Goal: Register for event/course: Register for event/course

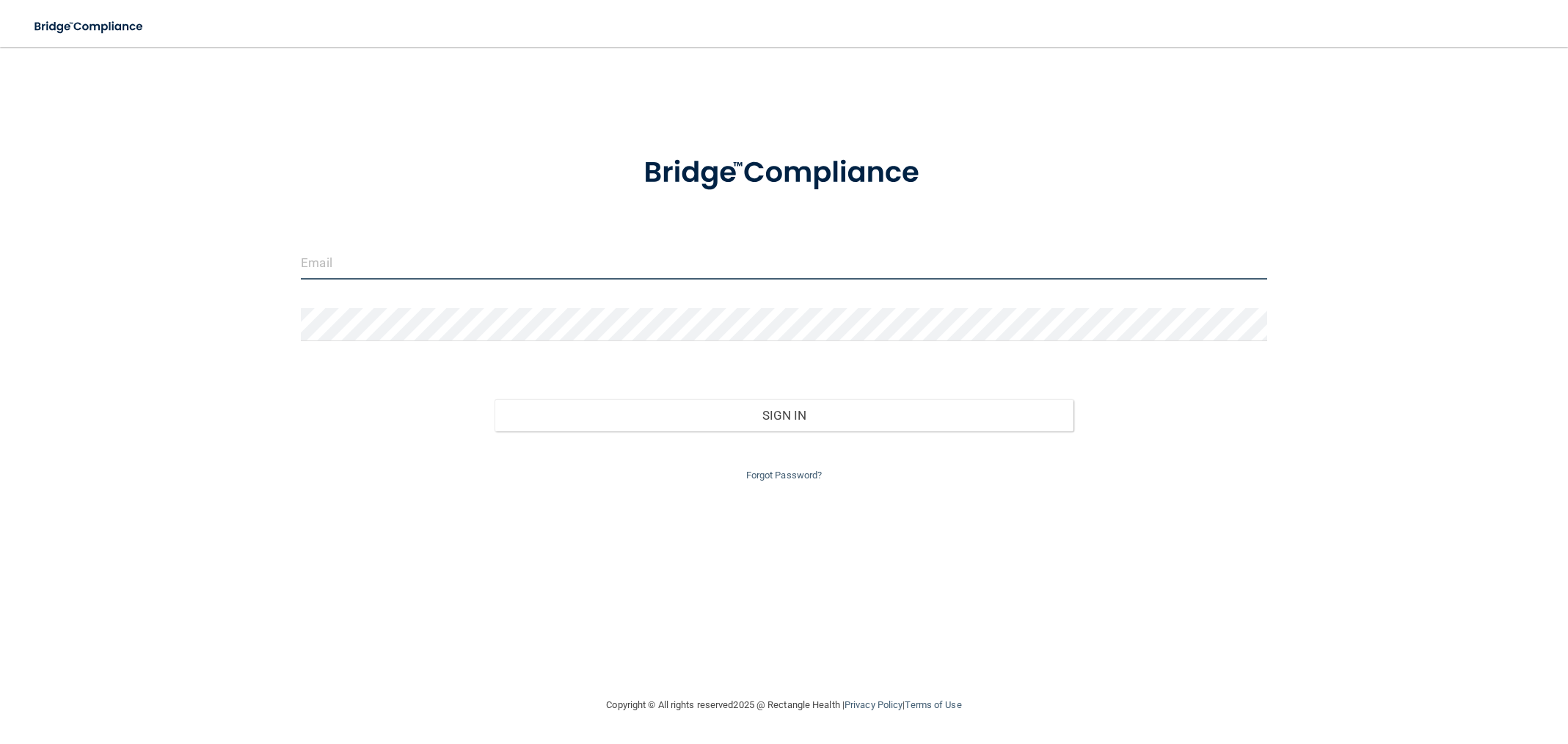
click at [431, 262] on input "email" at bounding box center [783, 263] width 966 height 33
type input "[EMAIL_ADDRESS][DOMAIN_NAME]"
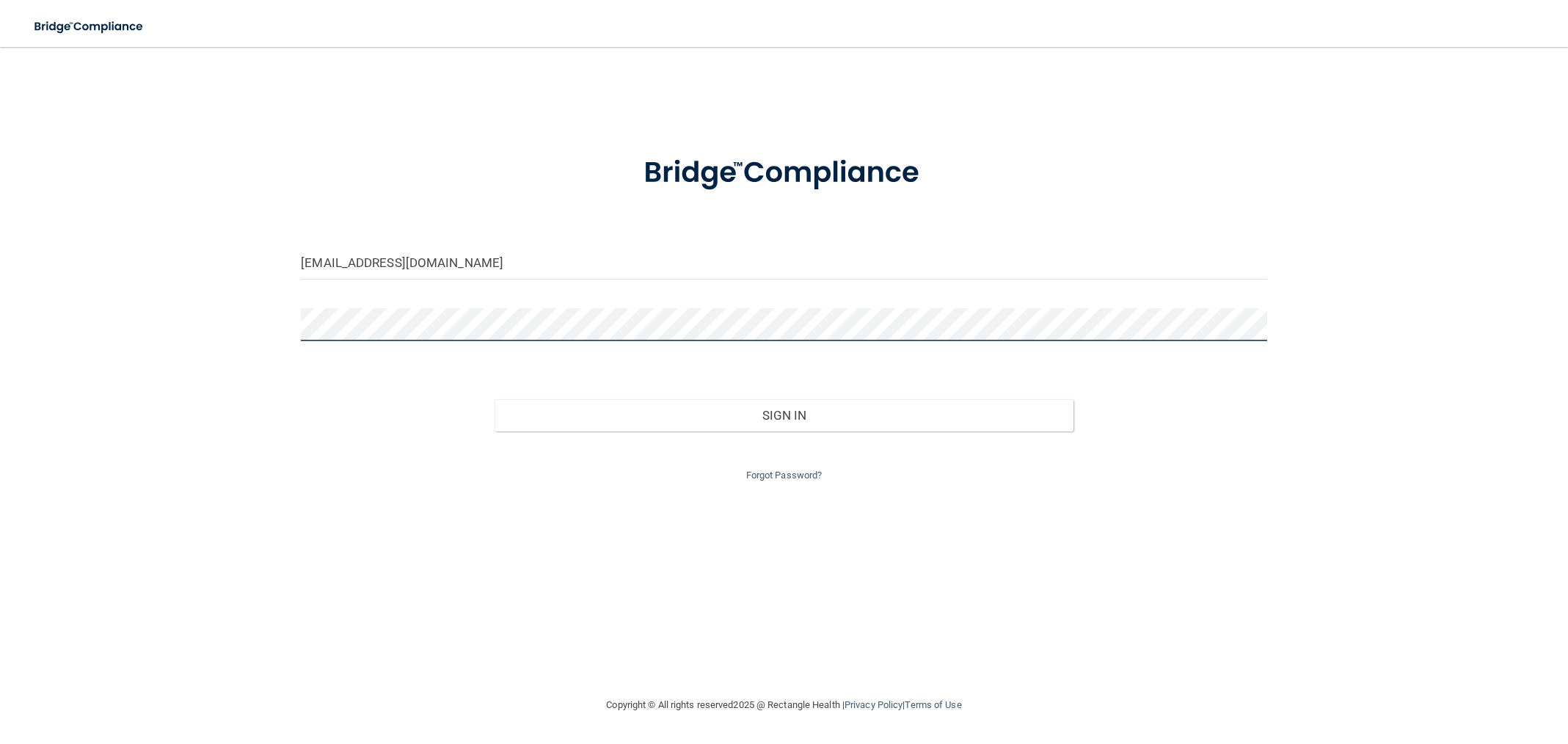
click at [495, 399] on button "Sign In" at bounding box center [785, 415] width 580 height 32
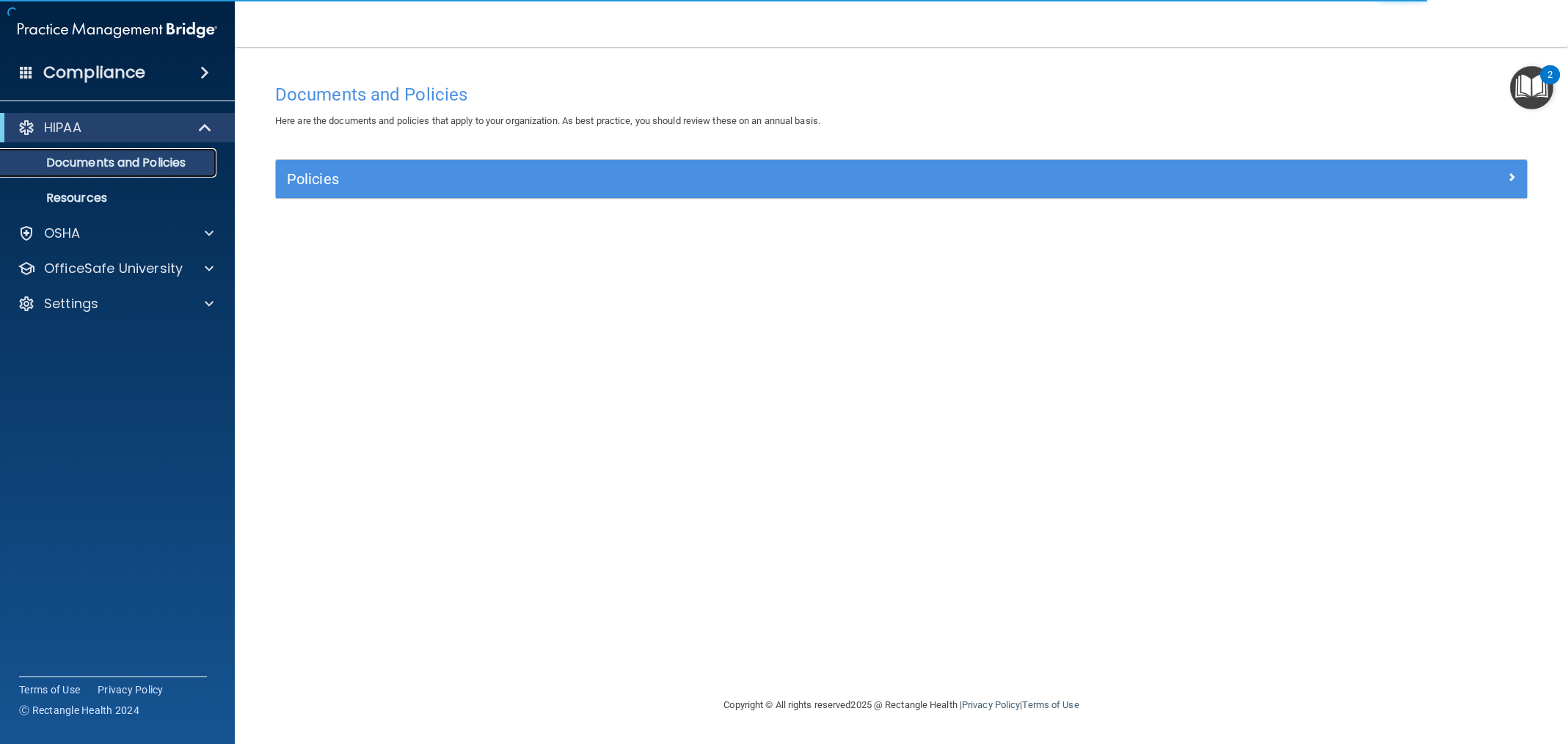
click at [160, 161] on p "Documents and Policies" at bounding box center [110, 163] width 200 height 14
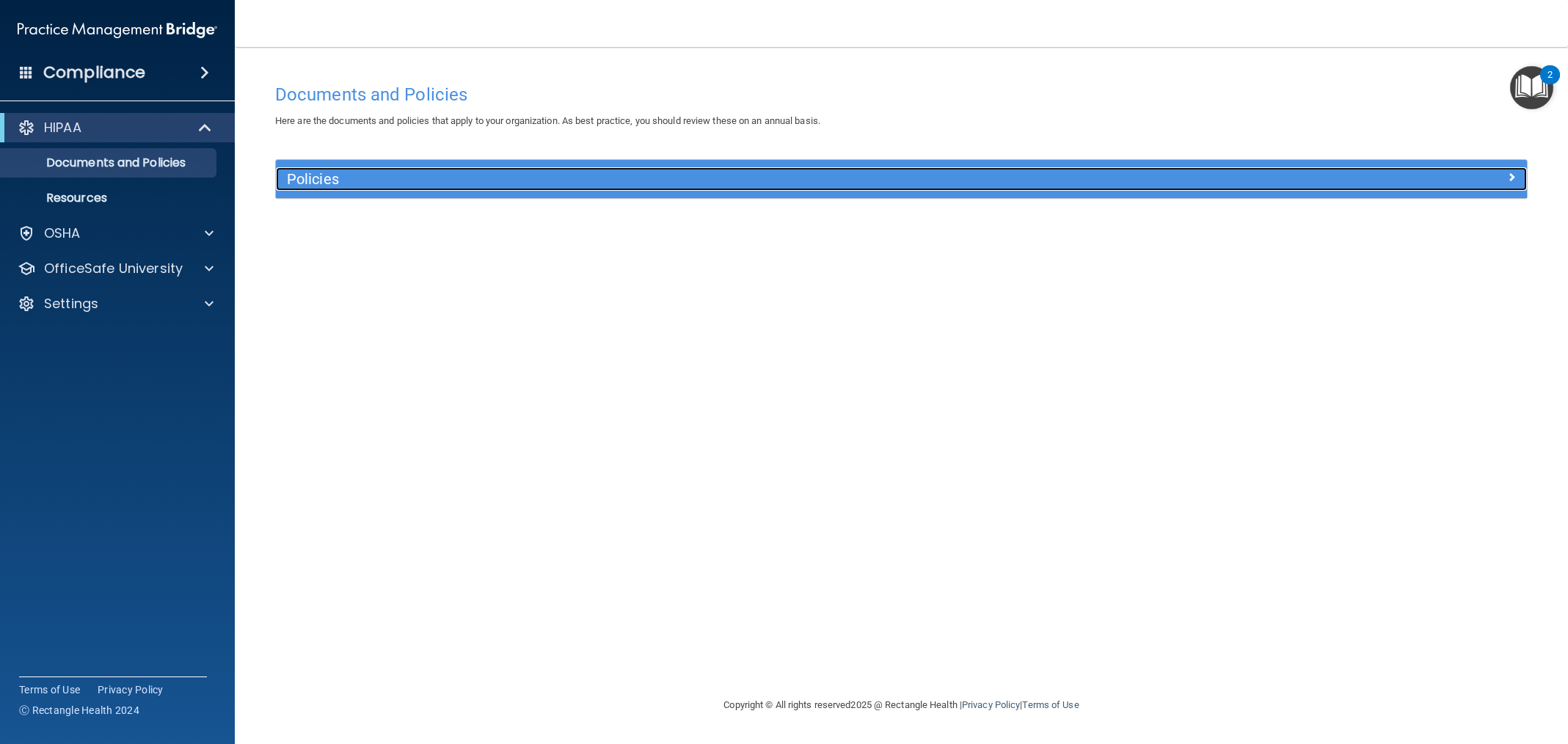
click at [359, 182] on h5 "Policies" at bounding box center [745, 178] width 917 height 16
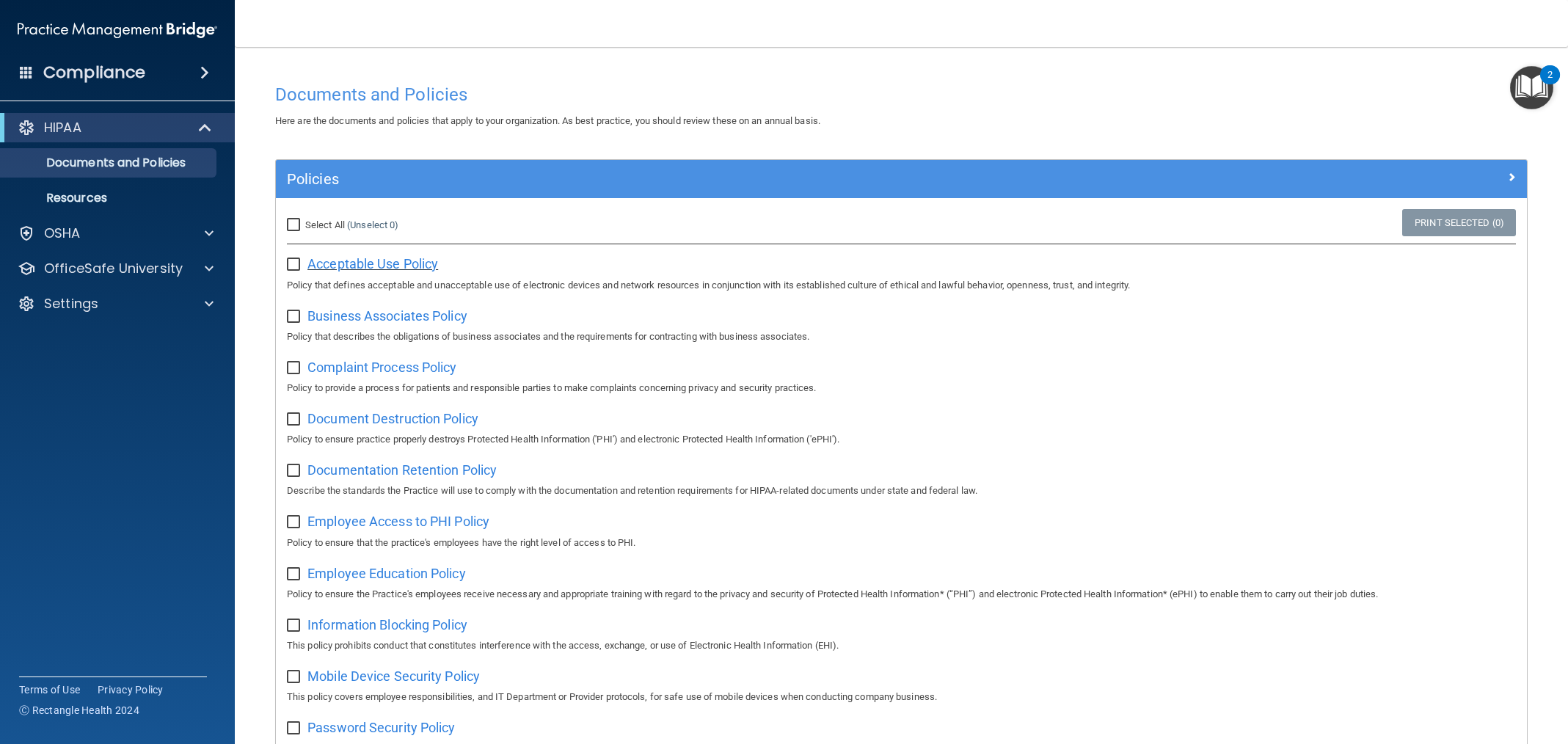
click at [397, 264] on span "Acceptable Use Policy" at bounding box center [372, 264] width 130 height 15
click at [201, 128] on span at bounding box center [206, 127] width 13 height 17
click at [117, 163] on div "OSHA" at bounding box center [98, 163] width 182 height 17
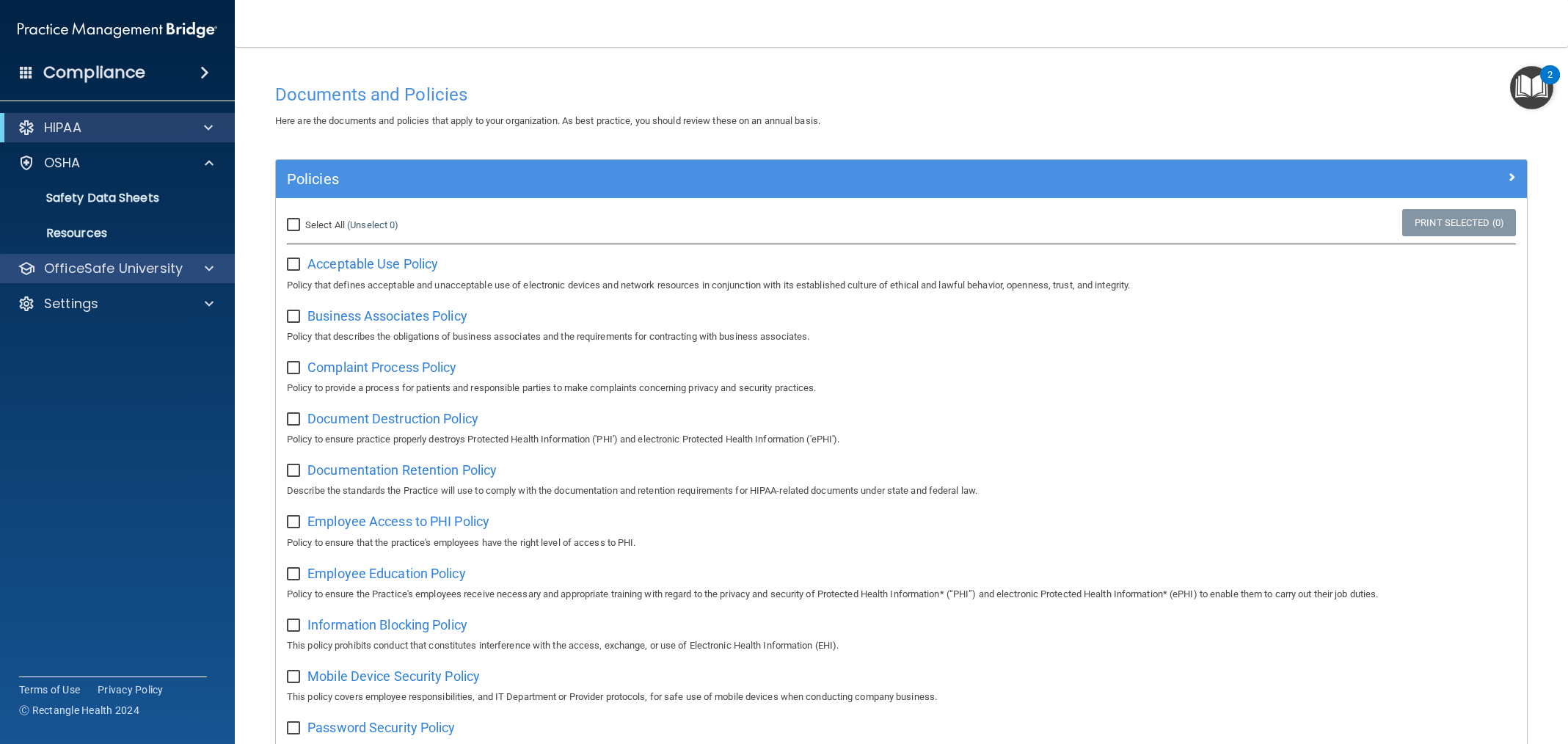
click at [128, 278] on div "OfficeSafe University" at bounding box center [117, 268] width 236 height 29
click at [208, 267] on span at bounding box center [209, 268] width 9 height 17
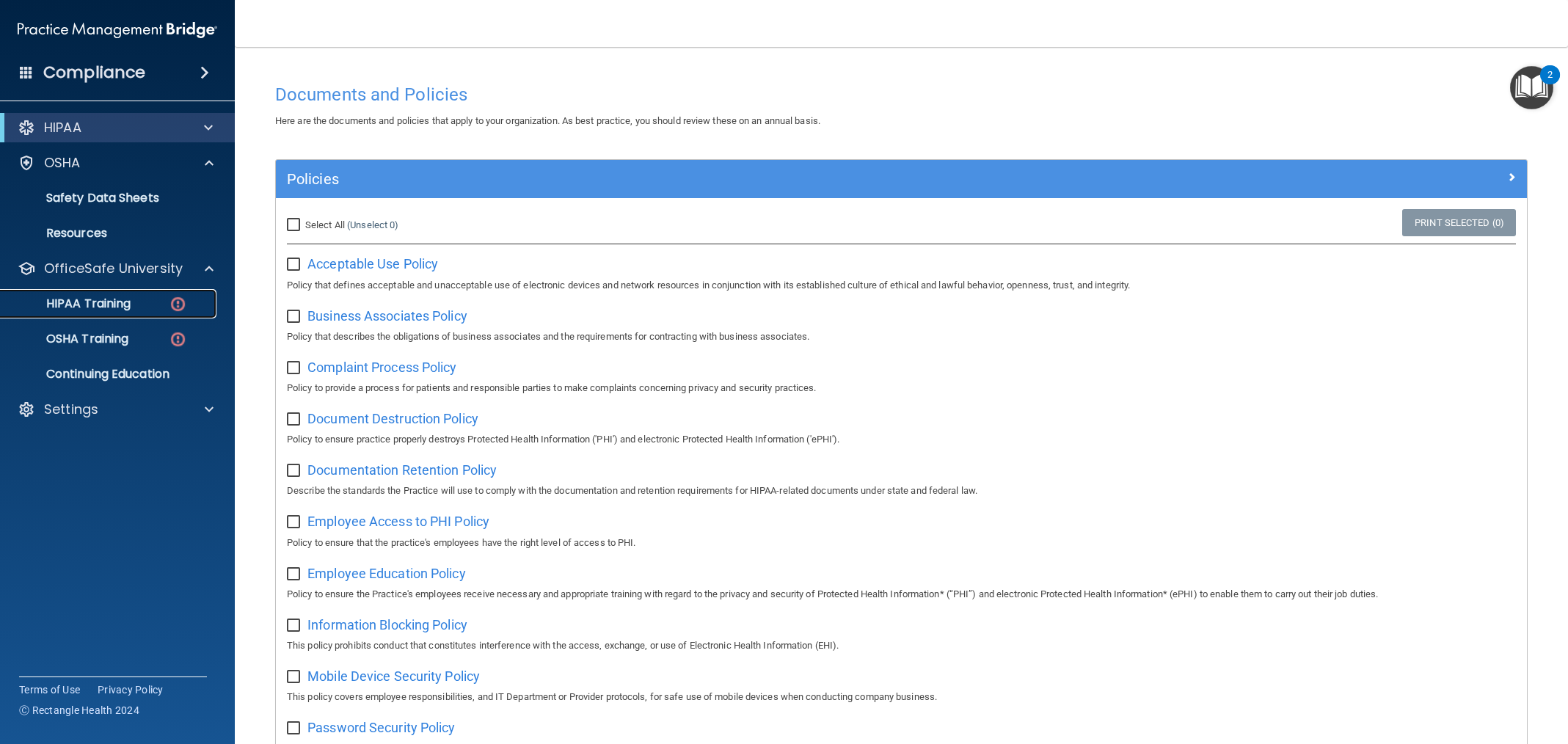
click at [127, 309] on p "HIPAA Training" at bounding box center [70, 303] width 121 height 14
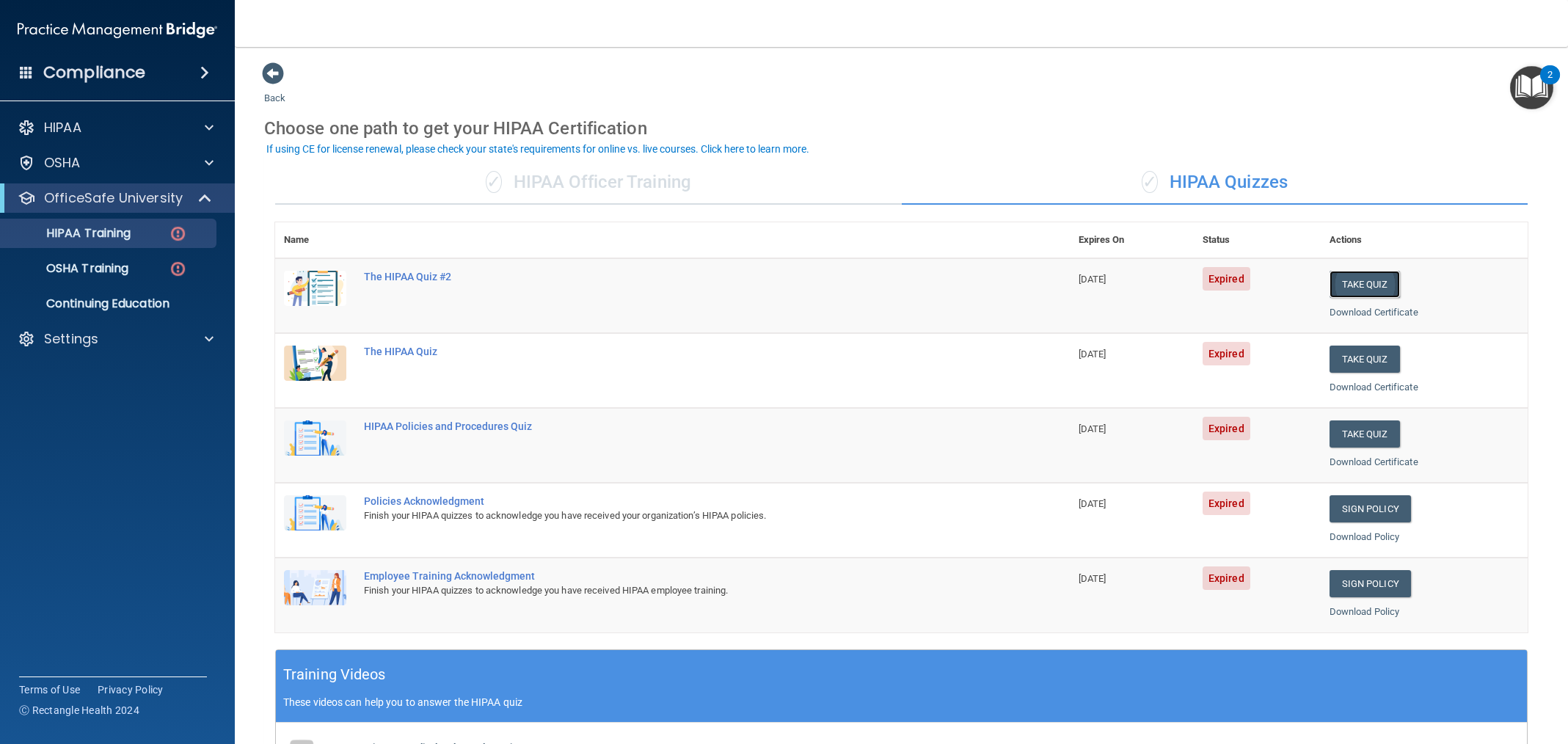
click at [1362, 285] on button "Take Quiz" at bounding box center [1365, 285] width 71 height 27
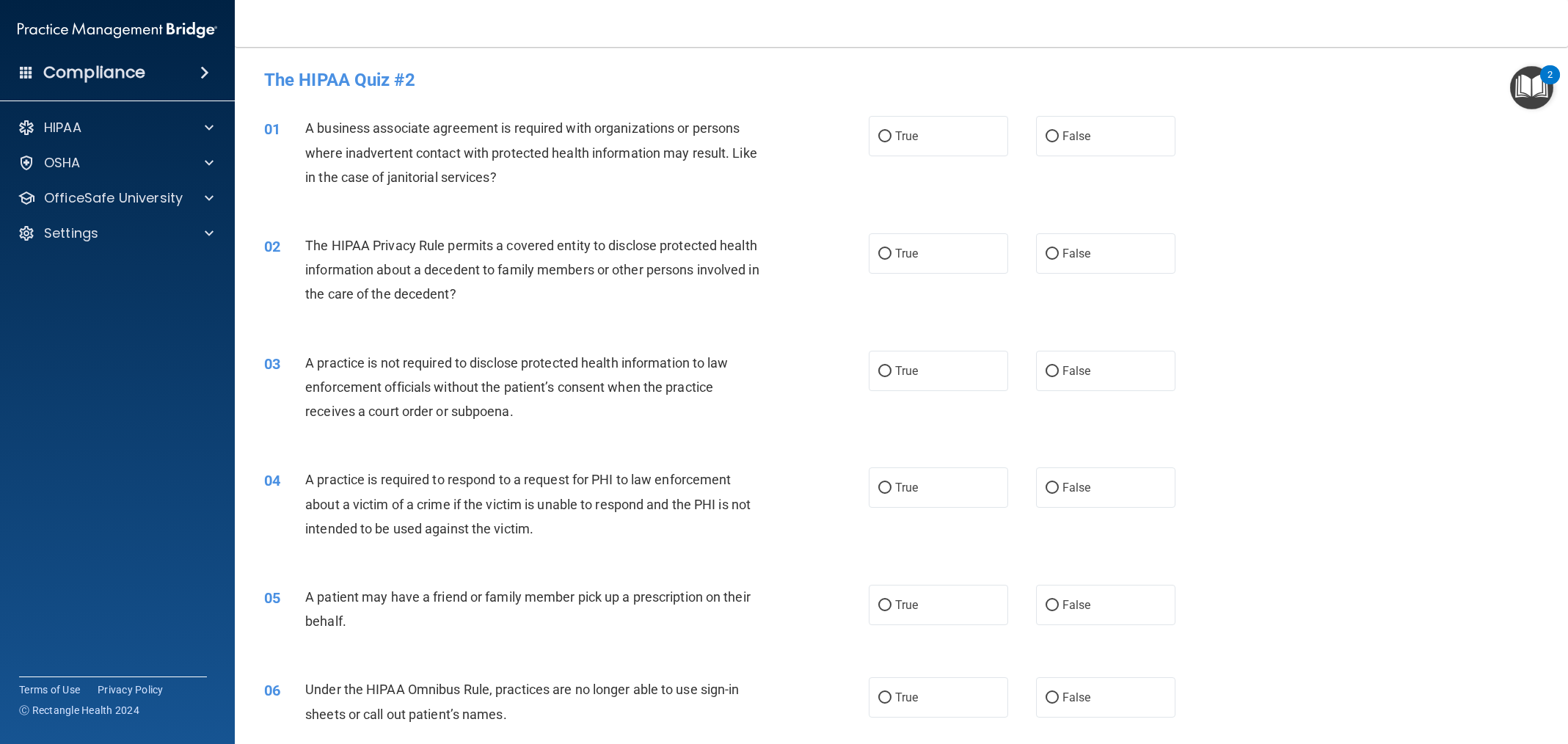
drag, startPoint x: 922, startPoint y: 144, endPoint x: 915, endPoint y: 198, distance: 54.5
click at [922, 145] on label "True" at bounding box center [938, 136] width 139 height 41
click at [892, 142] on input "True" at bounding box center [885, 136] width 14 height 11
radio input "true"
click at [903, 251] on span "True" at bounding box center [907, 253] width 23 height 14
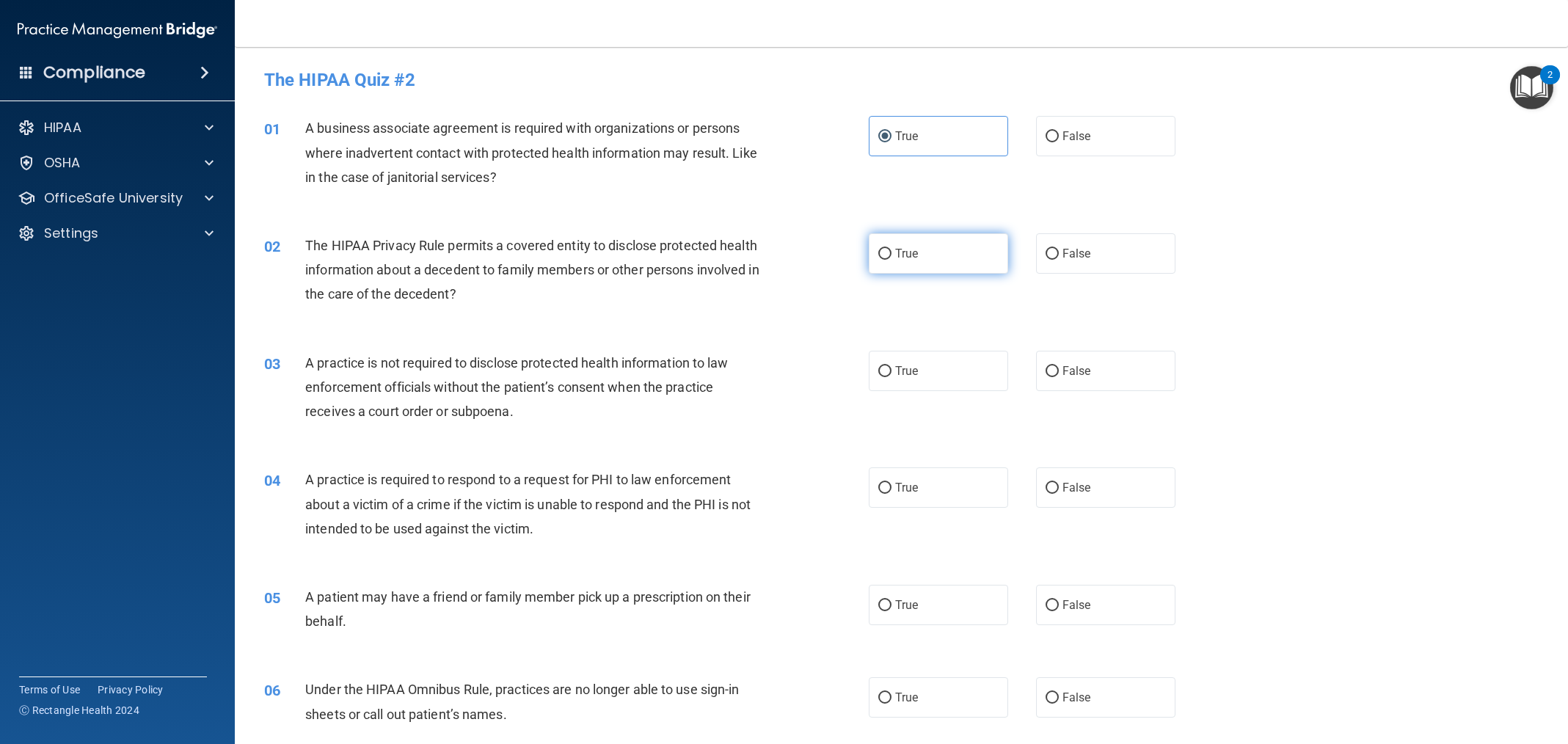
click at [892, 251] on input "True" at bounding box center [885, 254] width 14 height 11
radio input "true"
click at [1081, 373] on span "False" at bounding box center [1077, 370] width 29 height 14
click at [1059, 373] on input "False" at bounding box center [1052, 371] width 14 height 11
radio input "true"
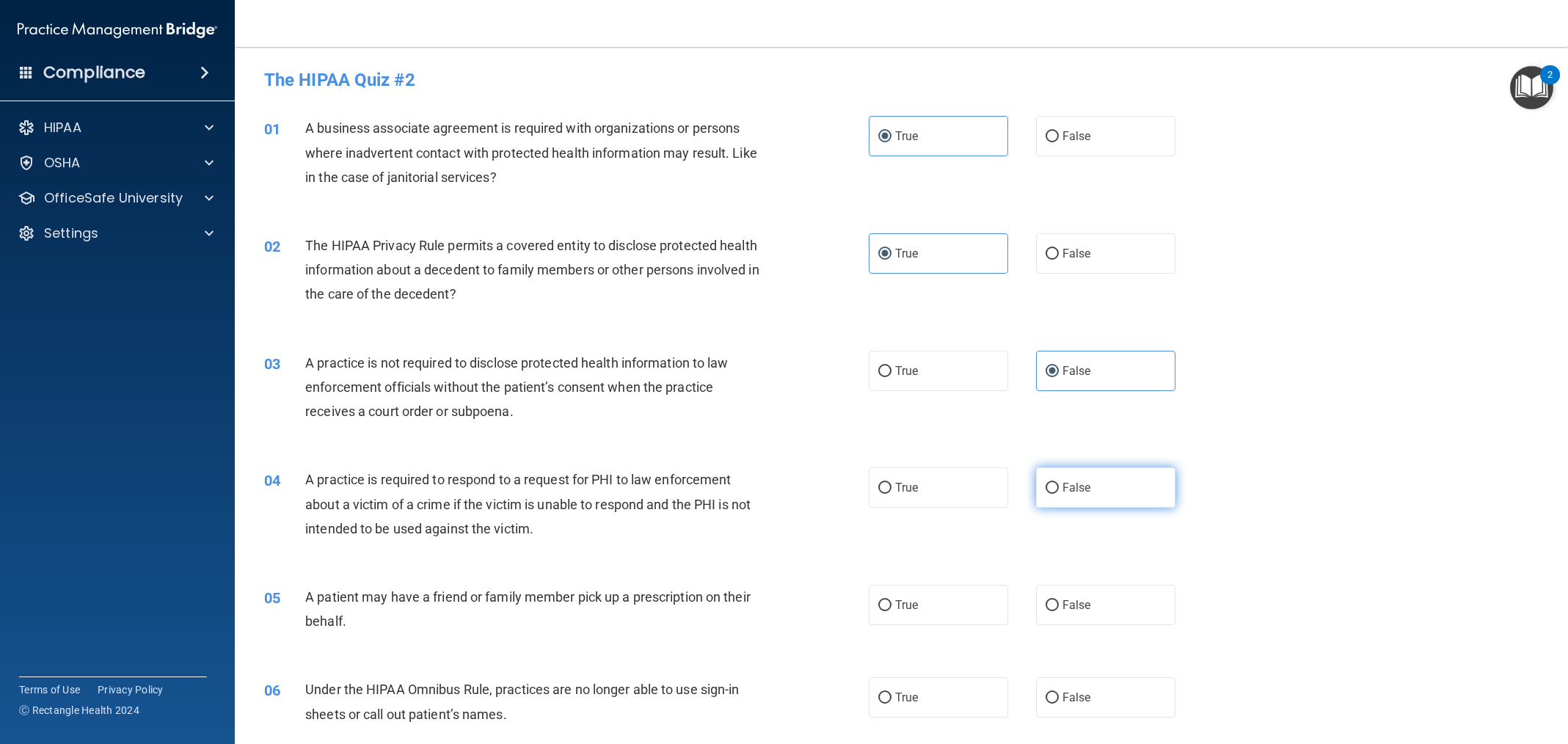
click at [1078, 498] on label "False" at bounding box center [1106, 488] width 139 height 41
click at [1059, 494] on input "False" at bounding box center [1052, 488] width 14 height 11
radio input "true"
drag, startPoint x: 1113, startPoint y: 609, endPoint x: 1085, endPoint y: 623, distance: 31.3
click at [1110, 611] on label "False" at bounding box center [1106, 605] width 139 height 41
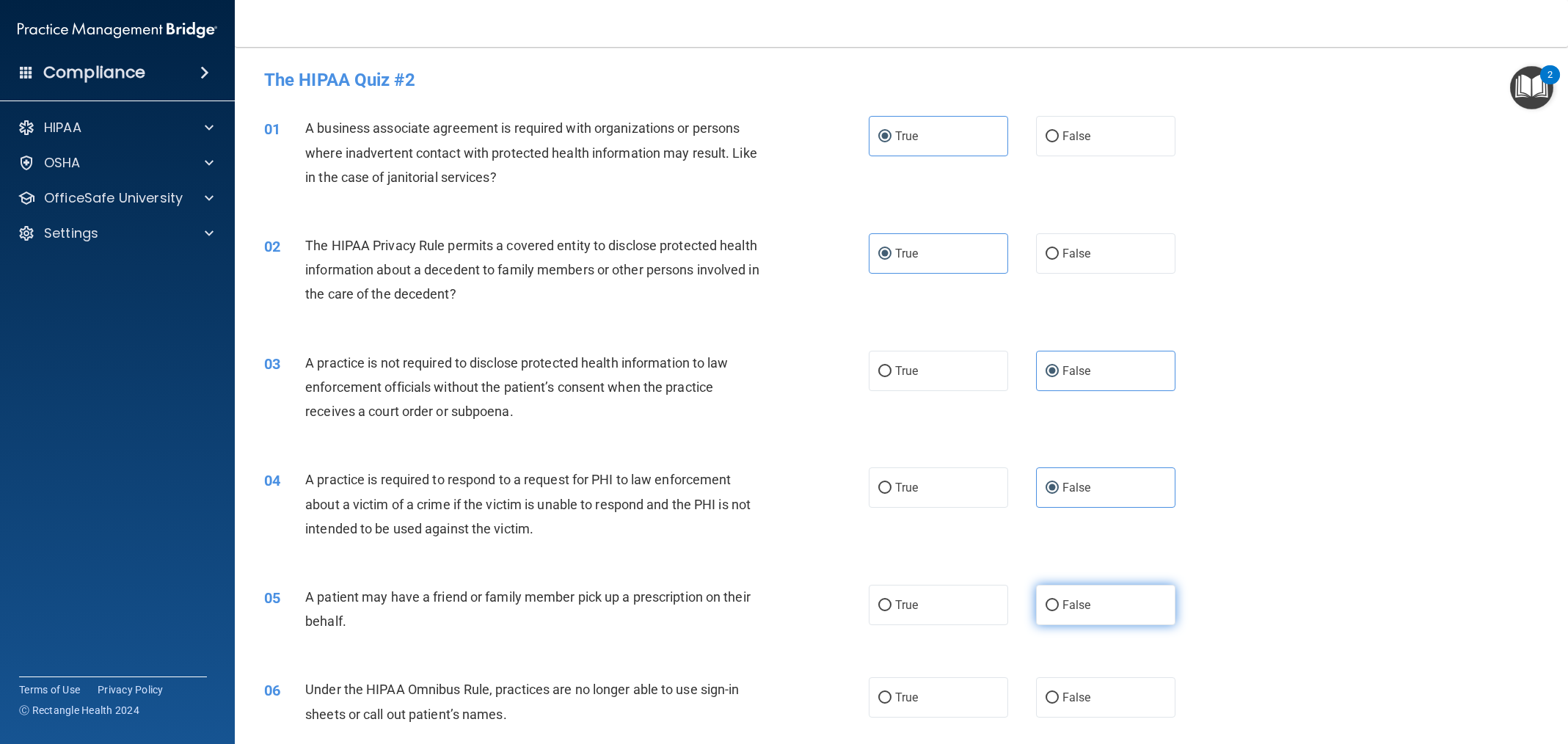
click at [1059, 611] on input "False" at bounding box center [1052, 605] width 14 height 11
radio input "true"
click at [966, 691] on label "True" at bounding box center [938, 697] width 139 height 41
click at [892, 693] on input "True" at bounding box center [885, 698] width 14 height 11
radio input "true"
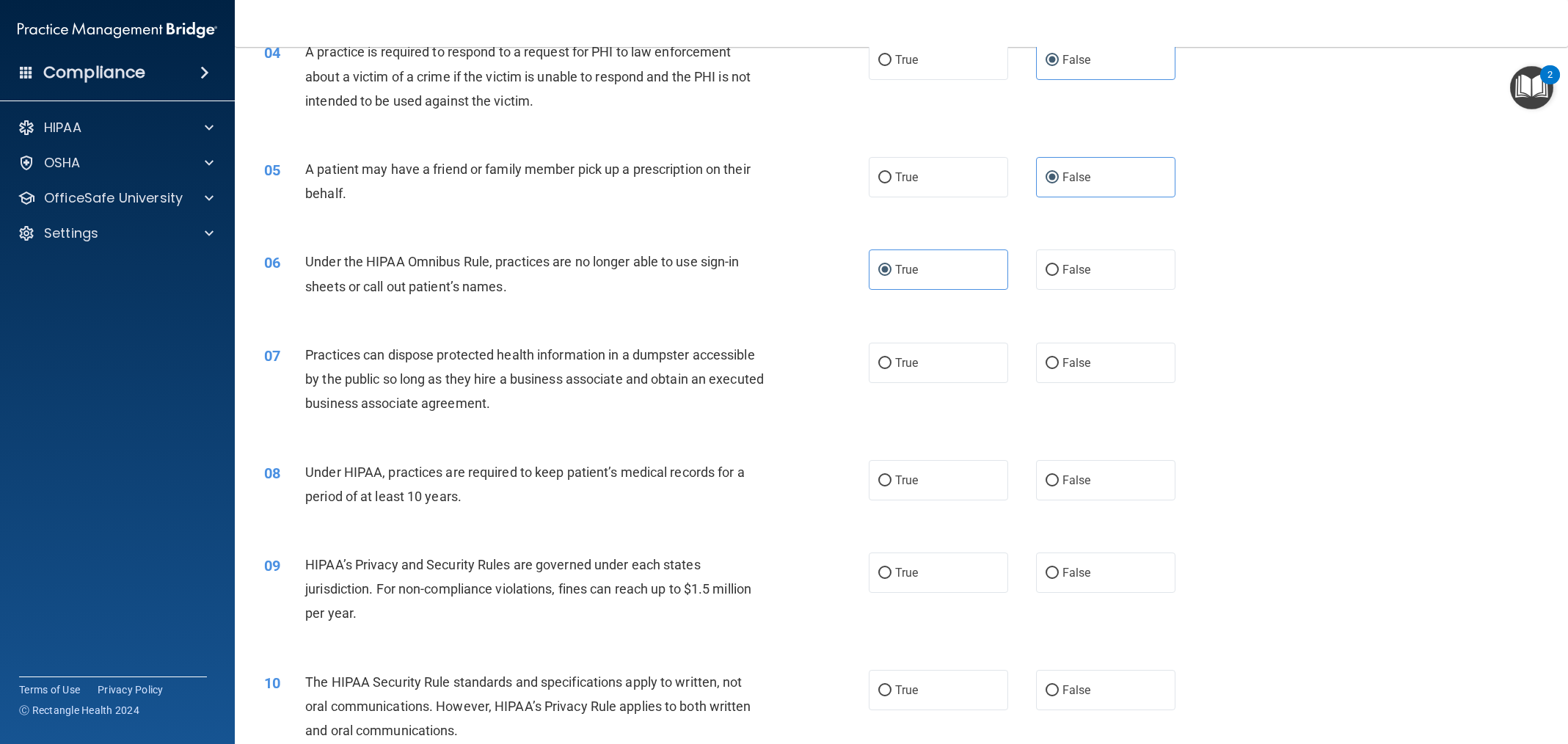
scroll to position [459, 0]
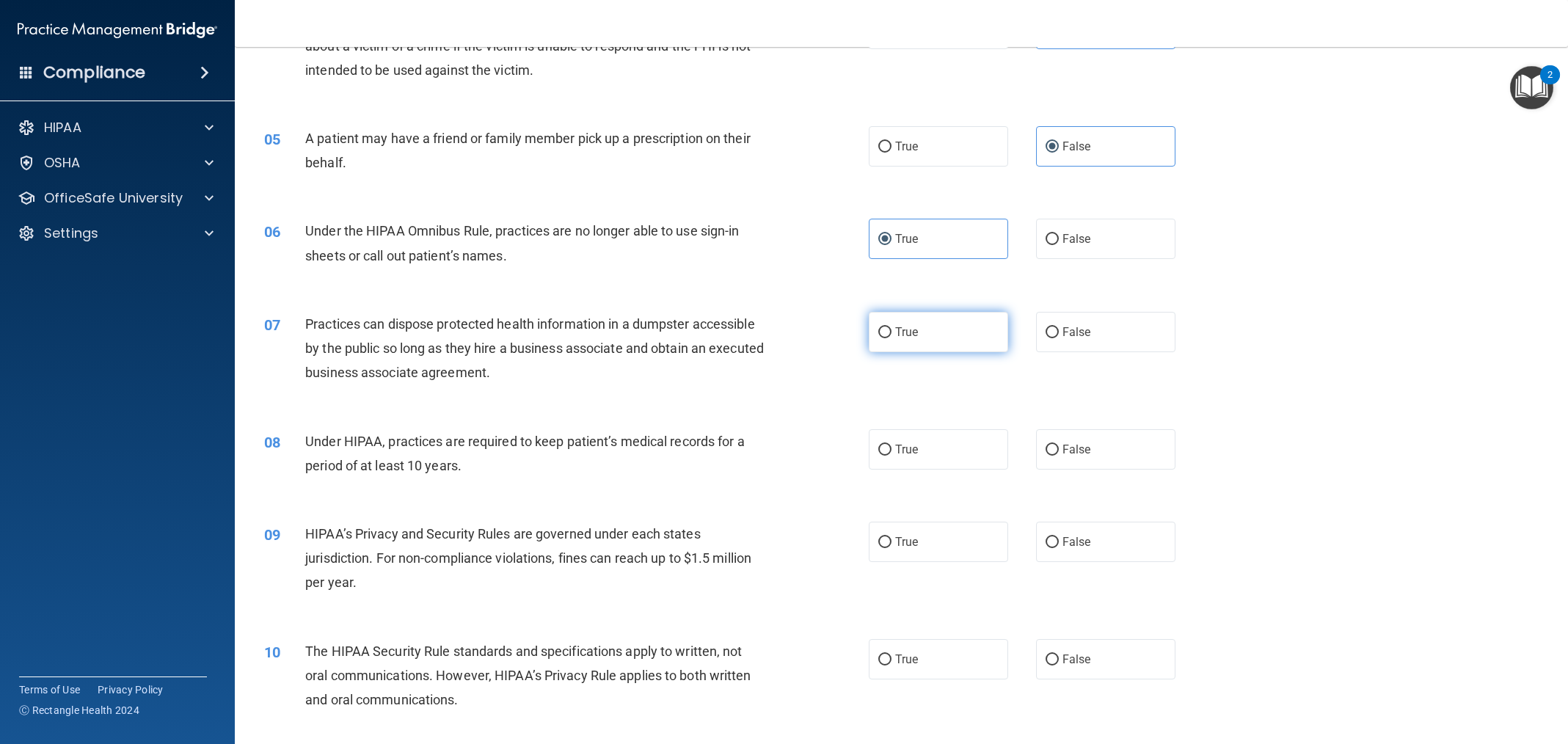
click at [911, 337] on span "True" at bounding box center [907, 332] width 23 height 14
click at [892, 337] on input "True" at bounding box center [885, 333] width 14 height 11
radio input "true"
click at [920, 453] on label "True" at bounding box center [938, 450] width 139 height 41
click at [892, 453] on input "True" at bounding box center [885, 450] width 14 height 11
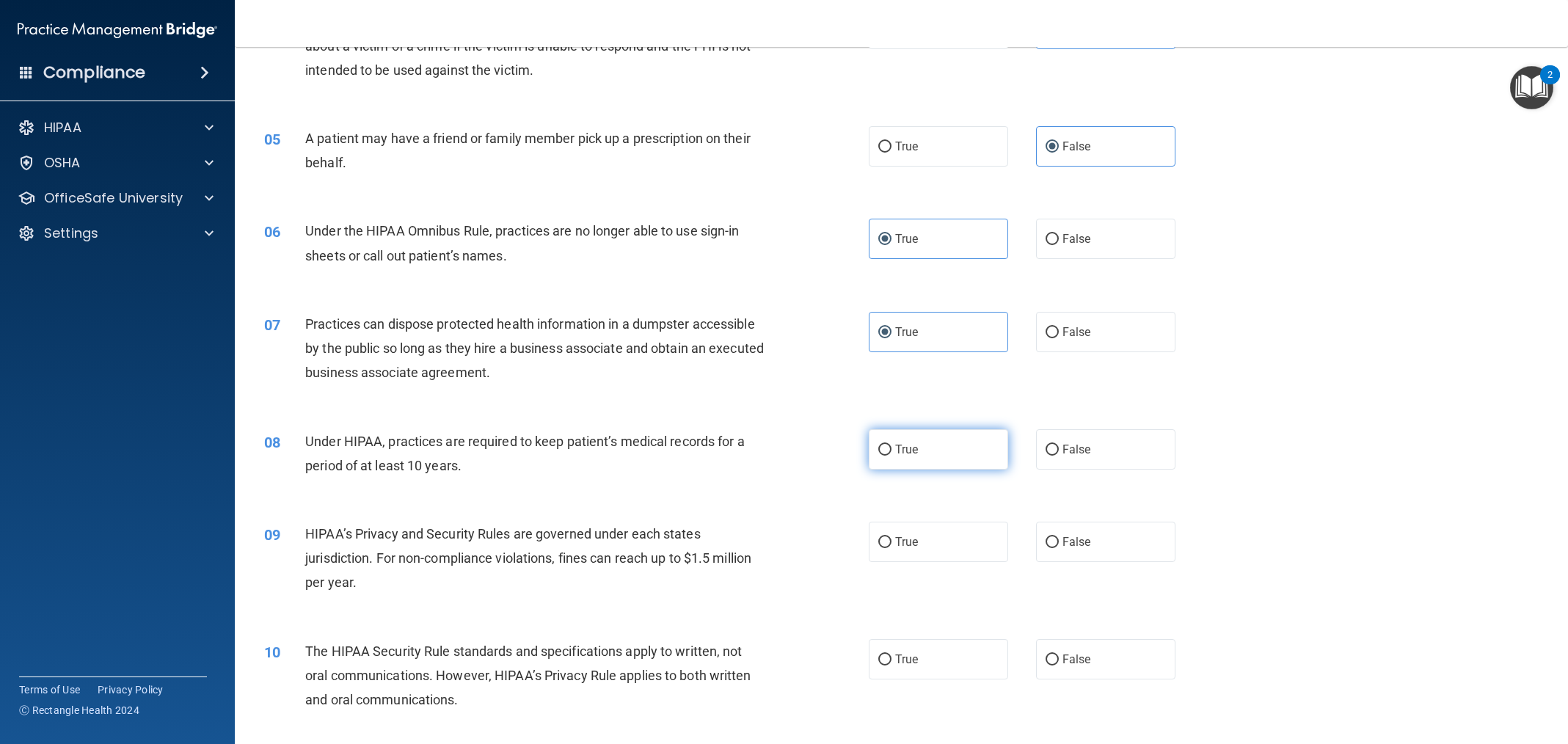
radio input "true"
click at [1091, 538] on label "False" at bounding box center [1106, 542] width 139 height 41
click at [1059, 538] on input "False" at bounding box center [1052, 542] width 14 height 11
radio input "true"
click at [1088, 650] on label "False" at bounding box center [1106, 660] width 139 height 41
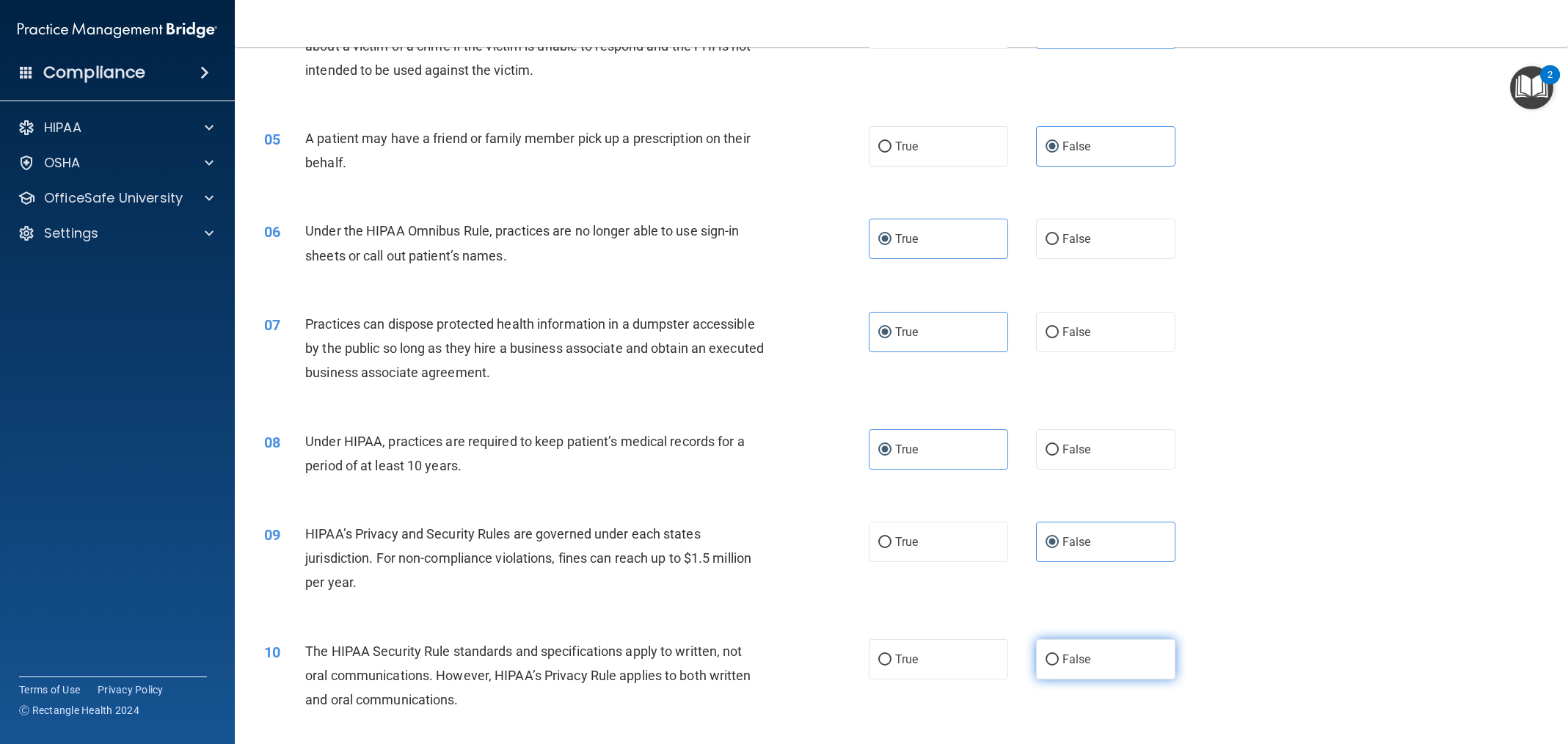
click at [1059, 654] on input "False" at bounding box center [1052, 660] width 14 height 11
radio input "true"
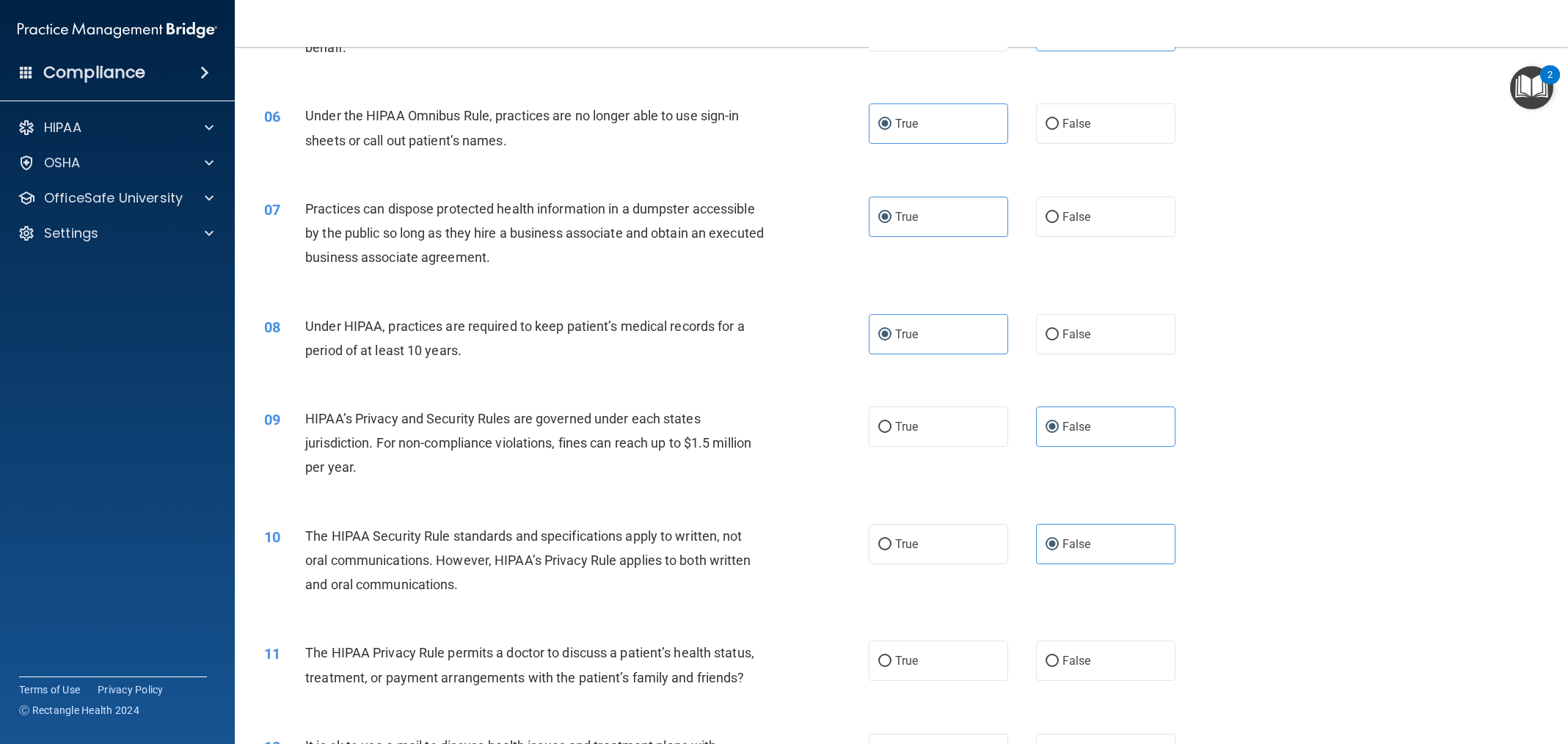
scroll to position [577, 0]
drag, startPoint x: 928, startPoint y: 547, endPoint x: 934, endPoint y: 633, distance: 86.2
click at [929, 547] on label "True" at bounding box center [938, 541] width 139 height 41
click at [892, 547] on input "True" at bounding box center [885, 541] width 14 height 11
radio input "true"
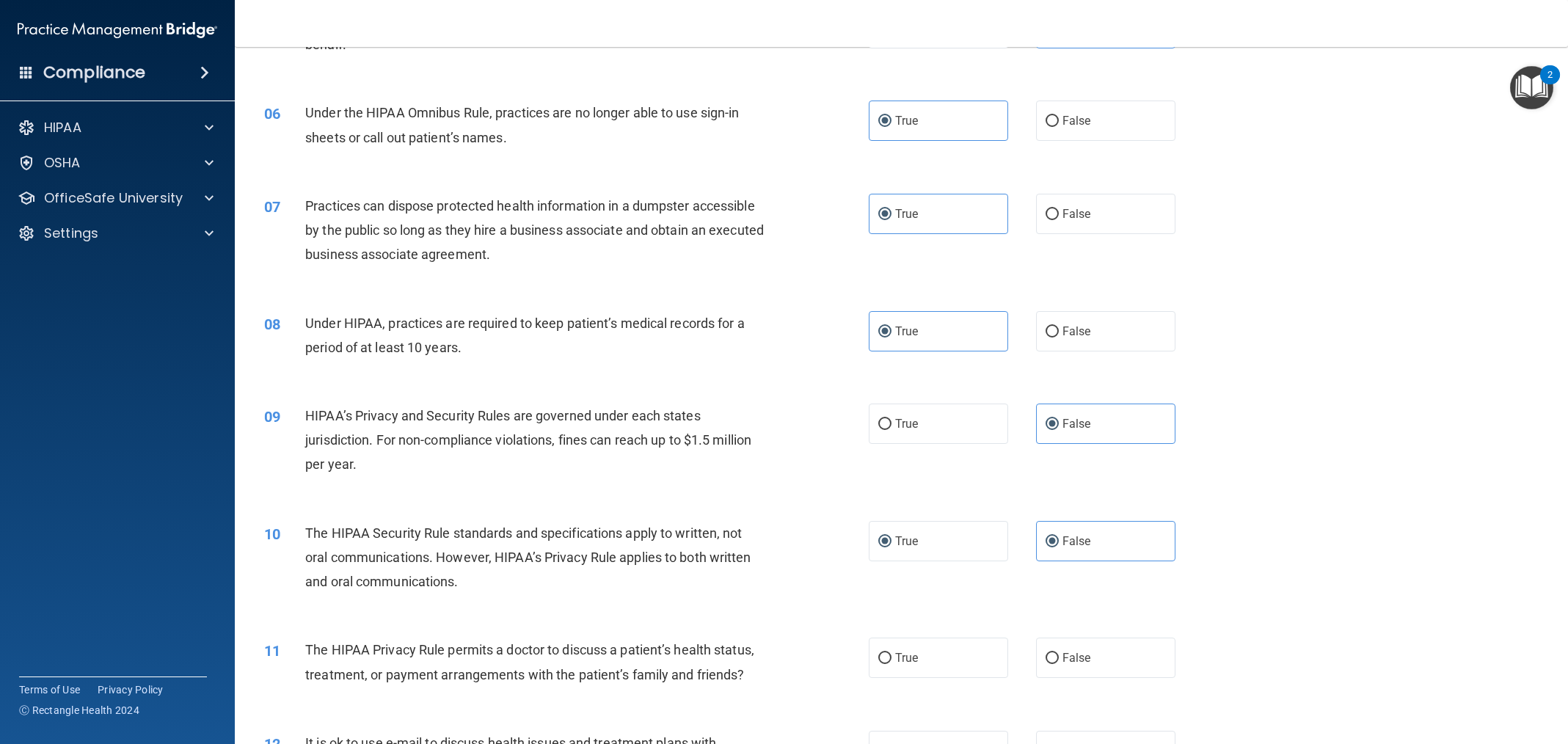
radio input "false"
click at [928, 667] on label "True" at bounding box center [938, 658] width 139 height 41
click at [892, 664] on input "True" at bounding box center [885, 658] width 14 height 11
radio input "true"
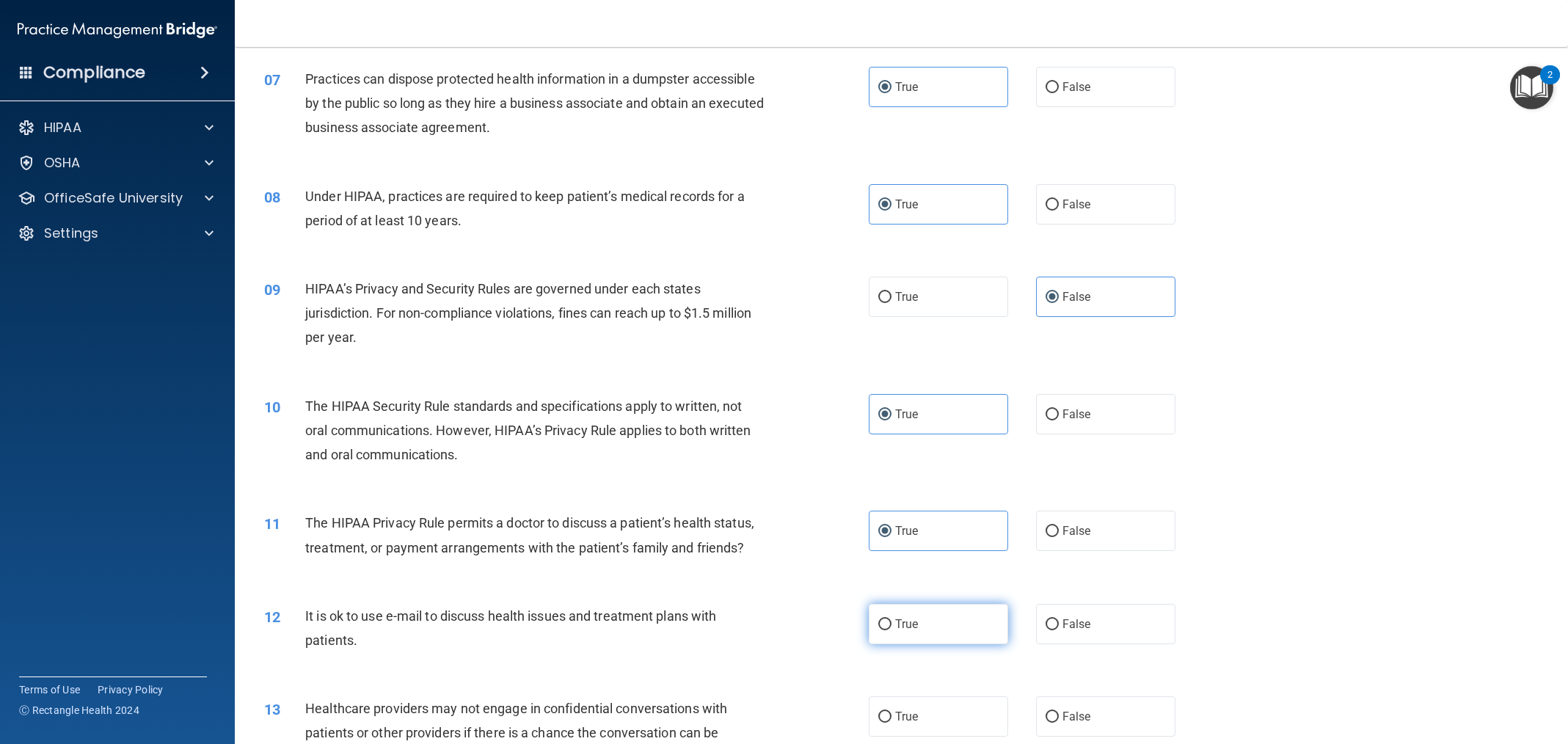
scroll to position [727, 0]
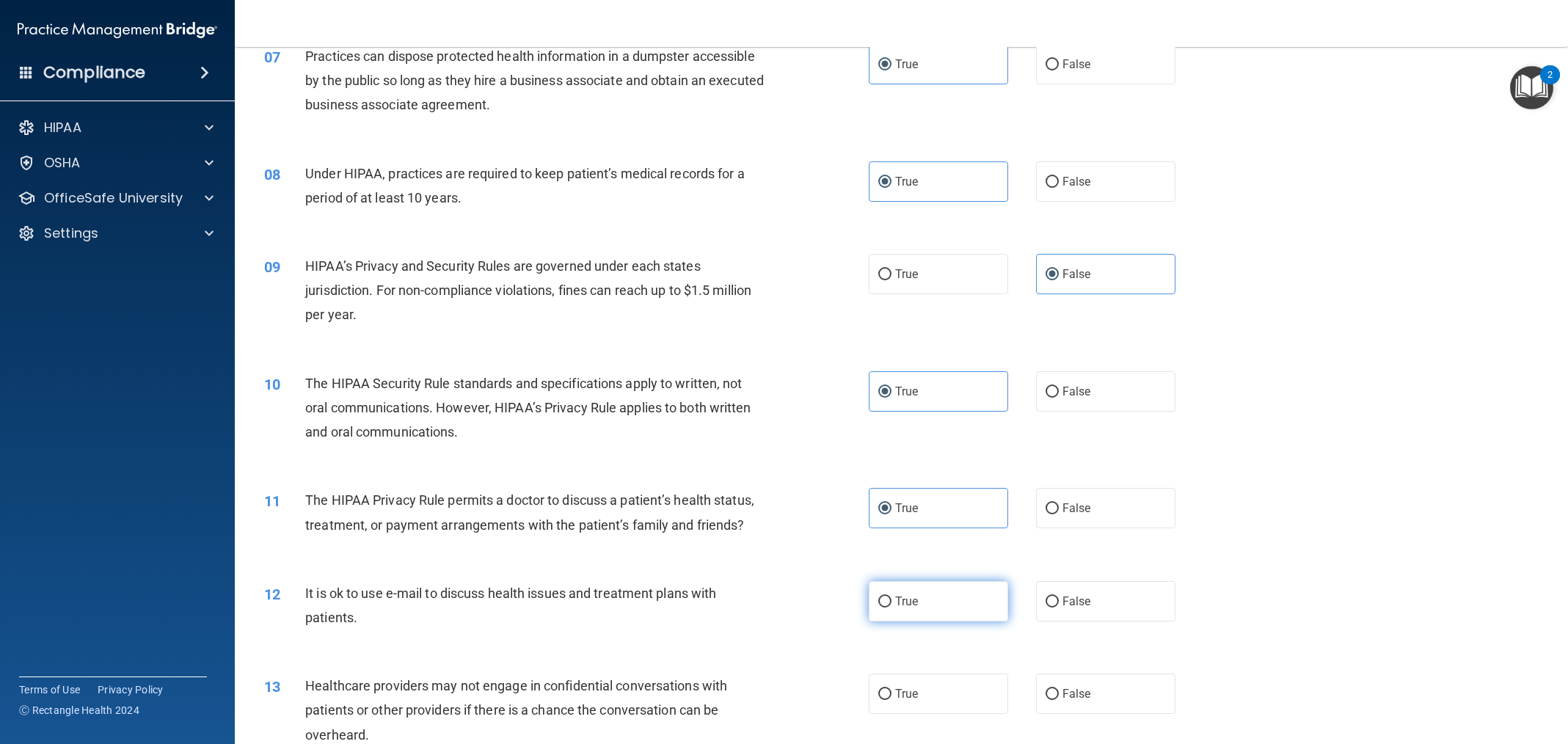
click at [939, 597] on label "True" at bounding box center [938, 602] width 139 height 41
click at [892, 597] on input "True" at bounding box center [885, 602] width 14 height 11
radio input "true"
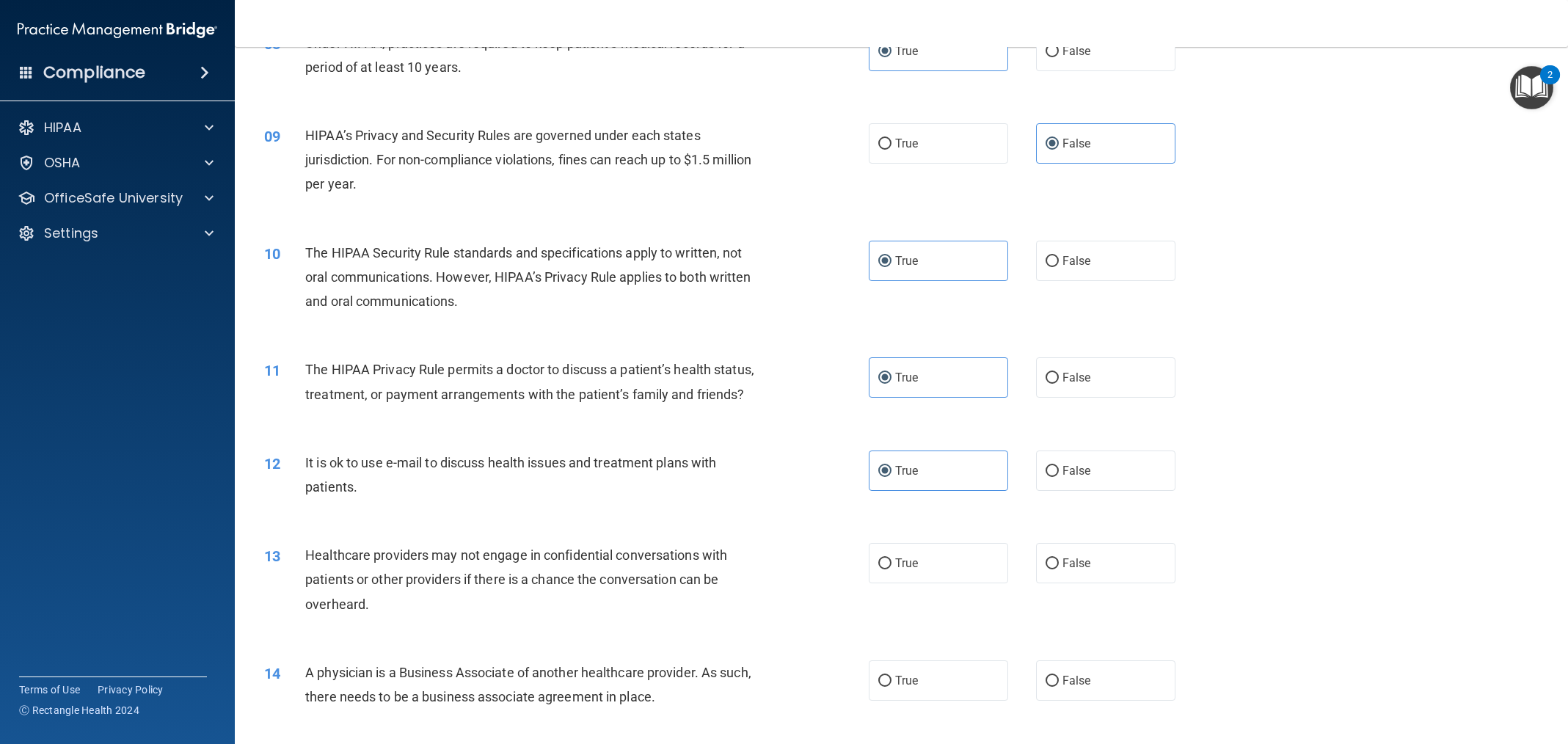
scroll to position [864, 0]
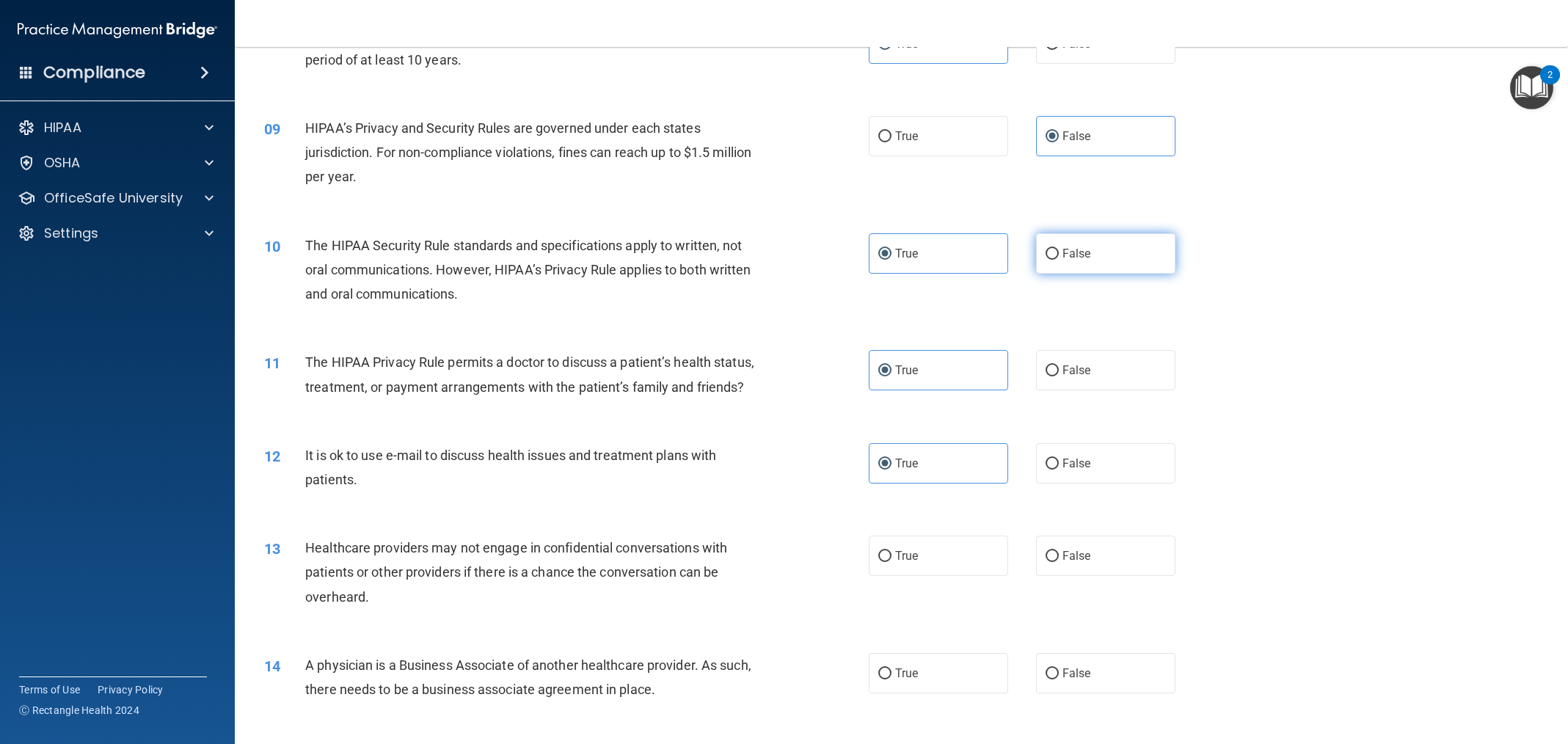
click at [1072, 253] on span "False" at bounding box center [1077, 253] width 29 height 14
click at [1059, 253] on input "False" at bounding box center [1052, 254] width 14 height 11
radio input "true"
radio input "false"
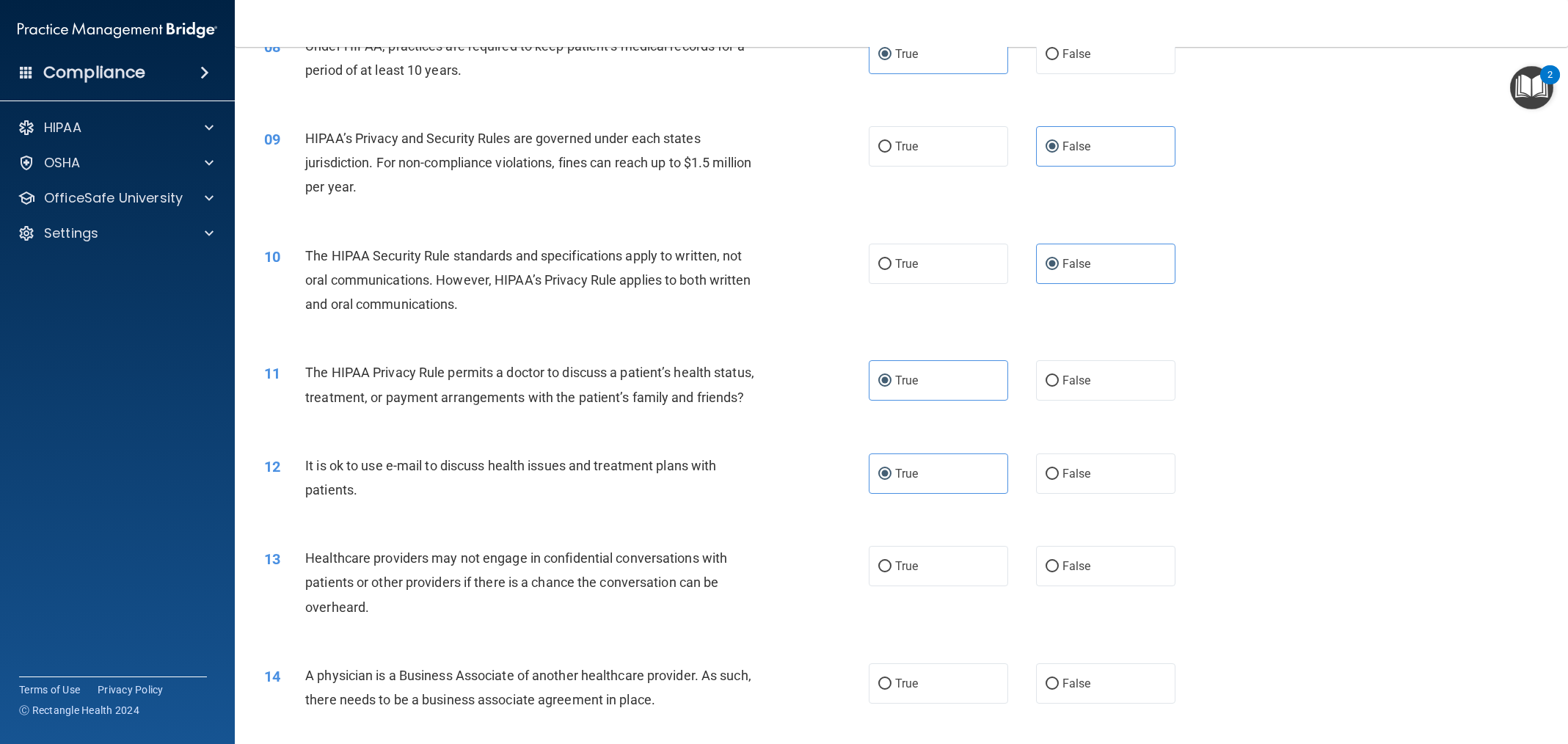
scroll to position [852, 0]
click at [908, 562] on span "True" at bounding box center [907, 567] width 23 height 14
click at [892, 563] on input "True" at bounding box center [885, 568] width 14 height 11
radio input "true"
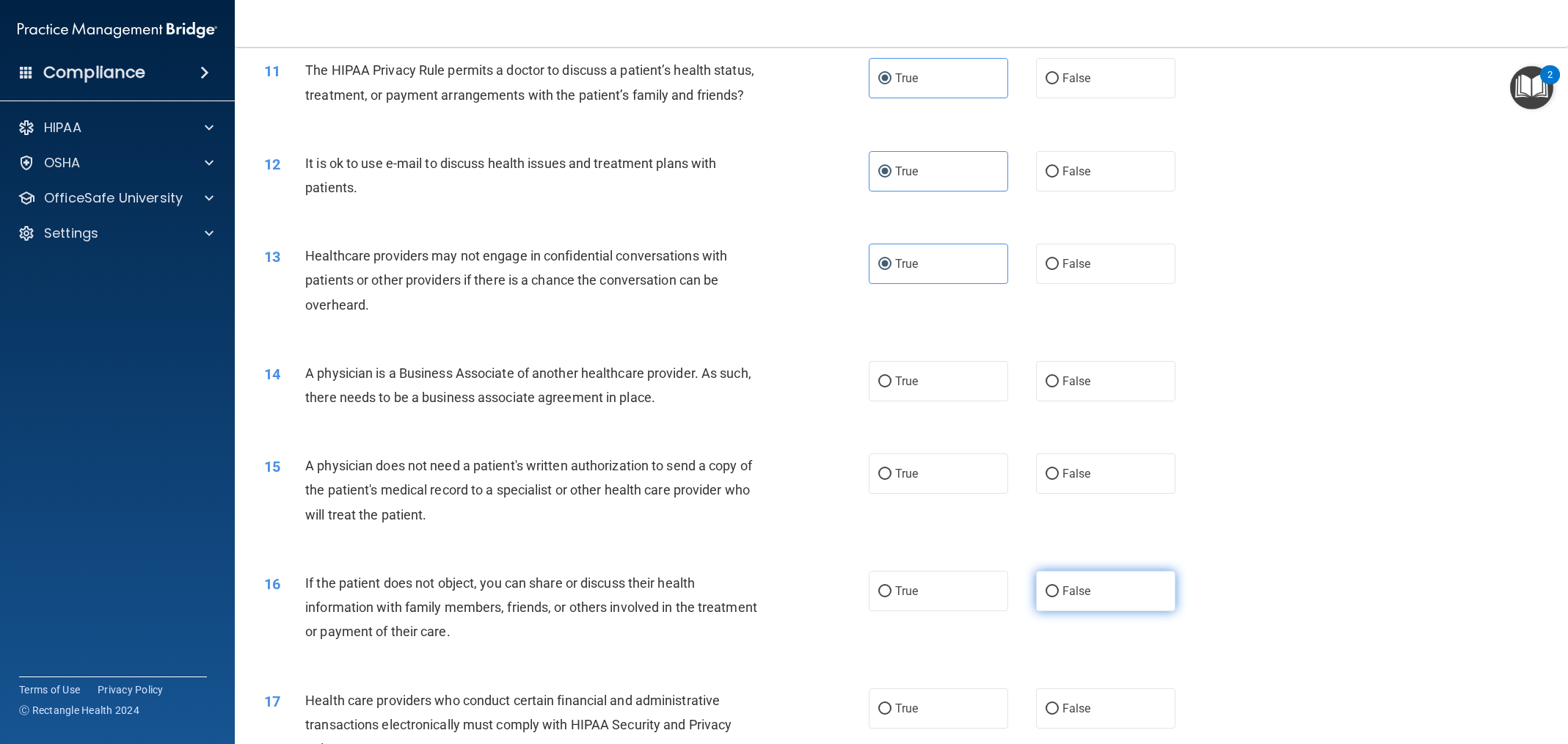
scroll to position [1255, 0]
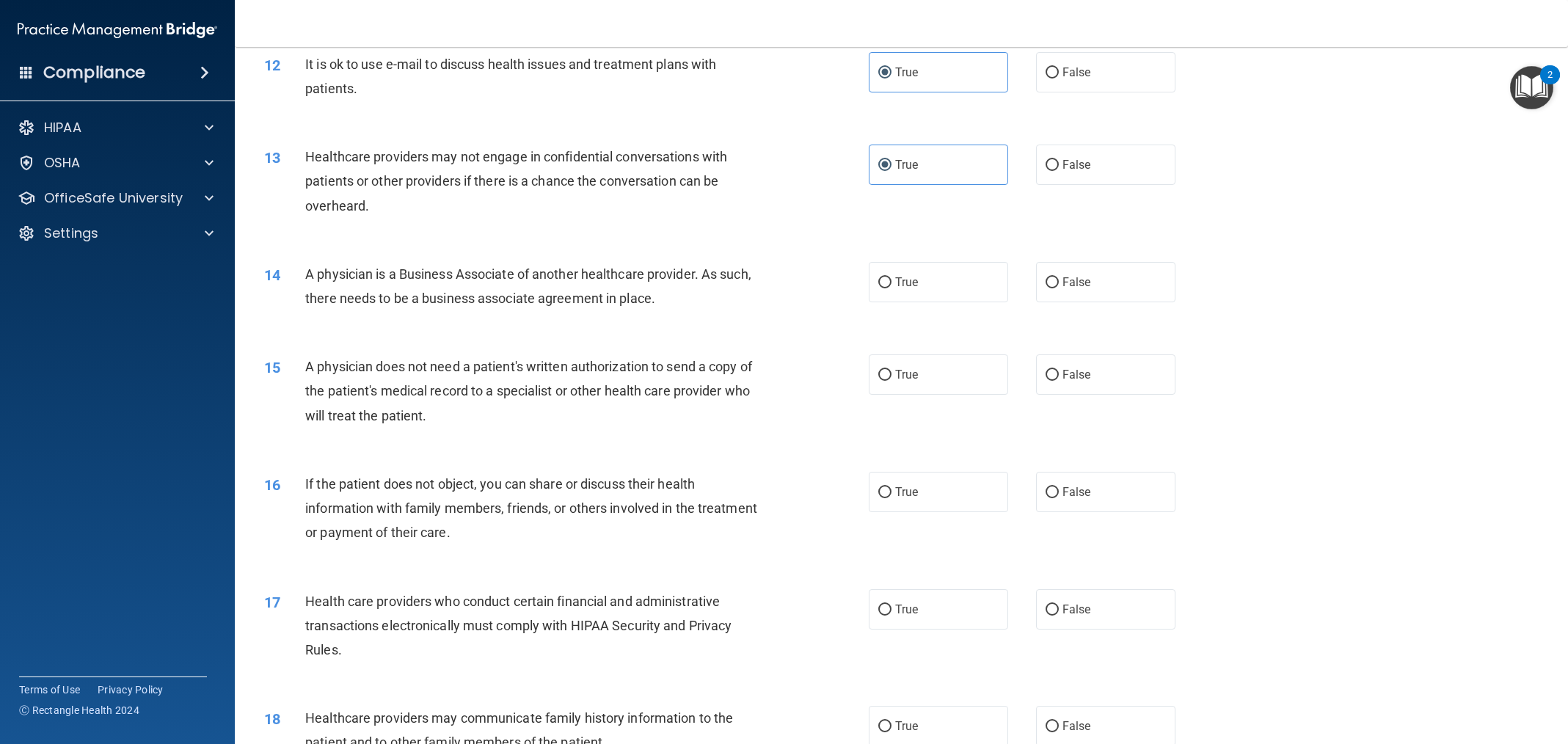
drag, startPoint x: 1094, startPoint y: 303, endPoint x: 1103, endPoint y: 331, distance: 29.4
click at [1094, 306] on div "14 A physician is a Business Associate of another healthcare provider. As such,…" at bounding box center [901, 289] width 1297 height 93
click at [1085, 290] on label "False" at bounding box center [1106, 282] width 139 height 41
click at [1059, 288] on input "False" at bounding box center [1052, 282] width 14 height 11
radio input "true"
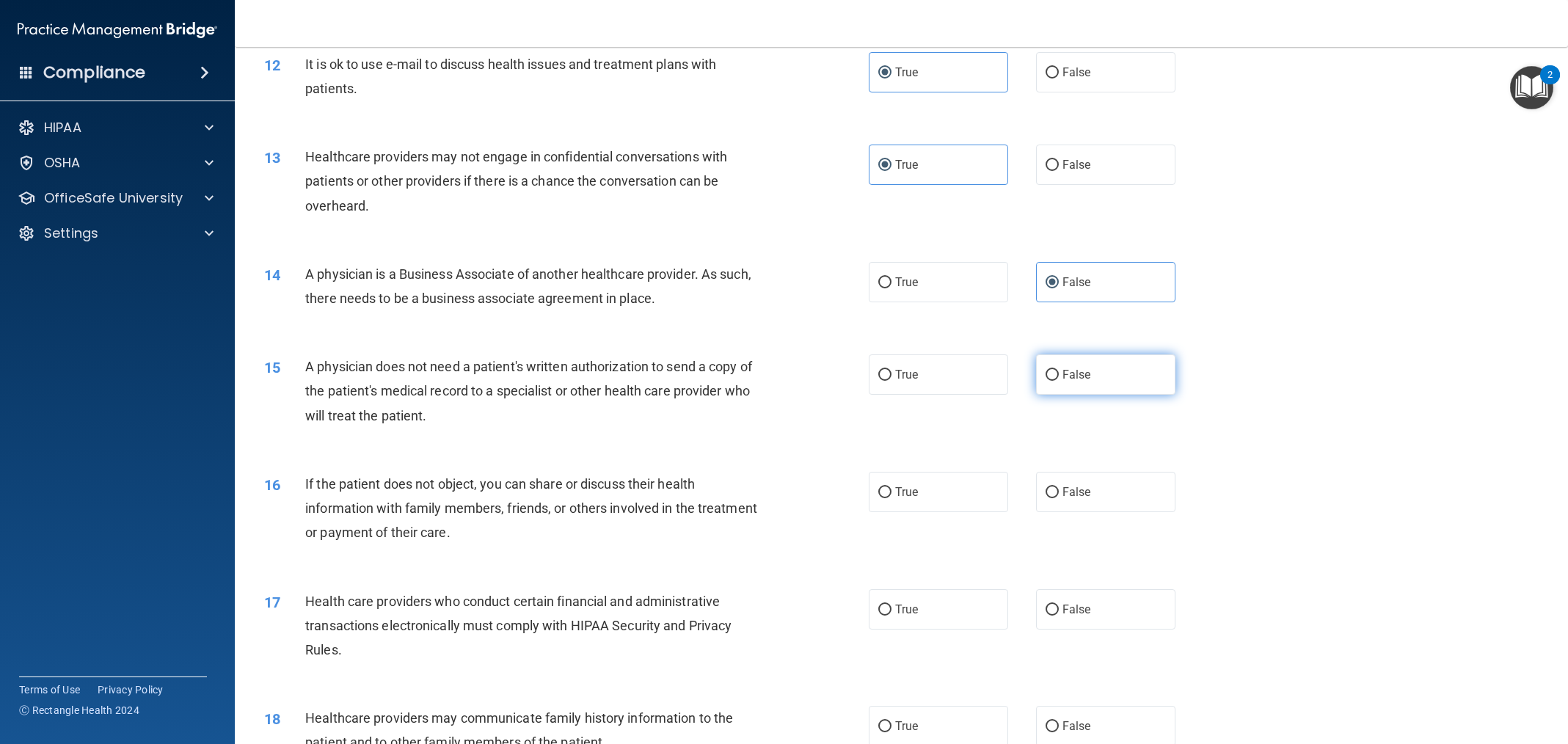
click at [1091, 379] on label "False" at bounding box center [1106, 375] width 139 height 41
click at [1059, 379] on input "False" at bounding box center [1052, 375] width 14 height 11
radio input "true"
click at [923, 499] on label "True" at bounding box center [938, 492] width 139 height 41
click at [892, 499] on input "True" at bounding box center [885, 492] width 14 height 11
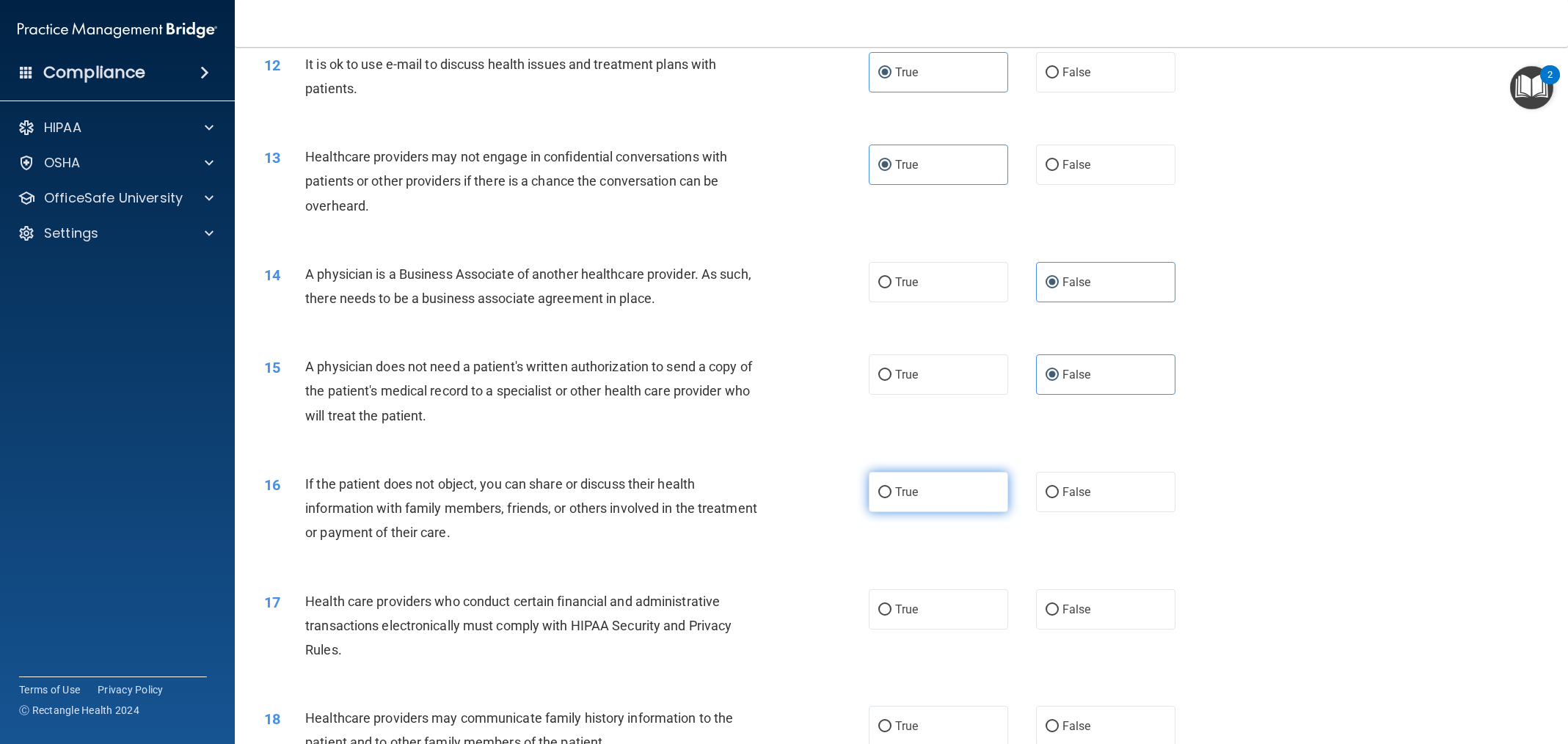
radio input "true"
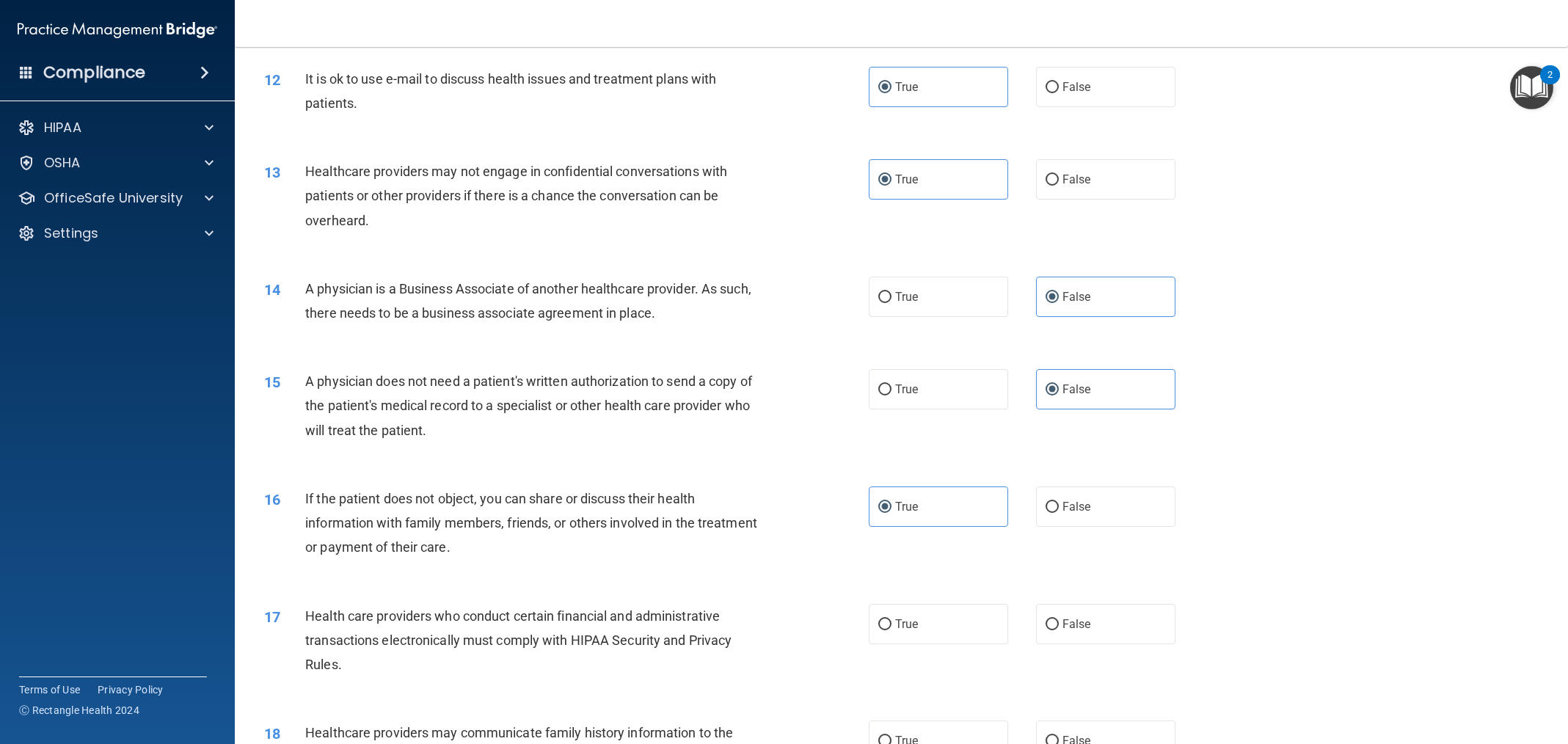
drag, startPoint x: 912, startPoint y: 610, endPoint x: 935, endPoint y: 598, distance: 25.9
click at [913, 610] on label "True" at bounding box center [938, 624] width 139 height 41
click at [892, 619] on input "True" at bounding box center [885, 624] width 14 height 11
radio input "true"
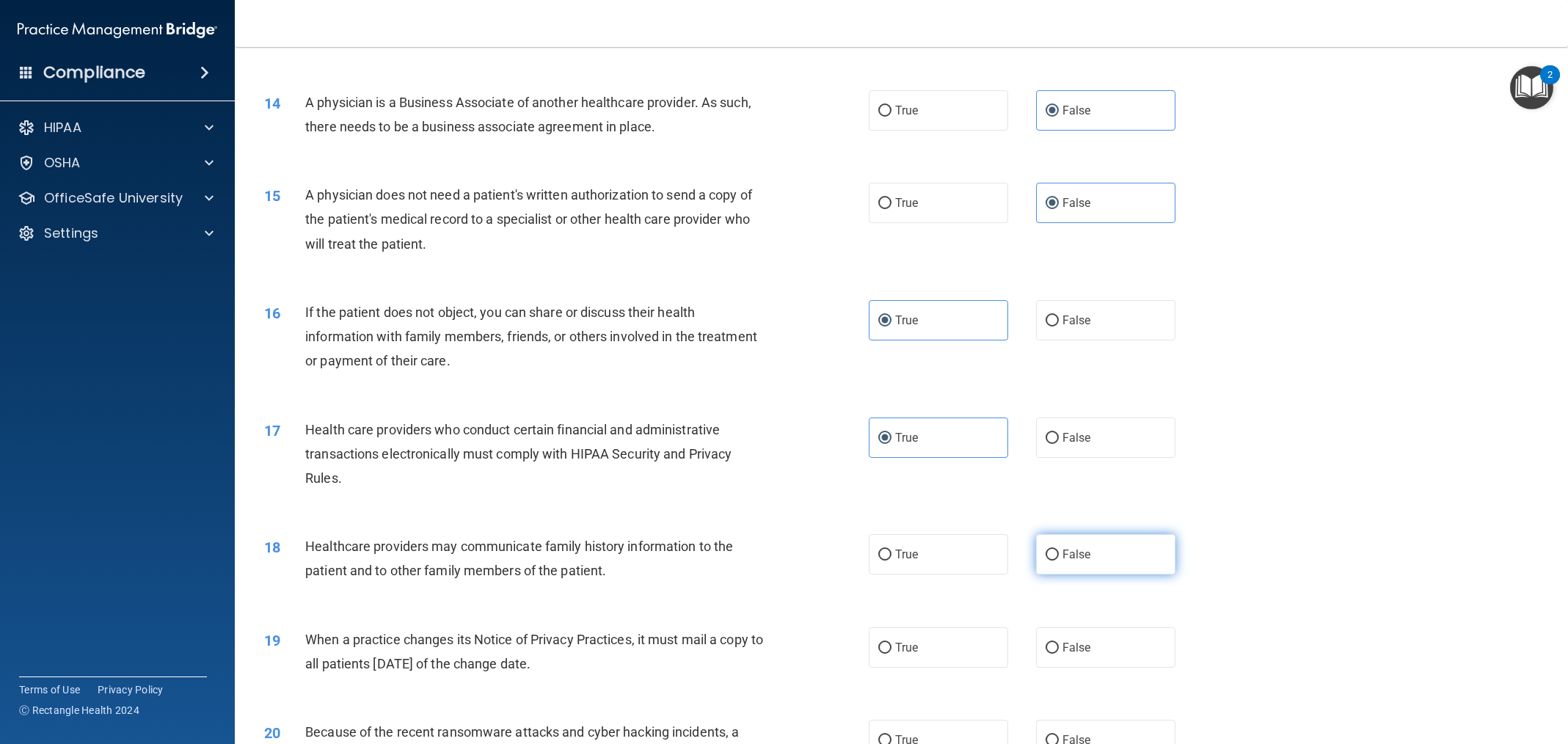
scroll to position [1434, 0]
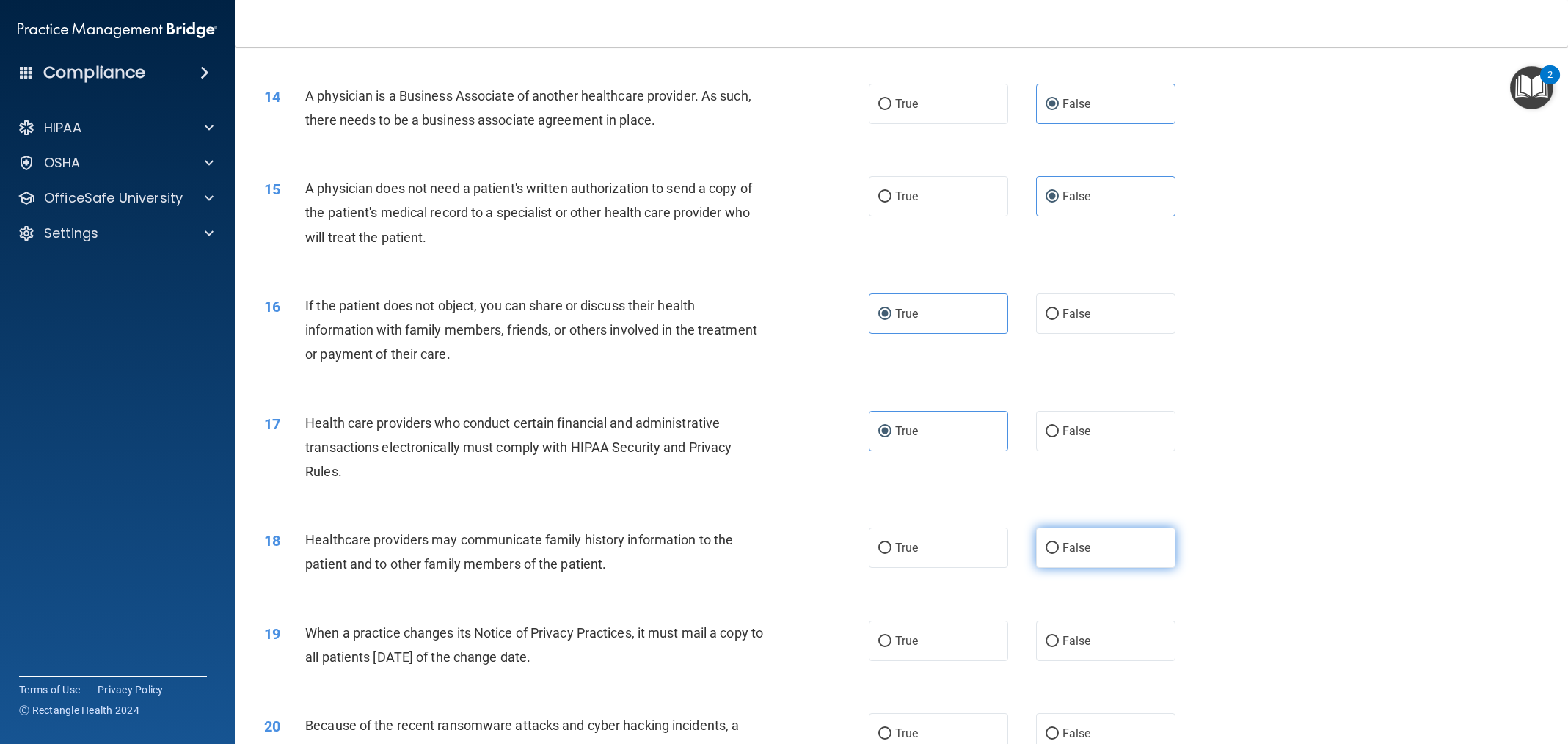
click at [1067, 536] on label "False" at bounding box center [1106, 548] width 139 height 41
click at [1059, 543] on input "False" at bounding box center [1052, 548] width 14 height 11
radio input "true"
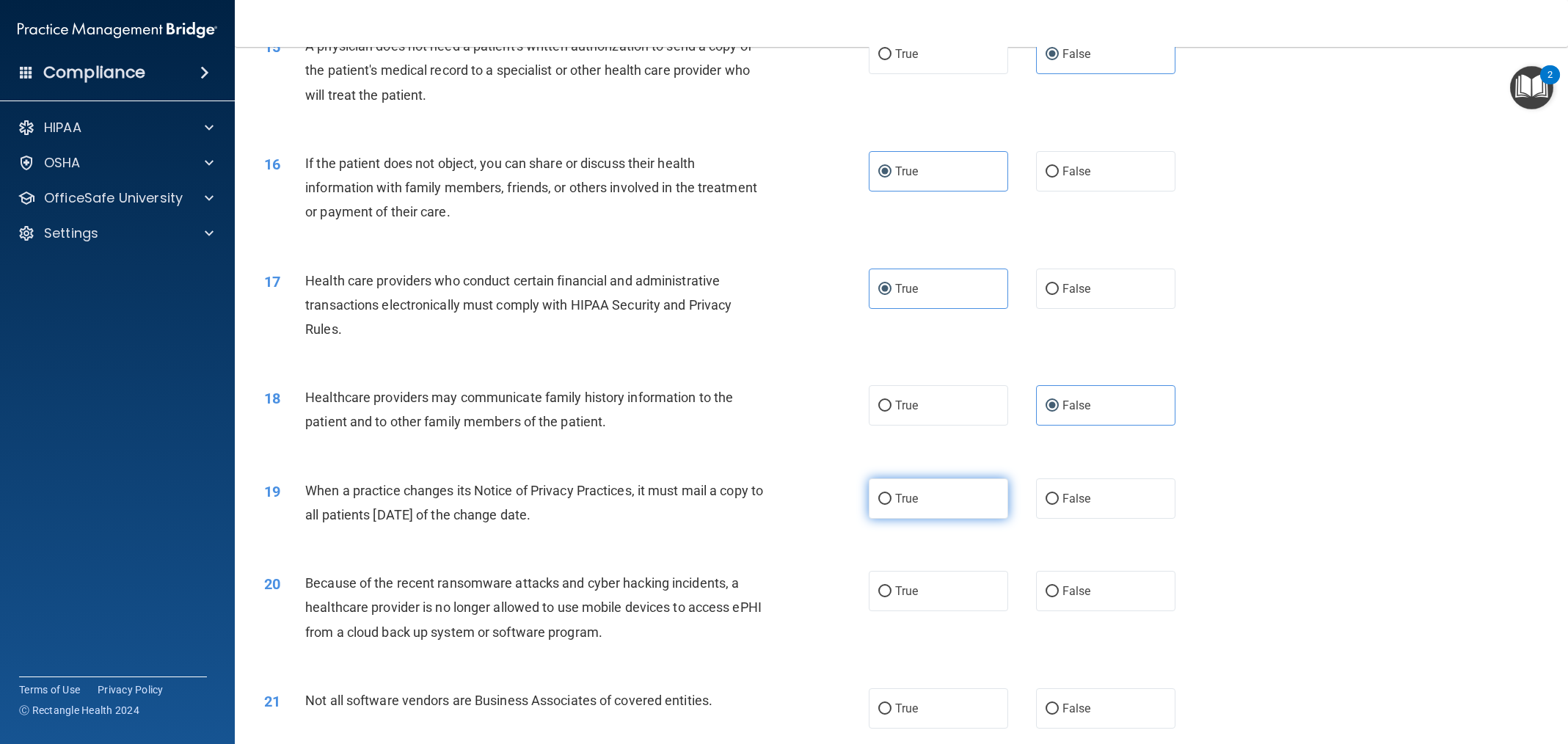
scroll to position [1581, 0]
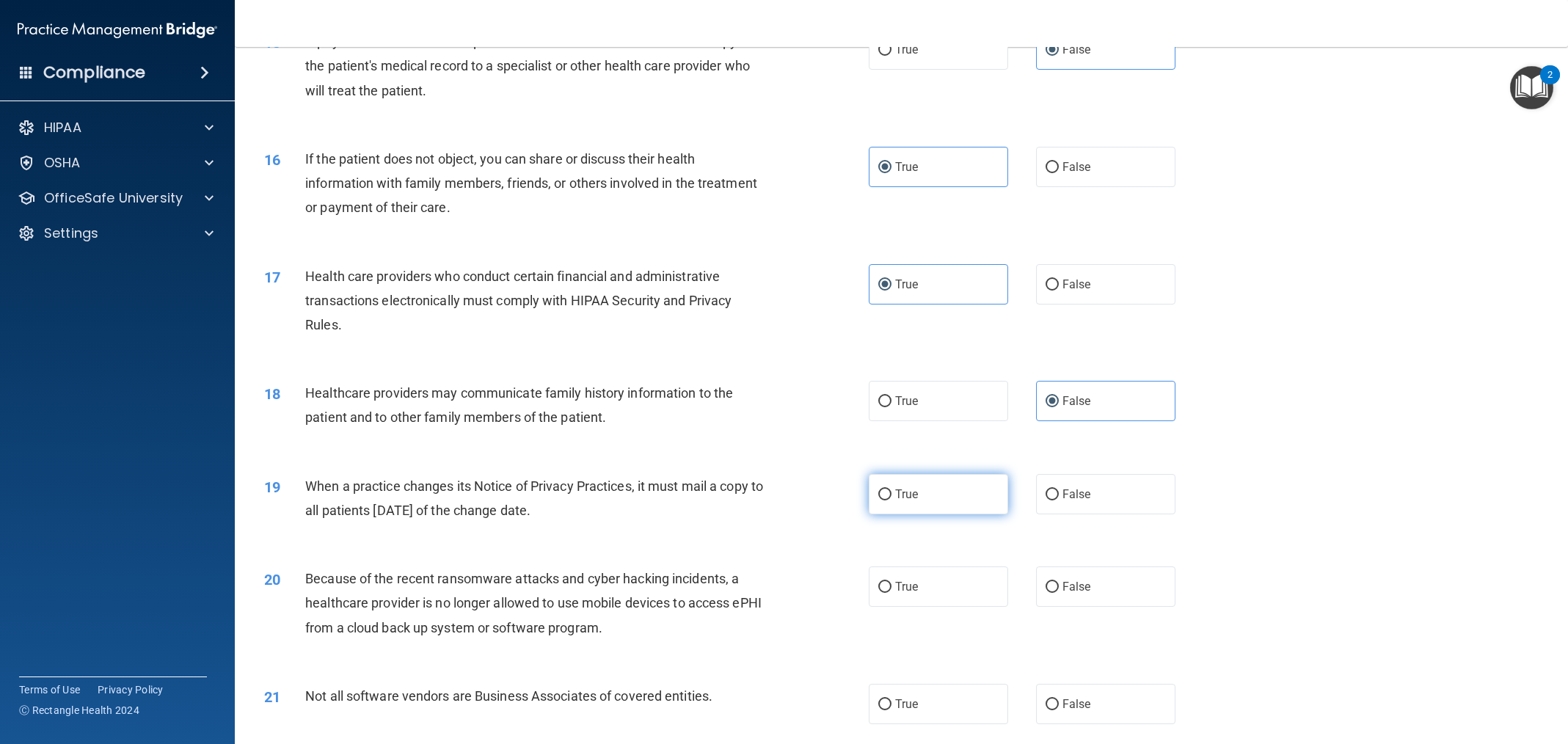
click at [917, 495] on span "True" at bounding box center [907, 494] width 23 height 14
click at [892, 495] on input "True" at bounding box center [885, 495] width 14 height 11
radio input "true"
click at [915, 568] on label "True" at bounding box center [938, 587] width 139 height 41
click at [892, 582] on input "True" at bounding box center [885, 587] width 14 height 11
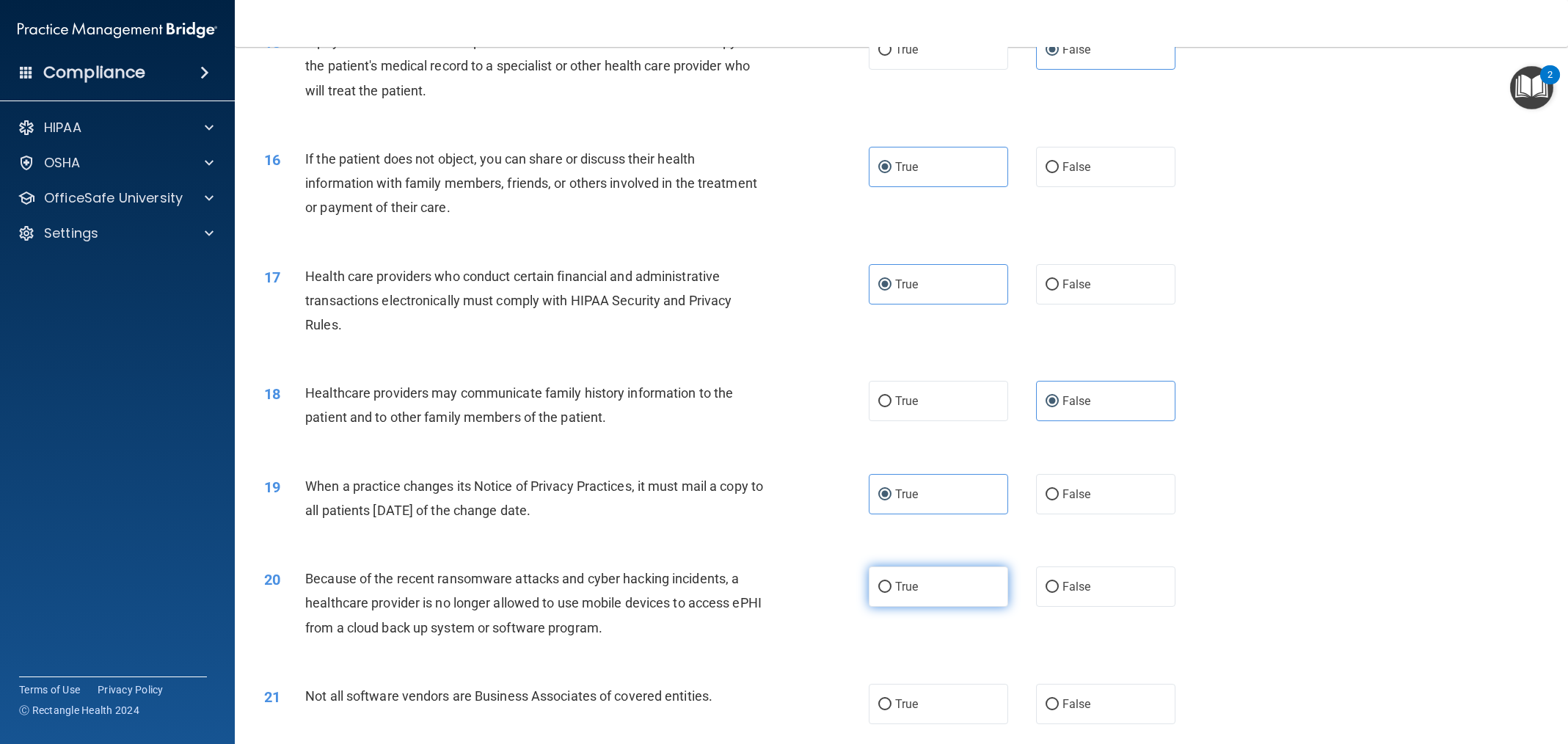
radio input "true"
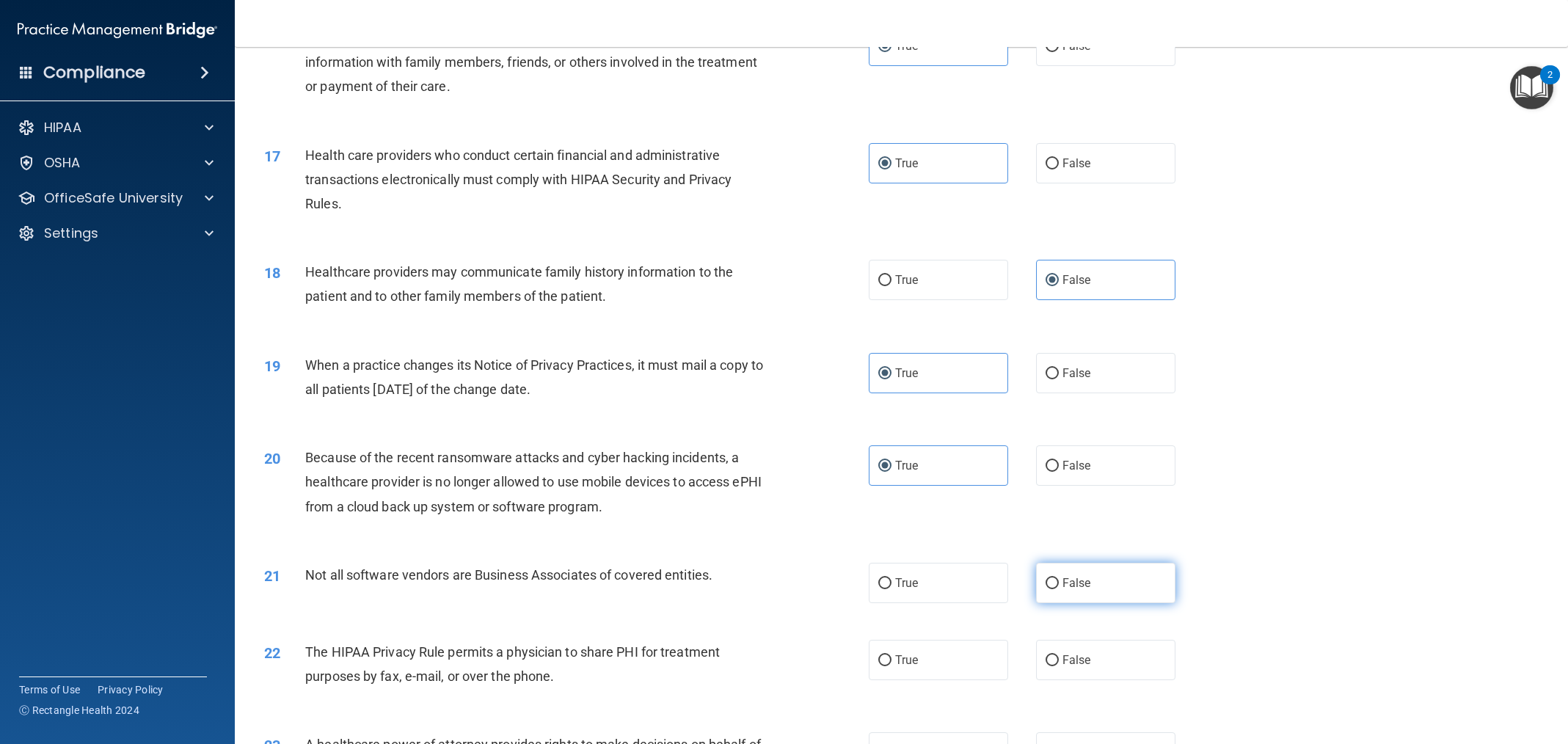
scroll to position [1714, 0]
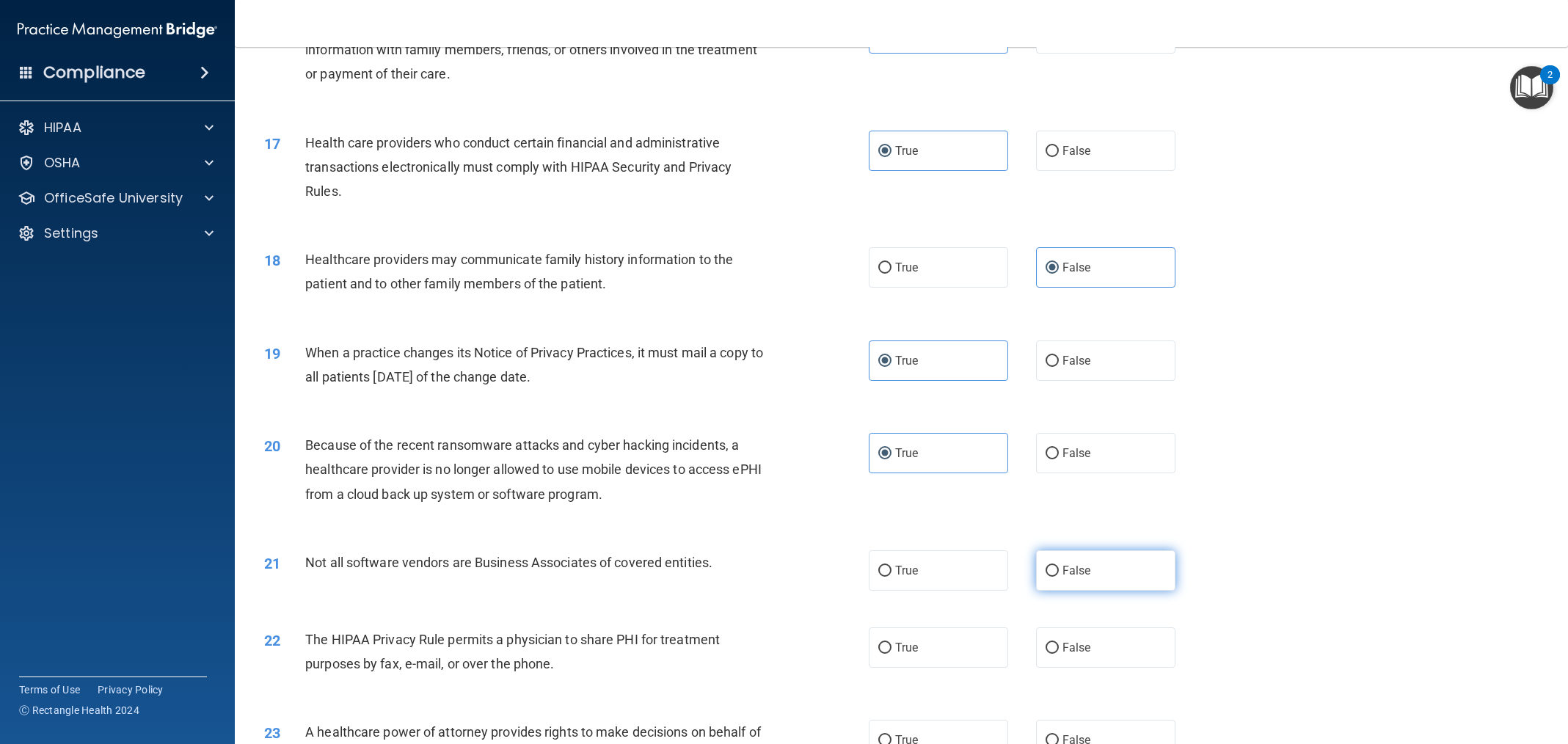
click at [1103, 585] on label "False" at bounding box center [1106, 571] width 139 height 41
click at [1059, 577] on input "False" at bounding box center [1052, 571] width 14 height 11
radio input "true"
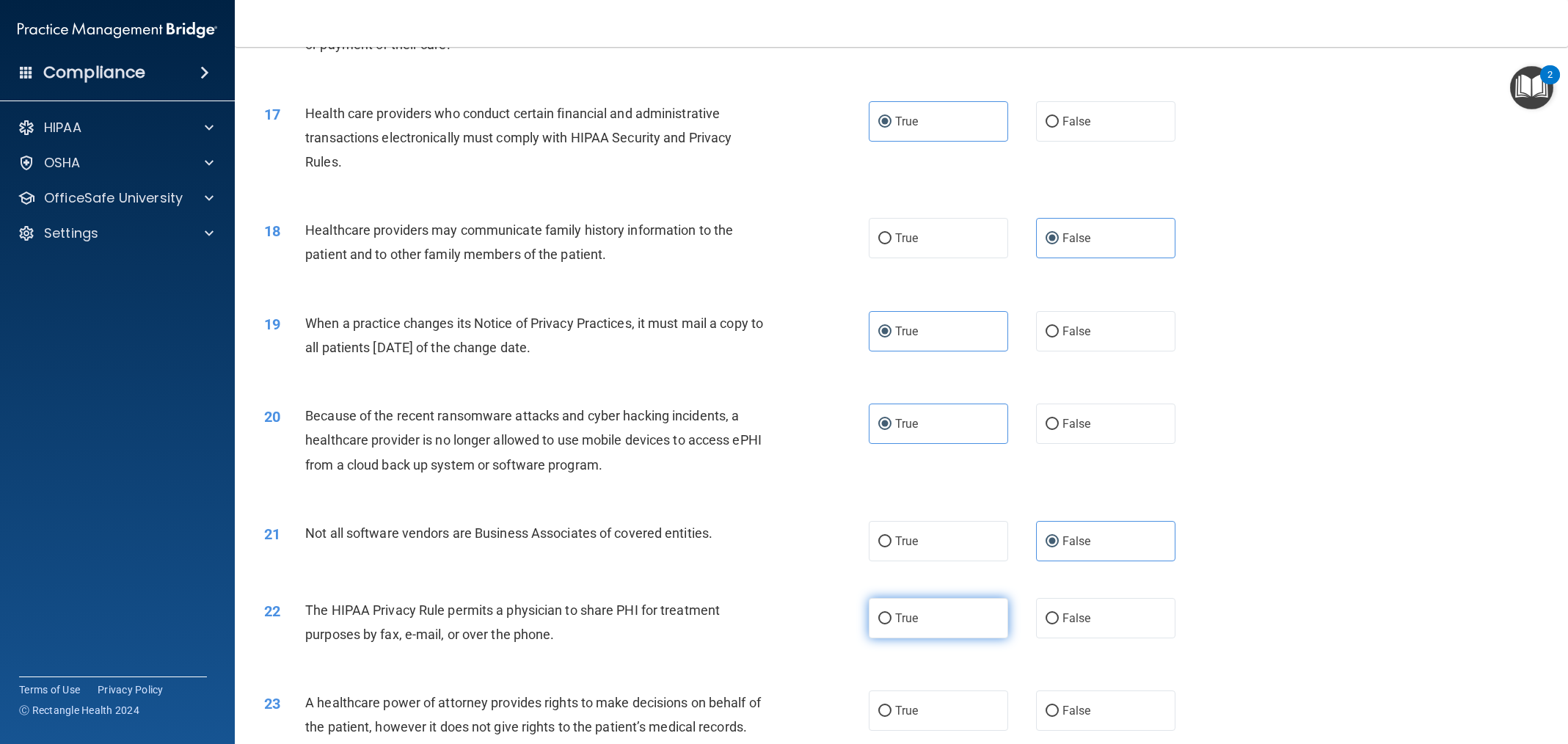
scroll to position [1761, 0]
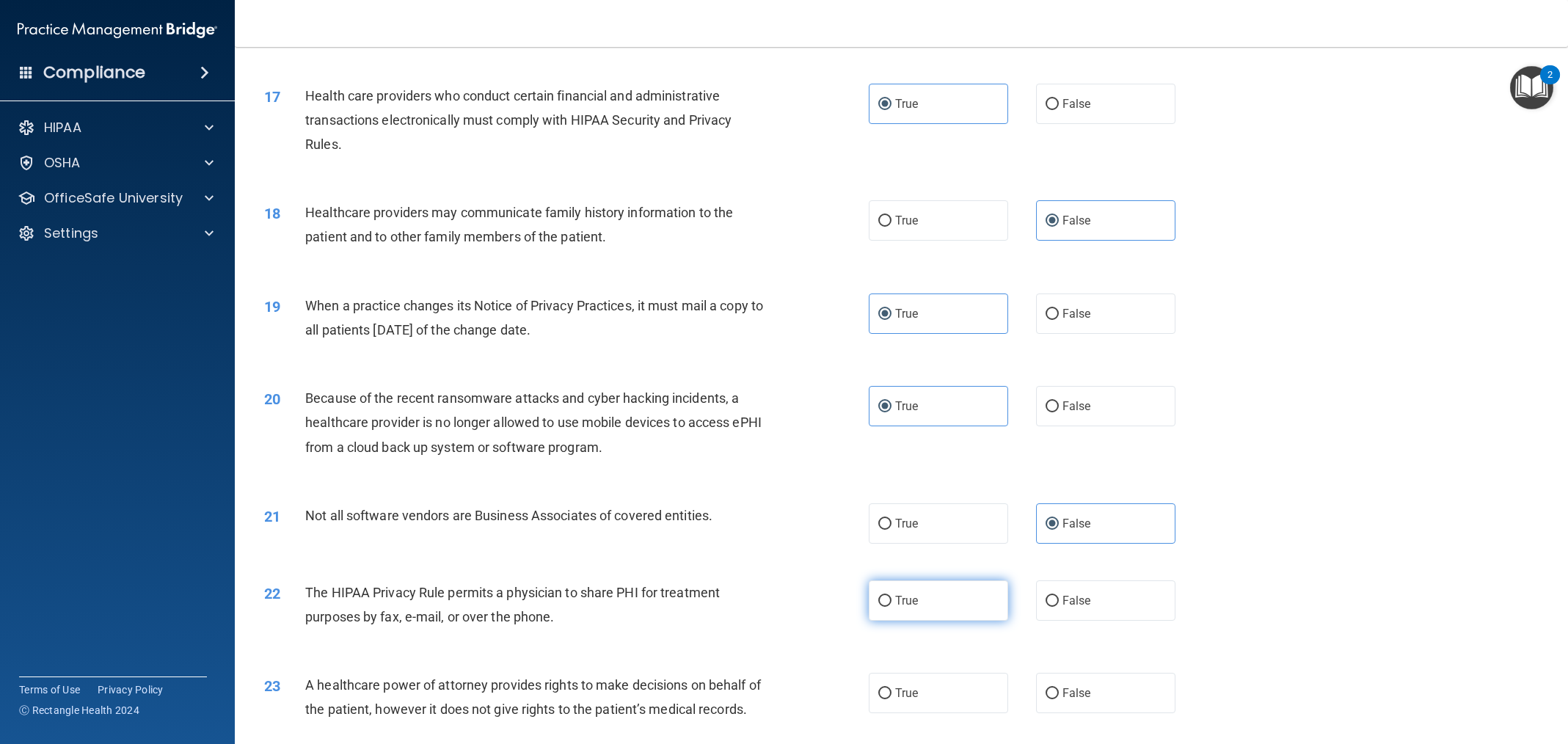
click at [947, 587] on label "True" at bounding box center [938, 601] width 139 height 41
click at [892, 596] on input "True" at bounding box center [885, 601] width 14 height 11
radio input "true"
click at [1067, 687] on span "False" at bounding box center [1077, 693] width 29 height 14
click at [1059, 688] on input "False" at bounding box center [1052, 694] width 14 height 11
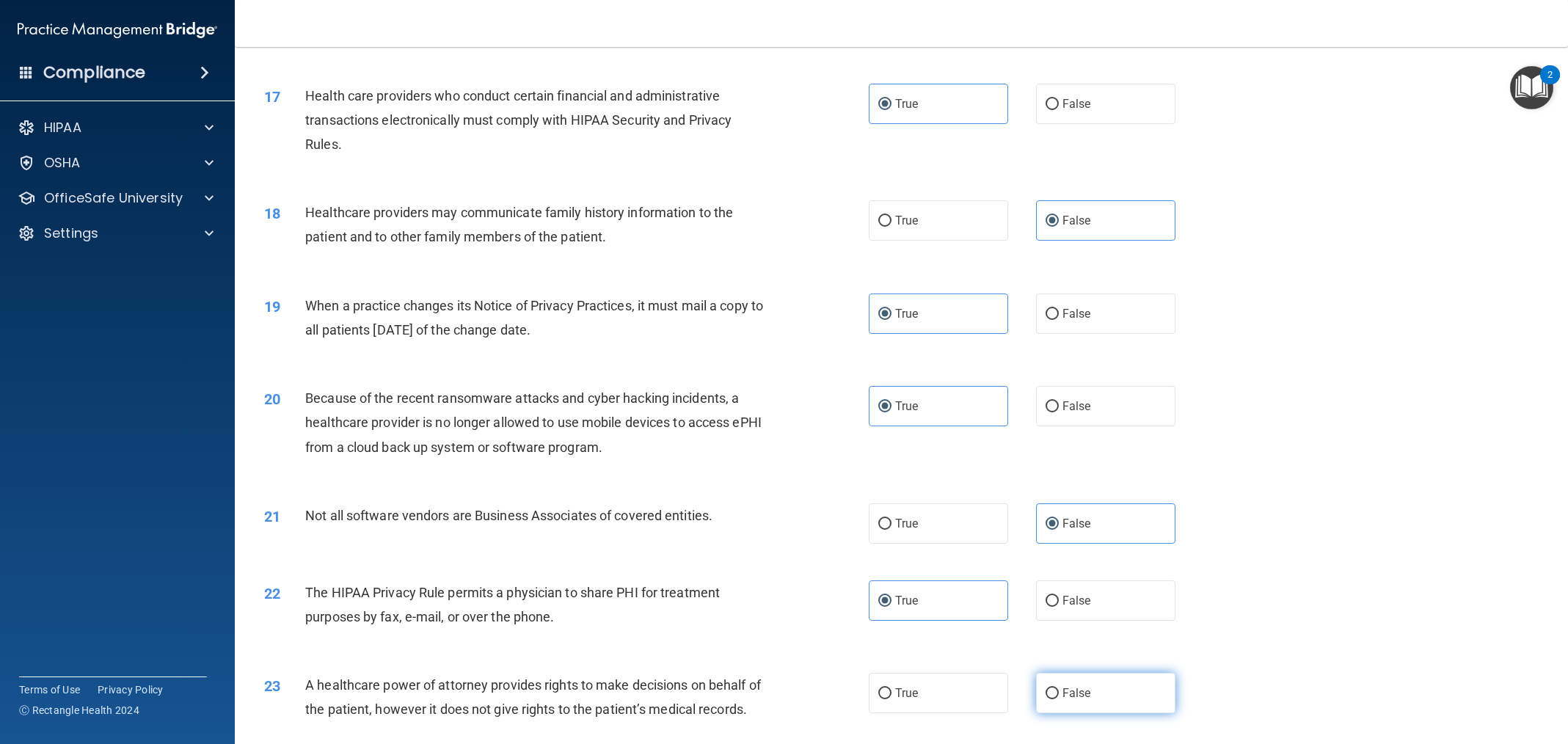
radio input "true"
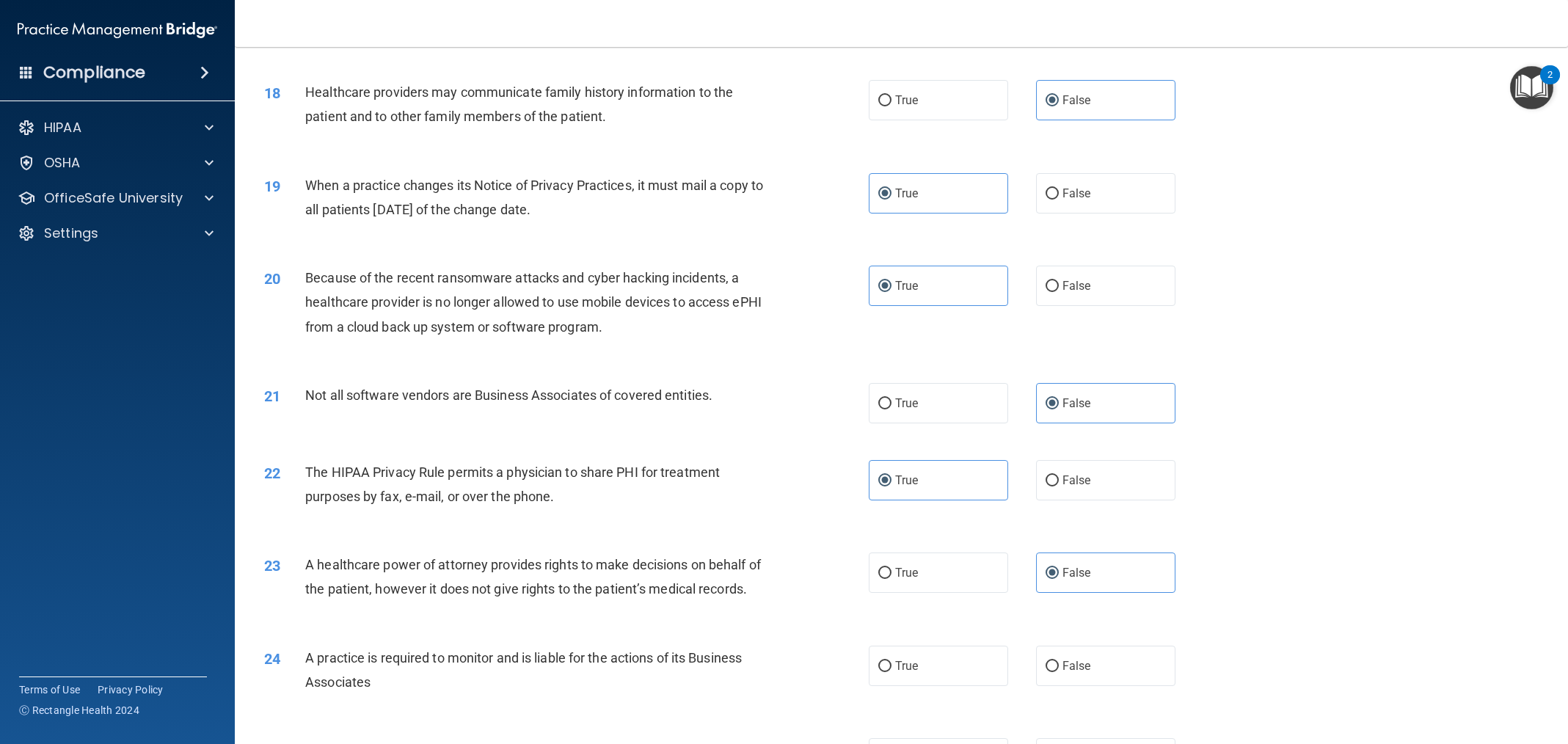
scroll to position [1883, 0]
click at [944, 685] on label "True" at bounding box center [938, 665] width 139 height 41
click at [892, 671] on input "True" at bounding box center [885, 665] width 14 height 11
radio input "true"
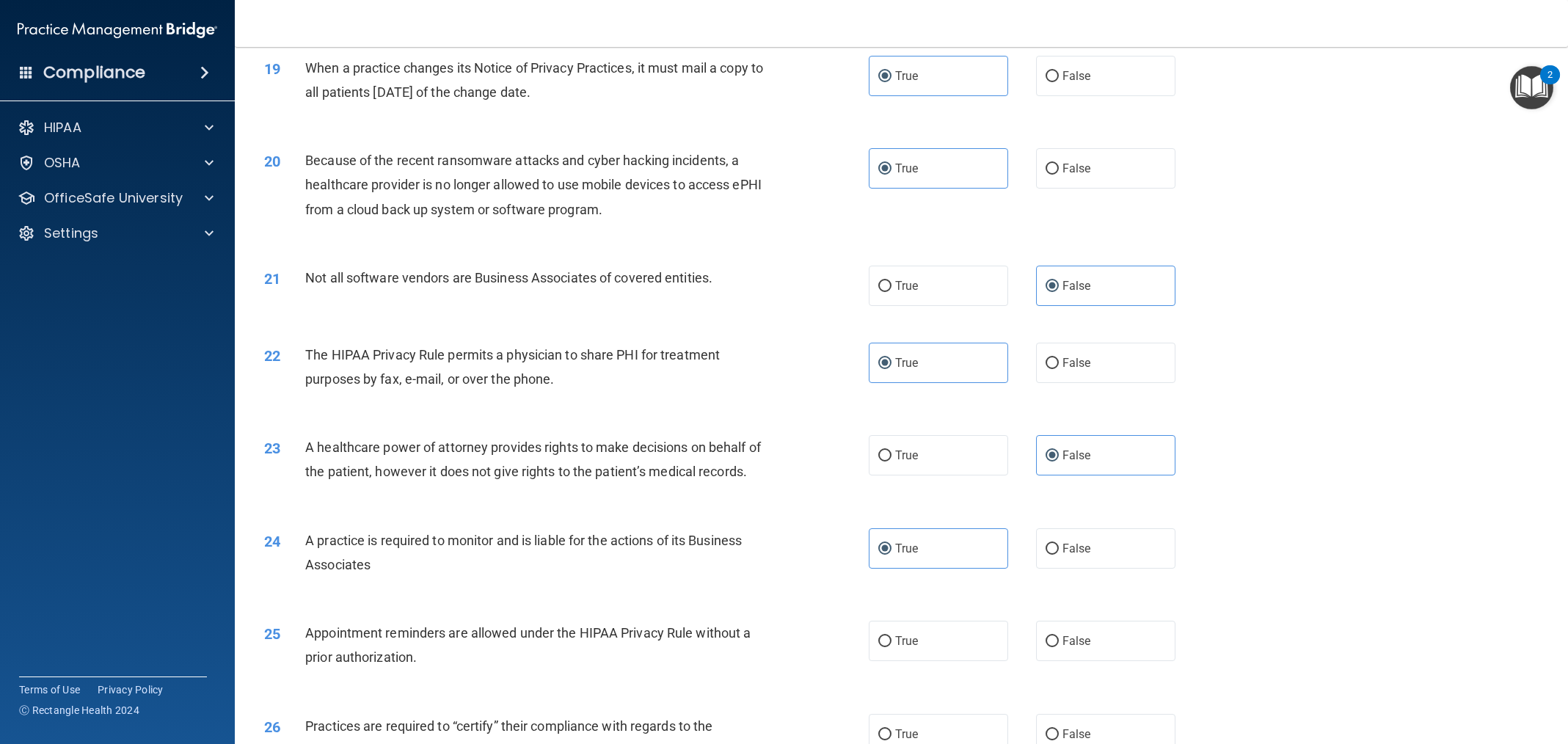
scroll to position [2019, 0]
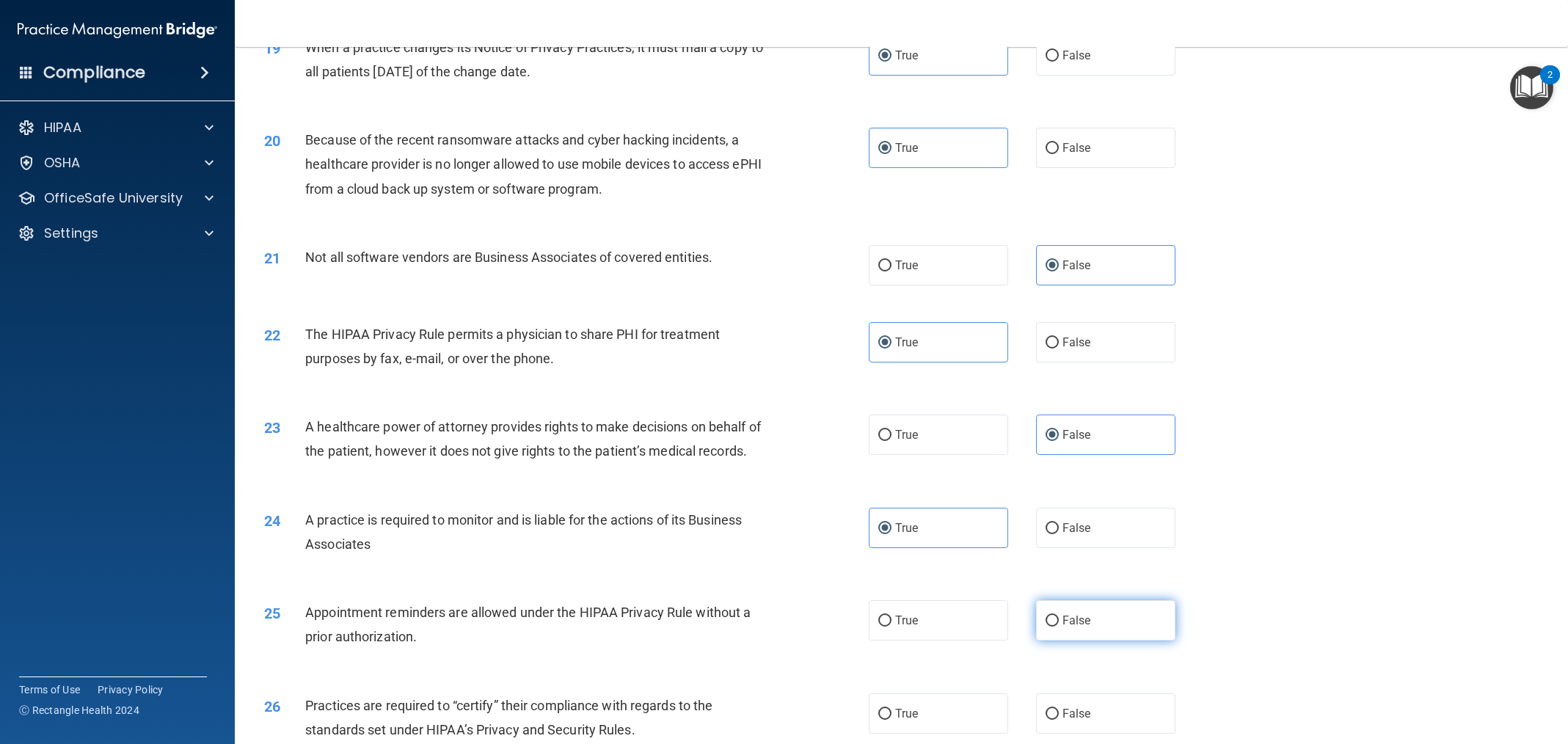
drag, startPoint x: 1157, startPoint y: 666, endPoint x: 1143, endPoint y: 657, distance: 16.6
click at [1157, 666] on div "25 Appointment reminders are allowed under the HIPAA Privacy Rule without a pri…" at bounding box center [901, 628] width 1297 height 93
click at [1139, 641] on label "False" at bounding box center [1106, 621] width 139 height 41
click at [1059, 627] on input "False" at bounding box center [1052, 621] width 14 height 11
radio input "true"
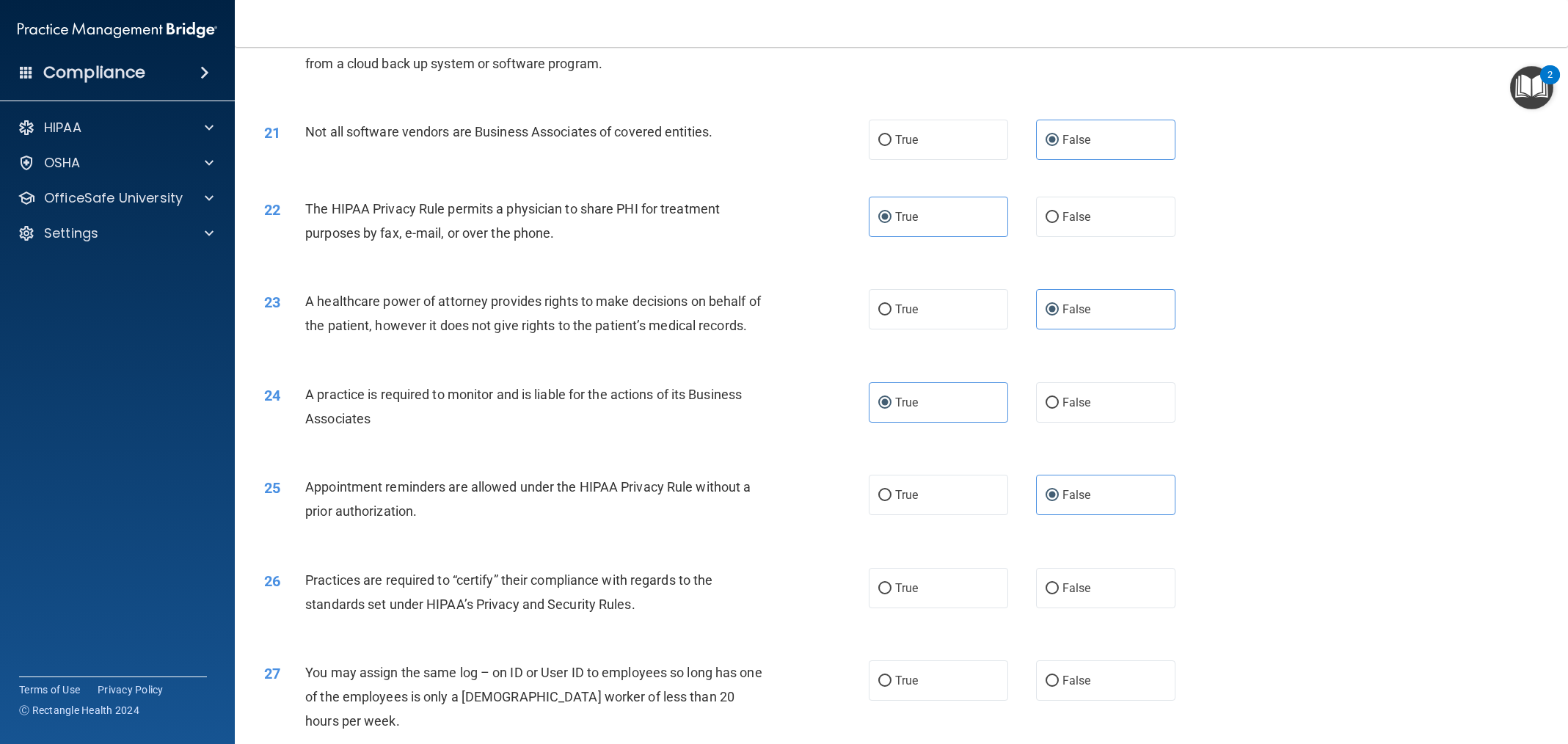
scroll to position [2169, 0]
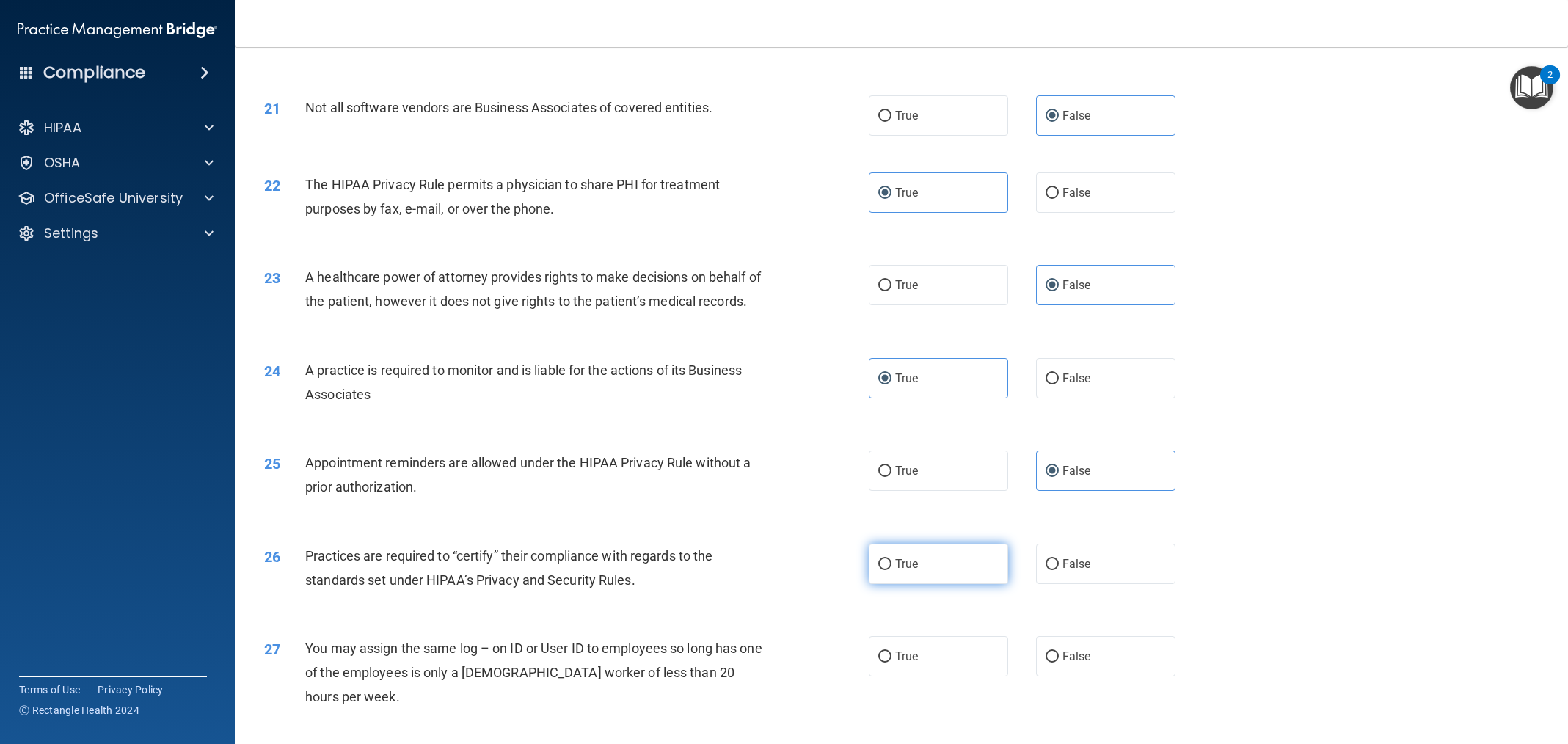
click at [972, 584] on label "True" at bounding box center [938, 564] width 139 height 41
click at [892, 570] on input "True" at bounding box center [885, 564] width 14 height 11
radio input "true"
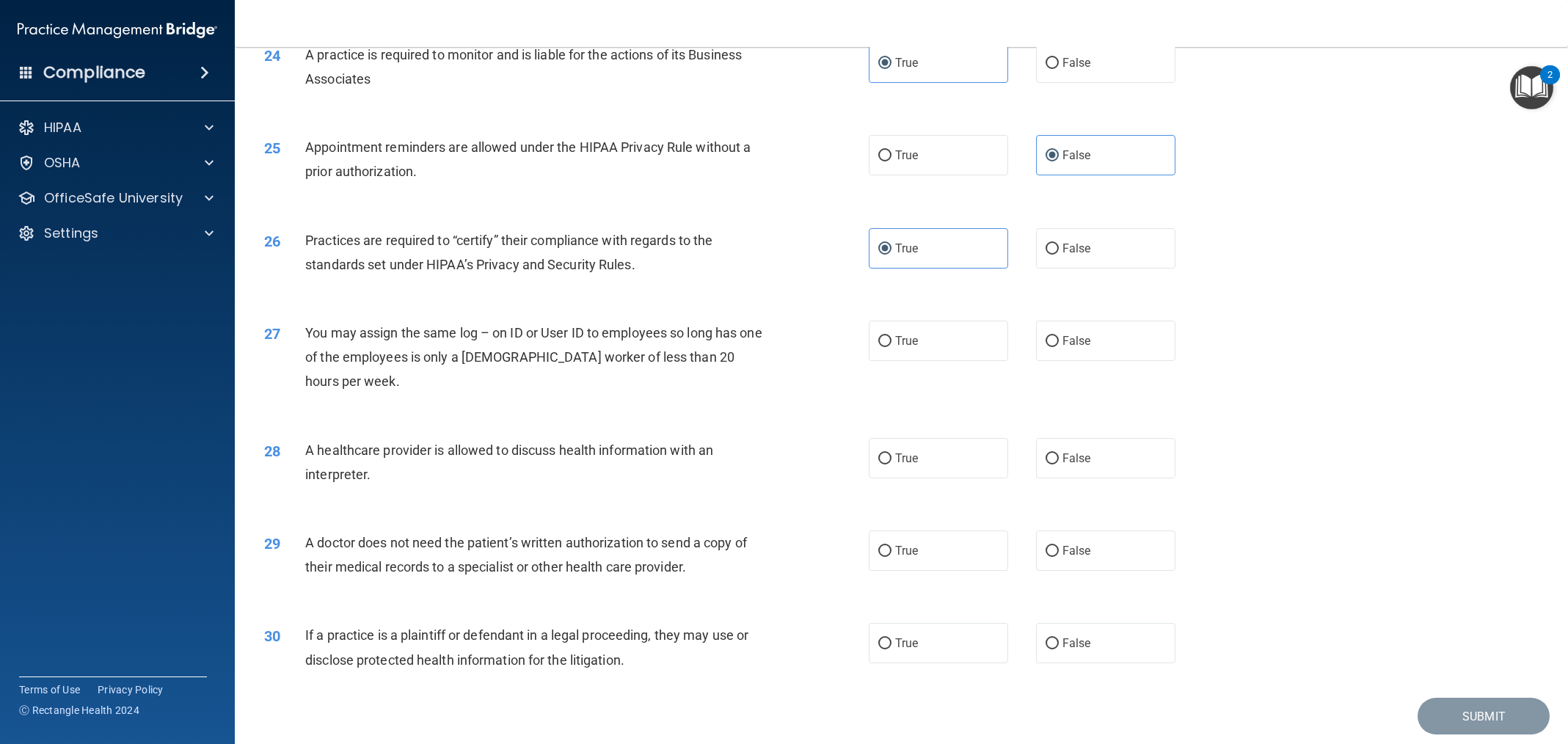
scroll to position [2559, 0]
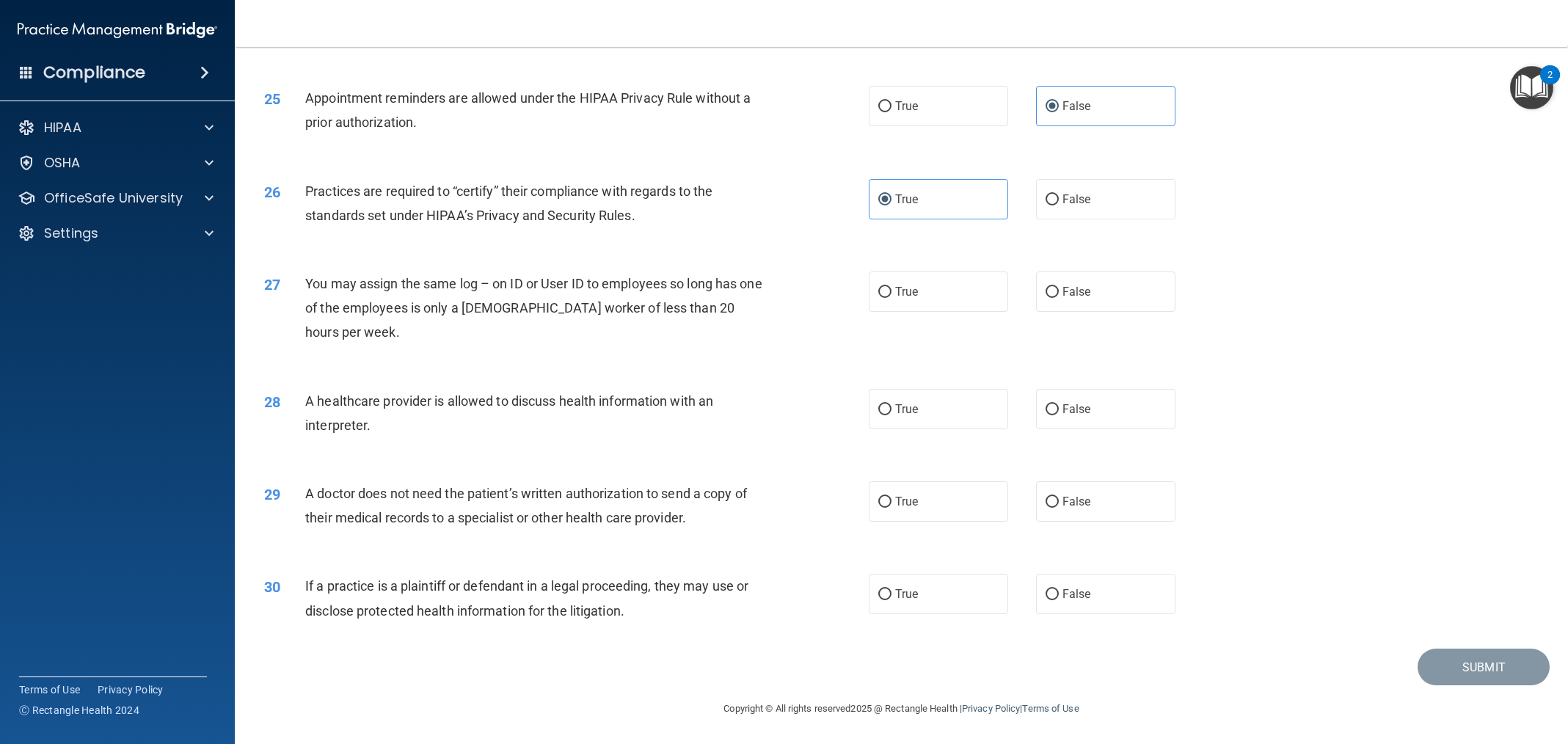
drag, startPoint x: 1069, startPoint y: 581, endPoint x: 984, endPoint y: 550, distance: 90.5
click at [1069, 581] on label "False" at bounding box center [1106, 594] width 139 height 41
click at [1059, 589] on input "False" at bounding box center [1052, 594] width 14 height 11
radio input "true"
click at [929, 502] on label "True" at bounding box center [938, 502] width 139 height 41
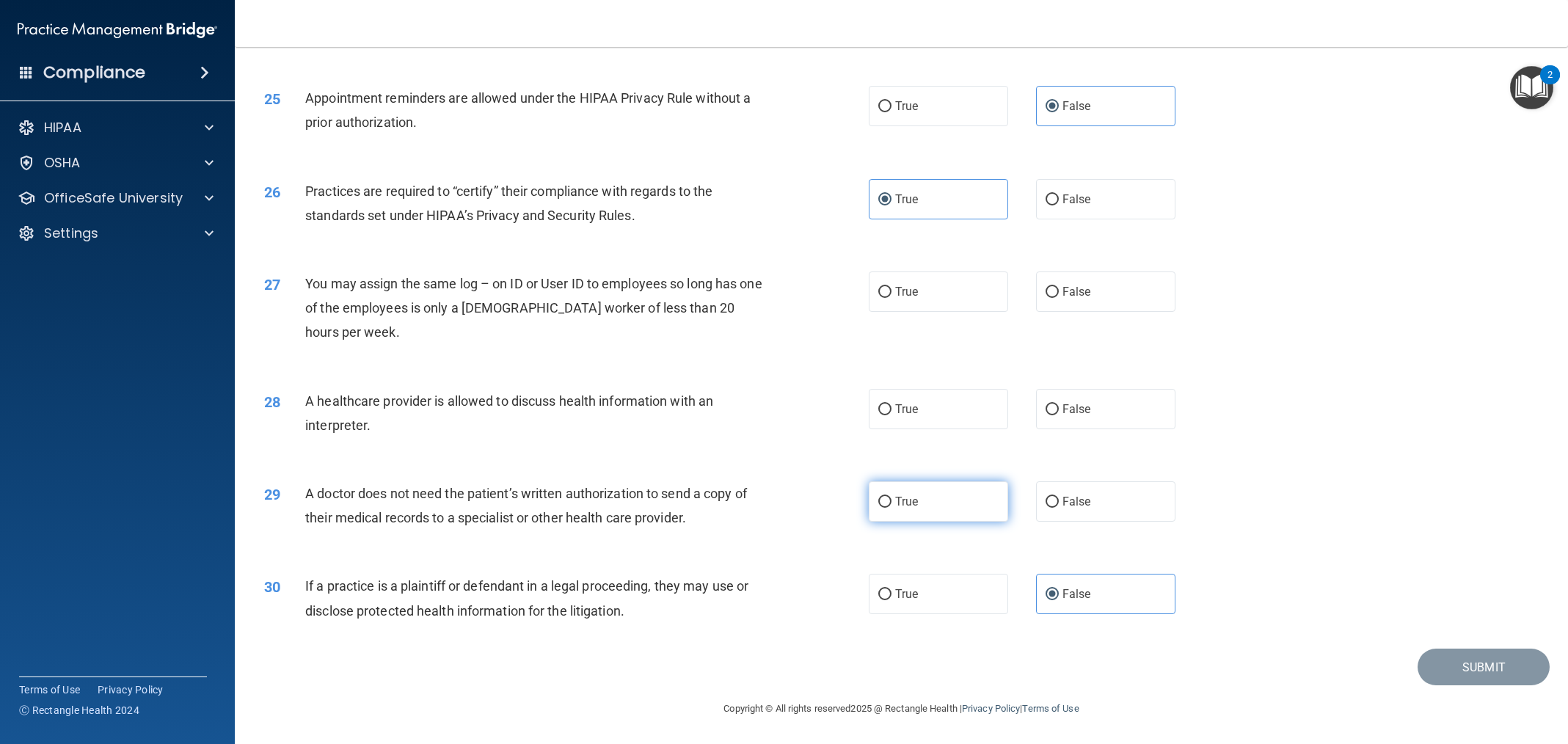
click at [892, 502] on input "True" at bounding box center [885, 502] width 14 height 11
radio input "true"
drag, startPoint x: 1101, startPoint y: 404, endPoint x: 1100, endPoint y: 322, distance: 82.0
click at [1100, 404] on label "False" at bounding box center [1106, 409] width 139 height 41
click at [1059, 404] on input "False" at bounding box center [1052, 410] width 14 height 11
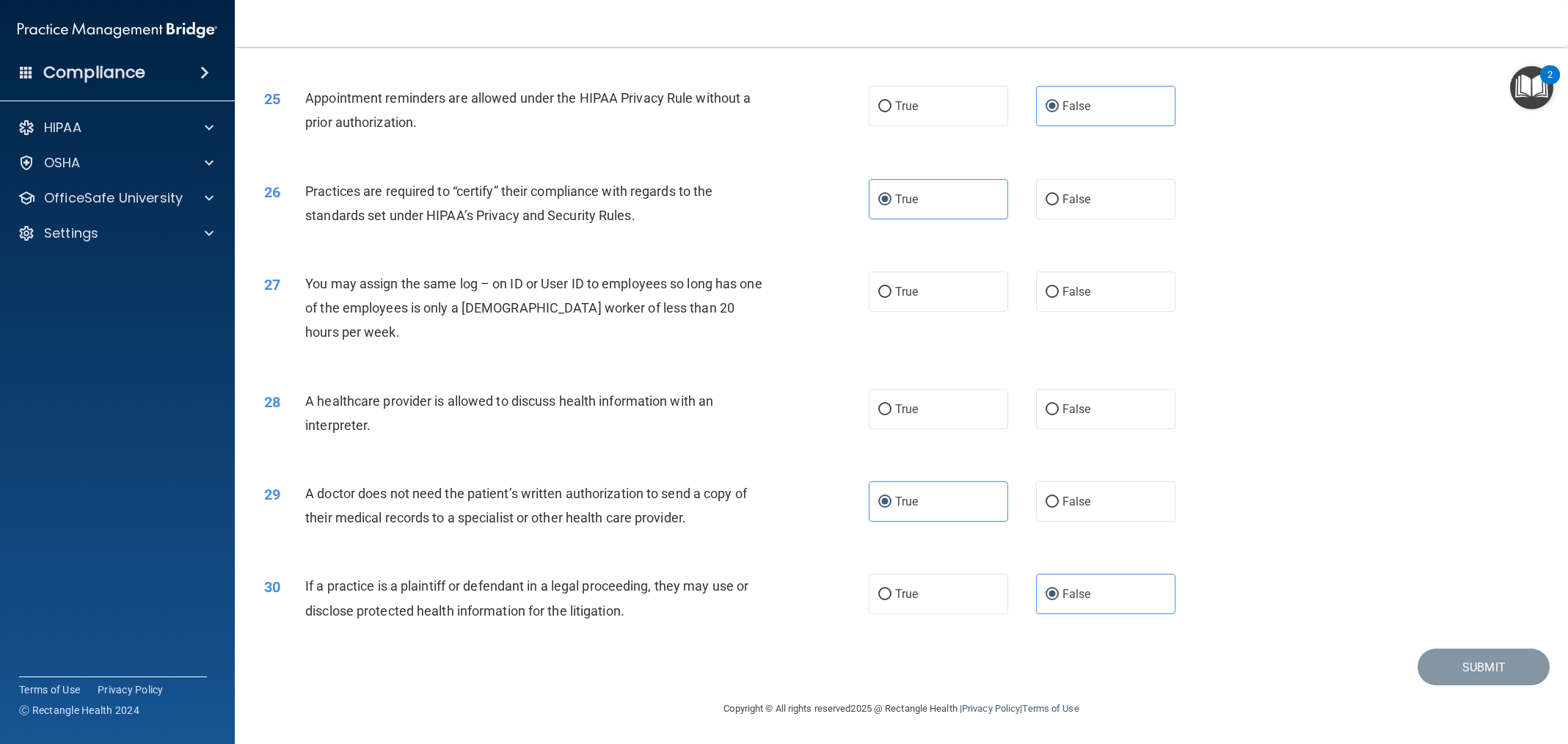
radio input "true"
click at [1103, 299] on label "False" at bounding box center [1106, 292] width 139 height 41
click at [1059, 298] on input "False" at bounding box center [1052, 292] width 14 height 11
radio input "true"
click at [1460, 670] on button "Submit" at bounding box center [1484, 667] width 132 height 38
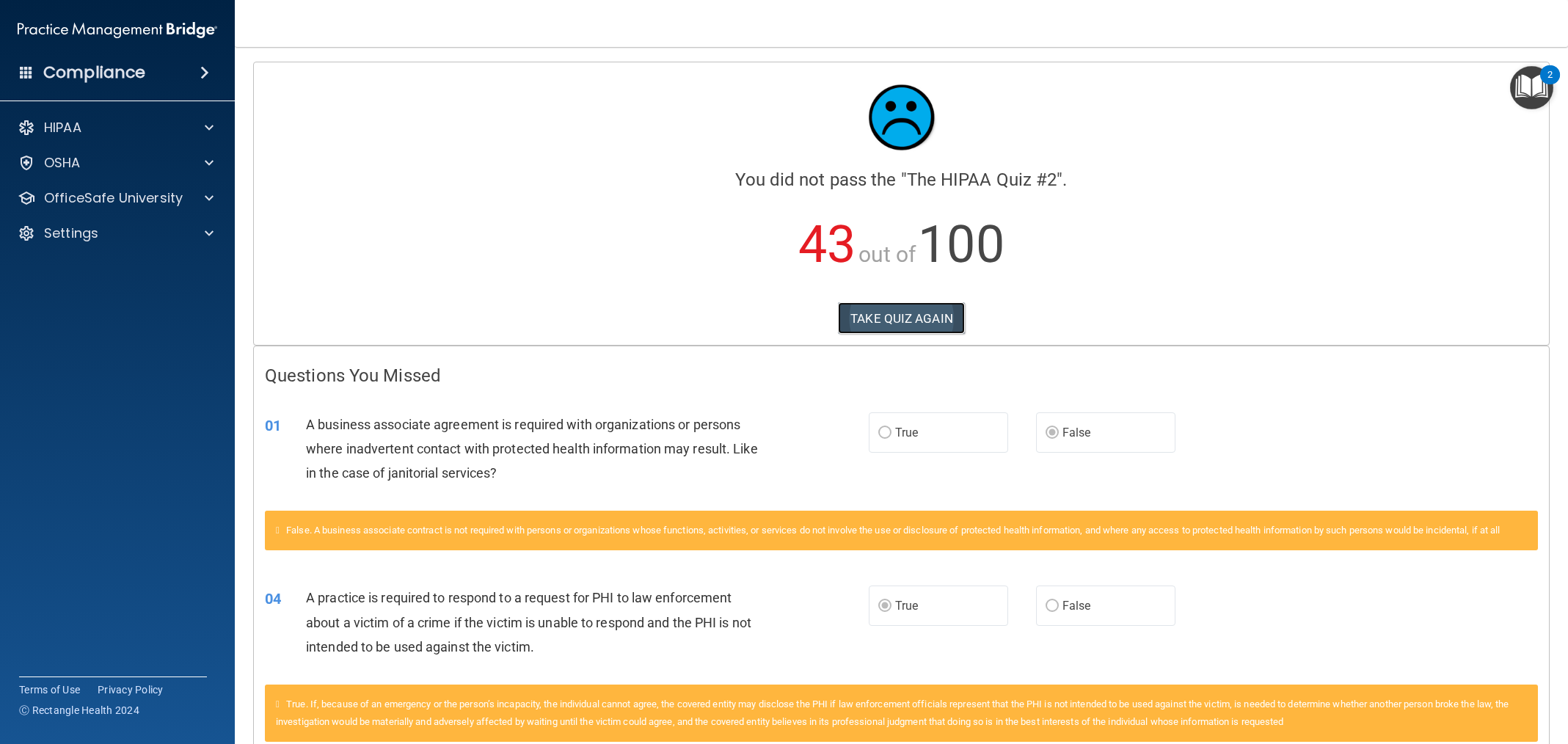
click at [911, 325] on button "TAKE QUIZ AGAIN" at bounding box center [901, 318] width 127 height 32
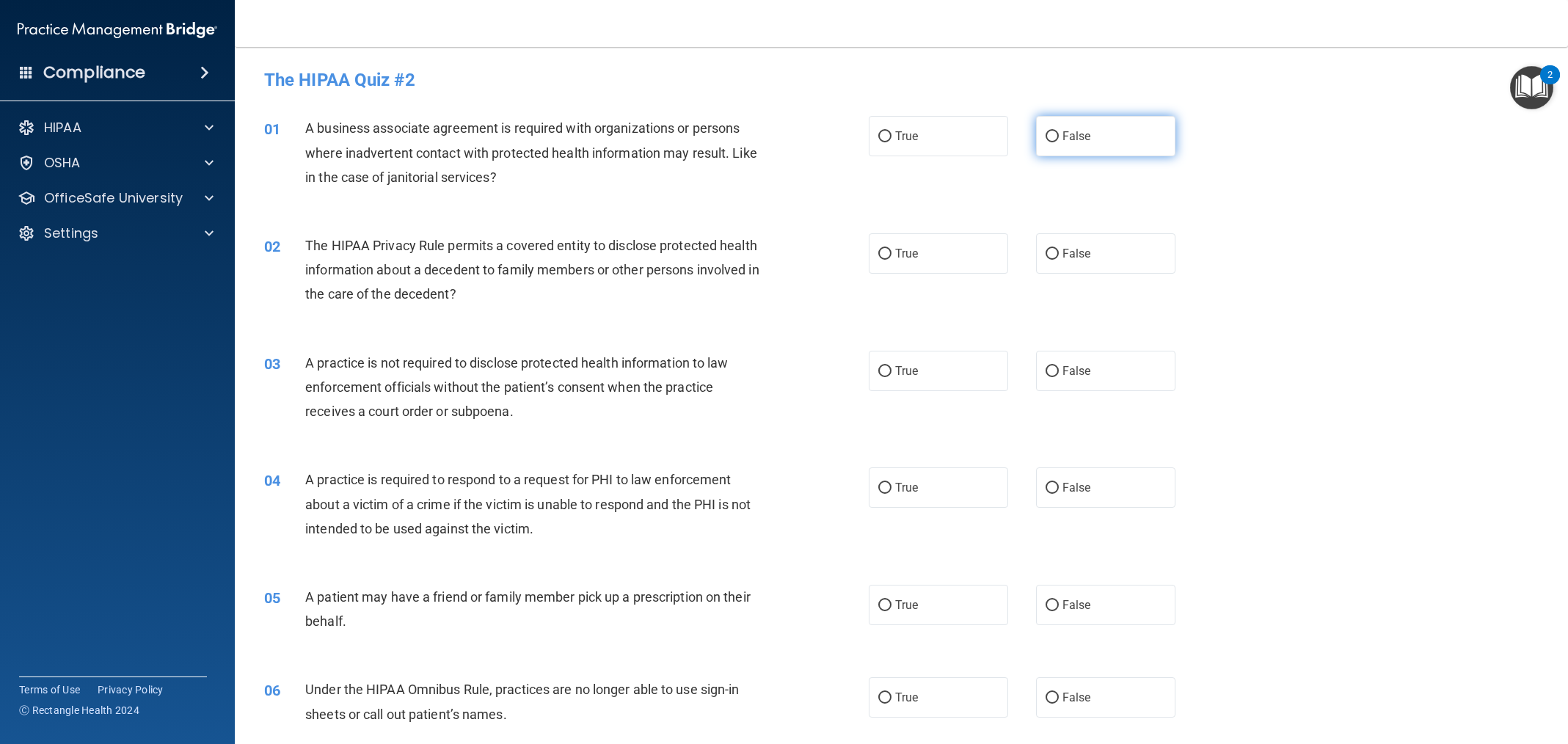
click at [1077, 151] on label "False" at bounding box center [1106, 136] width 139 height 41
click at [1059, 142] on input "False" at bounding box center [1052, 136] width 14 height 11
radio input "true"
click at [969, 265] on label "True" at bounding box center [938, 254] width 139 height 41
click at [892, 260] on input "True" at bounding box center [885, 254] width 14 height 11
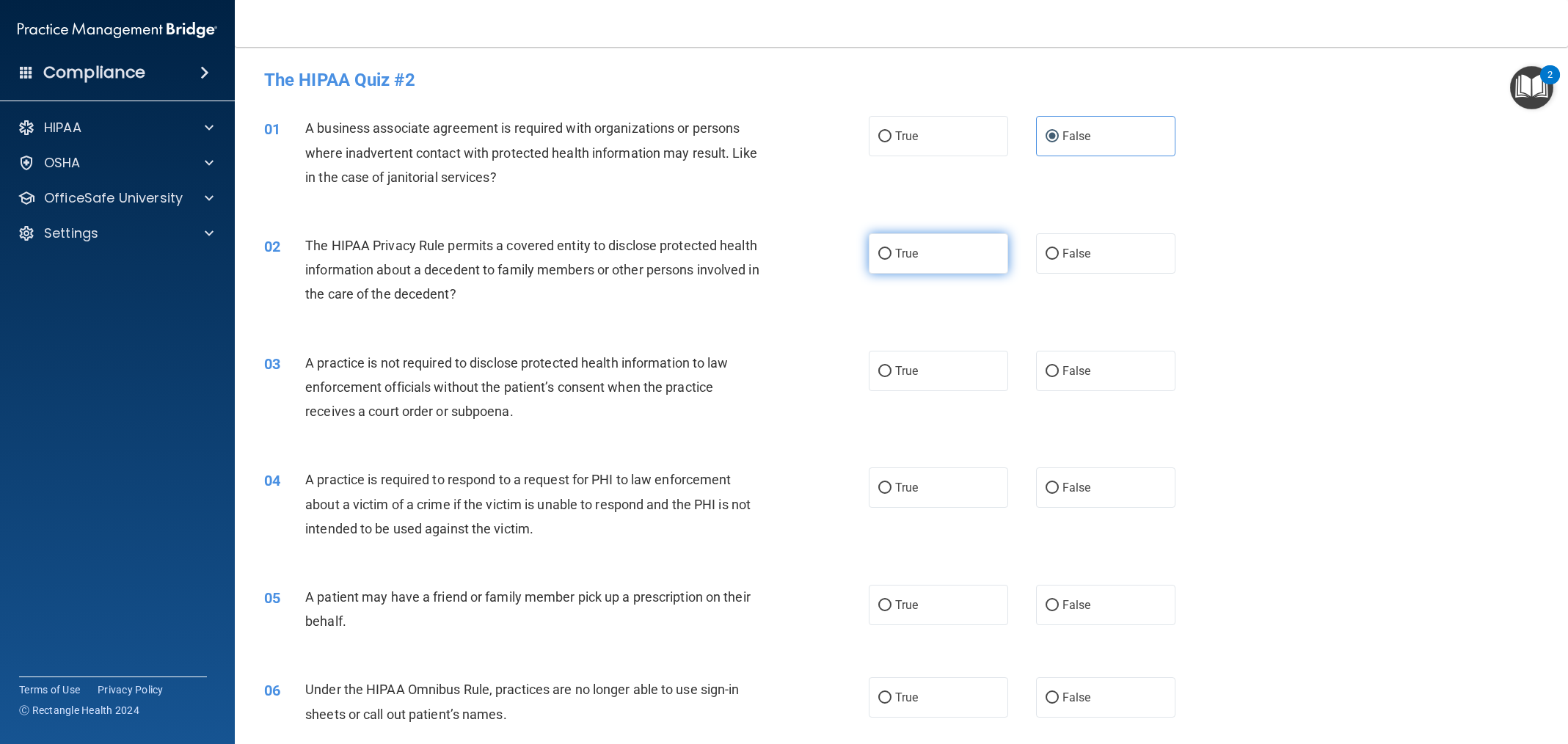
radio input "true"
click at [1104, 381] on label "False" at bounding box center [1106, 371] width 139 height 41
click at [1059, 377] on input "False" at bounding box center [1052, 371] width 14 height 11
radio input "true"
drag, startPoint x: 940, startPoint y: 474, endPoint x: 947, endPoint y: 501, distance: 27.9
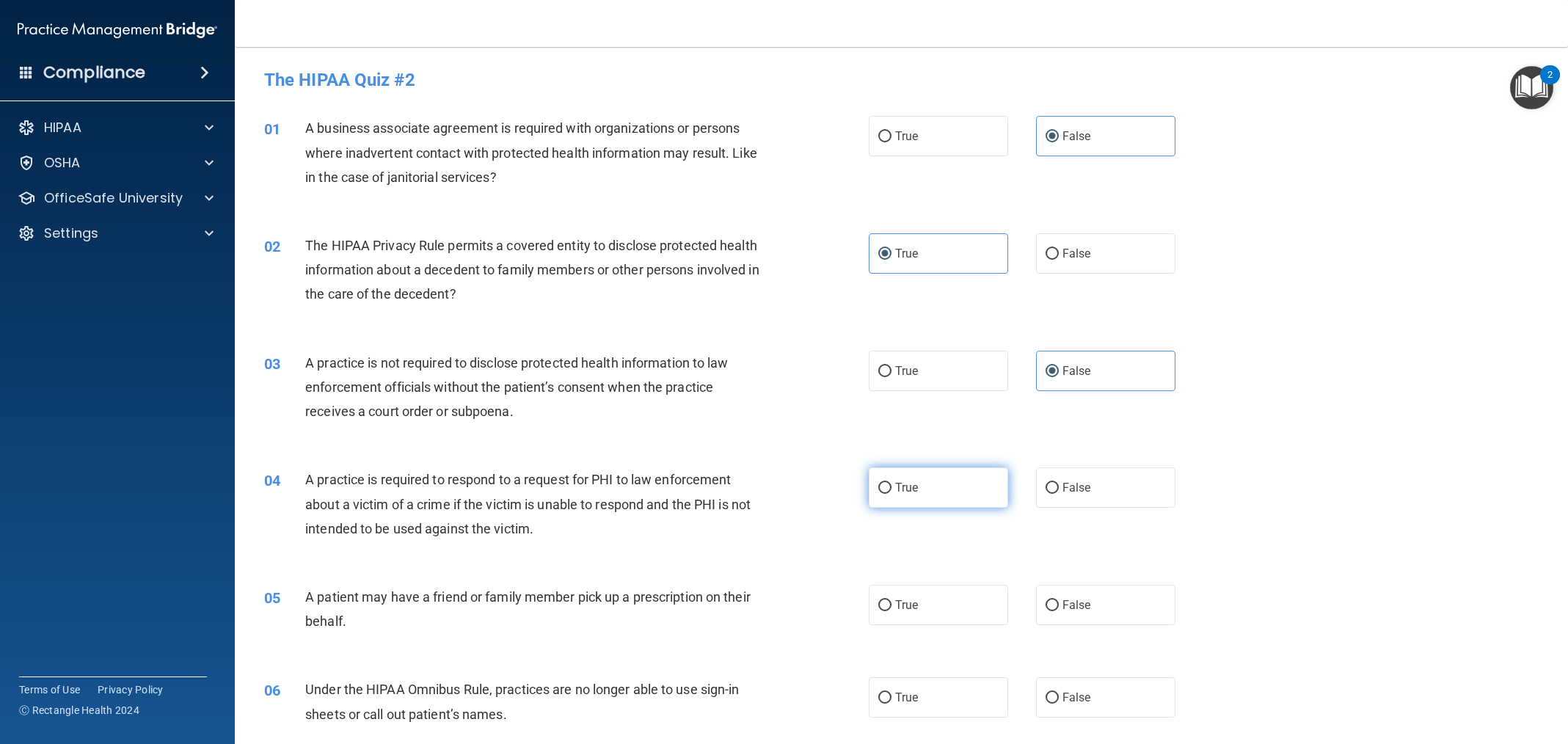
click at [940, 475] on label "True" at bounding box center [938, 488] width 139 height 41
click at [892, 483] on input "True" at bounding box center [885, 488] width 14 height 11
radio input "true"
click at [931, 614] on label "True" at bounding box center [938, 605] width 139 height 41
click at [892, 611] on input "True" at bounding box center [885, 605] width 14 height 11
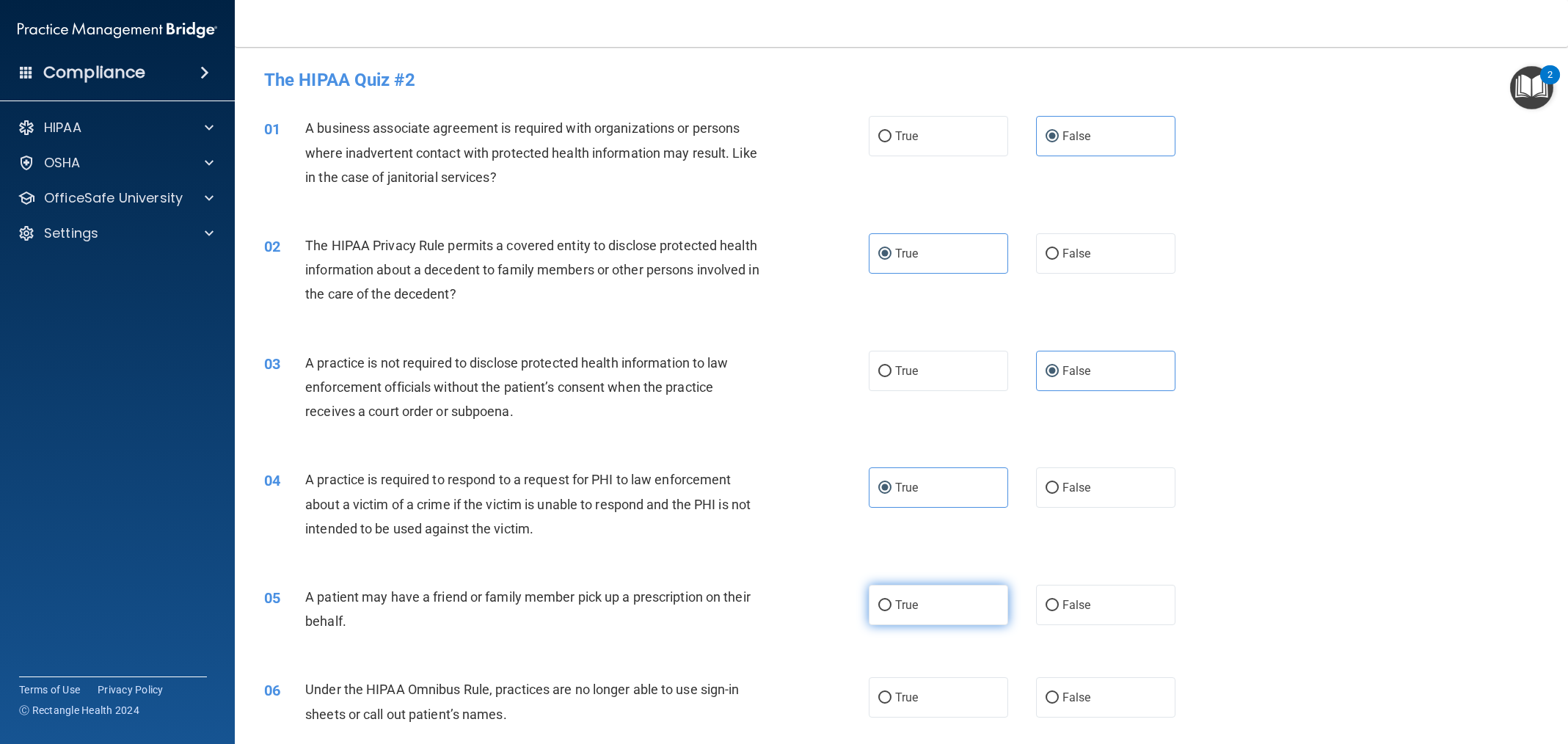
radio input "true"
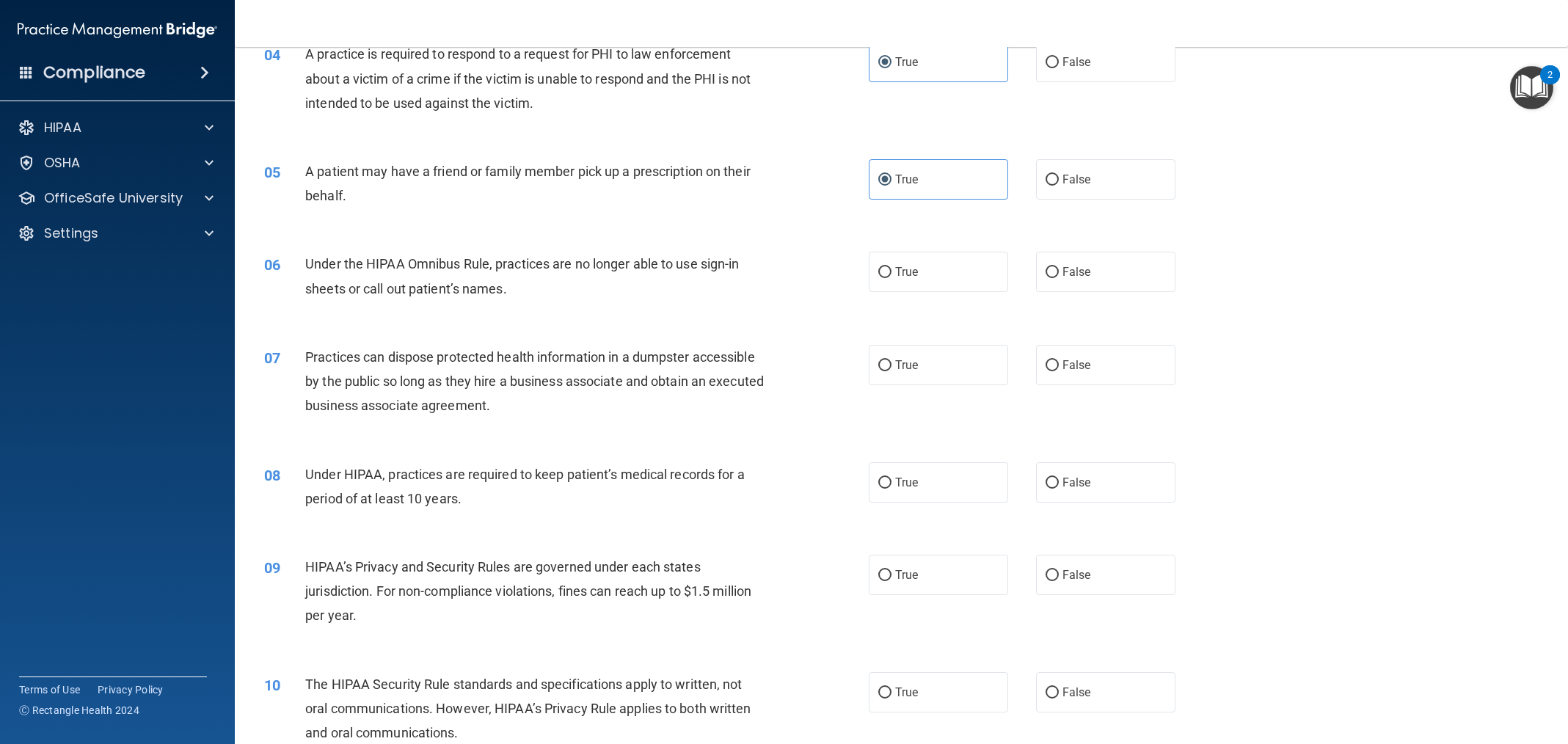
scroll to position [428, 0]
click at [1091, 262] on label "False" at bounding box center [1106, 269] width 139 height 41
click at [1059, 264] on input "False" at bounding box center [1052, 270] width 14 height 11
radio input "true"
click at [1084, 370] on label "False" at bounding box center [1106, 362] width 139 height 41
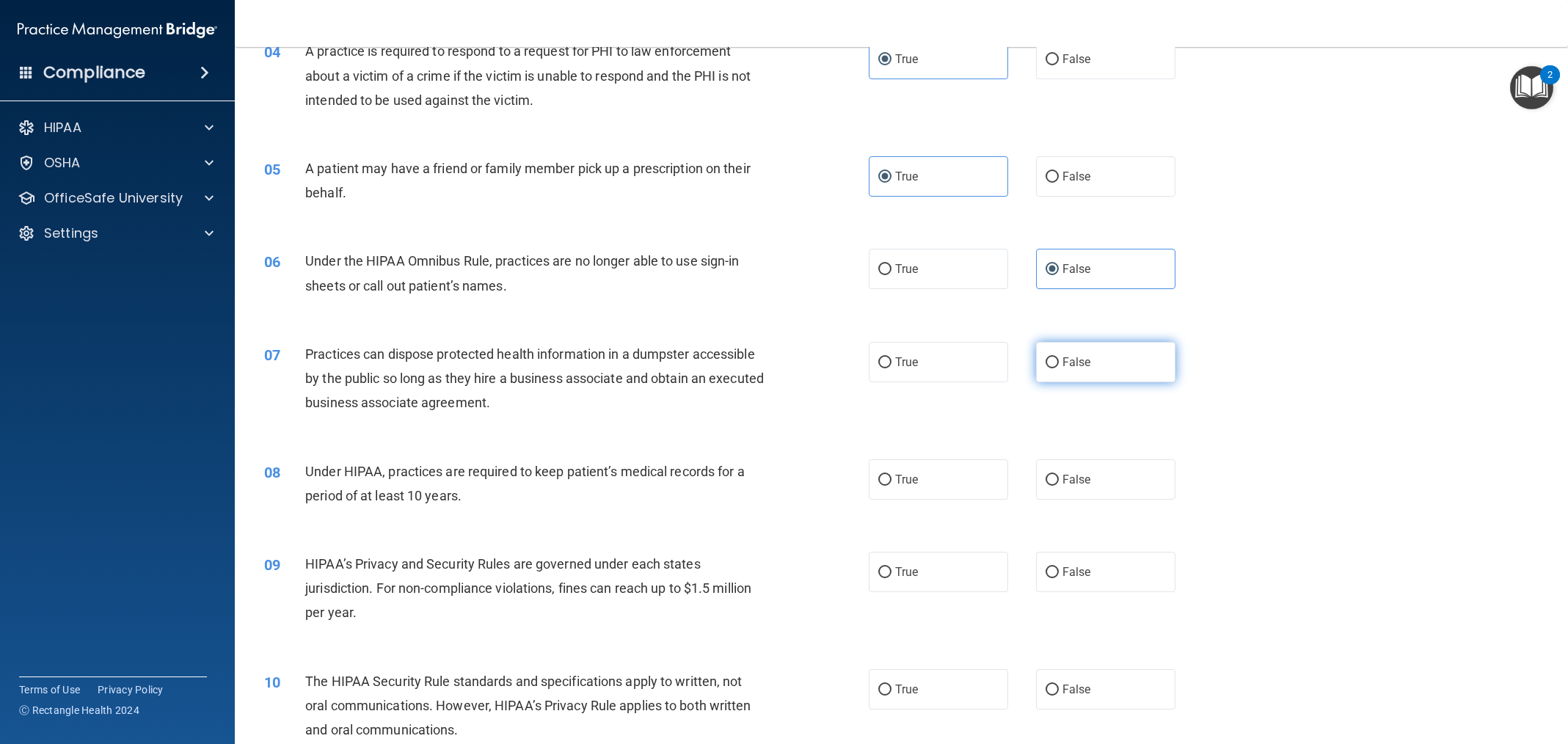
click at [1059, 368] on input "False" at bounding box center [1052, 363] width 14 height 11
radio input "true"
click at [1106, 467] on label "False" at bounding box center [1106, 480] width 139 height 41
click at [1059, 474] on input "False" at bounding box center [1052, 480] width 14 height 11
radio input "true"
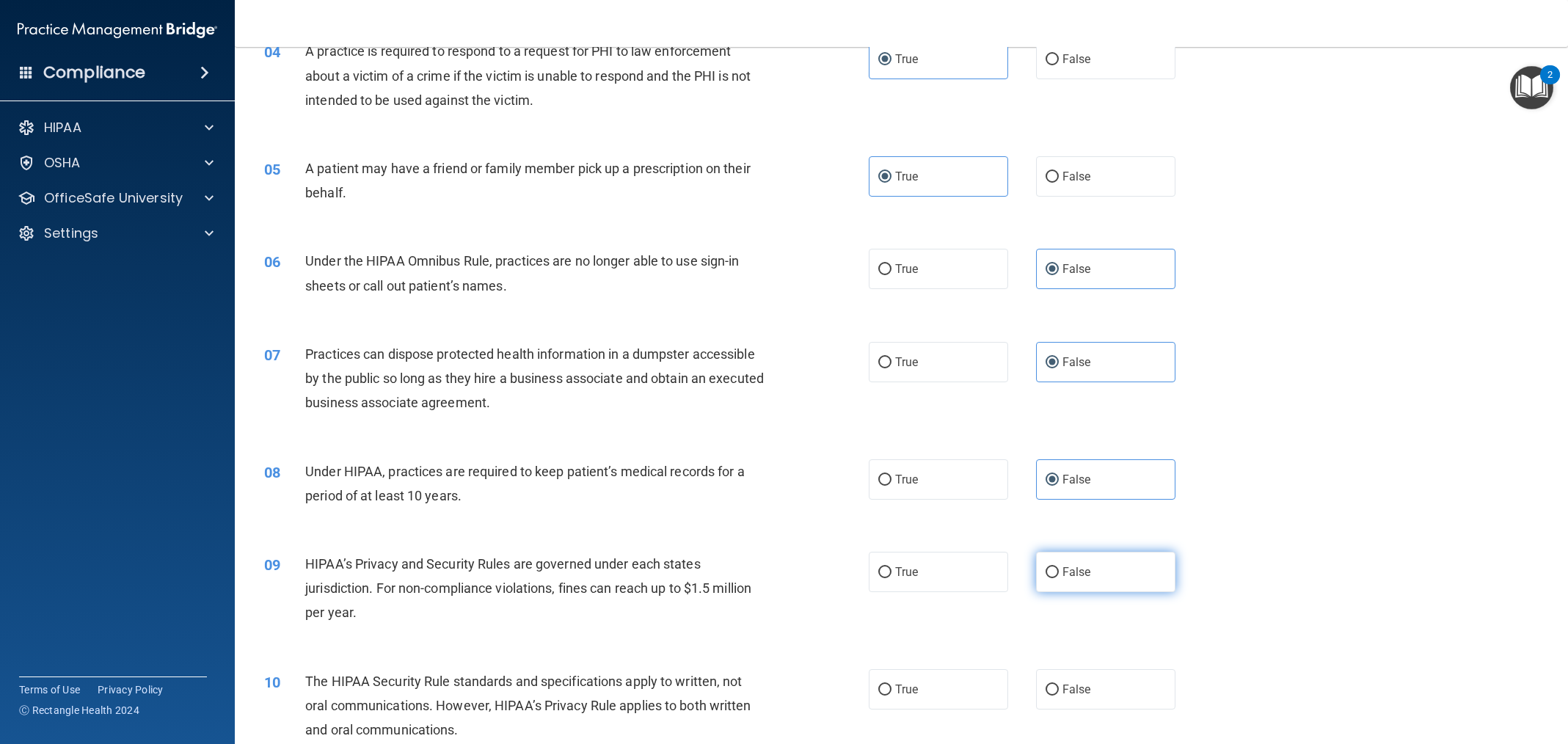
click at [1107, 582] on label "False" at bounding box center [1106, 572] width 139 height 41
click at [1059, 578] on input "False" at bounding box center [1052, 572] width 14 height 11
radio input "true"
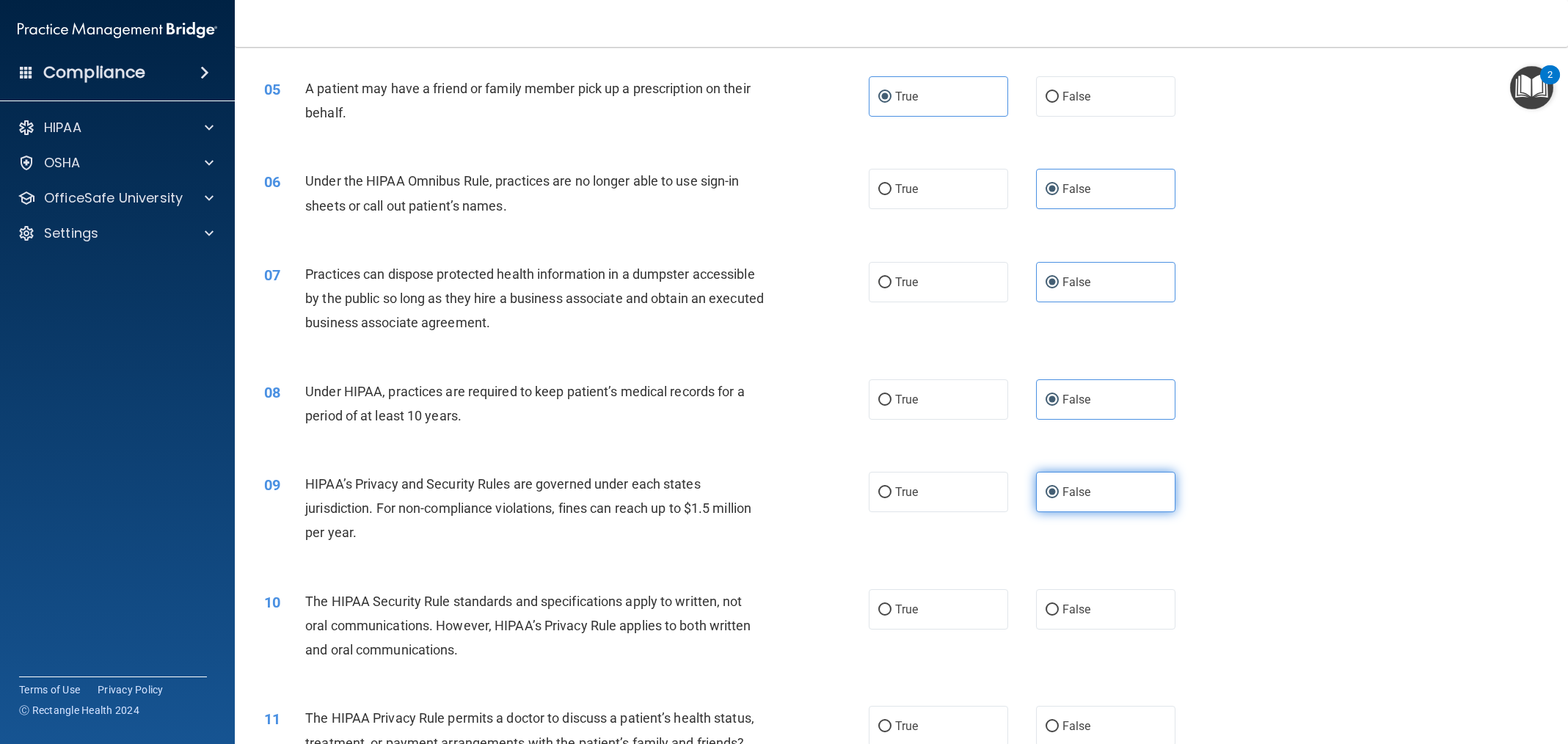
scroll to position [512, 0]
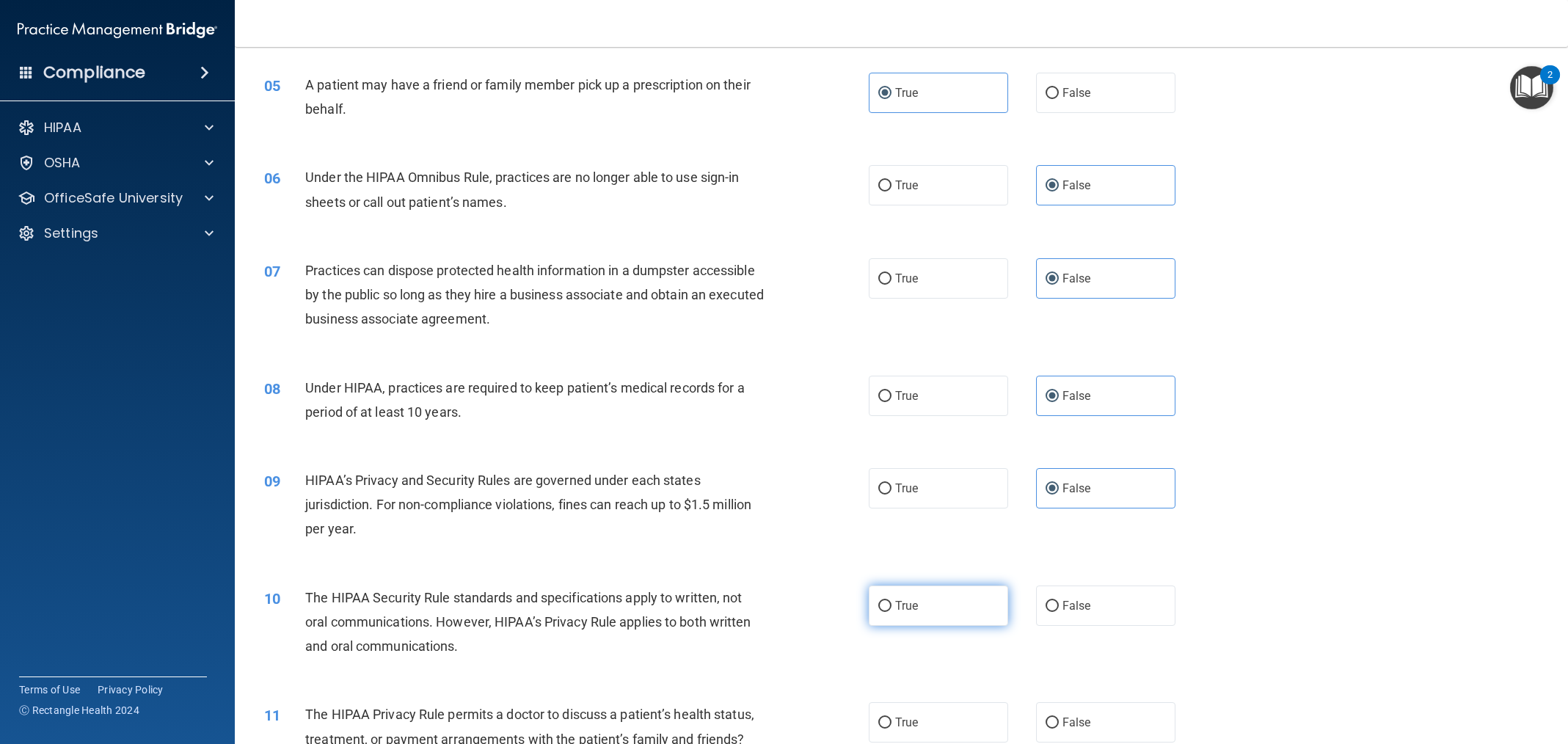
click at [934, 599] on label "True" at bounding box center [938, 606] width 139 height 41
click at [892, 601] on input "True" at bounding box center [885, 606] width 14 height 11
radio input "true"
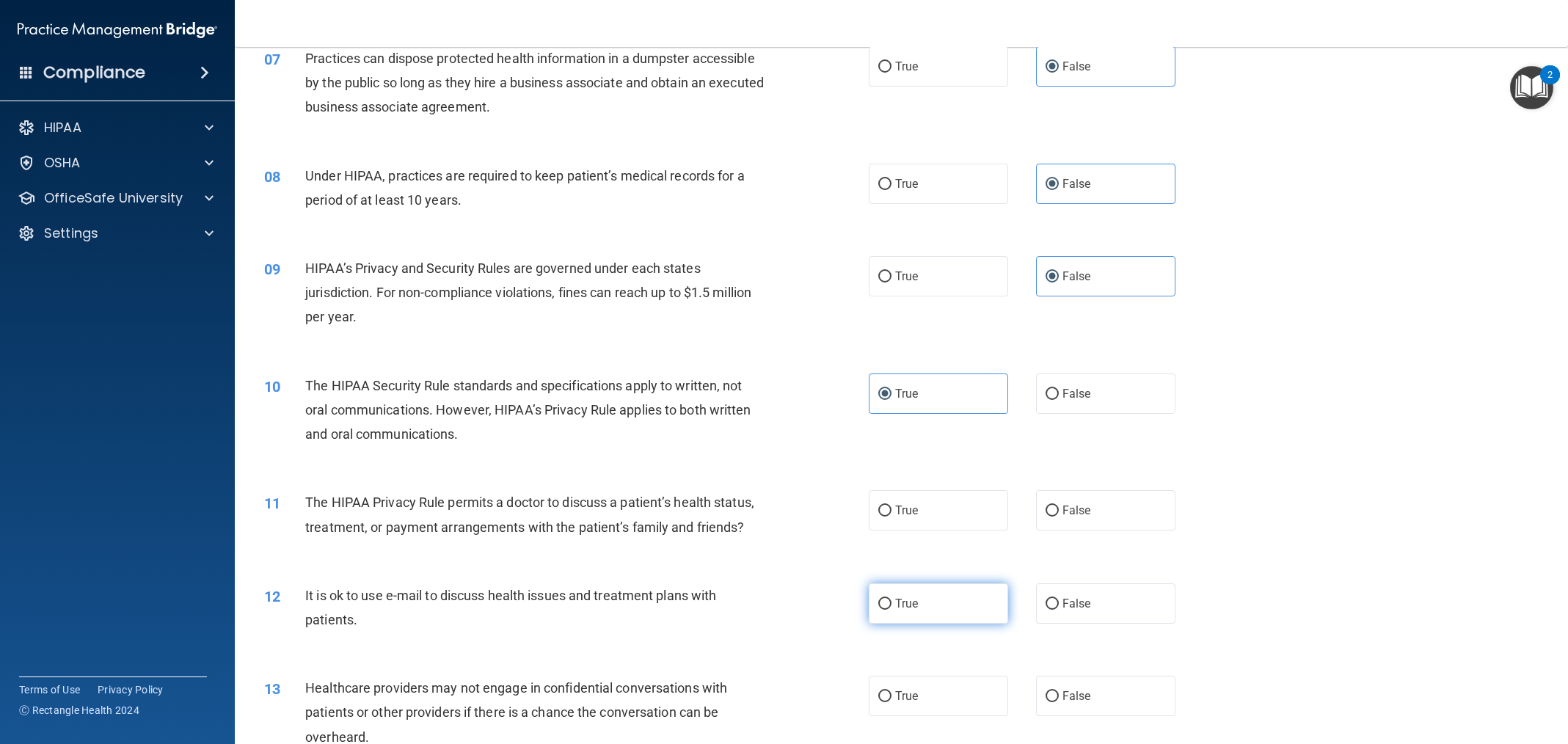
scroll to position [798, 0]
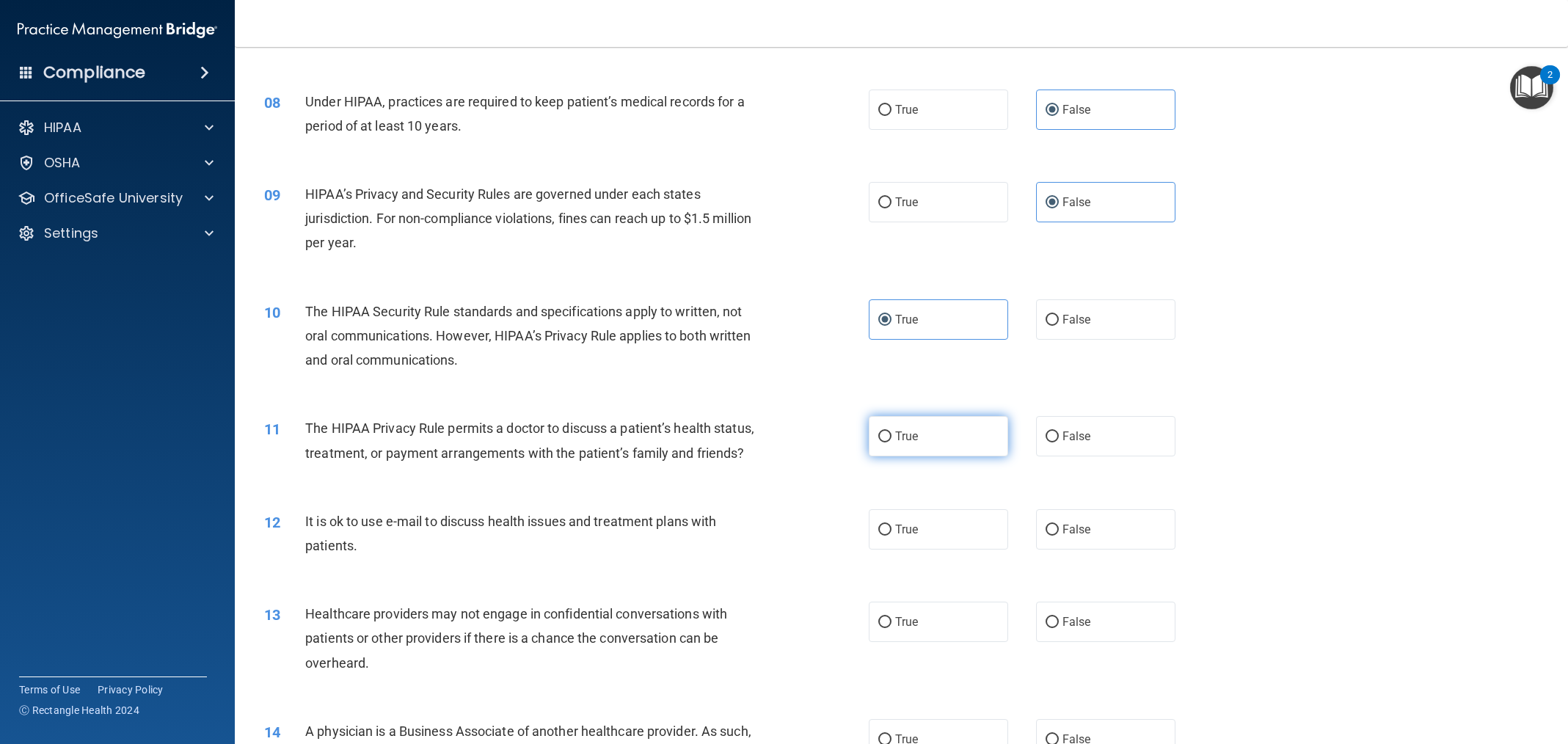
drag, startPoint x: 911, startPoint y: 435, endPoint x: 916, endPoint y: 453, distance: 18.7
click at [911, 437] on span "True" at bounding box center [907, 436] width 23 height 14
click at [892, 437] on input "True" at bounding box center [885, 437] width 14 height 11
radio input "true"
click at [915, 529] on span "True" at bounding box center [907, 529] width 23 height 14
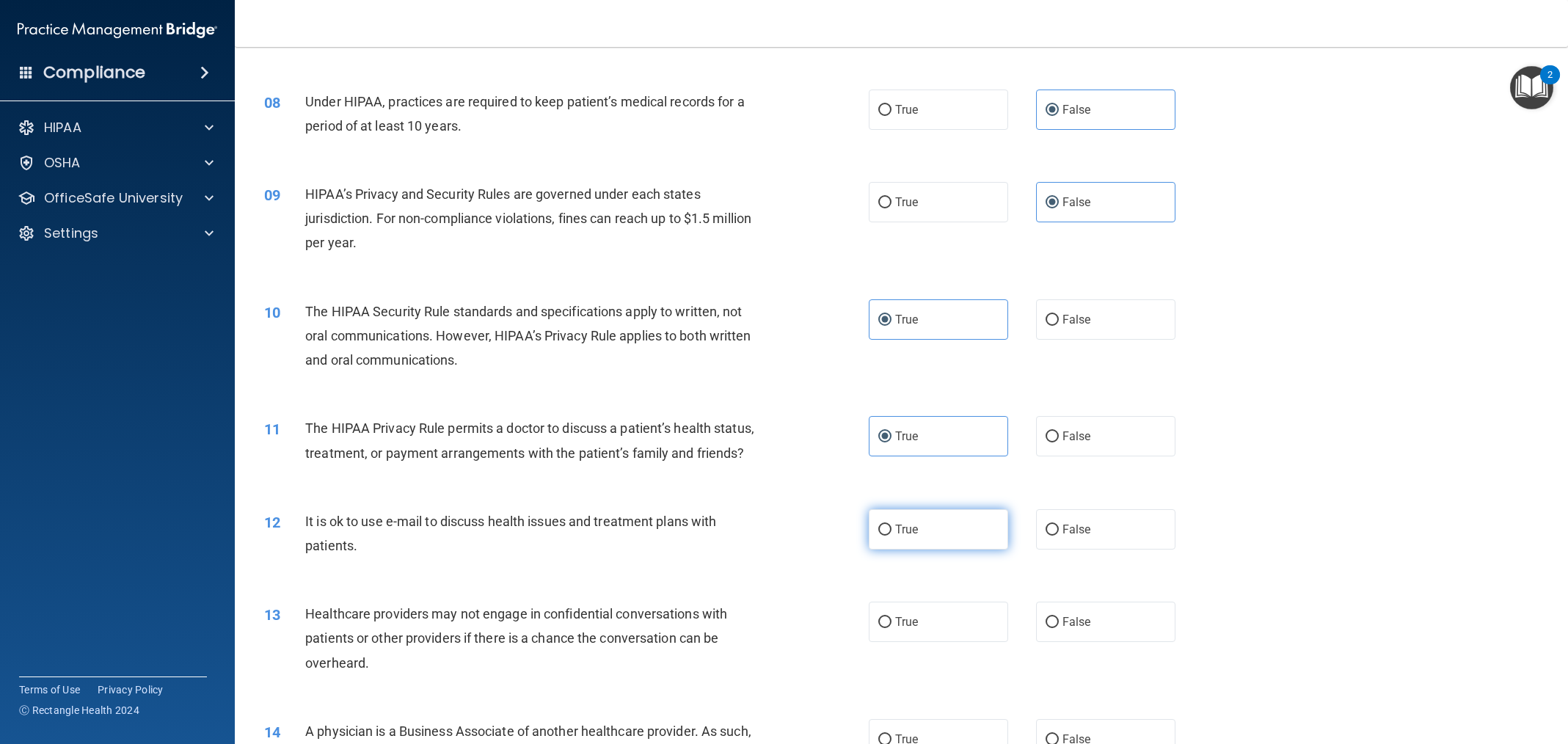
click at [892, 529] on input "True" at bounding box center [885, 530] width 14 height 11
radio input "true"
click at [1097, 618] on label "False" at bounding box center [1106, 622] width 139 height 41
click at [1059, 618] on input "False" at bounding box center [1052, 622] width 14 height 11
radio input "true"
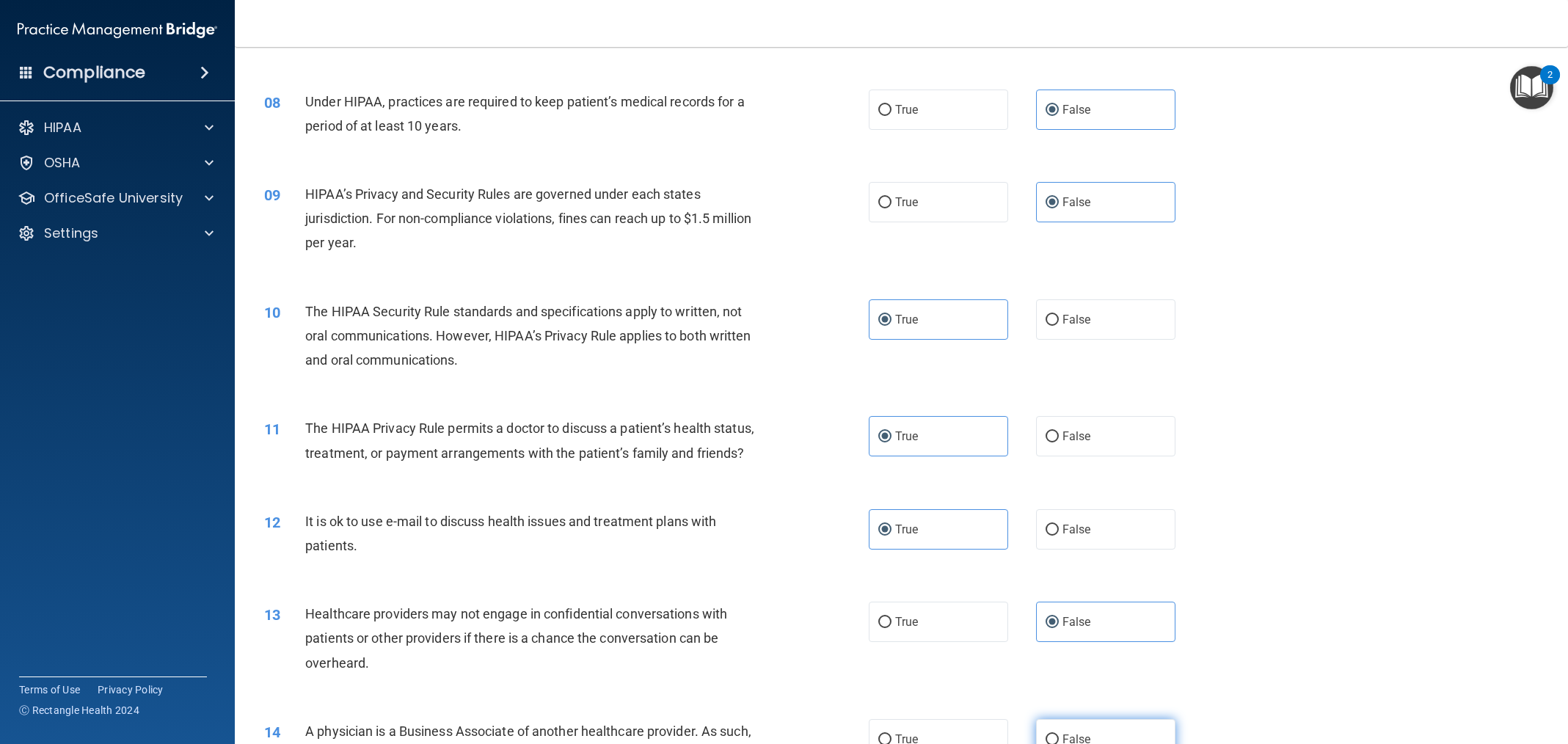
click at [1104, 728] on label "False" at bounding box center [1106, 739] width 139 height 41
click at [1059, 734] on input "False" at bounding box center [1052, 739] width 14 height 11
radio input "true"
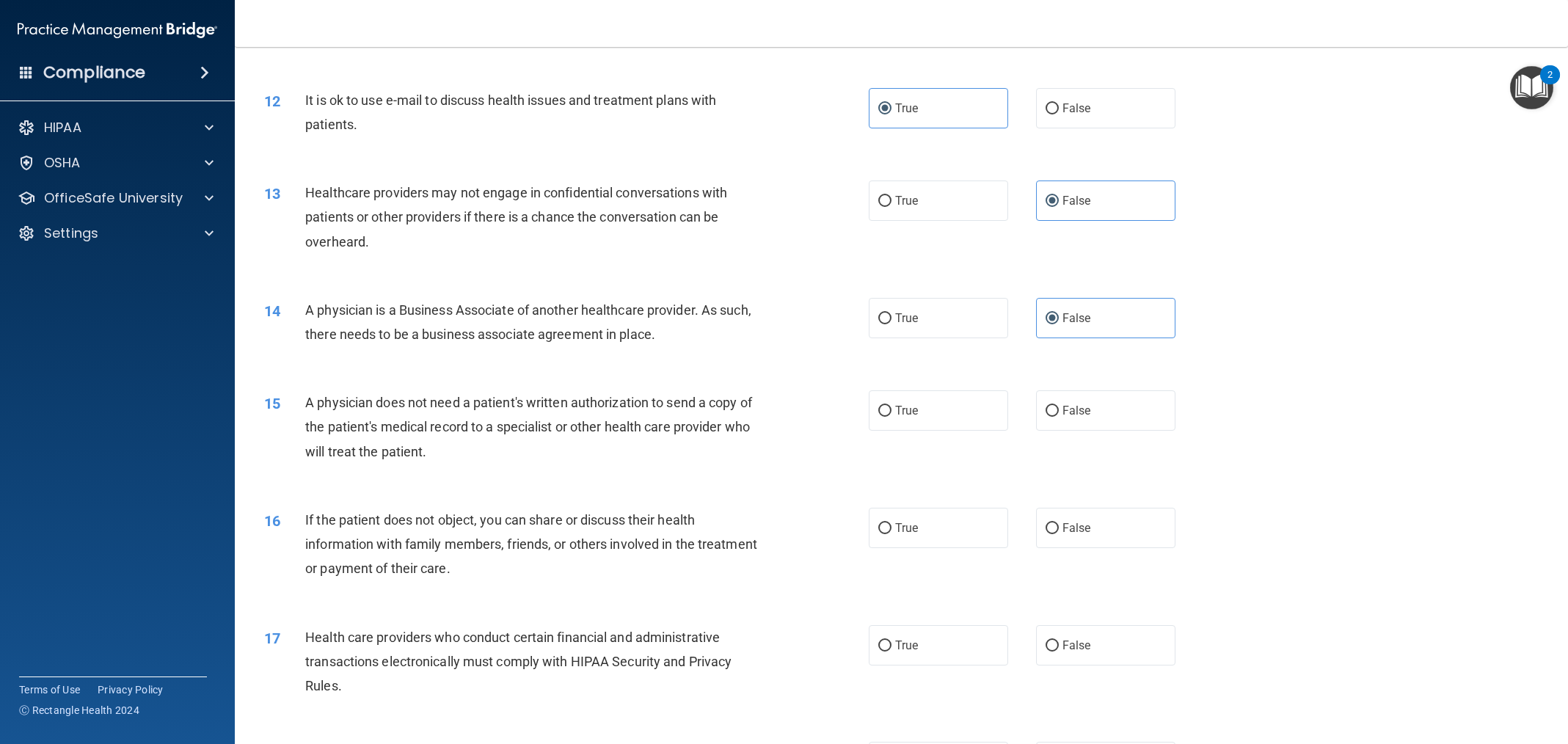
scroll to position [1229, 0]
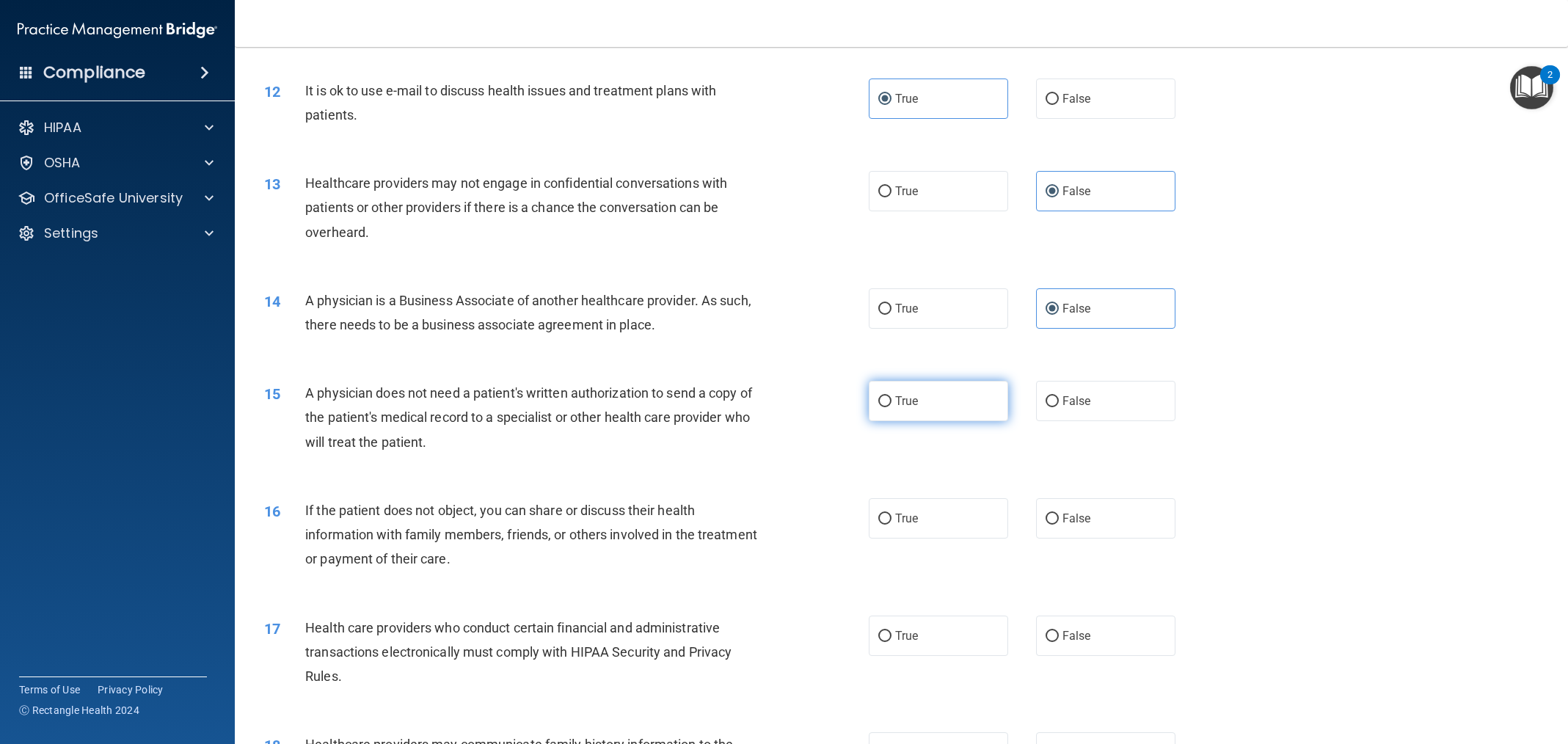
click at [918, 396] on label "True" at bounding box center [938, 401] width 139 height 41
click at [892, 396] on input "True" at bounding box center [885, 401] width 14 height 11
radio input "true"
click at [923, 507] on label "True" at bounding box center [938, 519] width 139 height 41
click at [892, 514] on input "True" at bounding box center [885, 519] width 14 height 11
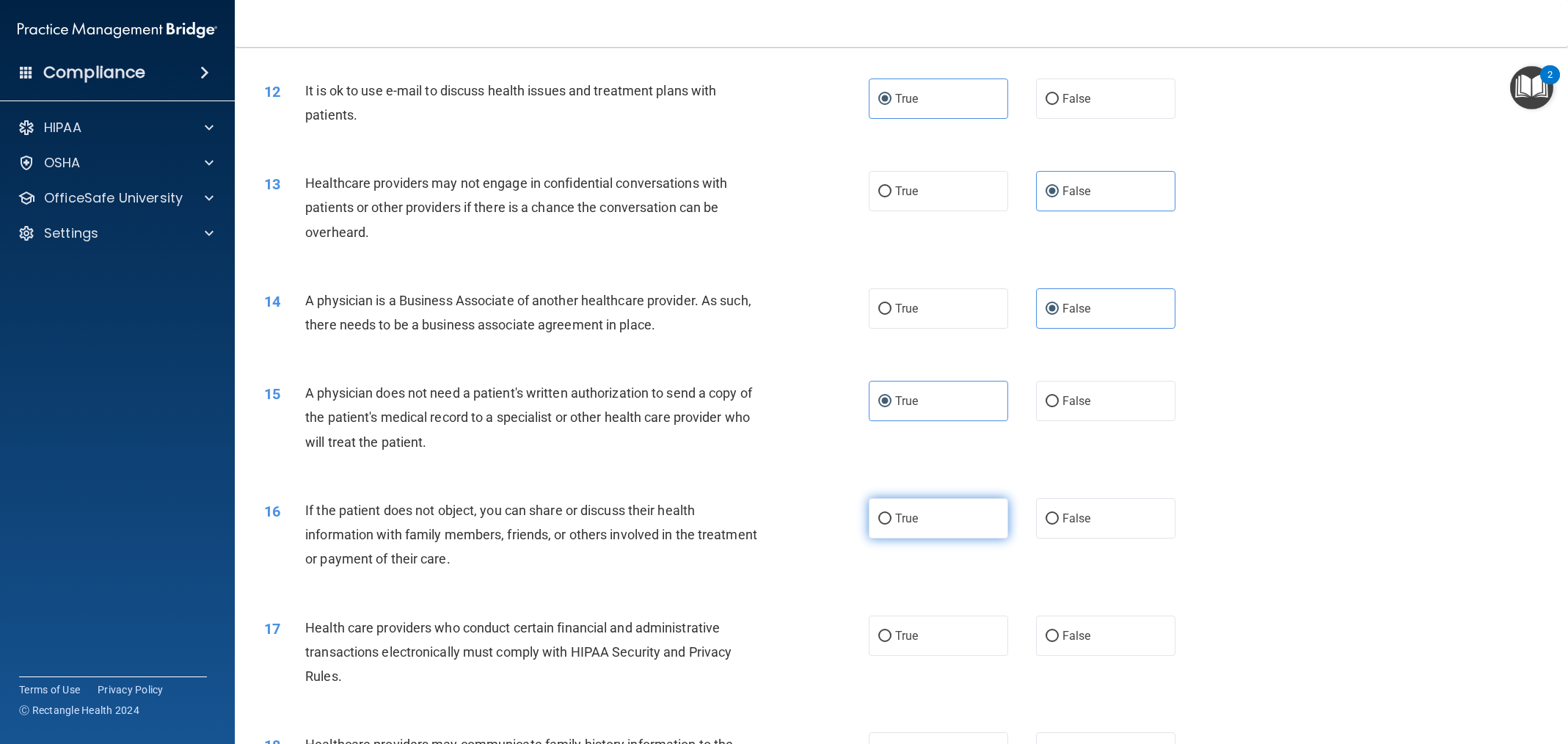
radio input "true"
click at [908, 636] on span "True" at bounding box center [907, 636] width 23 height 14
click at [892, 636] on input "True" at bounding box center [885, 636] width 14 height 11
radio input "true"
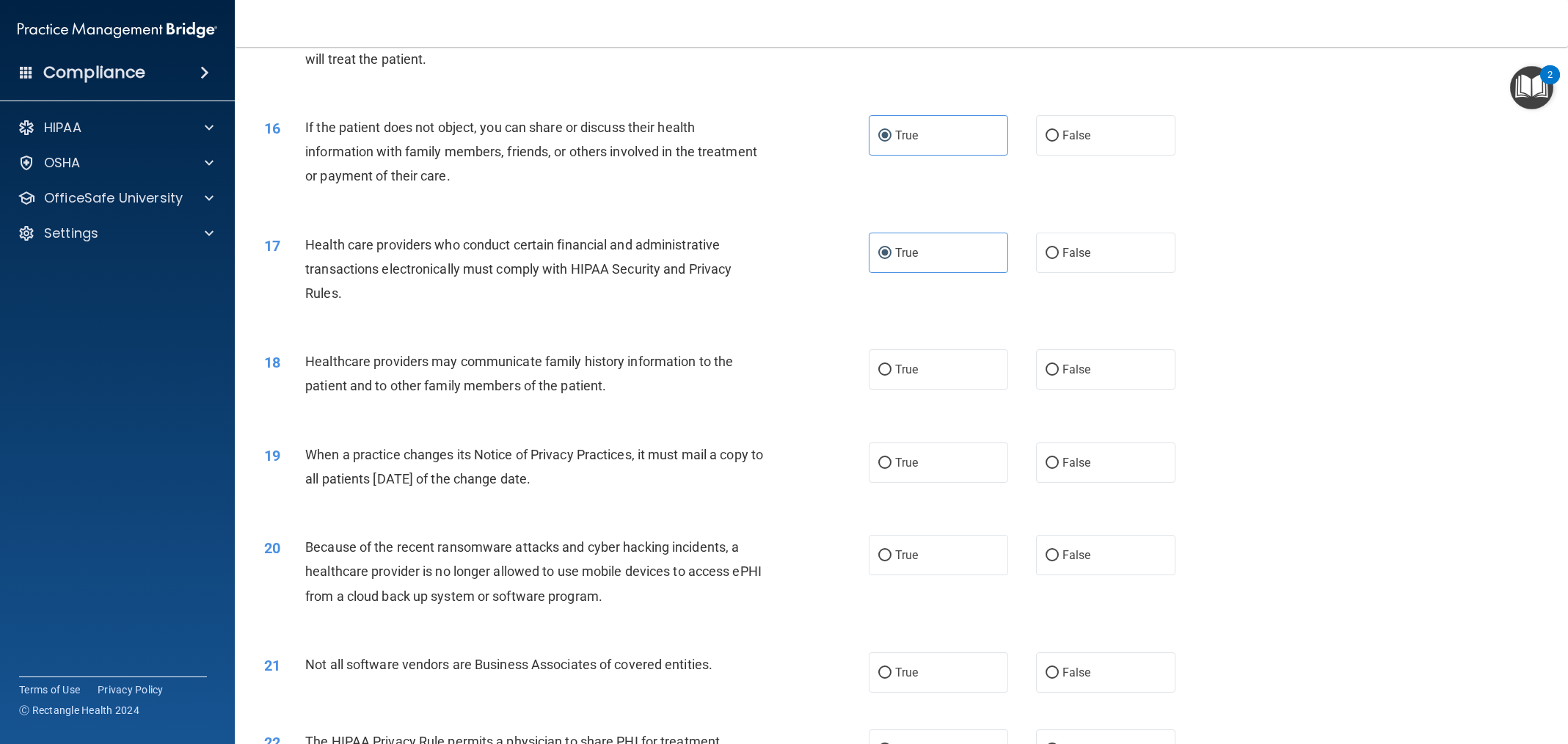
scroll to position [1665, 0]
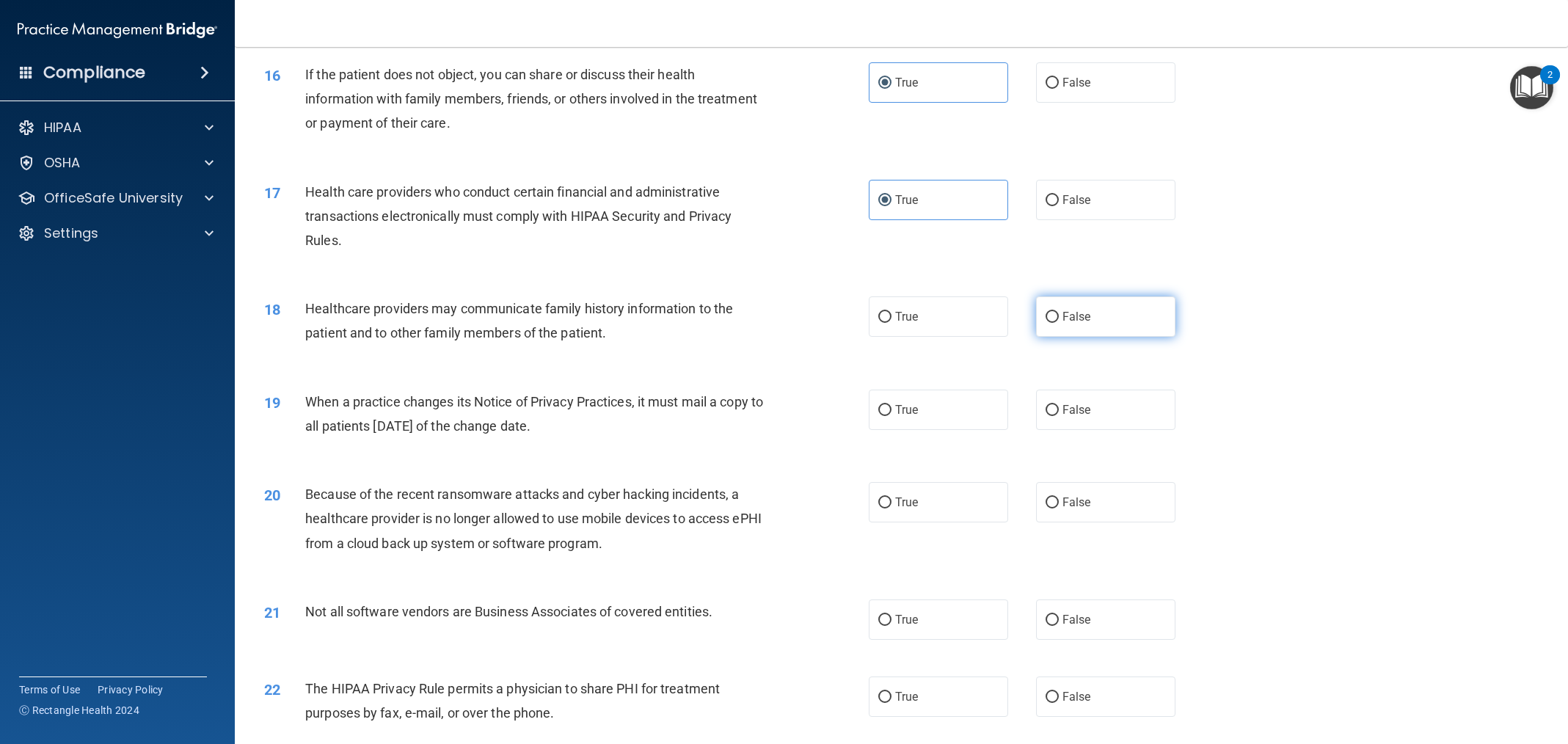
click at [1075, 300] on label "False" at bounding box center [1106, 317] width 139 height 41
click at [1059, 312] on input "False" at bounding box center [1052, 317] width 14 height 11
radio input "true"
click at [1090, 399] on label "False" at bounding box center [1106, 410] width 139 height 41
click at [1059, 405] on input "False" at bounding box center [1052, 410] width 14 height 11
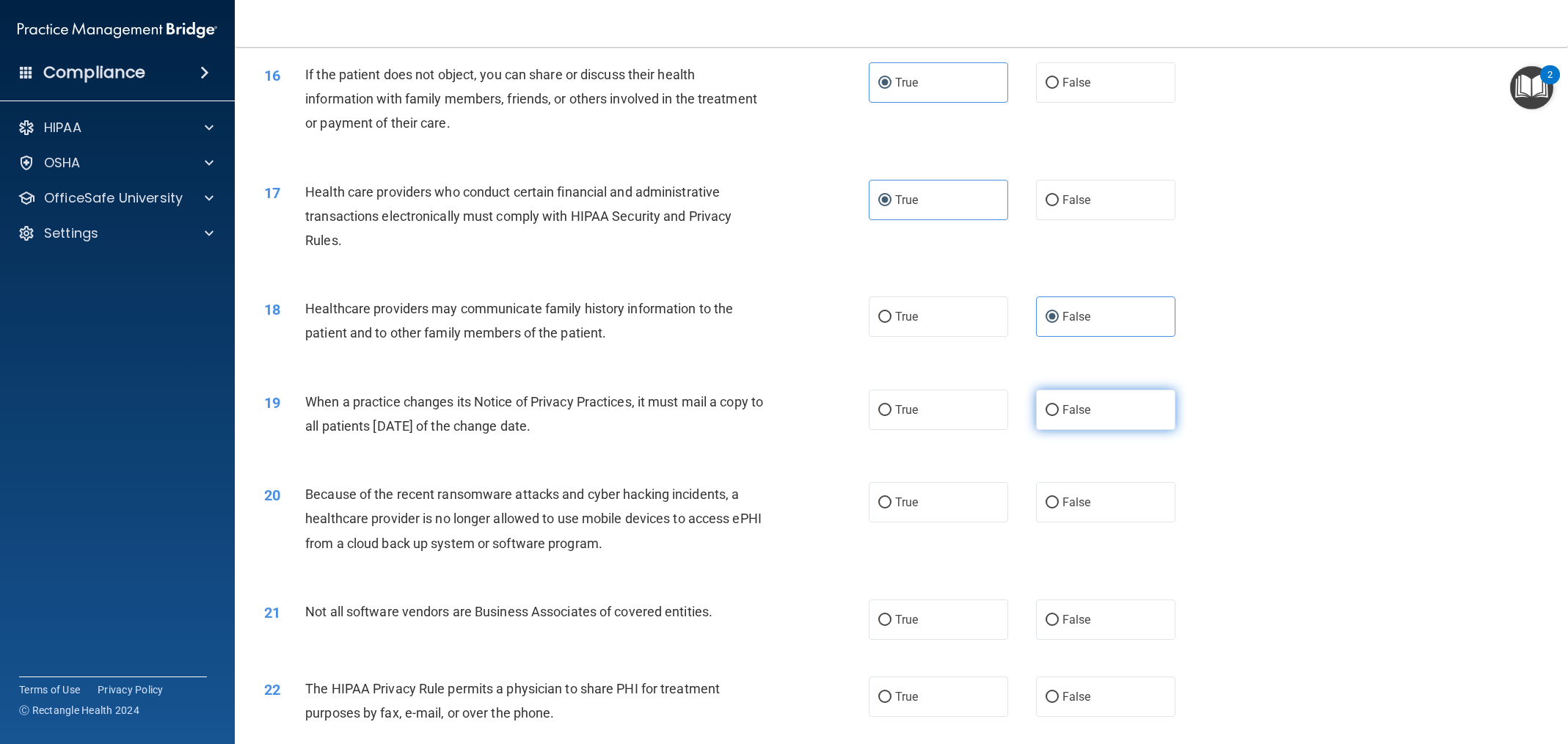
radio input "true"
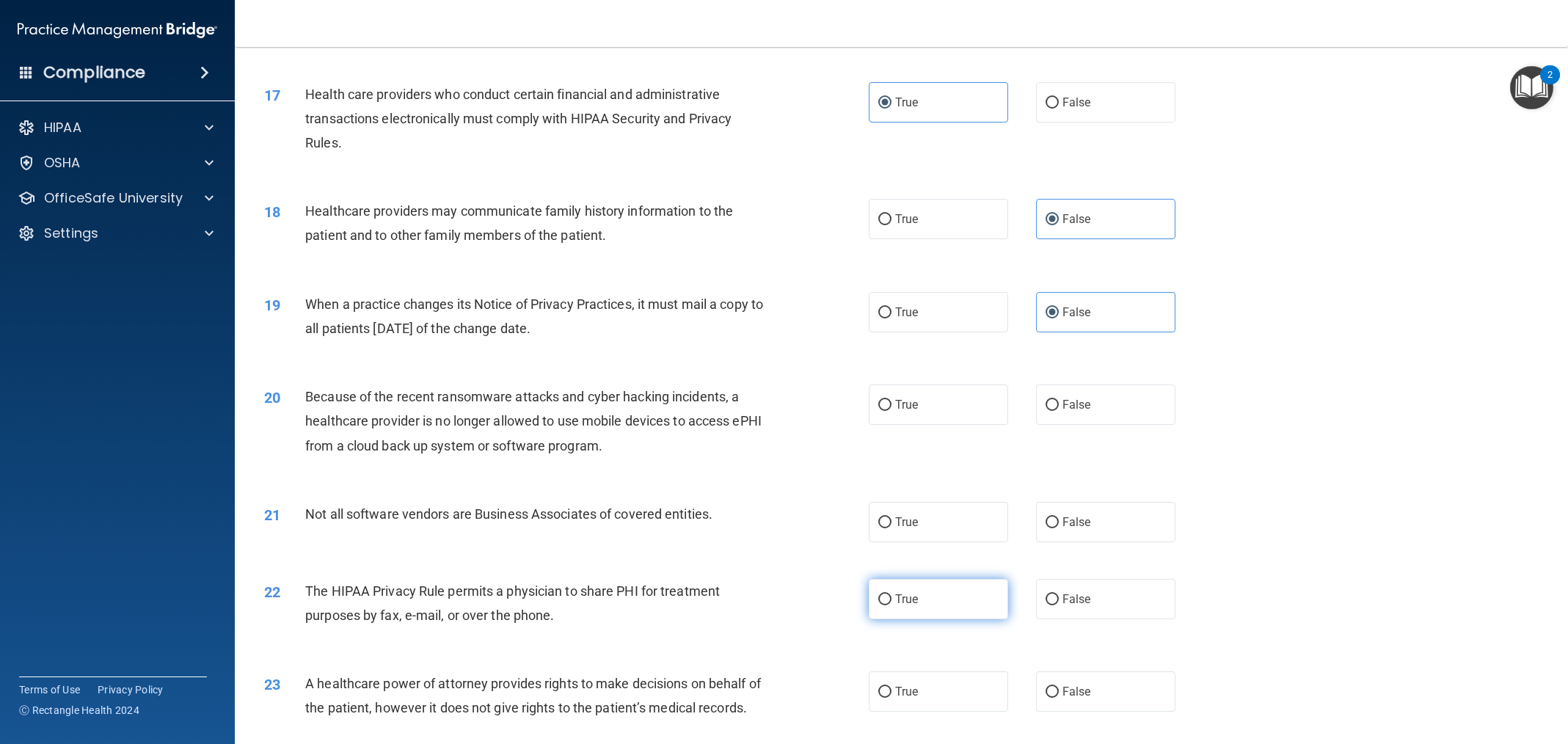
scroll to position [1795, 0]
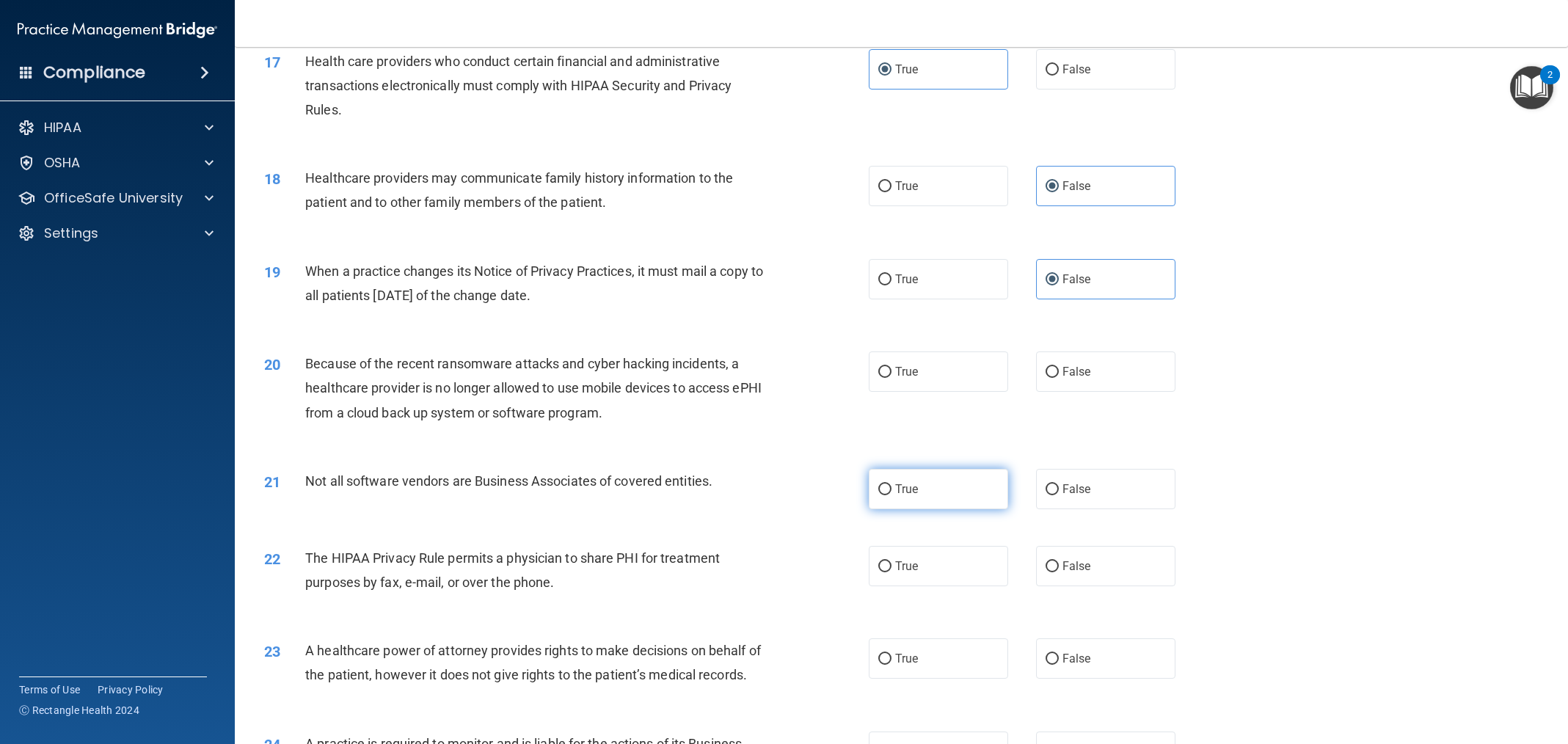
click at [935, 493] on label "True" at bounding box center [938, 489] width 139 height 41
click at [892, 493] on input "True" at bounding box center [885, 489] width 14 height 11
radio input "true"
click at [924, 571] on label "True" at bounding box center [938, 566] width 139 height 41
click at [892, 571] on input "True" at bounding box center [885, 566] width 14 height 11
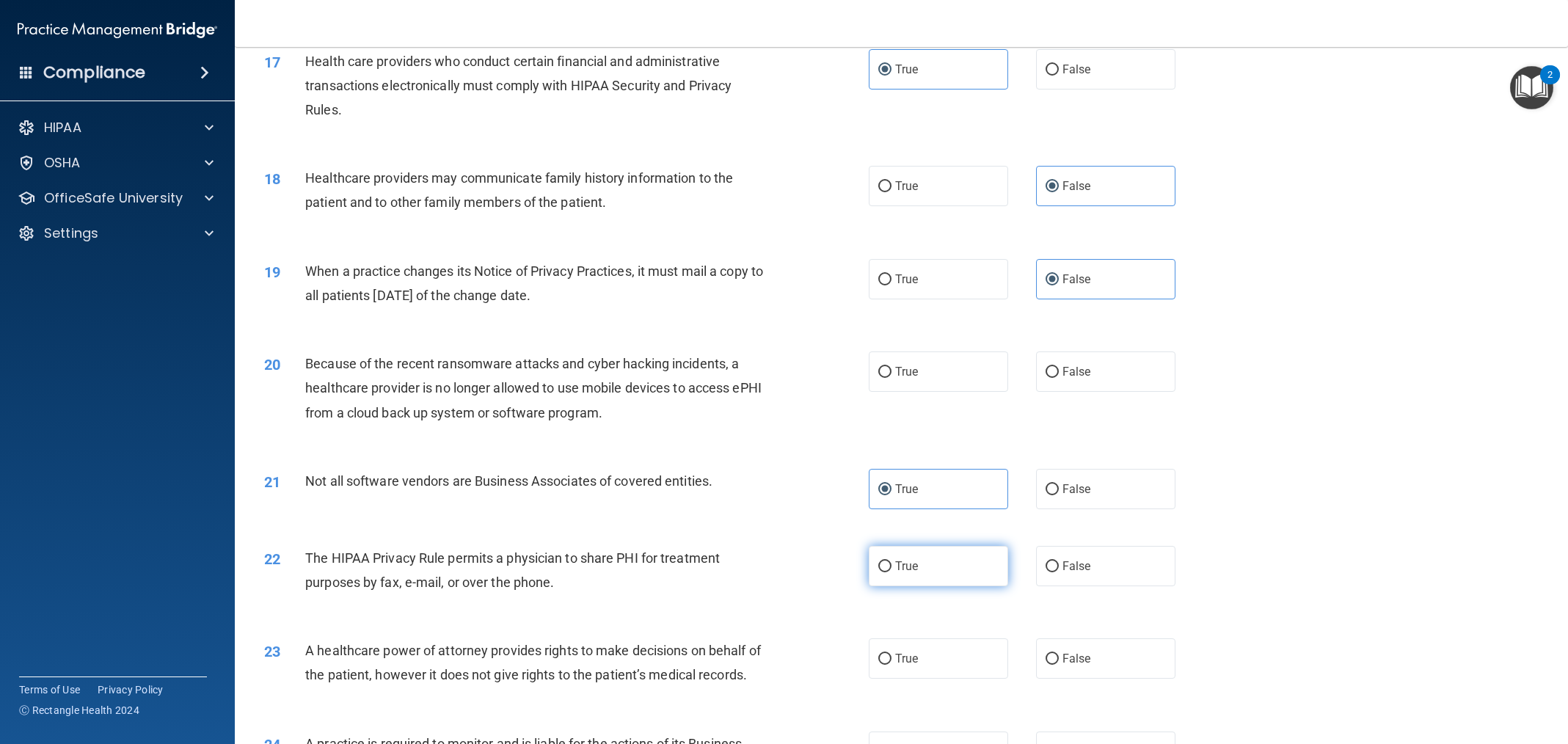
radio input "true"
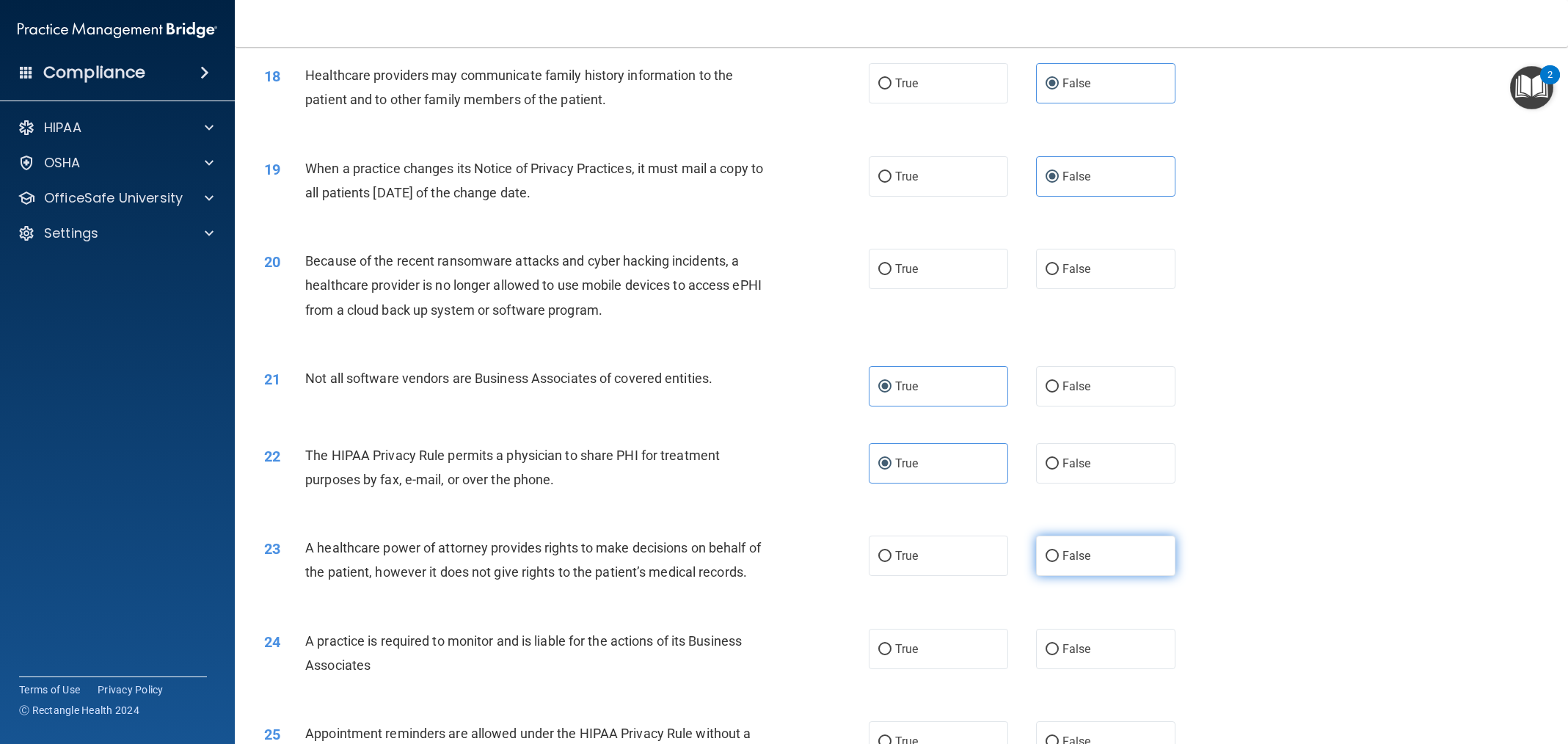
scroll to position [1922, 0]
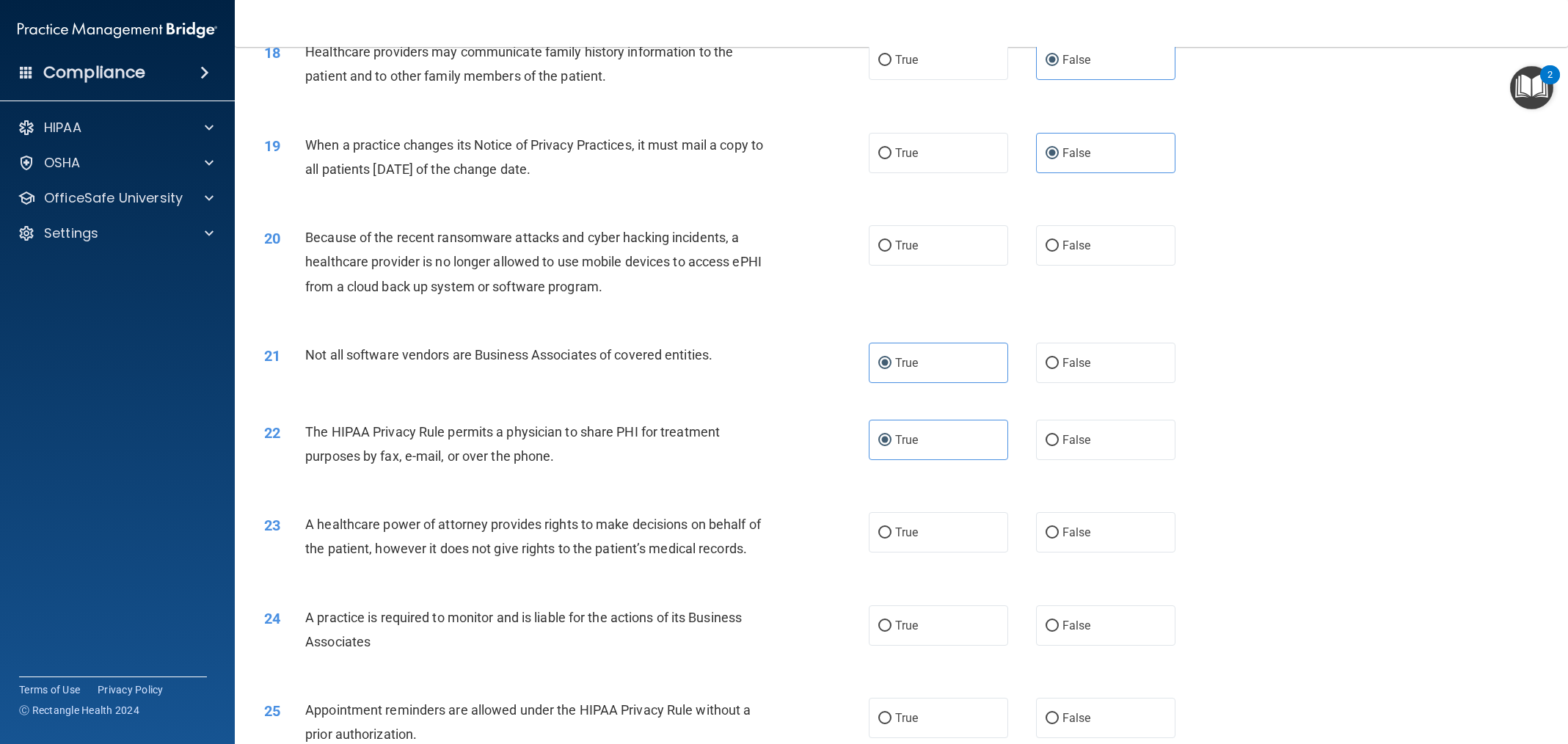
drag, startPoint x: 1103, startPoint y: 530, endPoint x: 1108, endPoint y: 625, distance: 95.1
click at [1104, 531] on label "False" at bounding box center [1106, 532] width 139 height 41
click at [1059, 531] on input "False" at bounding box center [1052, 533] width 14 height 11
radio input "true"
click at [1099, 642] on label "False" at bounding box center [1106, 626] width 139 height 41
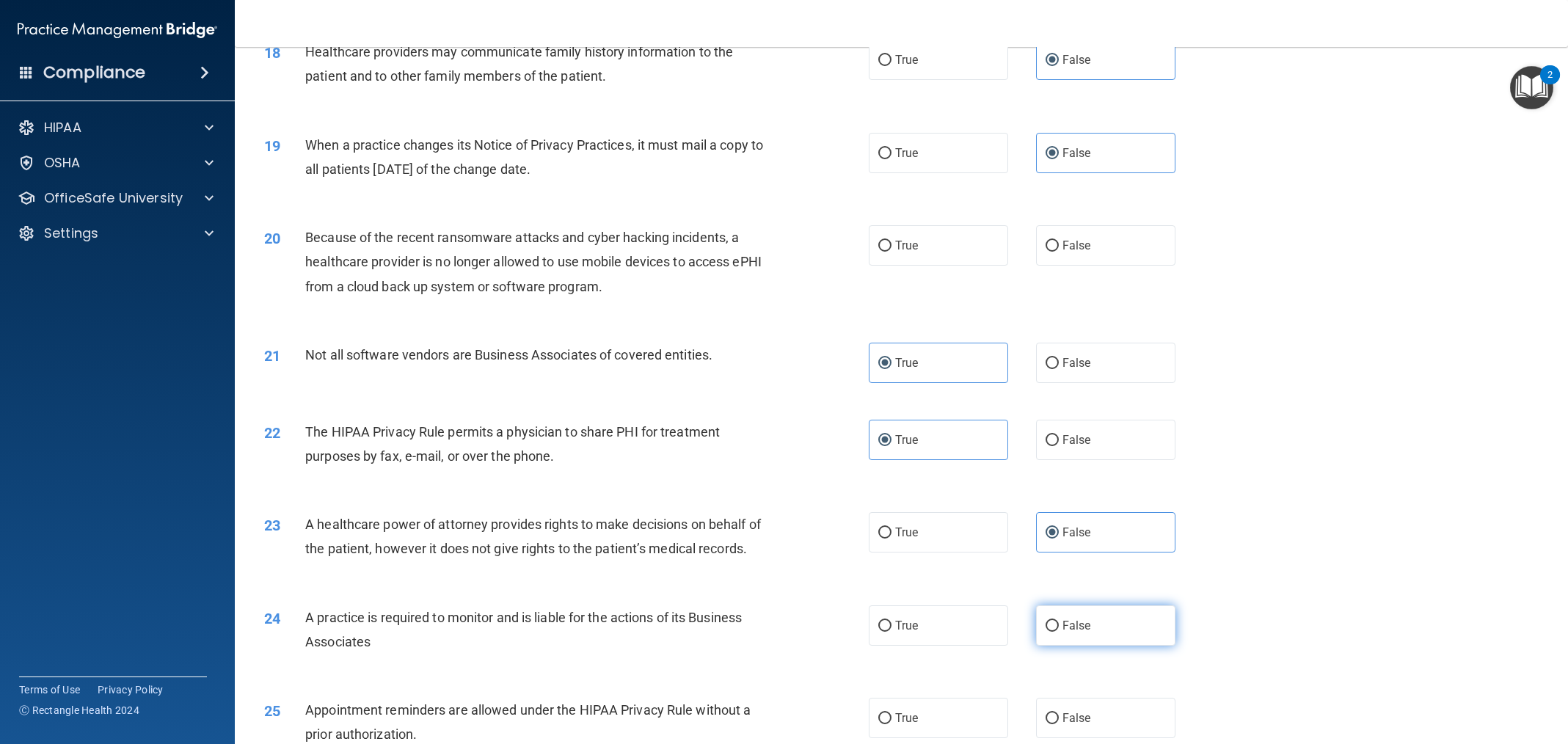
click at [1059, 632] on input "False" at bounding box center [1052, 626] width 14 height 11
radio input "true"
click at [950, 252] on label "True" at bounding box center [938, 245] width 139 height 41
click at [892, 252] on input "True" at bounding box center [885, 246] width 14 height 11
radio input "true"
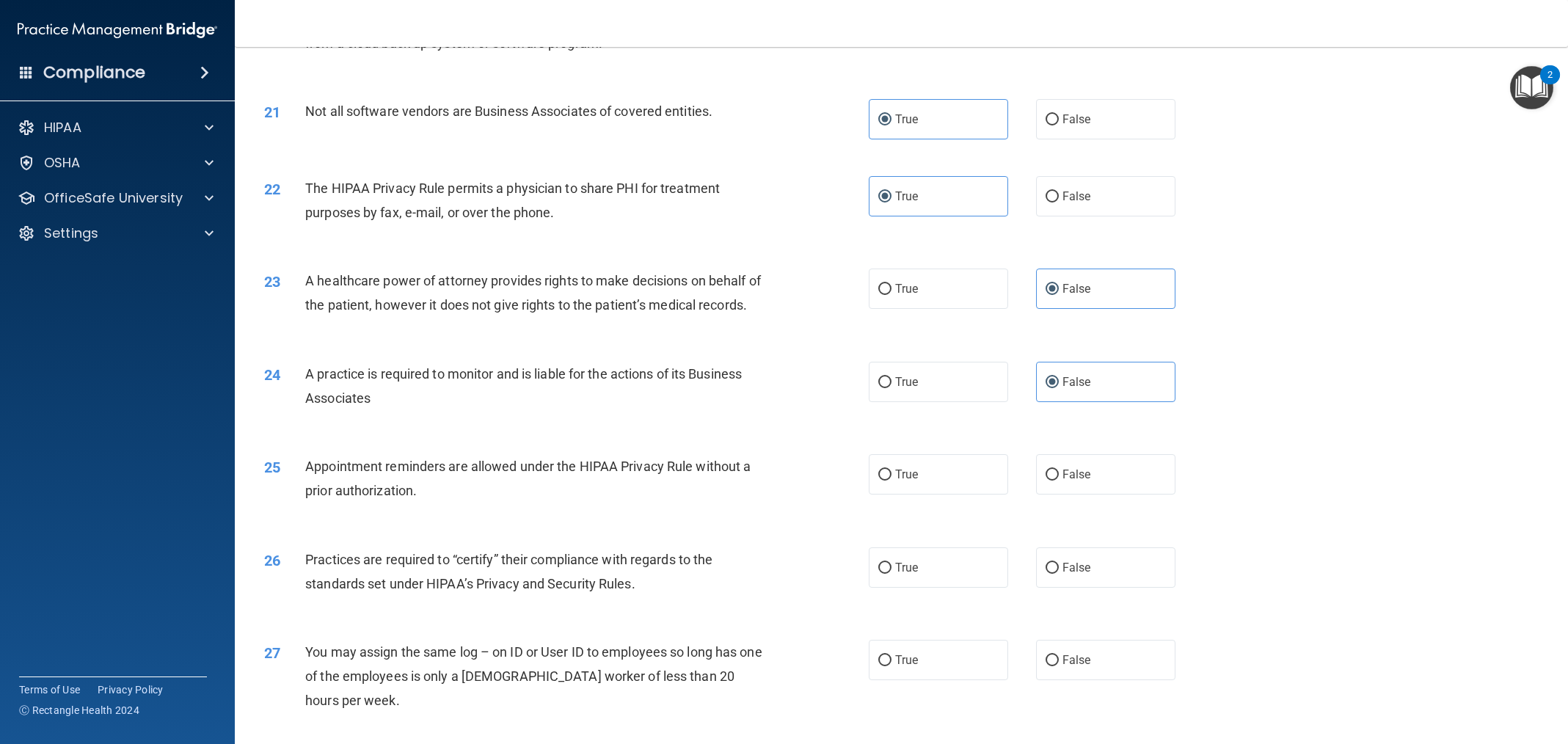
scroll to position [2170, 0]
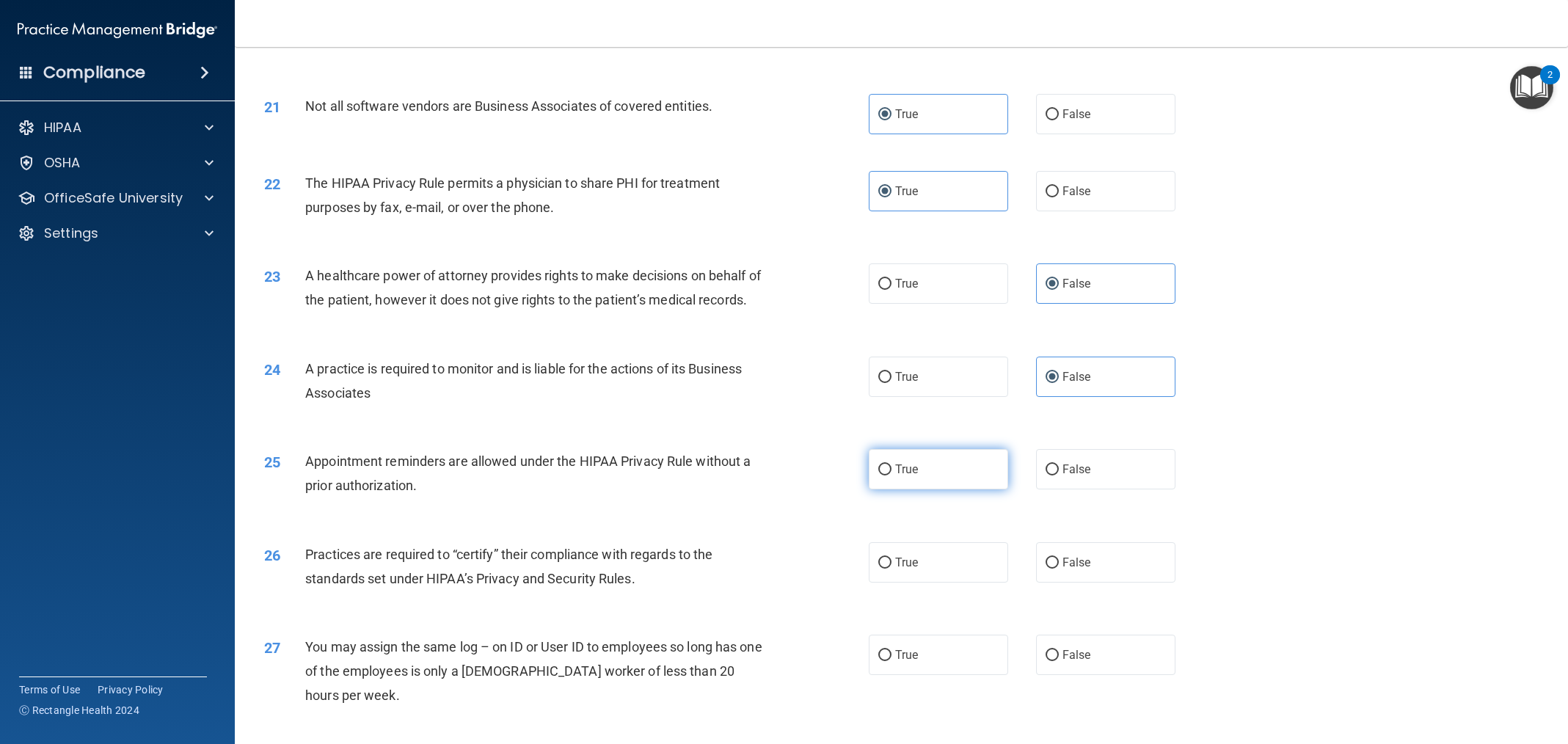
click at [914, 489] on label "True" at bounding box center [938, 469] width 139 height 41
click at [892, 475] on input "True" at bounding box center [885, 470] width 14 height 11
radio input "true"
click at [1088, 583] on label "False" at bounding box center [1106, 563] width 139 height 41
click at [1059, 569] on input "False" at bounding box center [1052, 563] width 14 height 11
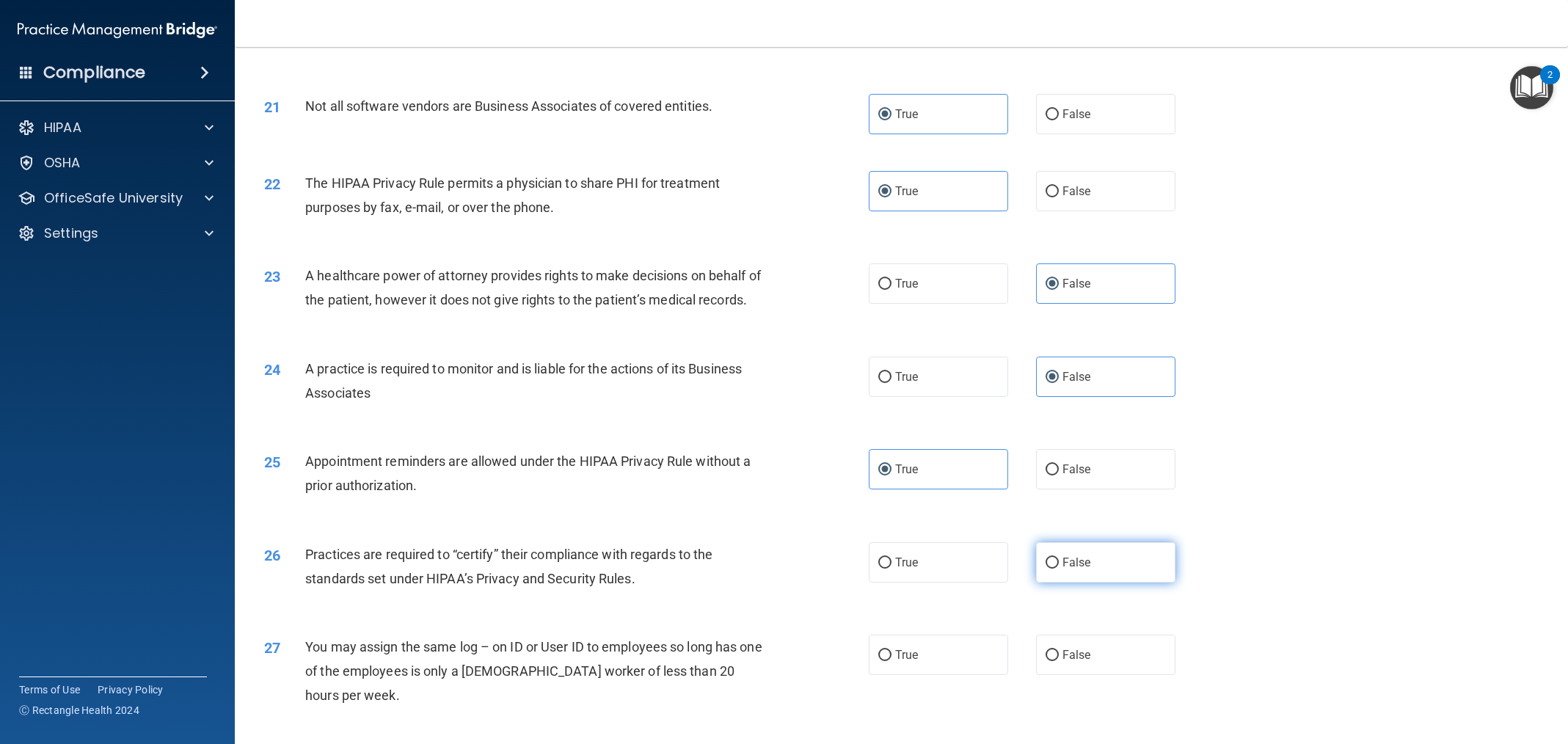
radio input "true"
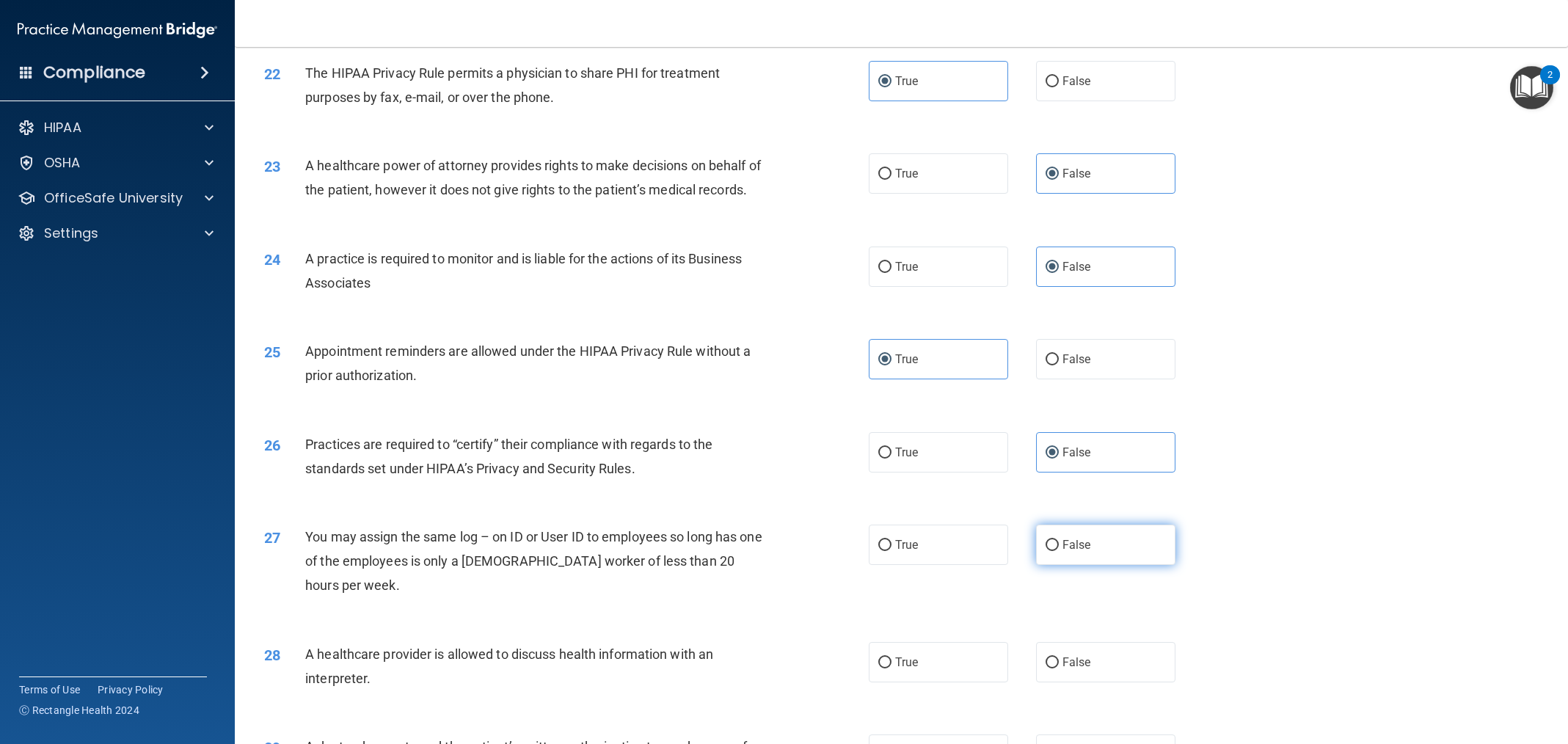
scroll to position [2302, 0]
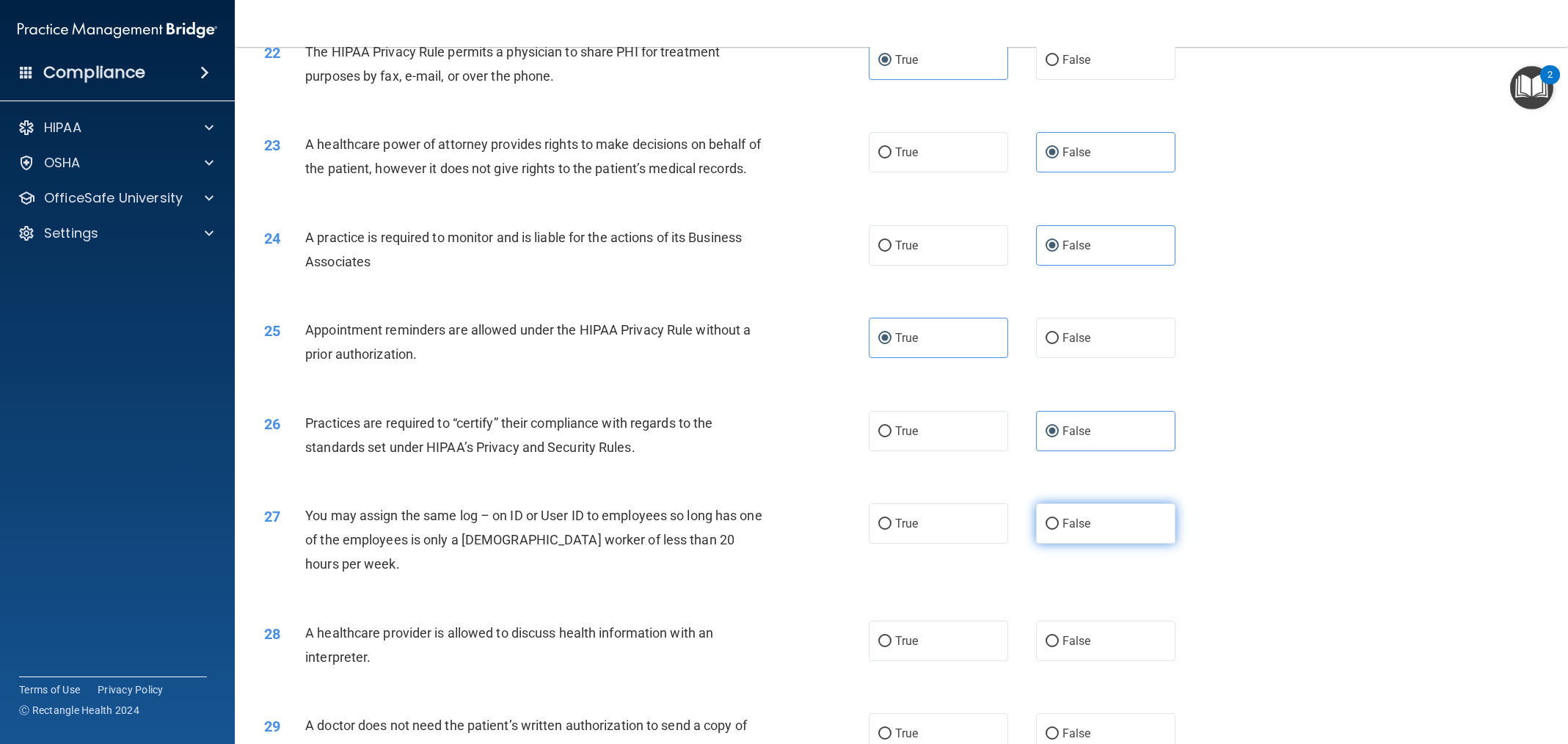
click at [1076, 530] on span "False" at bounding box center [1077, 523] width 29 height 14
click at [1059, 530] on input "False" at bounding box center [1052, 524] width 14 height 11
radio input "true"
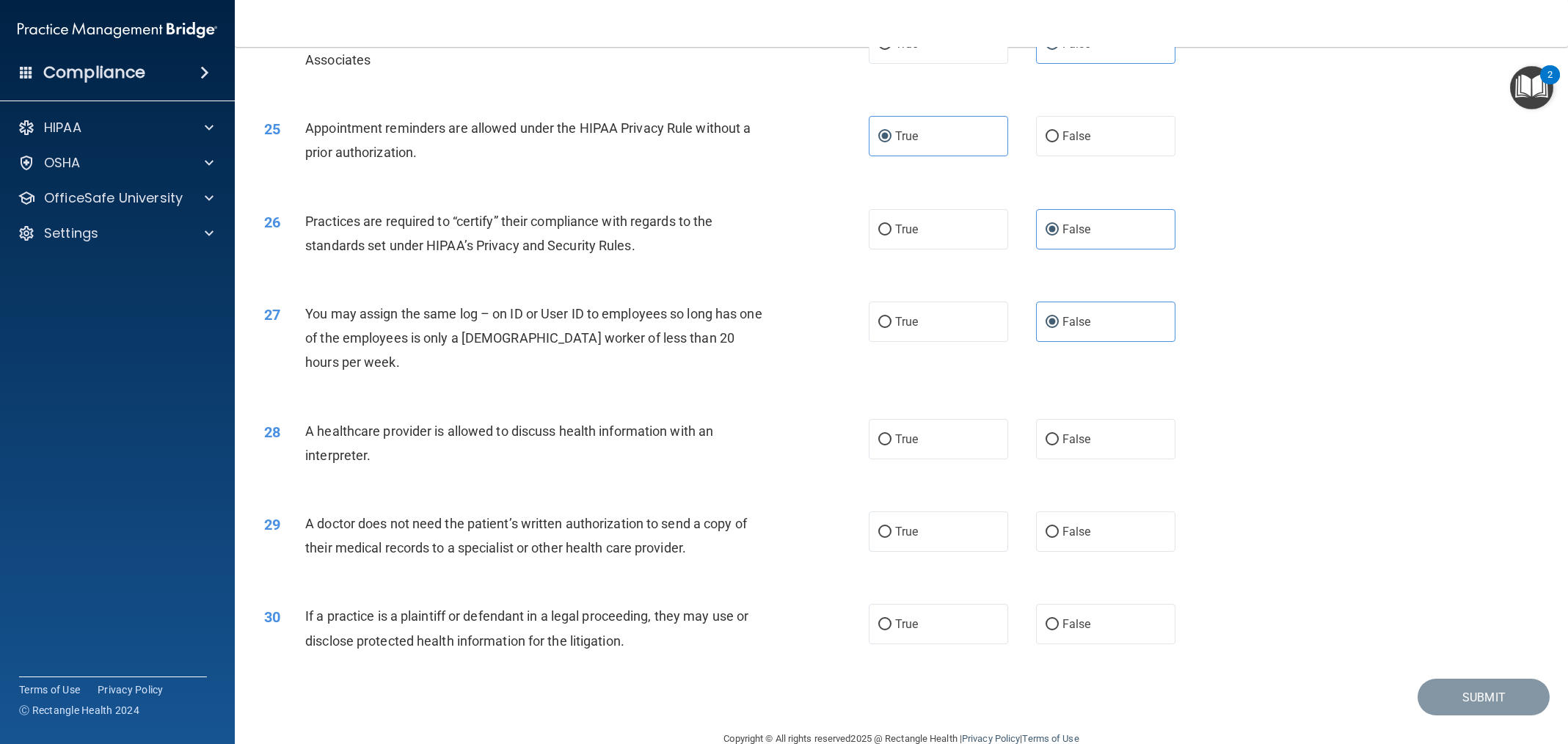
scroll to position [2559, 0]
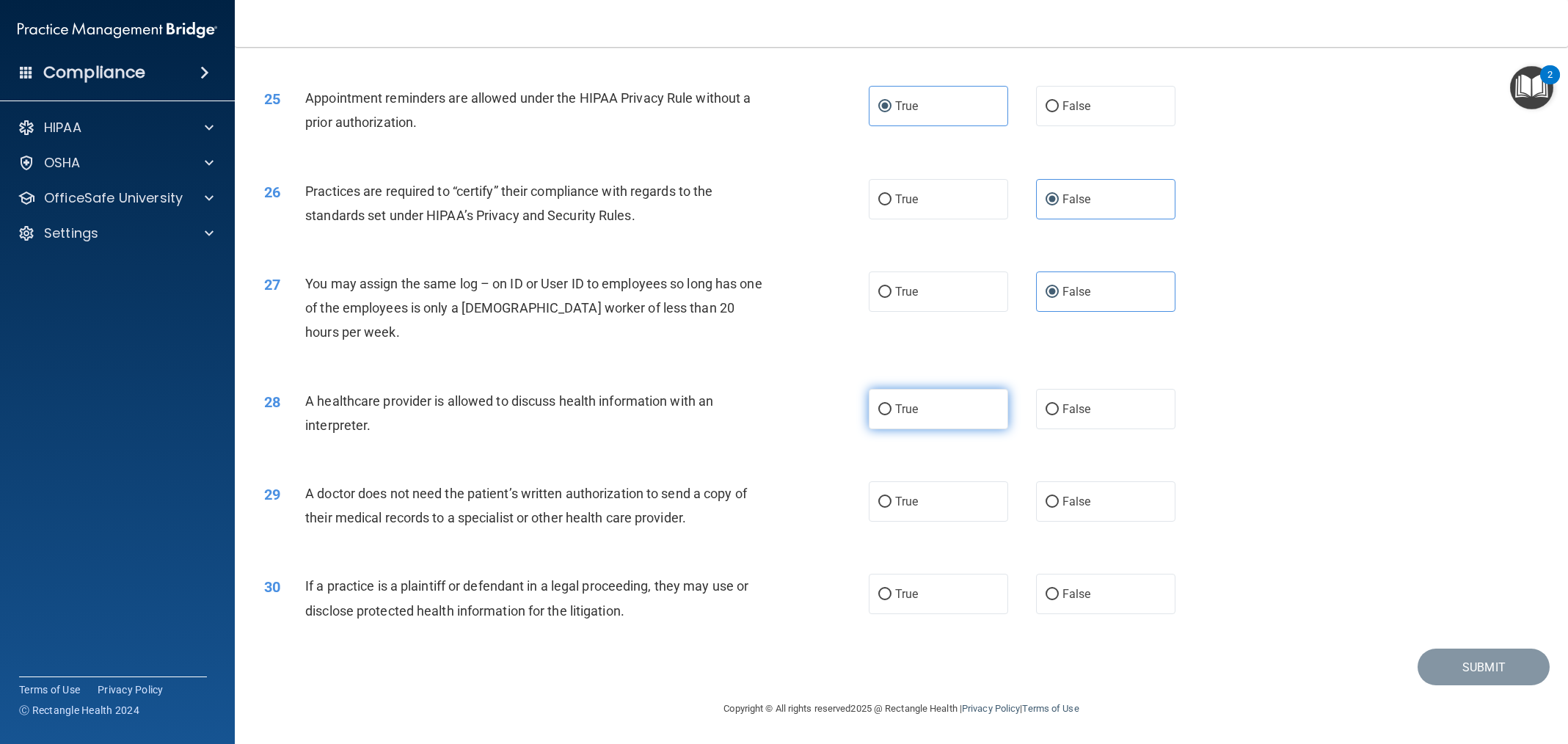
drag, startPoint x: 897, startPoint y: 382, endPoint x: 901, endPoint y: 402, distance: 20.4
click at [898, 386] on div "28 A healthcare provider is allowed to discuss health information with an inter…" at bounding box center [901, 416] width 1297 height 93
click at [904, 411] on span "True" at bounding box center [907, 409] width 23 height 14
click at [892, 411] on input "True" at bounding box center [885, 410] width 14 height 11
radio input "true"
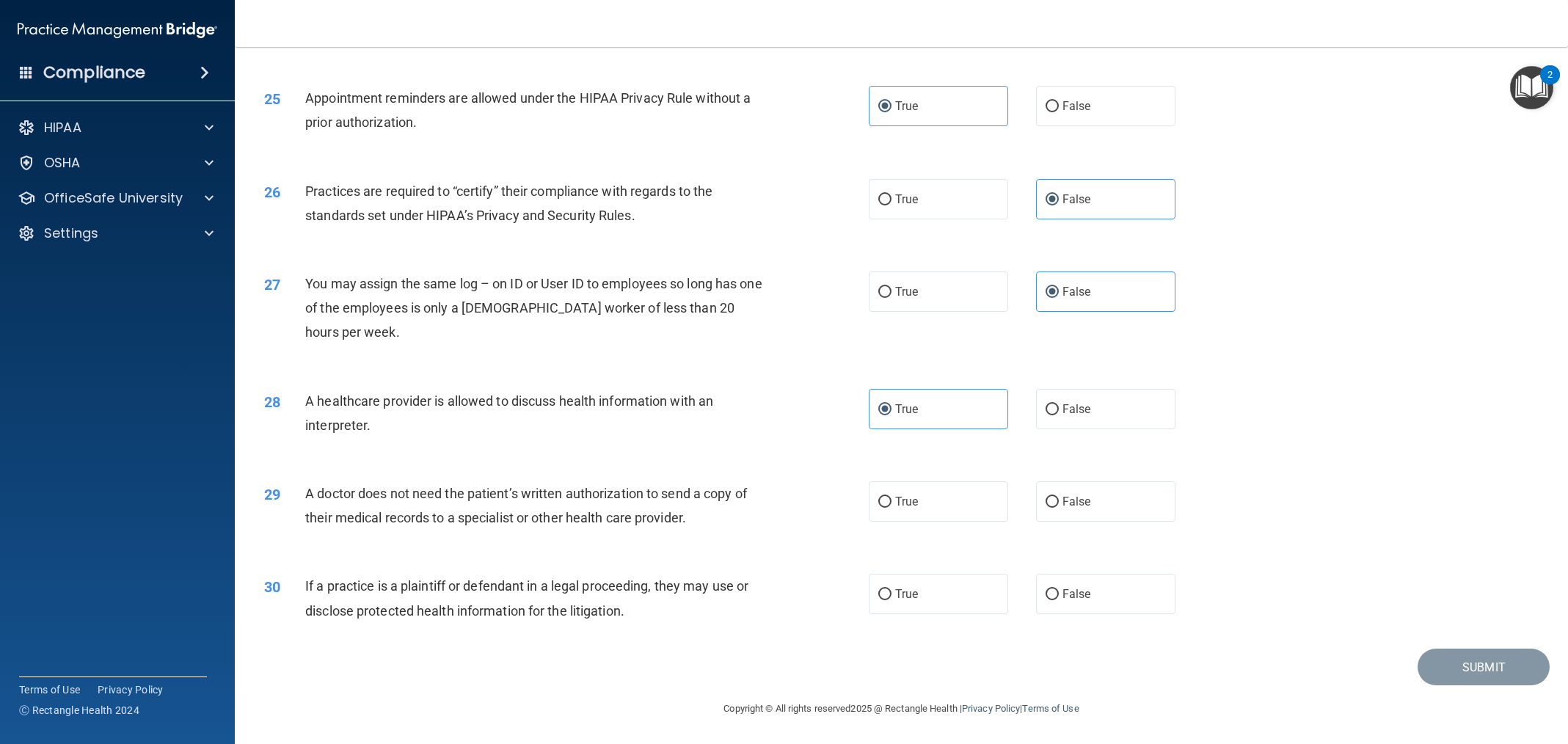
drag, startPoint x: 895, startPoint y: 502, endPoint x: 892, endPoint y: 550, distance: 48.1
click at [895, 502] on span "True" at bounding box center [907, 502] width 23 height 14
click at [892, 502] on input "True" at bounding box center [885, 502] width 14 height 11
radio input "true"
drag, startPoint x: 899, startPoint y: 598, endPoint x: 1132, endPoint y: 617, distance: 233.8
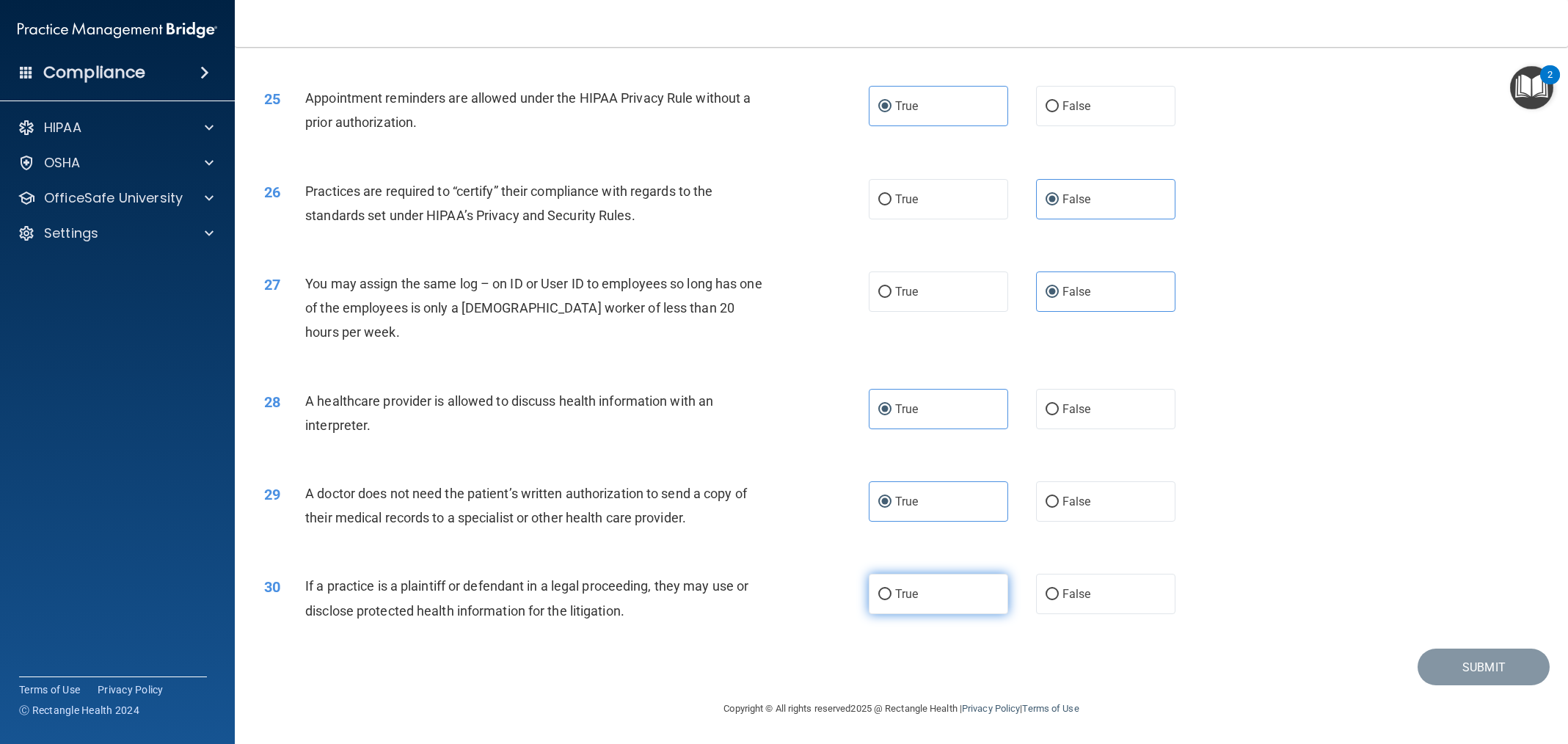
click at [899, 598] on span "True" at bounding box center [907, 594] width 23 height 14
click at [892, 598] on input "True" at bounding box center [885, 594] width 14 height 11
radio input "true"
click at [1437, 669] on button "Submit" at bounding box center [1484, 667] width 132 height 38
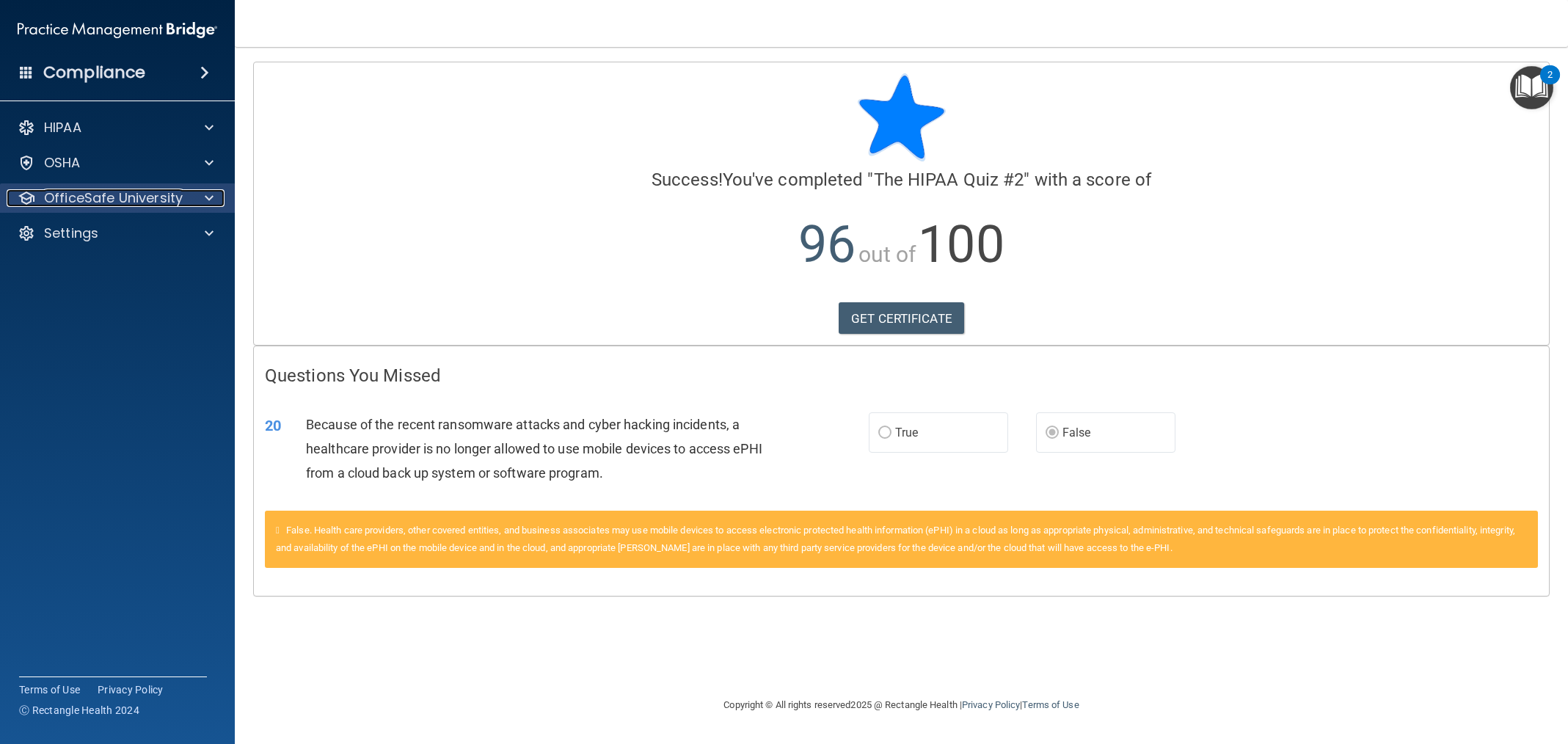
click at [168, 200] on p "OfficeSafe University" at bounding box center [113, 197] width 139 height 17
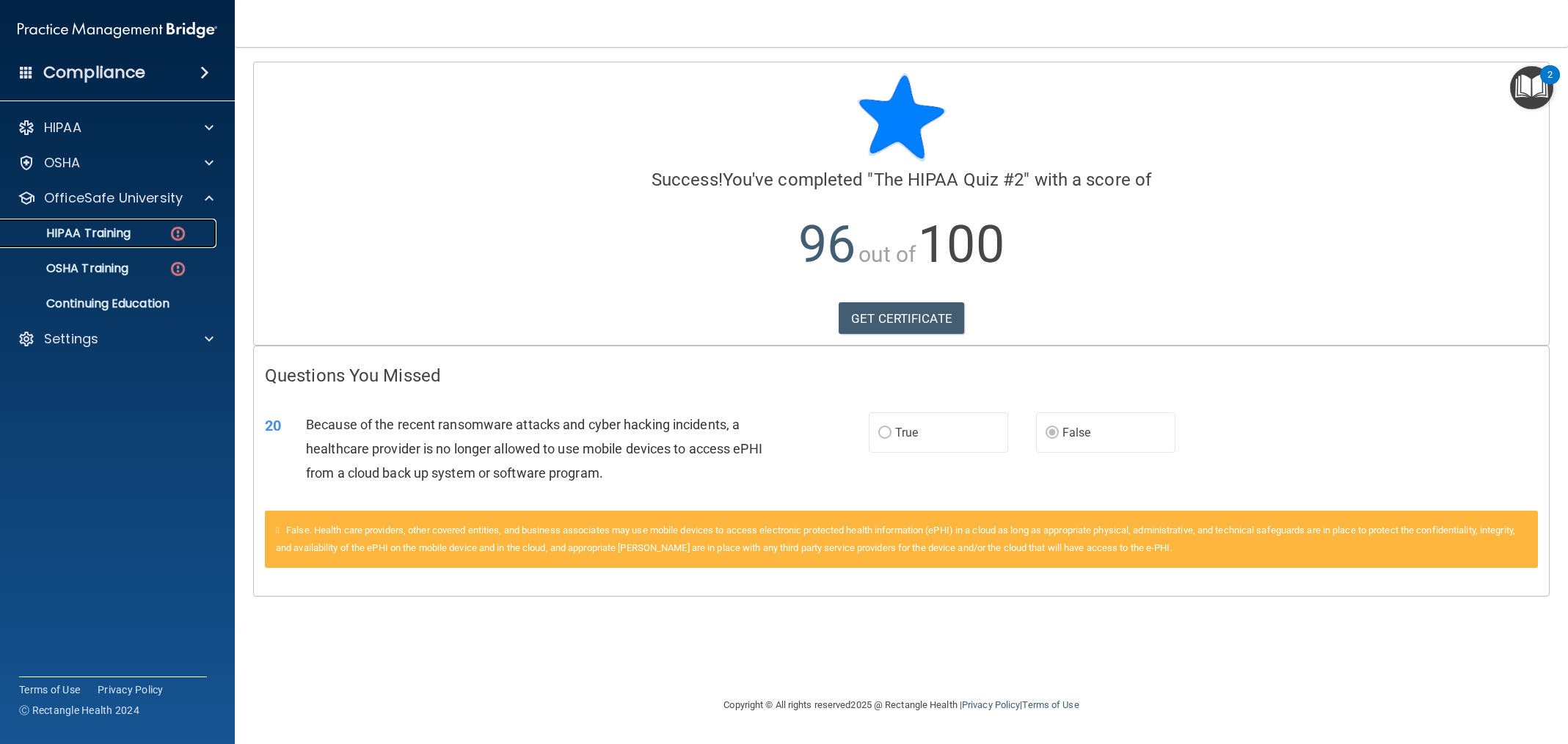
click at [99, 244] on link "HIPAA Training" at bounding box center [101, 233] width 231 height 29
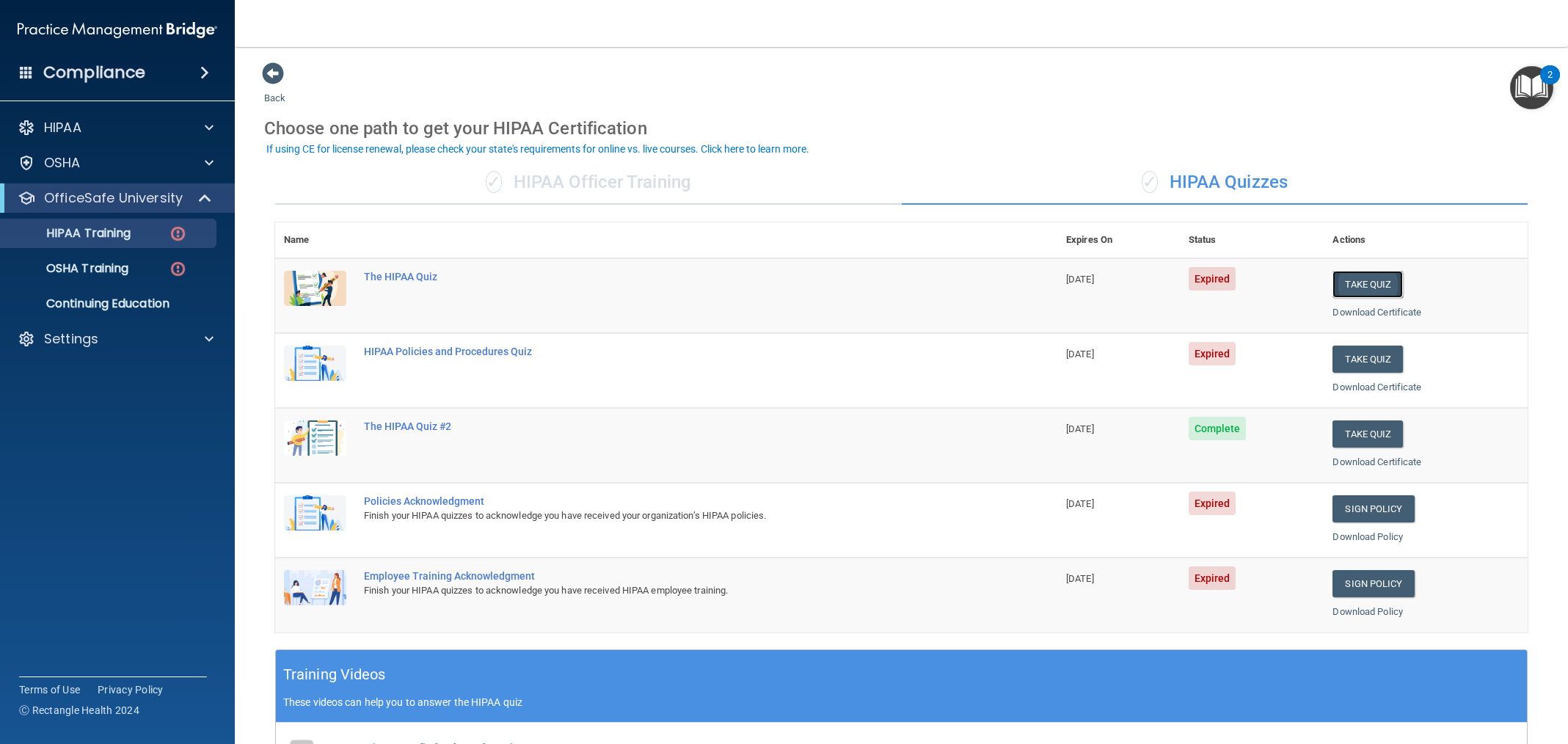
click at [1384, 288] on button "Take Quiz" at bounding box center [1368, 285] width 71 height 27
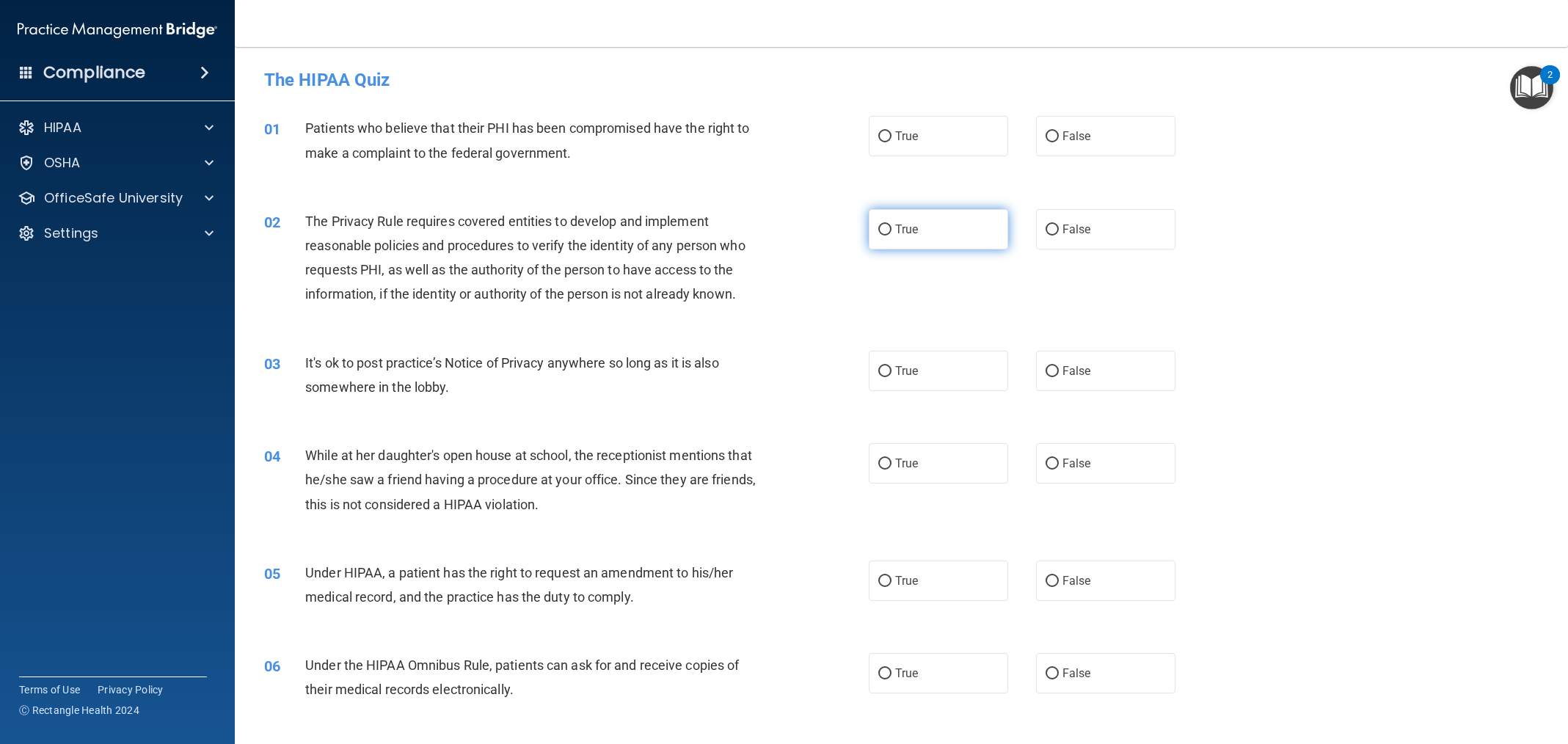
drag, startPoint x: 936, startPoint y: 151, endPoint x: 920, endPoint y: 246, distance: 96.3
click at [935, 152] on label "True" at bounding box center [938, 136] width 139 height 41
click at [892, 142] on input "True" at bounding box center [885, 136] width 14 height 11
radio input "true"
click at [918, 251] on div "02 The Privacy Rule requires covered entities to develop and implement reasonab…" at bounding box center [901, 261] width 1297 height 142
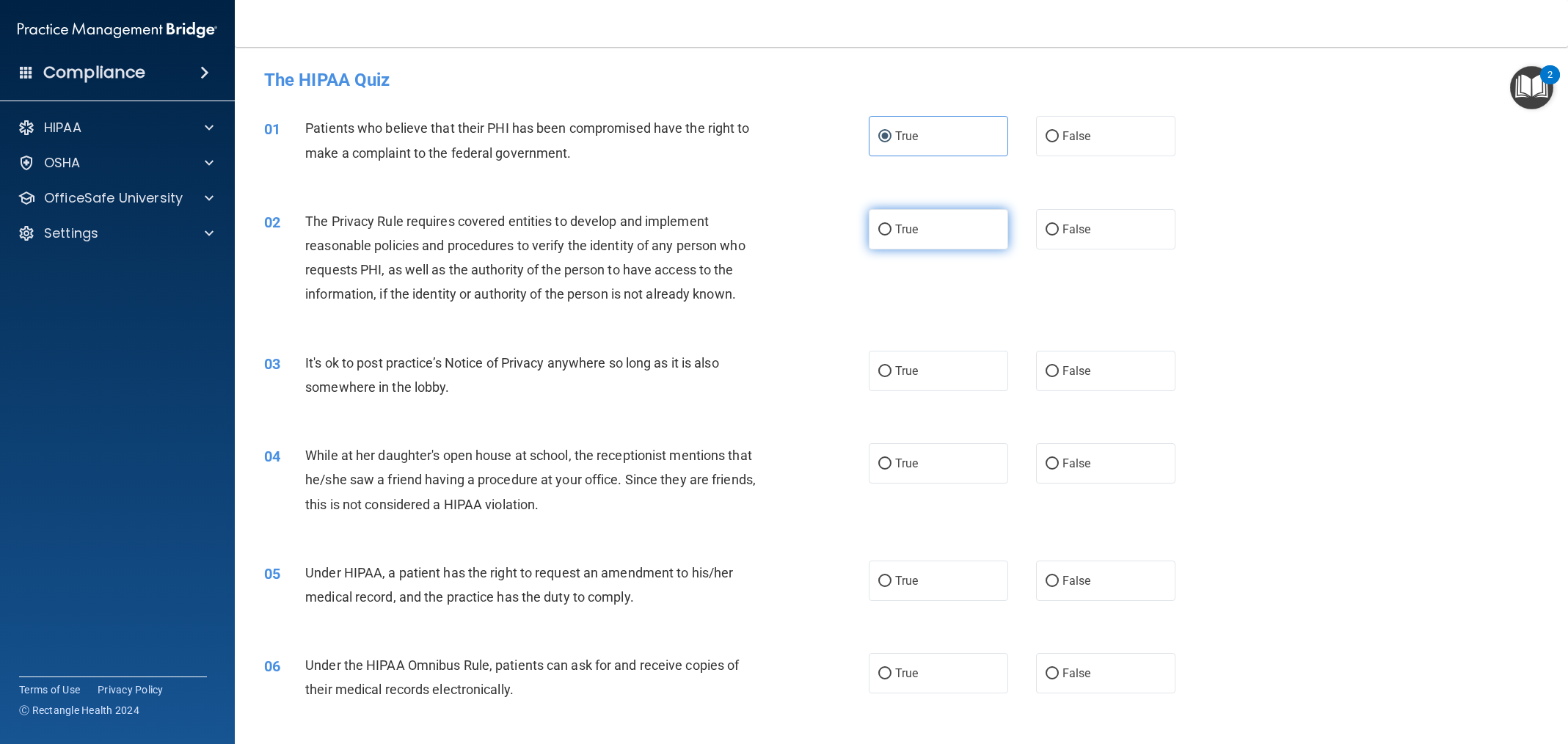
click at [915, 244] on label "True" at bounding box center [938, 230] width 139 height 41
click at [892, 236] on input "True" at bounding box center [885, 230] width 14 height 11
radio input "true"
click at [1076, 377] on span "False" at bounding box center [1077, 370] width 29 height 14
click at [1059, 377] on input "False" at bounding box center [1052, 371] width 14 height 11
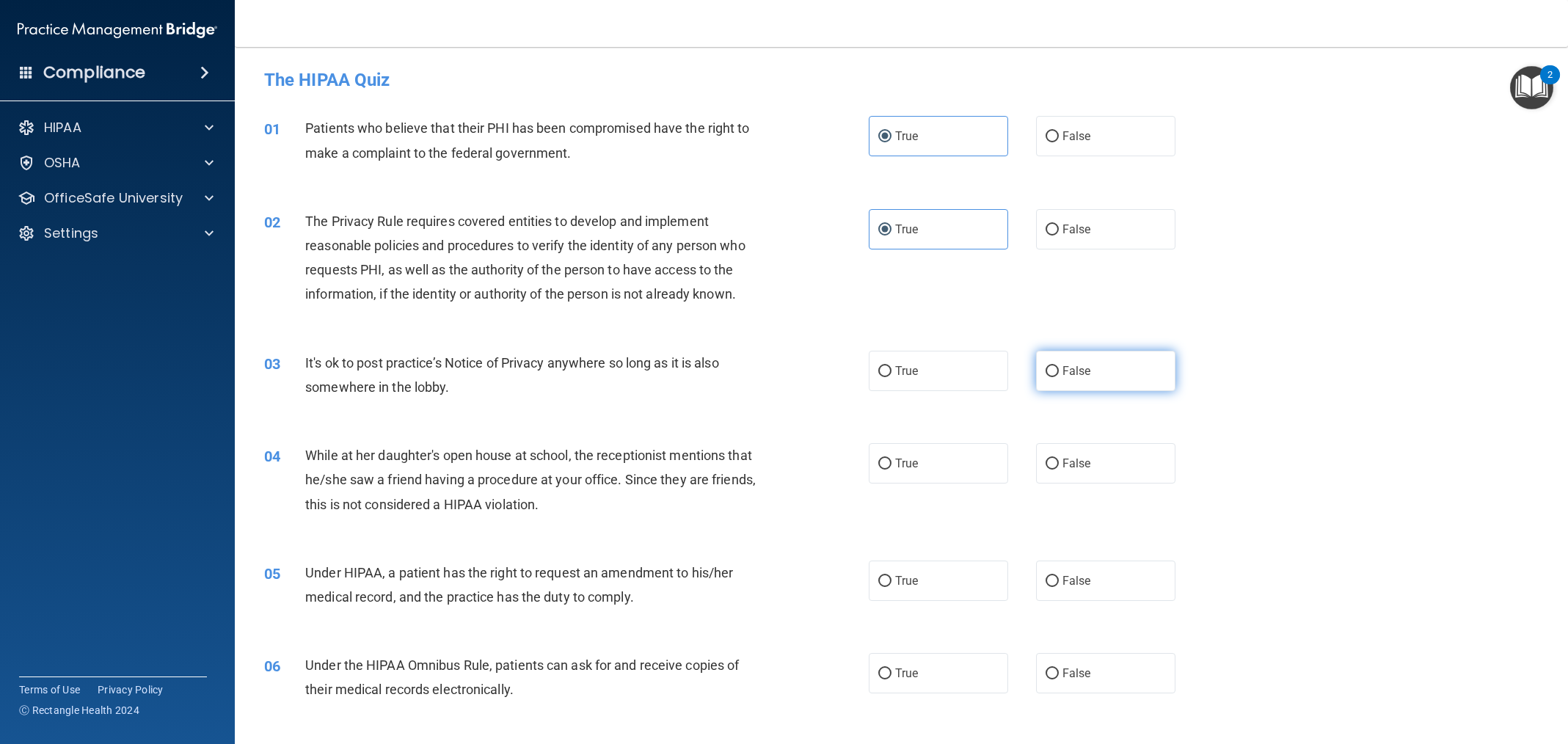
radio input "true"
click at [1078, 457] on span "False" at bounding box center [1077, 463] width 29 height 14
click at [1059, 459] on input "False" at bounding box center [1052, 464] width 14 height 11
radio input "true"
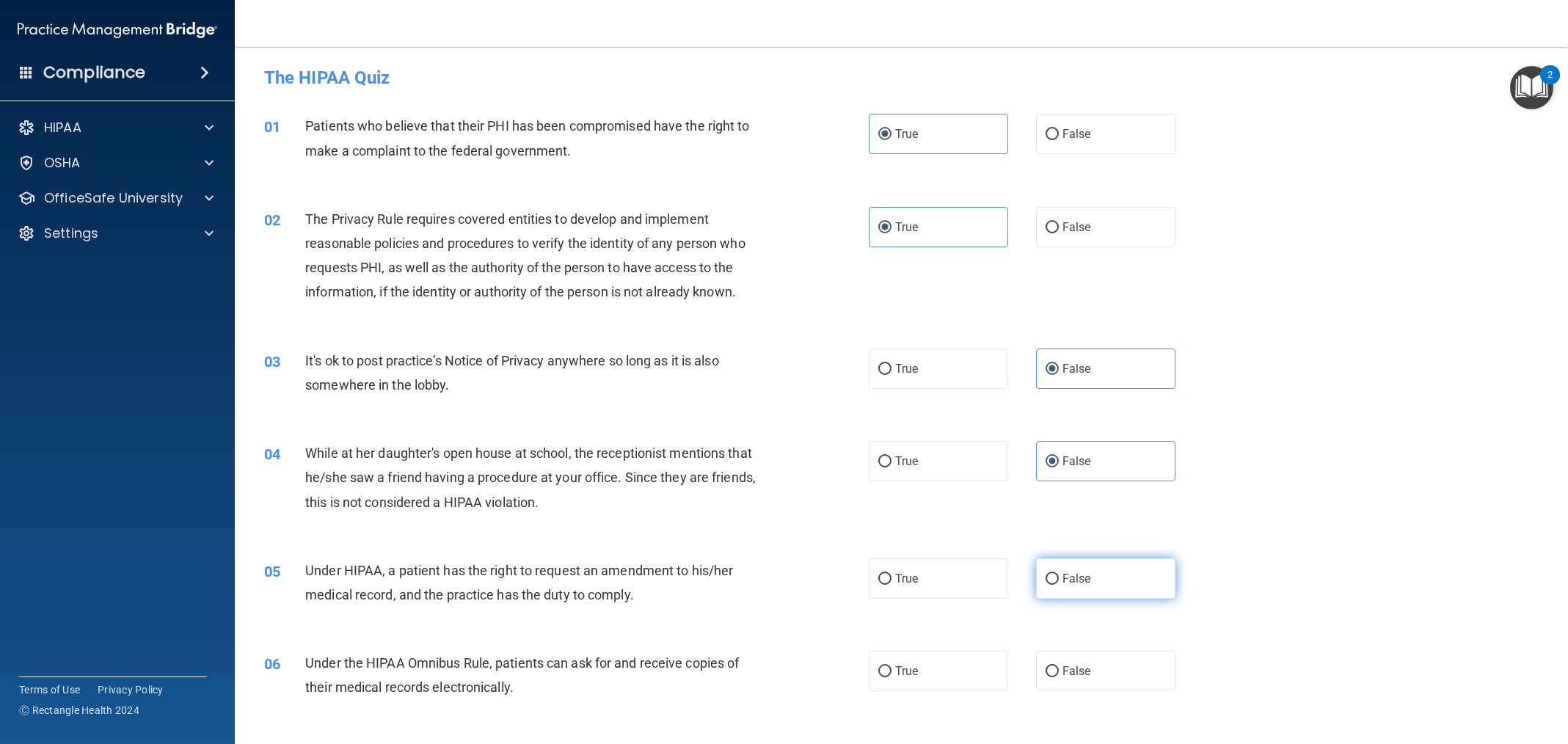
click at [1092, 586] on label "False" at bounding box center [1106, 579] width 139 height 41
click at [1059, 585] on input "False" at bounding box center [1052, 579] width 14 height 11
radio input "true"
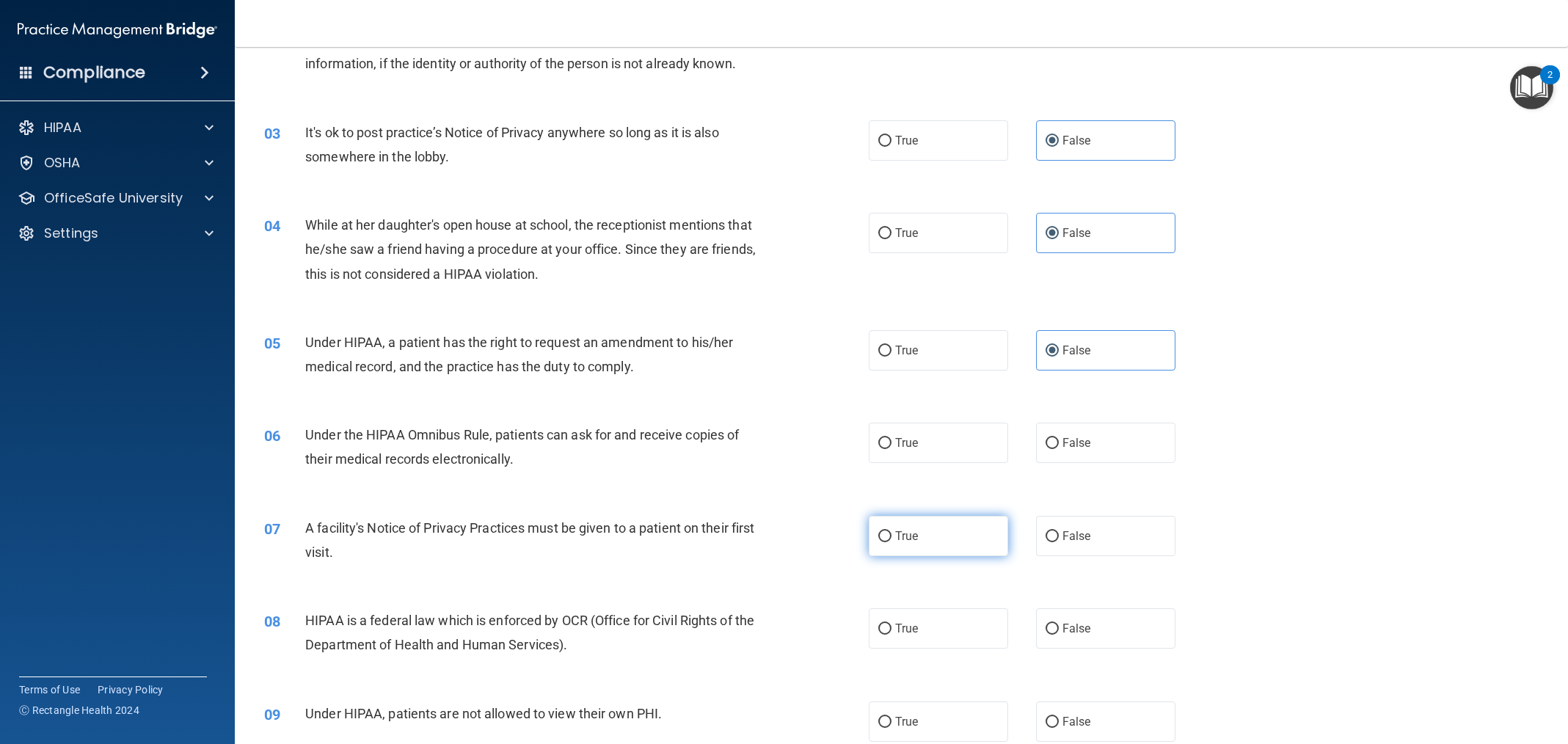
scroll to position [297, 0]
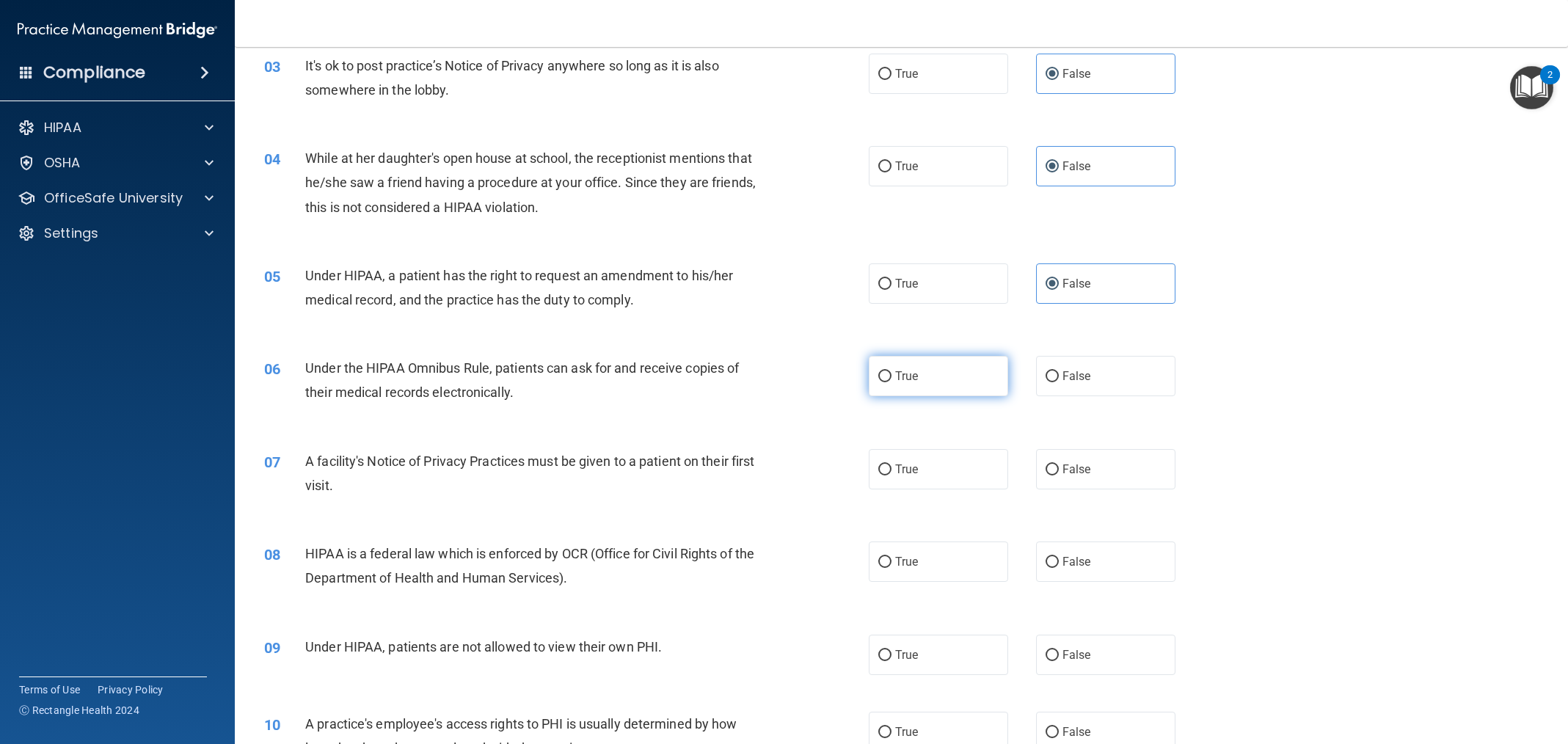
click at [924, 389] on label "True" at bounding box center [938, 377] width 139 height 41
click at [892, 383] on input "True" at bounding box center [885, 377] width 14 height 11
radio input "true"
click at [922, 467] on label "True" at bounding box center [938, 469] width 139 height 41
click at [892, 467] on input "True" at bounding box center [885, 470] width 14 height 11
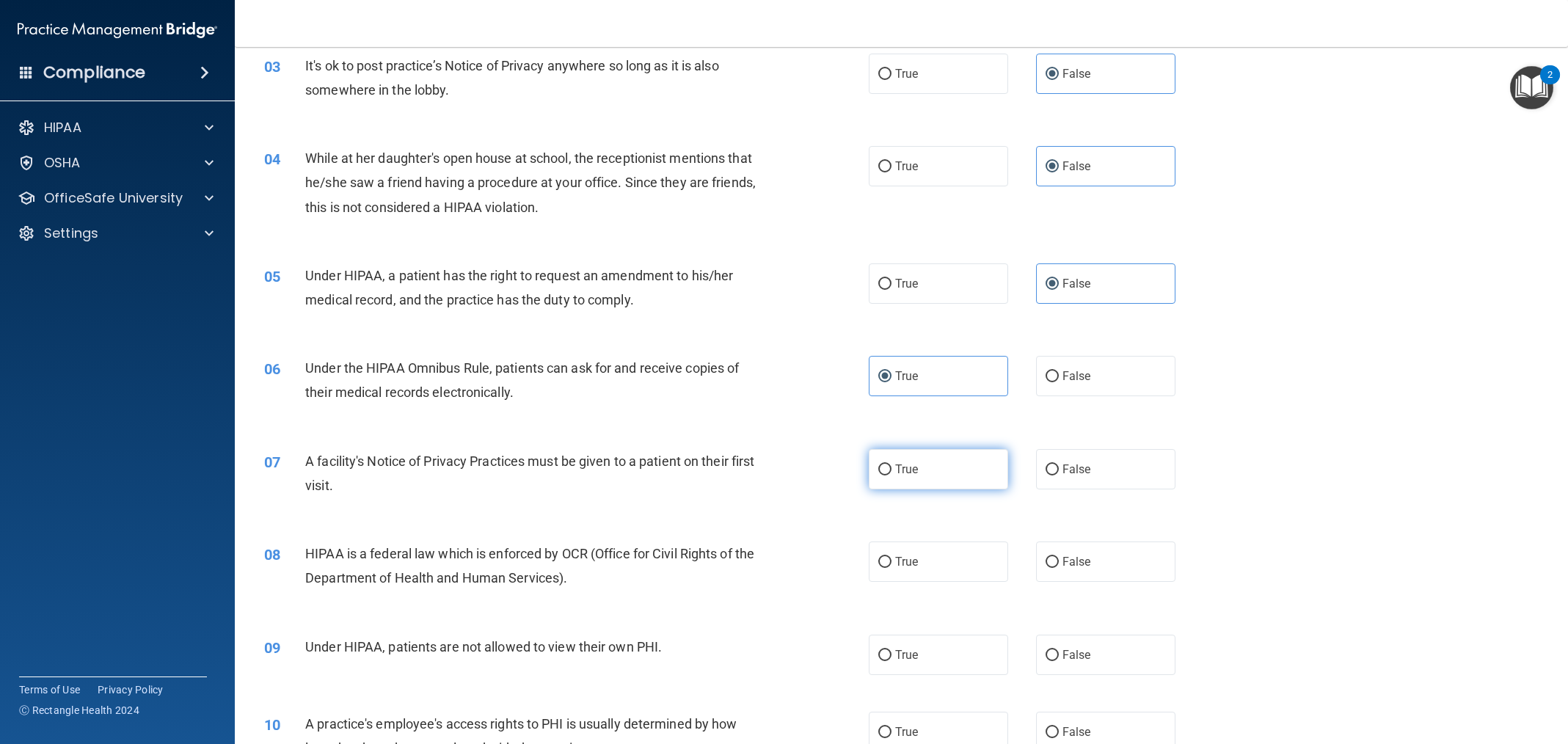
radio input "true"
click at [944, 559] on label "True" at bounding box center [938, 562] width 139 height 41
click at [892, 559] on input "True" at bounding box center [885, 563] width 14 height 11
radio input "true"
click at [1063, 653] on span "False" at bounding box center [1077, 654] width 29 height 14
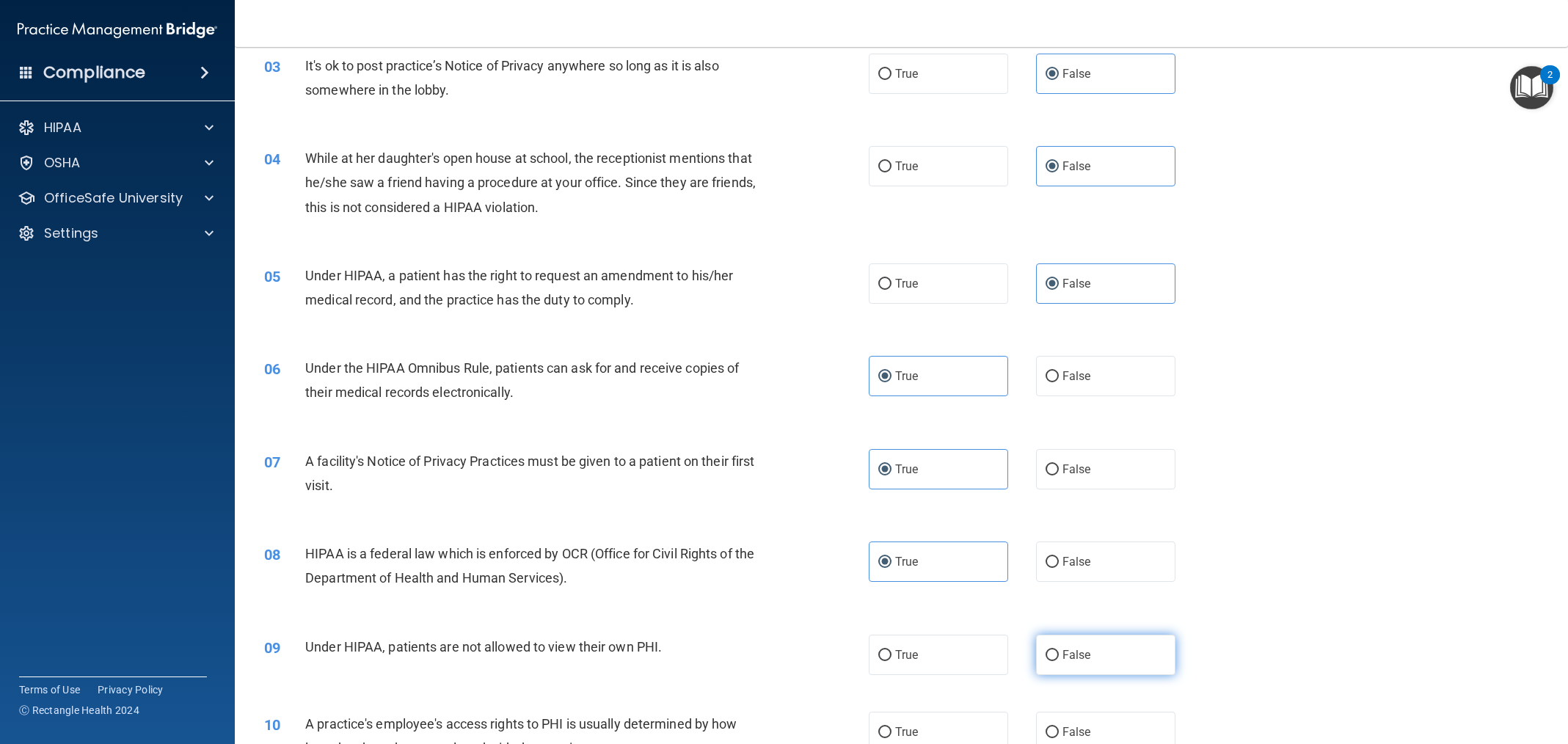
click at [1059, 653] on input "False" at bounding box center [1052, 655] width 14 height 11
radio input "true"
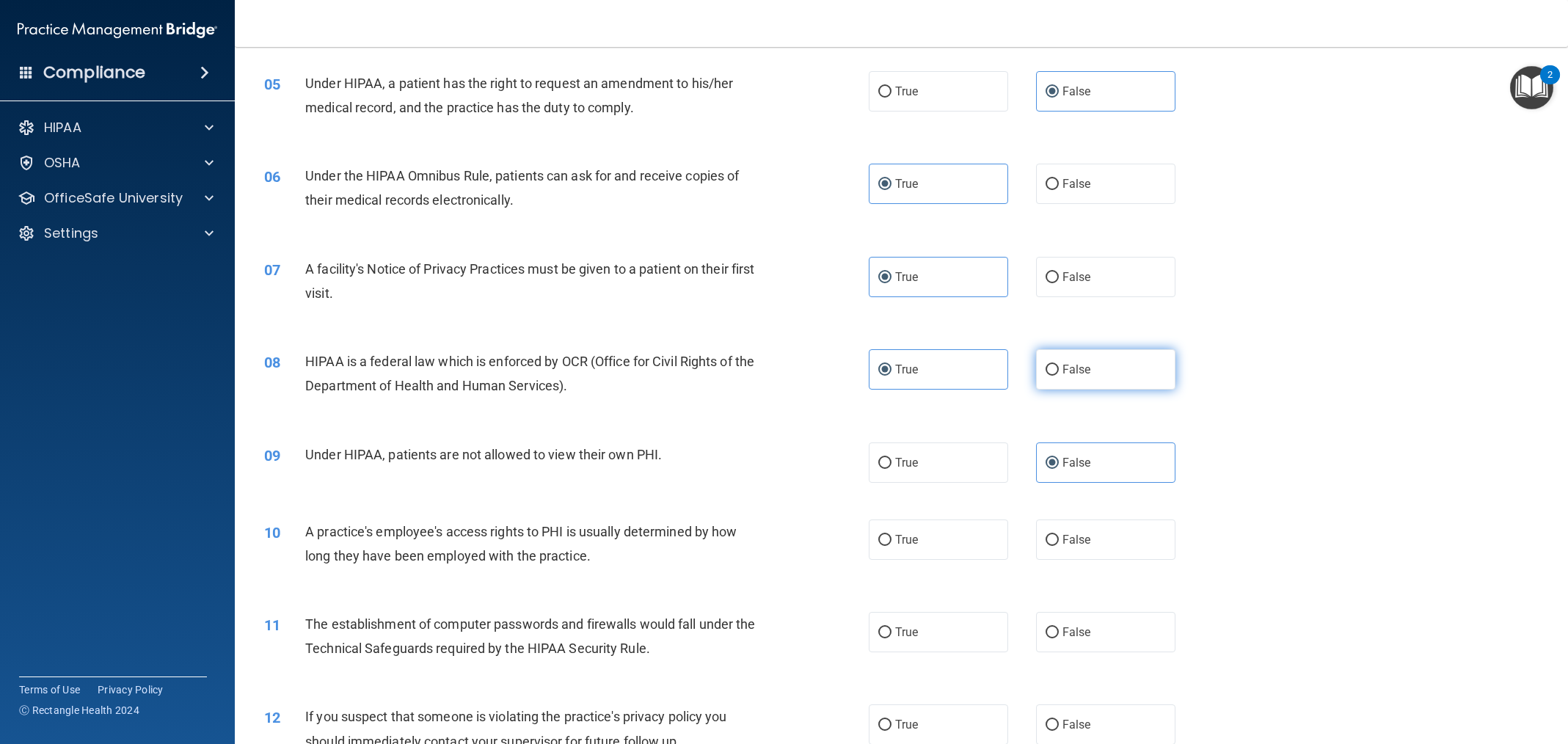
scroll to position [513, 0]
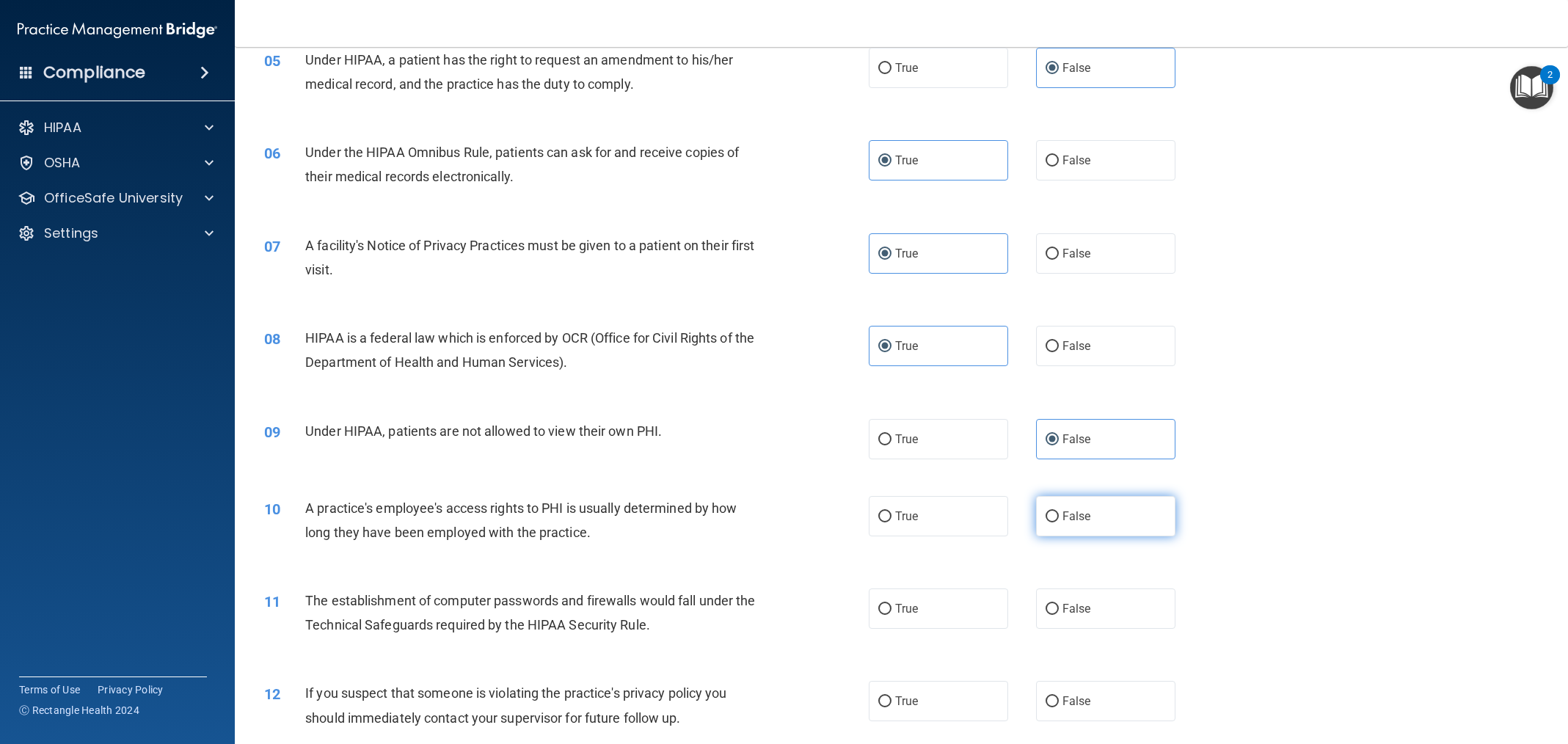
click at [1075, 524] on label "False" at bounding box center [1106, 517] width 139 height 41
click at [1059, 523] on input "False" at bounding box center [1052, 517] width 14 height 11
radio input "true"
click at [962, 597] on label "True" at bounding box center [938, 608] width 139 height 41
click at [892, 604] on input "True" at bounding box center [885, 609] width 14 height 11
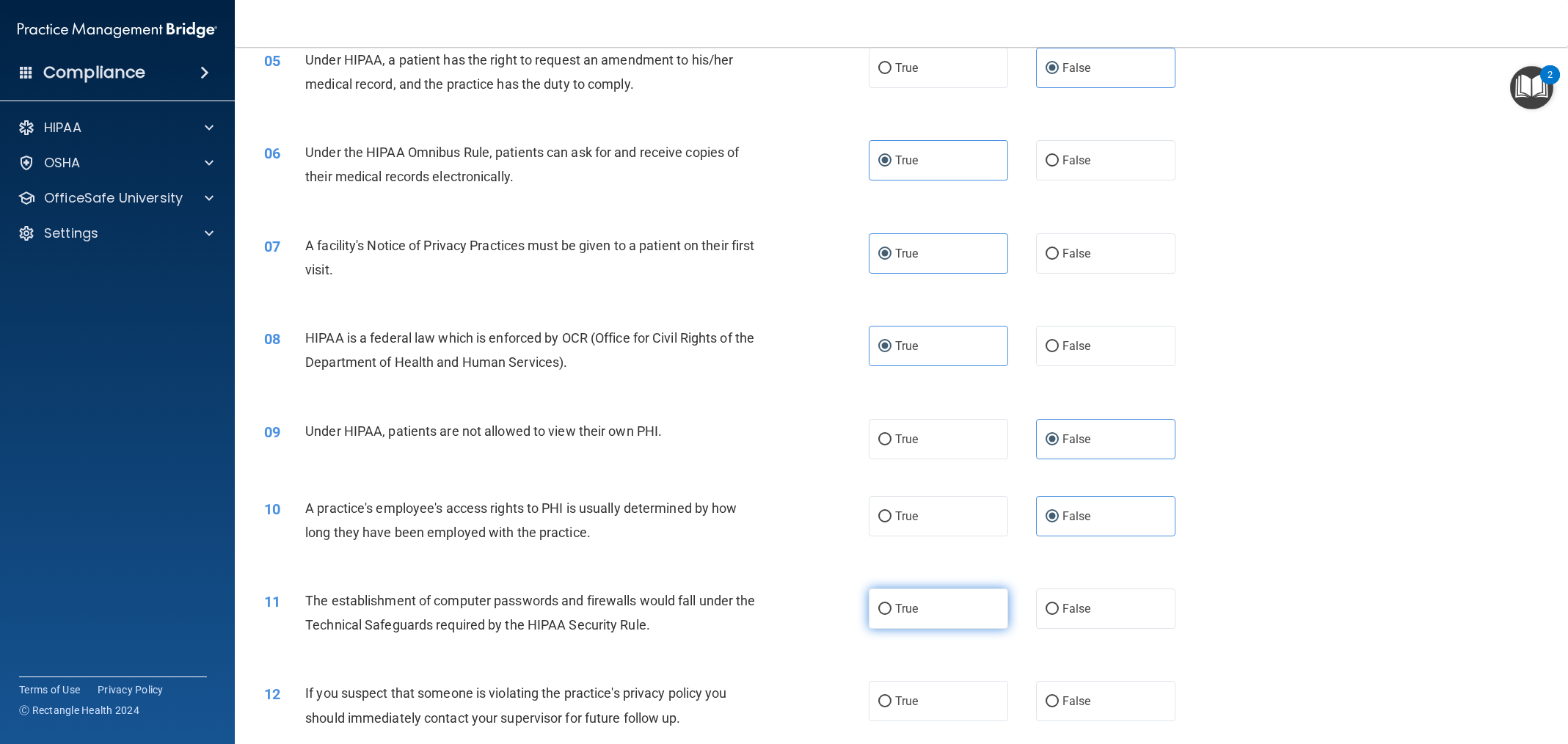
radio input "true"
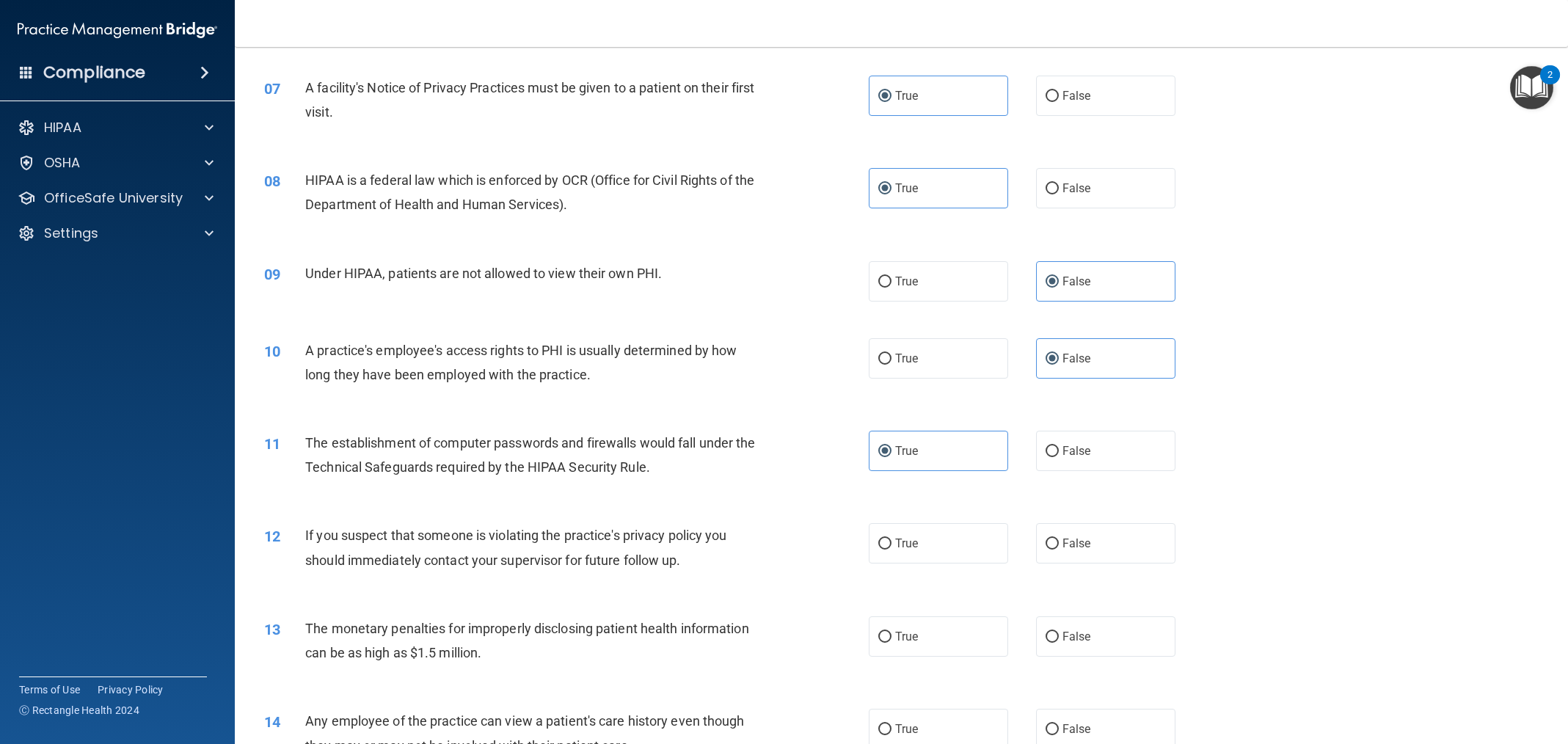
scroll to position [679, 0]
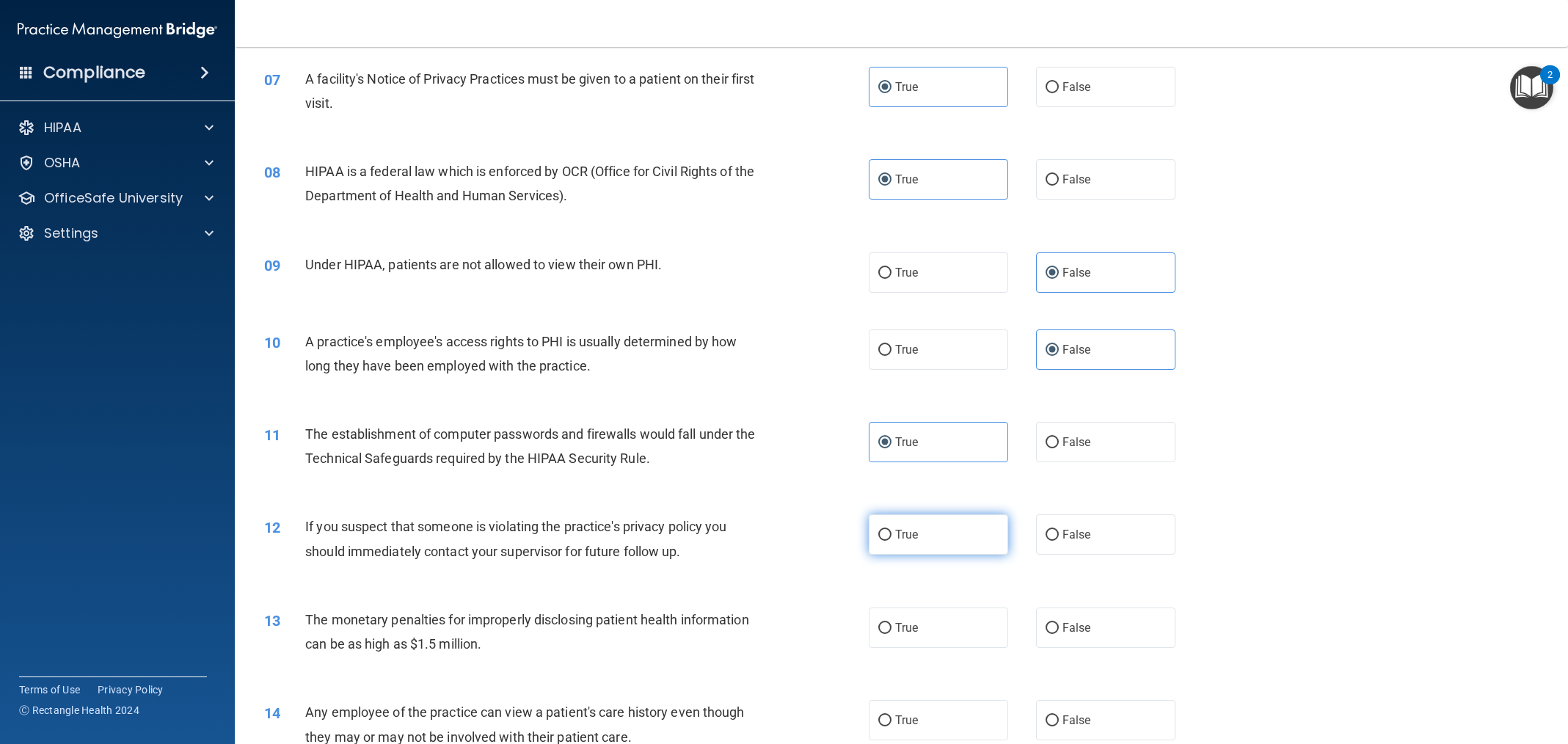
click at [968, 545] on label "True" at bounding box center [938, 535] width 139 height 41
click at [892, 541] on input "True" at bounding box center [885, 535] width 14 height 11
radio input "true"
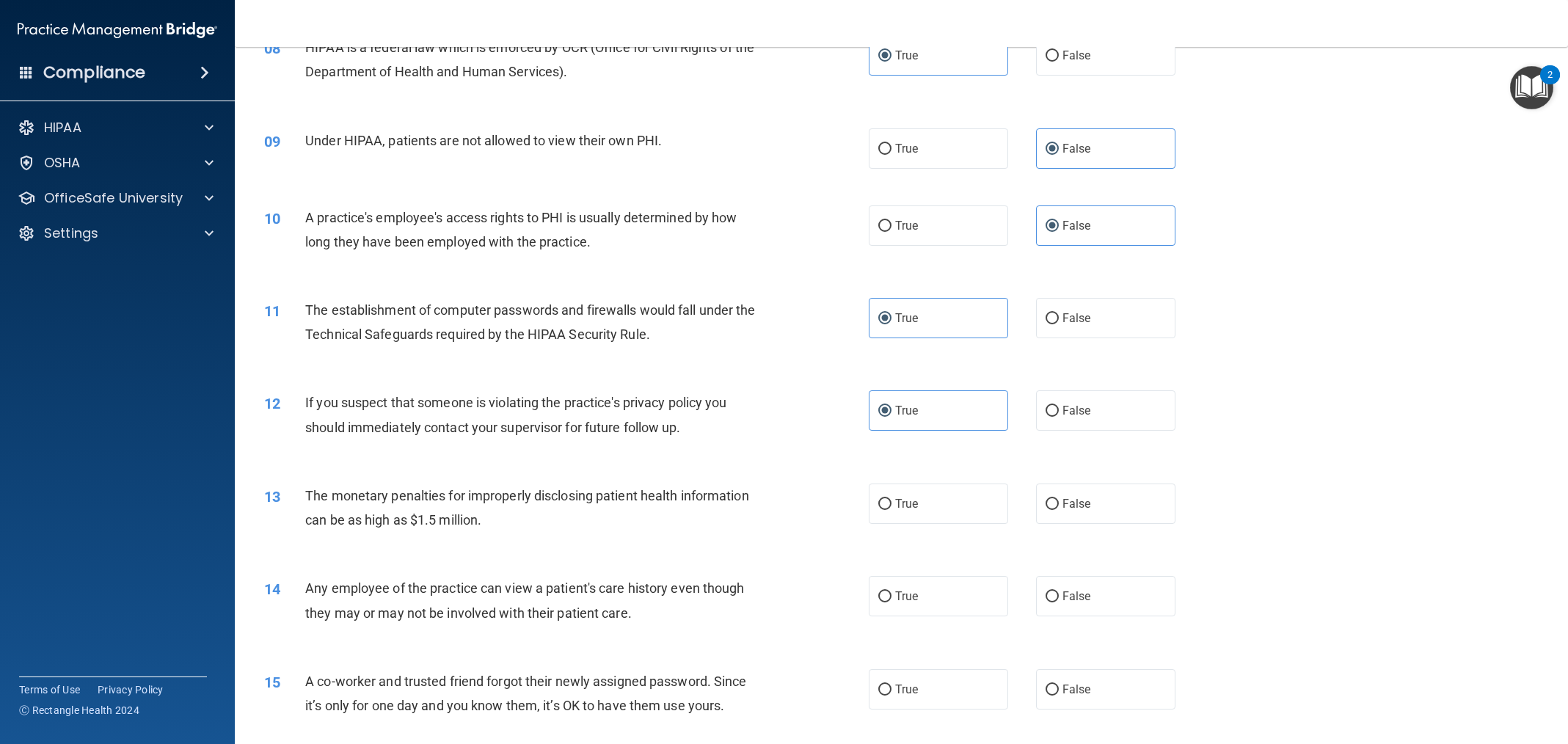
scroll to position [807, 0]
click at [947, 507] on label "True" at bounding box center [938, 501] width 139 height 41
click at [892, 507] on input "True" at bounding box center [885, 502] width 14 height 11
radio input "true"
click at [1127, 605] on label "False" at bounding box center [1106, 593] width 139 height 41
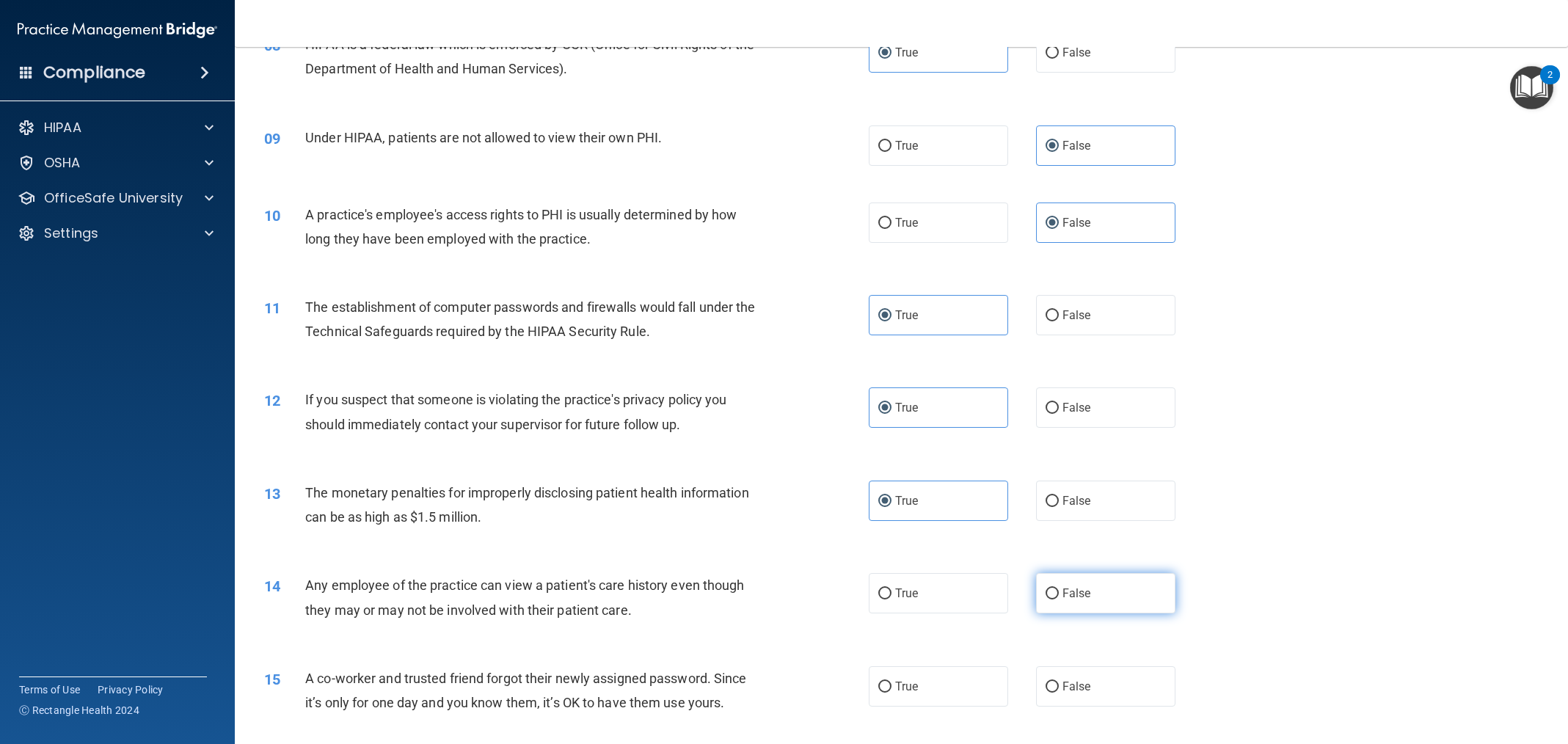
click at [1059, 599] on input "False" at bounding box center [1052, 593] width 14 height 11
radio input "true"
click at [1124, 694] on label "False" at bounding box center [1106, 687] width 139 height 41
click at [1059, 693] on input "False" at bounding box center [1052, 687] width 14 height 11
radio input "true"
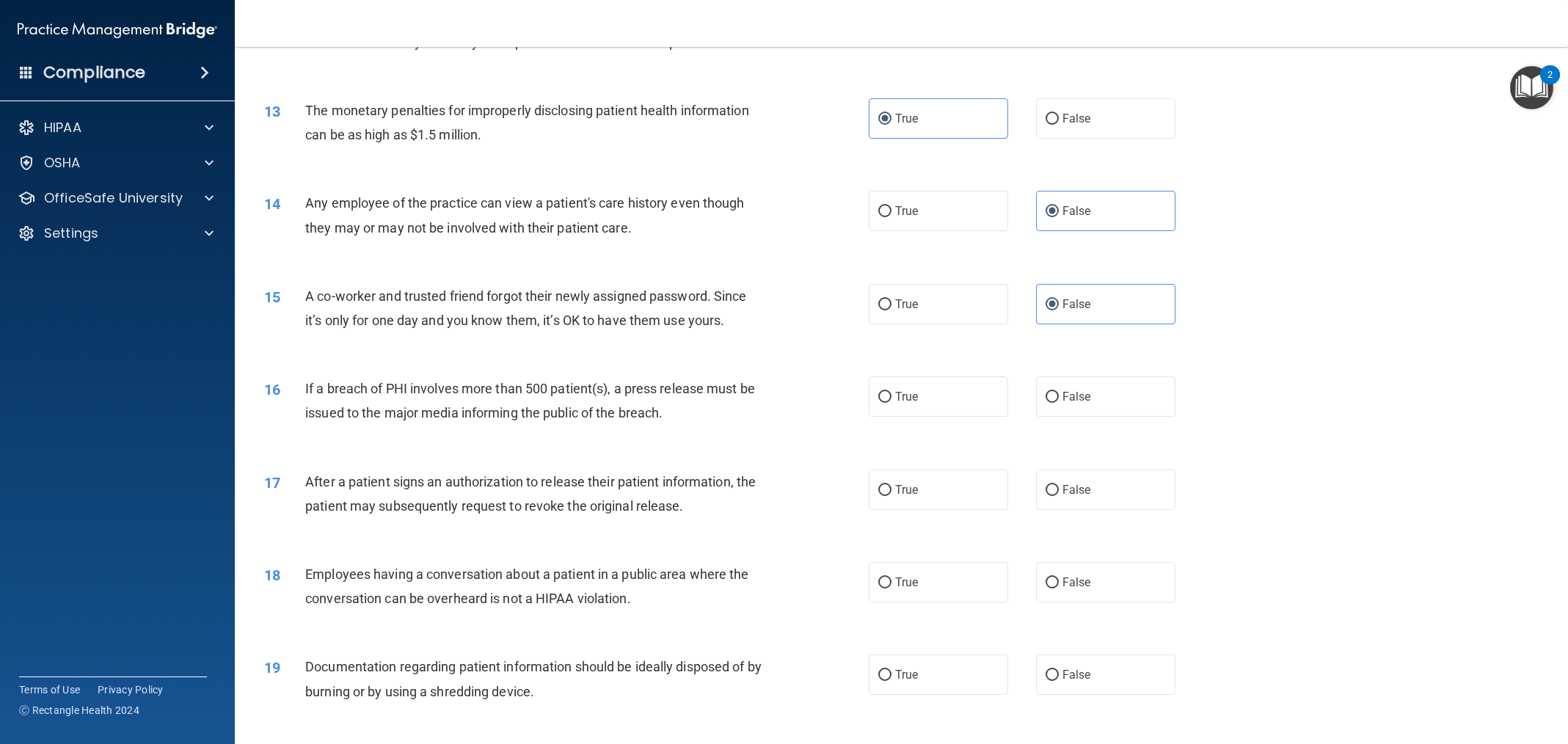
scroll to position [1191, 0]
click at [930, 395] on label "True" at bounding box center [938, 394] width 139 height 41
click at [892, 395] on input "True" at bounding box center [885, 394] width 14 height 11
radio input "true"
click at [923, 495] on label "True" at bounding box center [938, 487] width 139 height 41
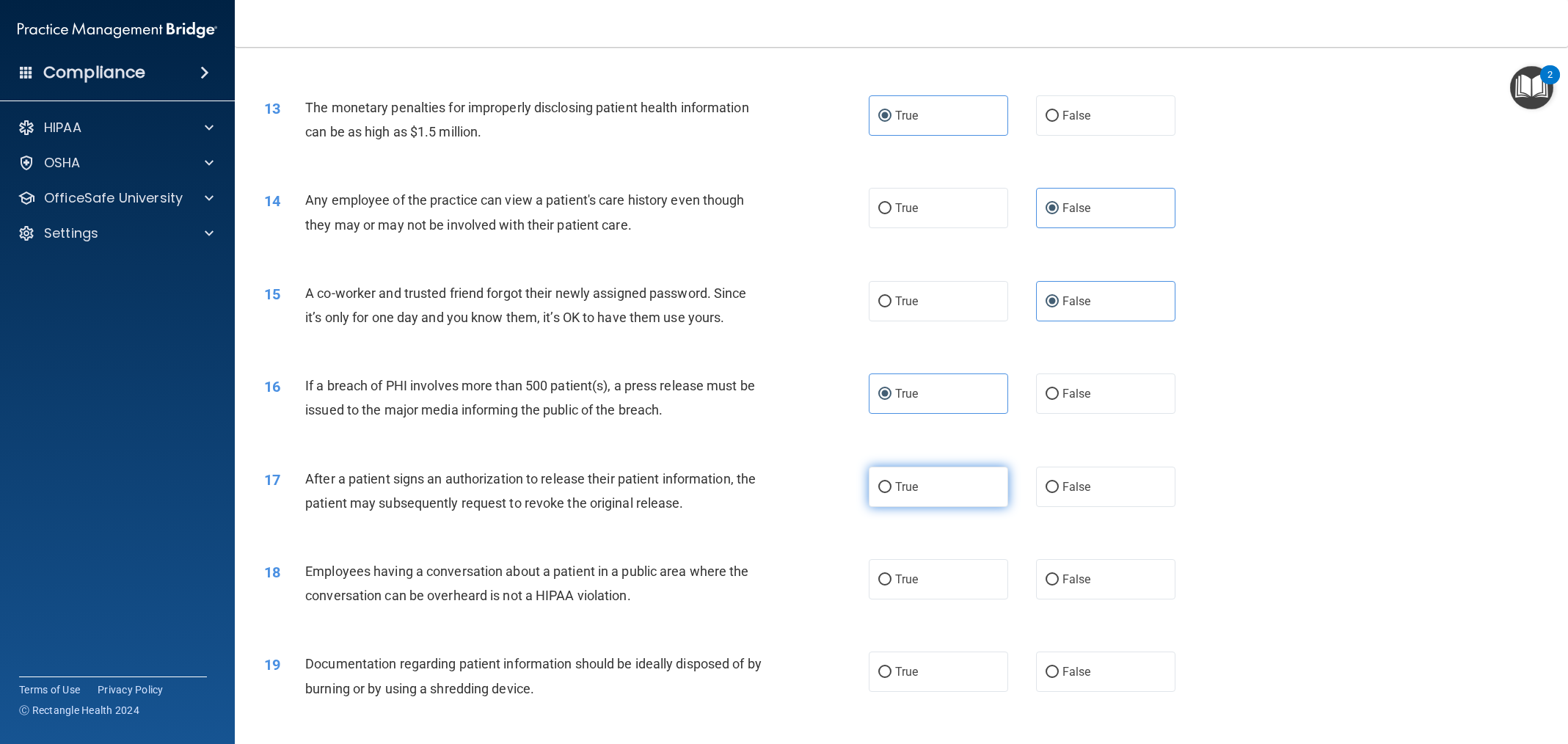
click at [892, 493] on input "True" at bounding box center [885, 487] width 14 height 11
radio input "true"
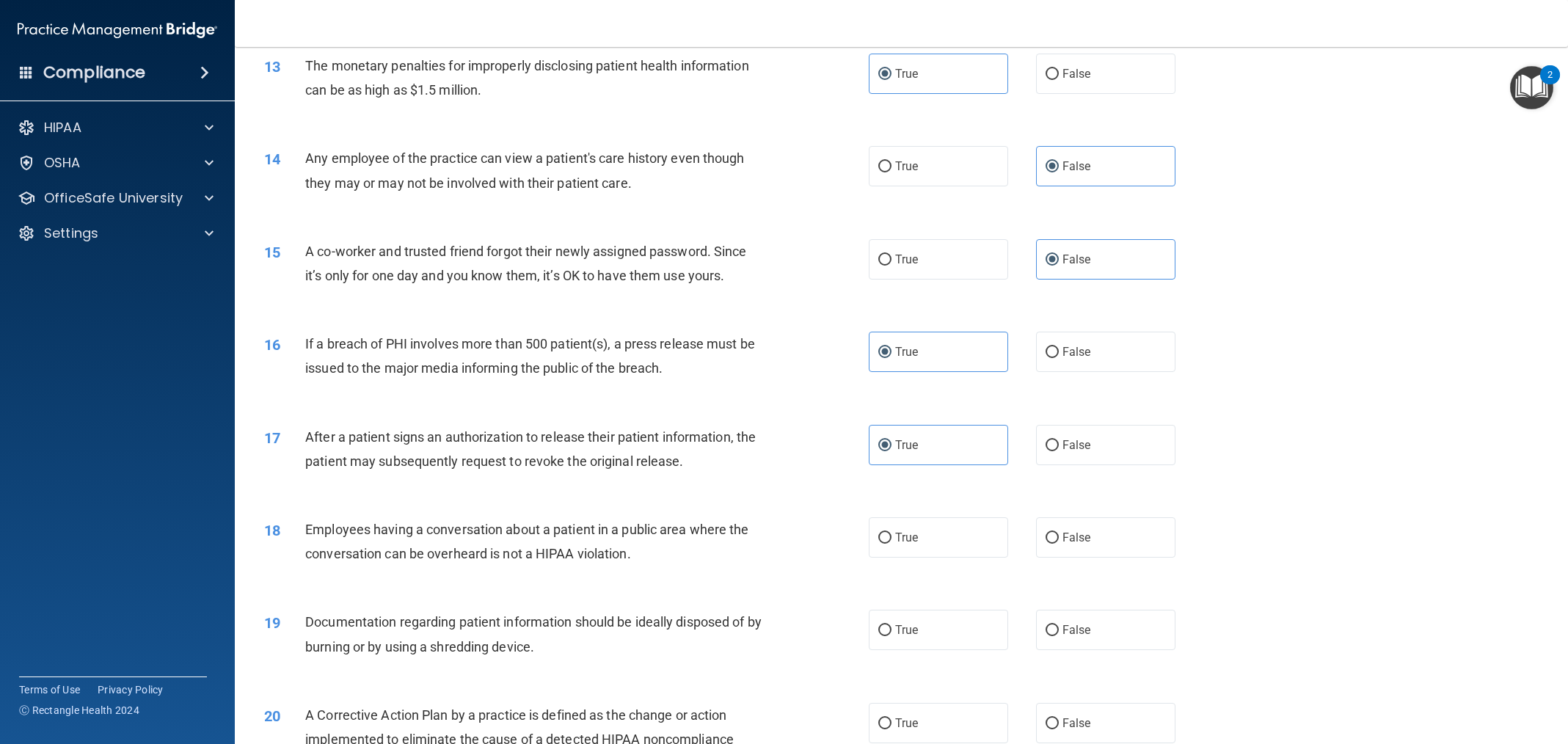
scroll to position [1237, 0]
click at [1080, 530] on span "False" at bounding box center [1077, 534] width 29 height 14
click at [1059, 530] on input "False" at bounding box center [1052, 535] width 14 height 11
radio input "true"
click at [968, 614] on label "True" at bounding box center [938, 627] width 139 height 41
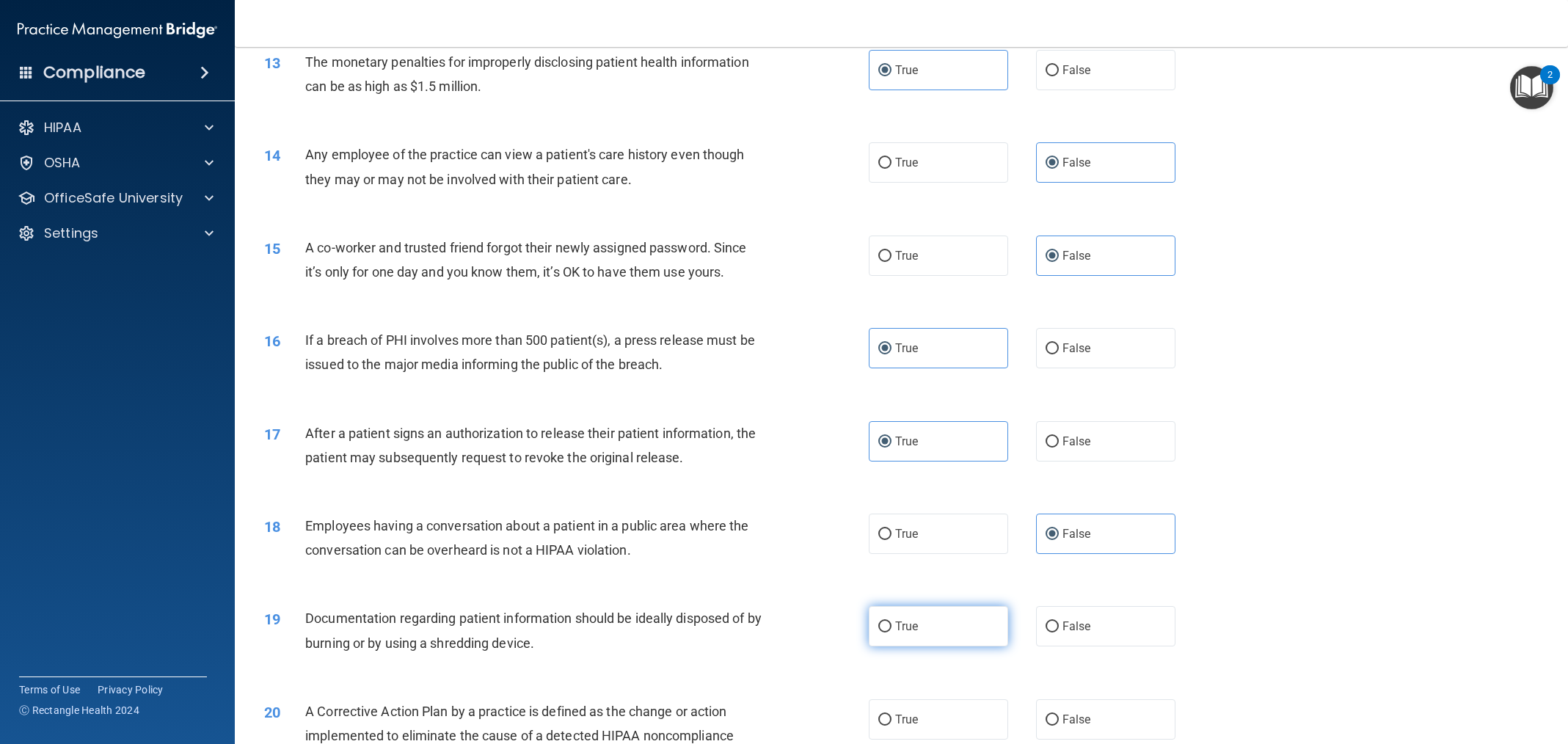
click at [892, 621] on input "True" at bounding box center [885, 627] width 14 height 11
radio input "true"
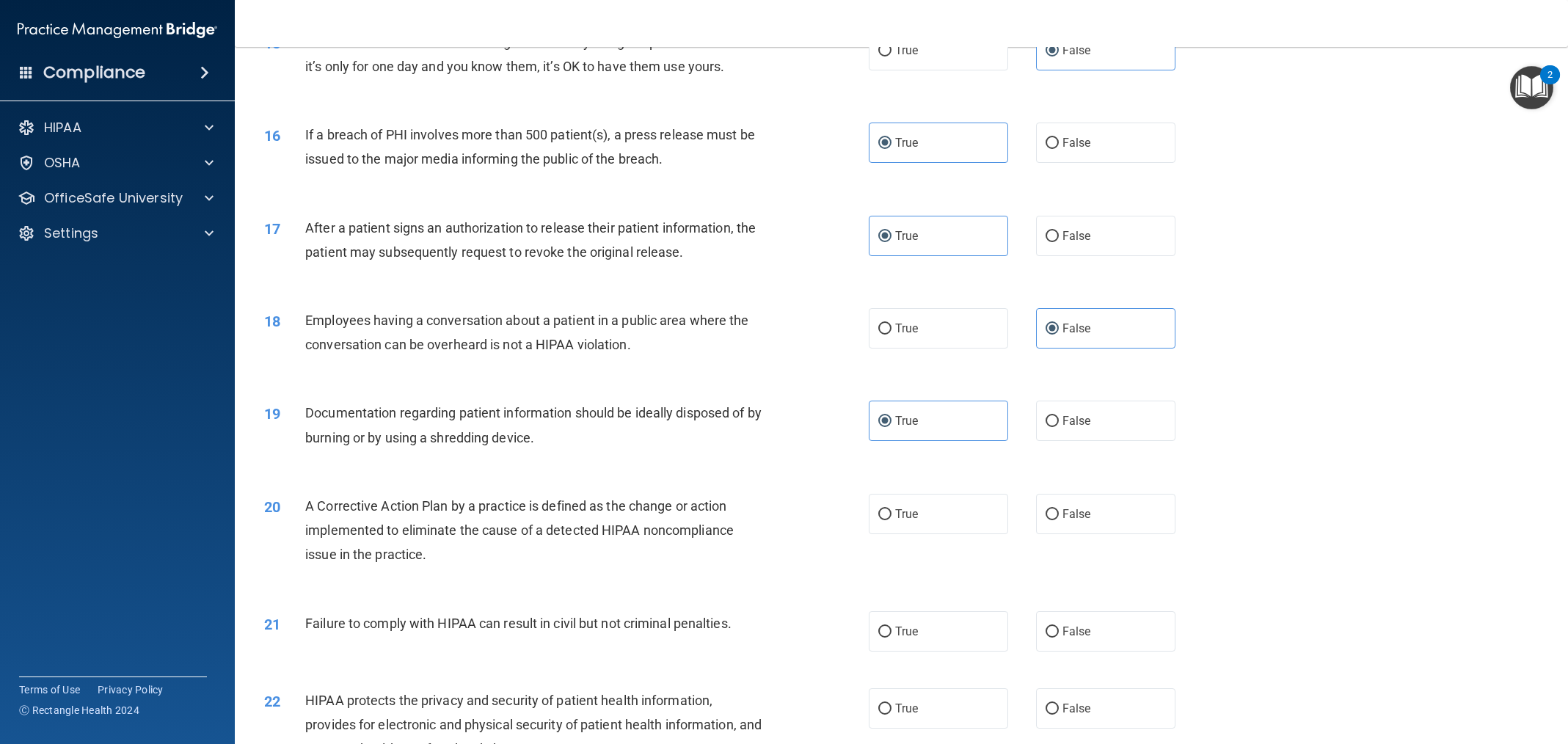
scroll to position [1458, 0]
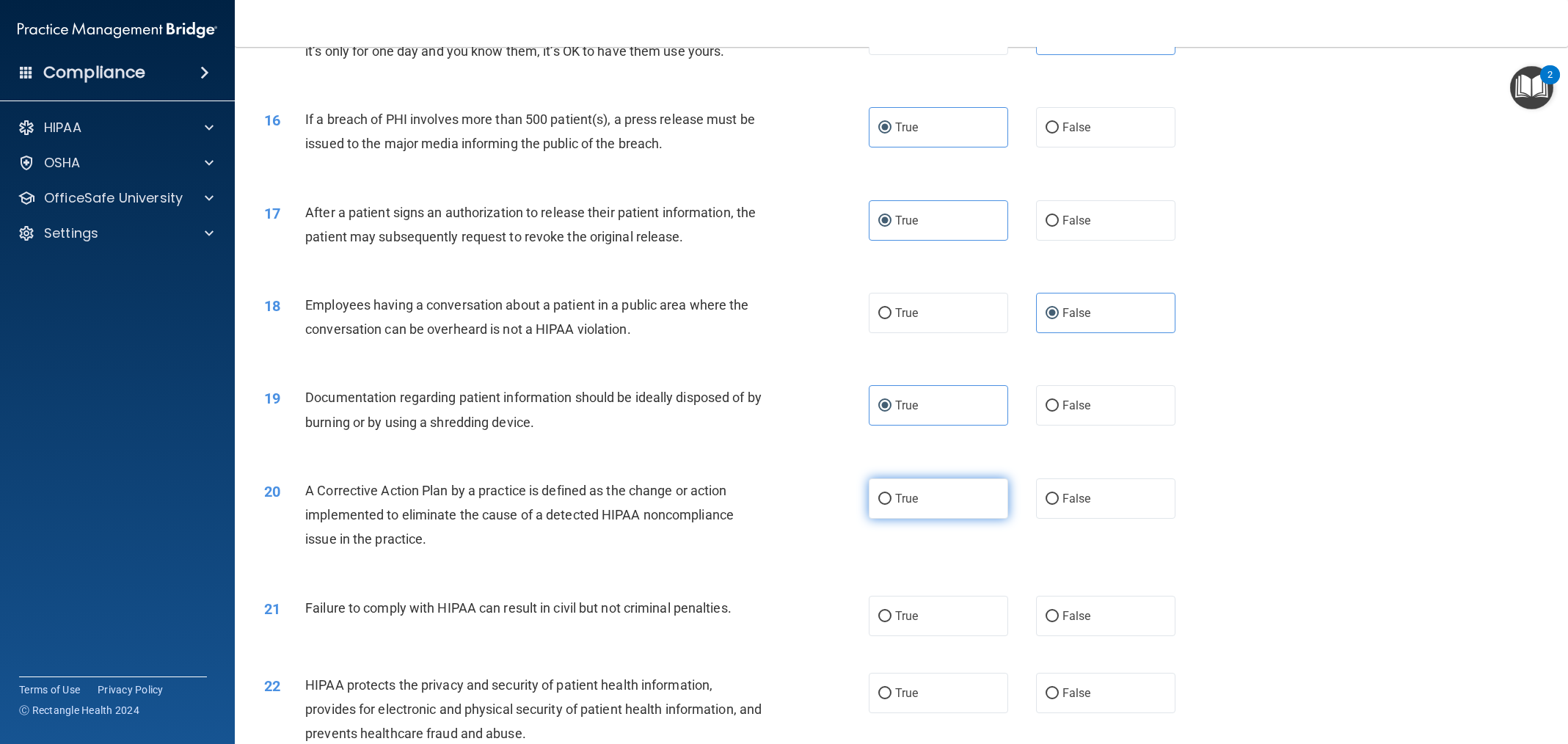
click at [925, 503] on label "True" at bounding box center [938, 499] width 139 height 41
click at [892, 503] on input "True" at bounding box center [885, 499] width 14 height 11
radio input "true"
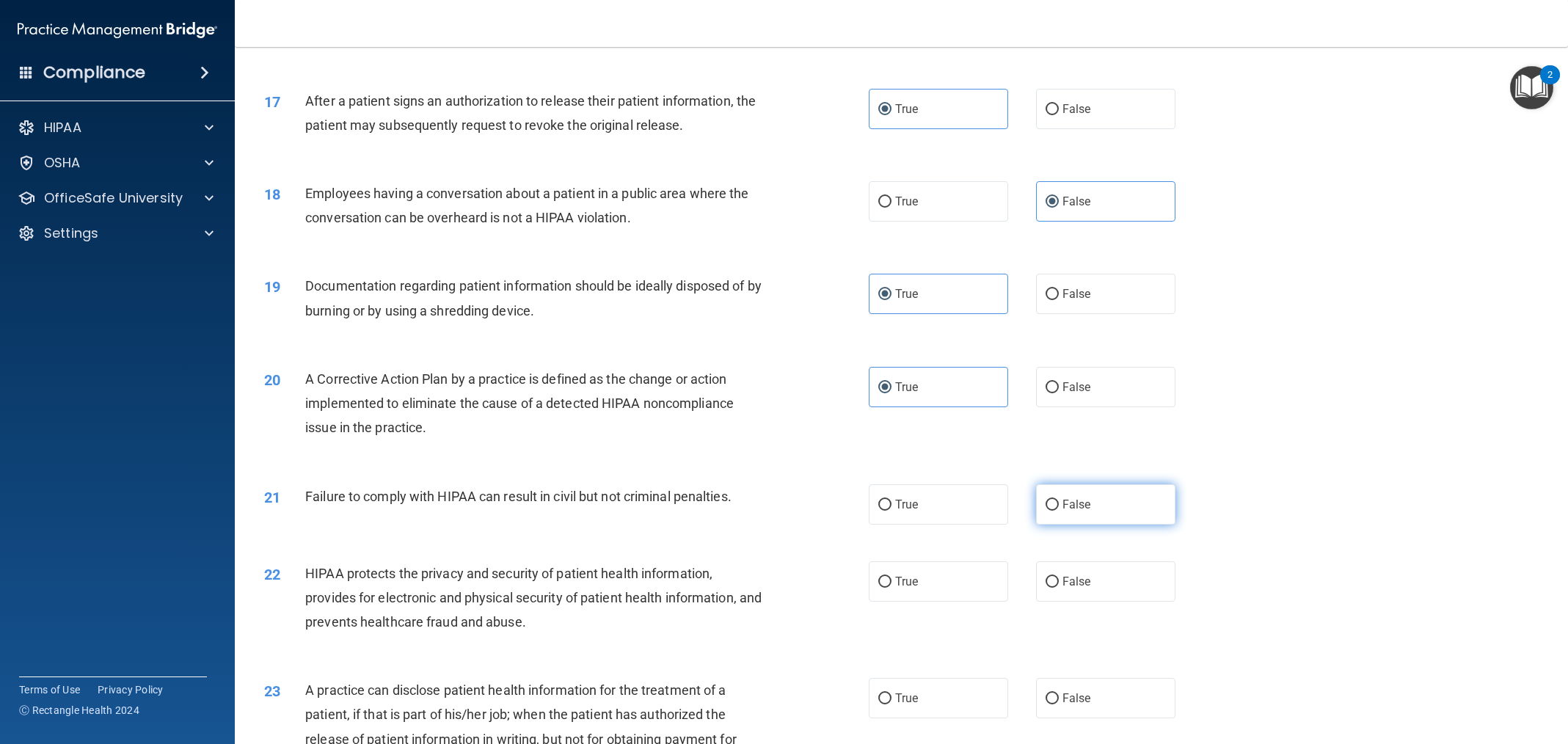
scroll to position [1574, 0]
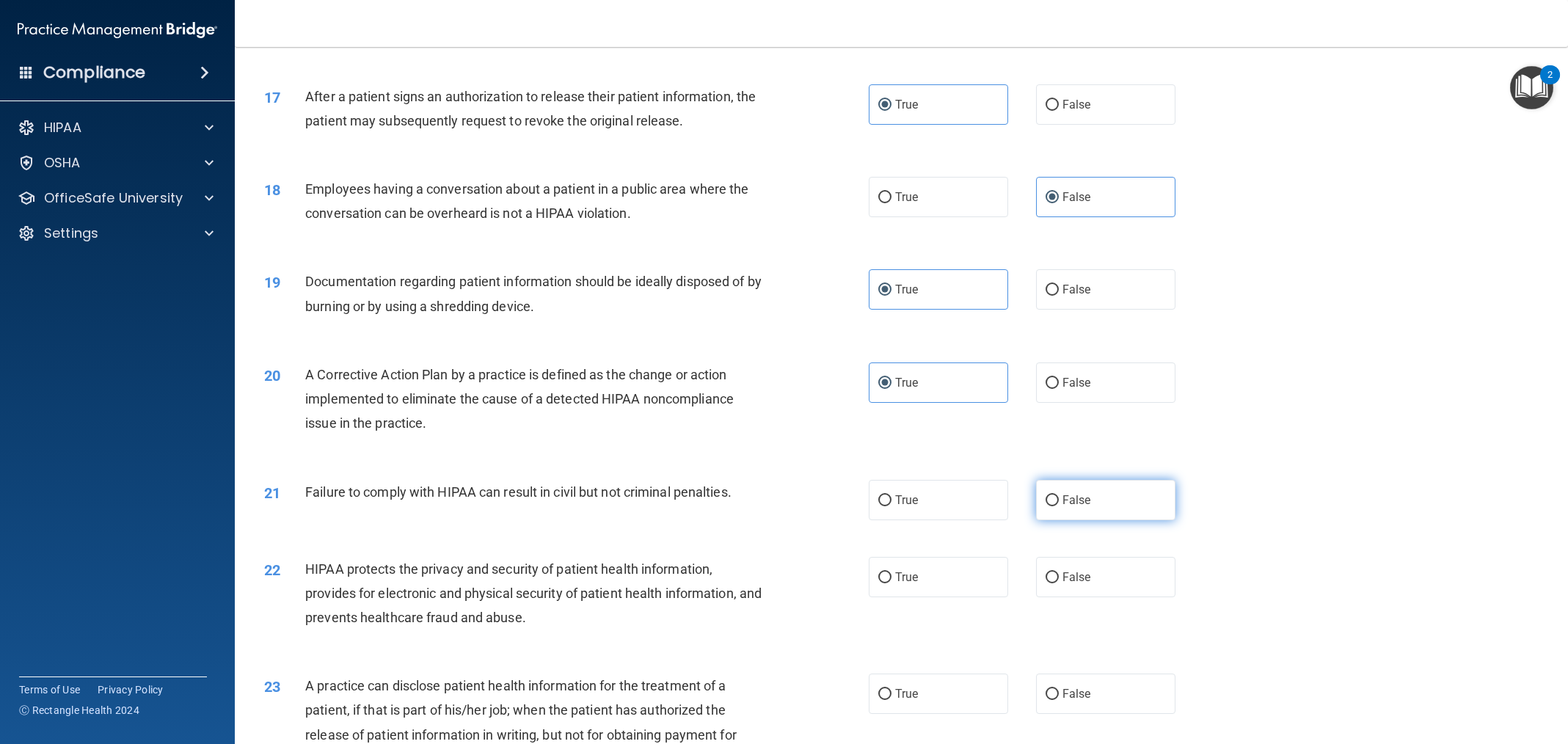
click at [1045, 492] on label "False" at bounding box center [1106, 500] width 139 height 41
click at [1045, 495] on input "False" at bounding box center [1052, 501] width 14 height 11
radio input "true"
click at [1066, 574] on span "False" at bounding box center [1077, 577] width 29 height 14
click at [1059, 574] on input "False" at bounding box center [1052, 578] width 14 height 11
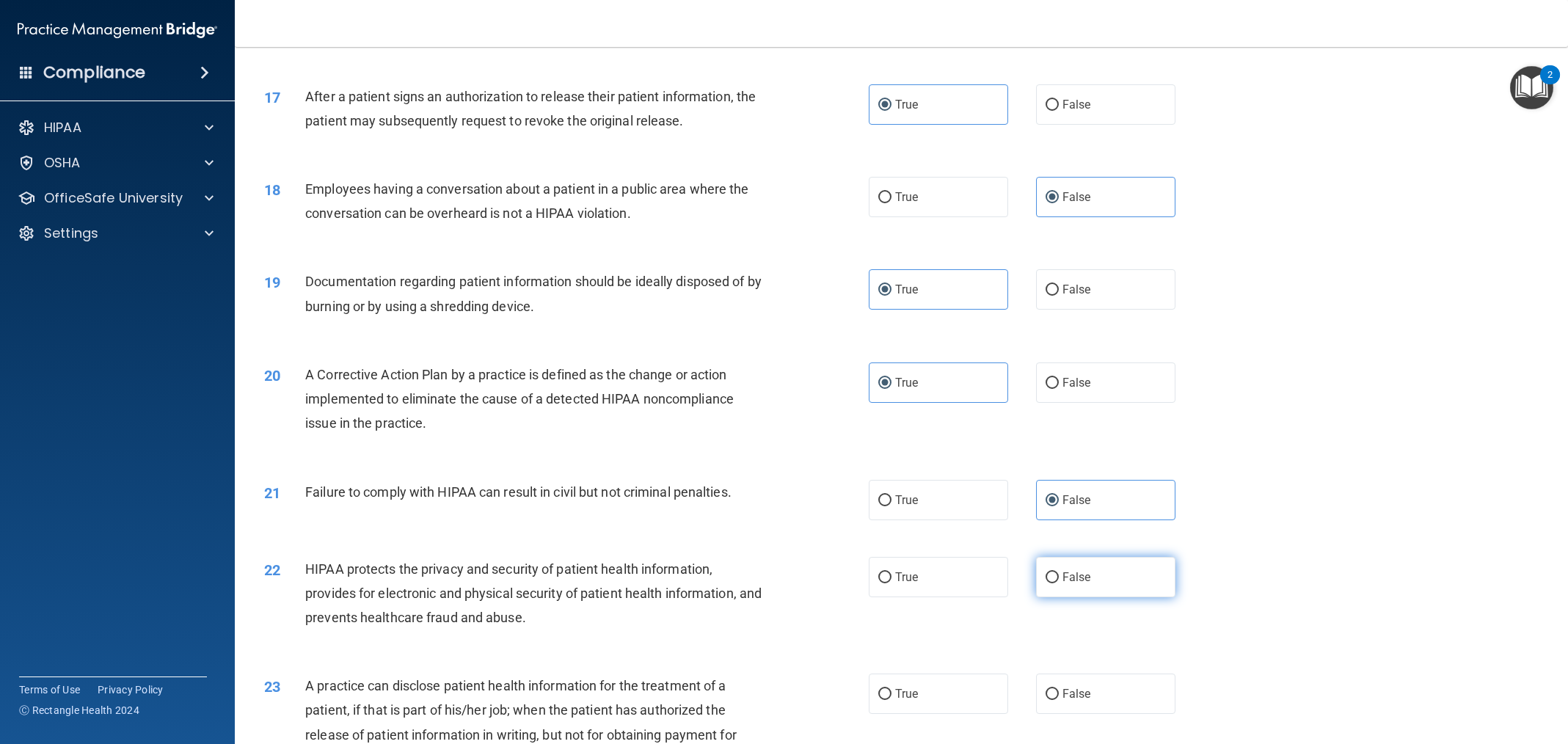
radio input "true"
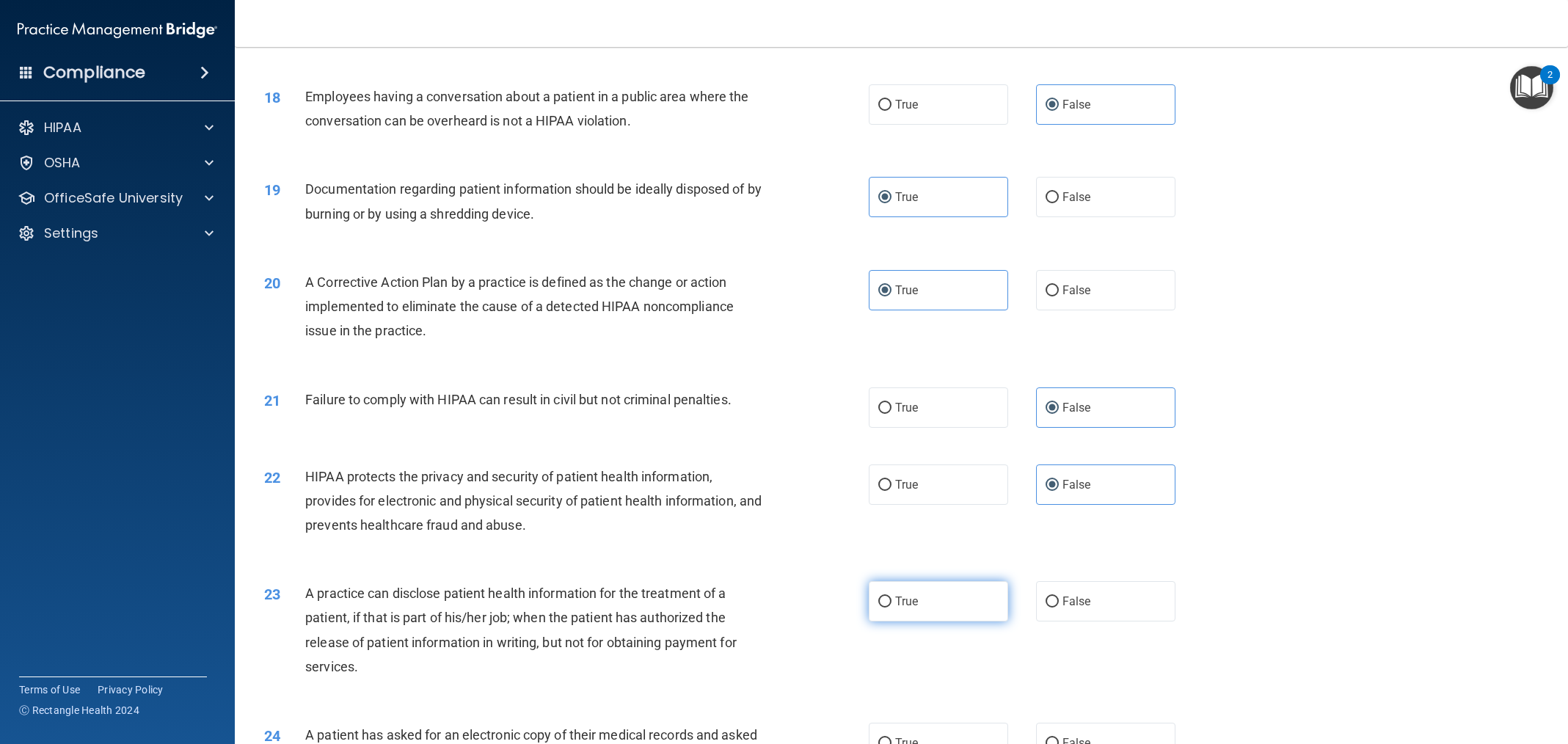
scroll to position [1686, 0]
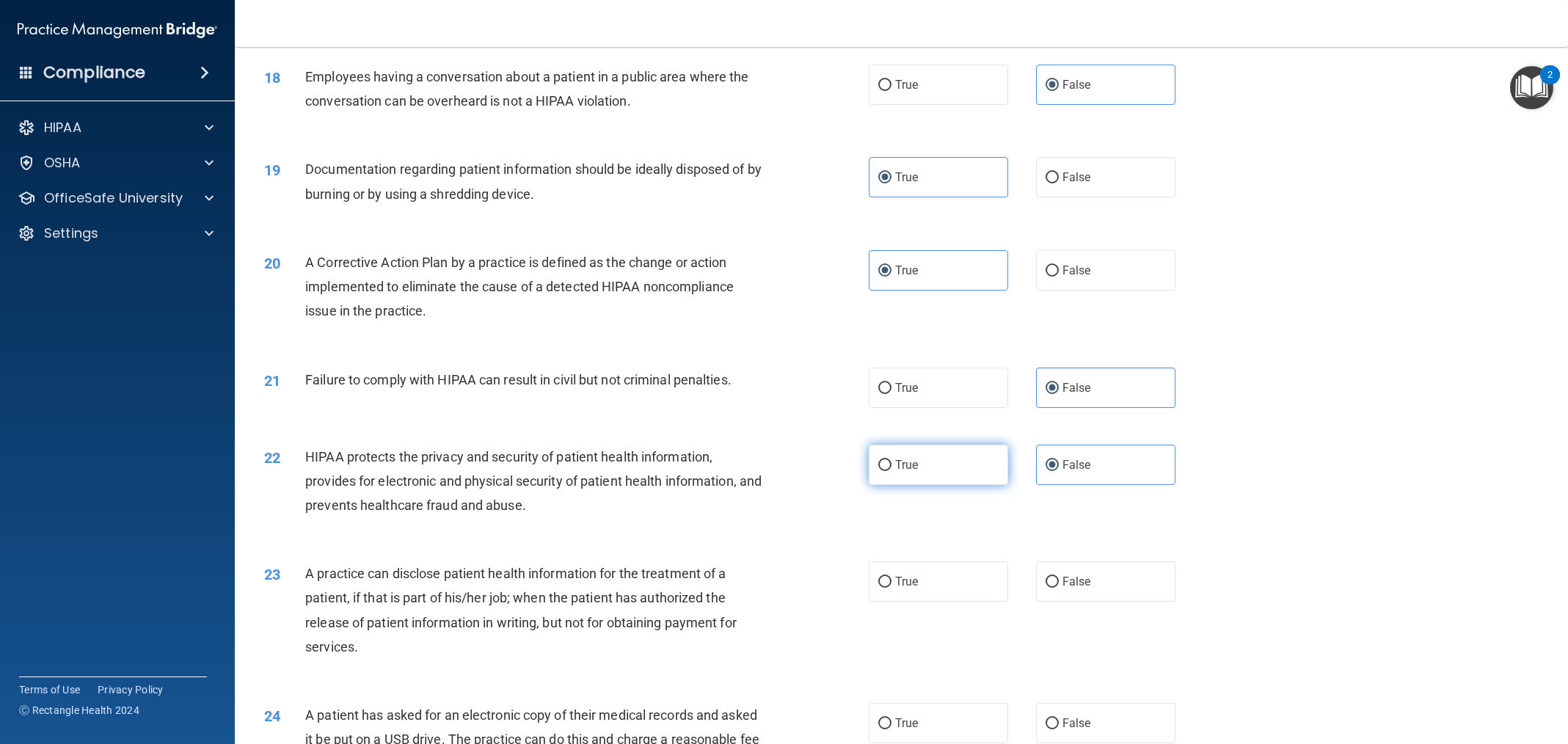
click at [962, 456] on label "True" at bounding box center [938, 465] width 139 height 41
click at [892, 460] on input "True" at bounding box center [885, 465] width 14 height 11
radio input "true"
radio input "false"
click at [1084, 580] on span "False" at bounding box center [1077, 581] width 29 height 14
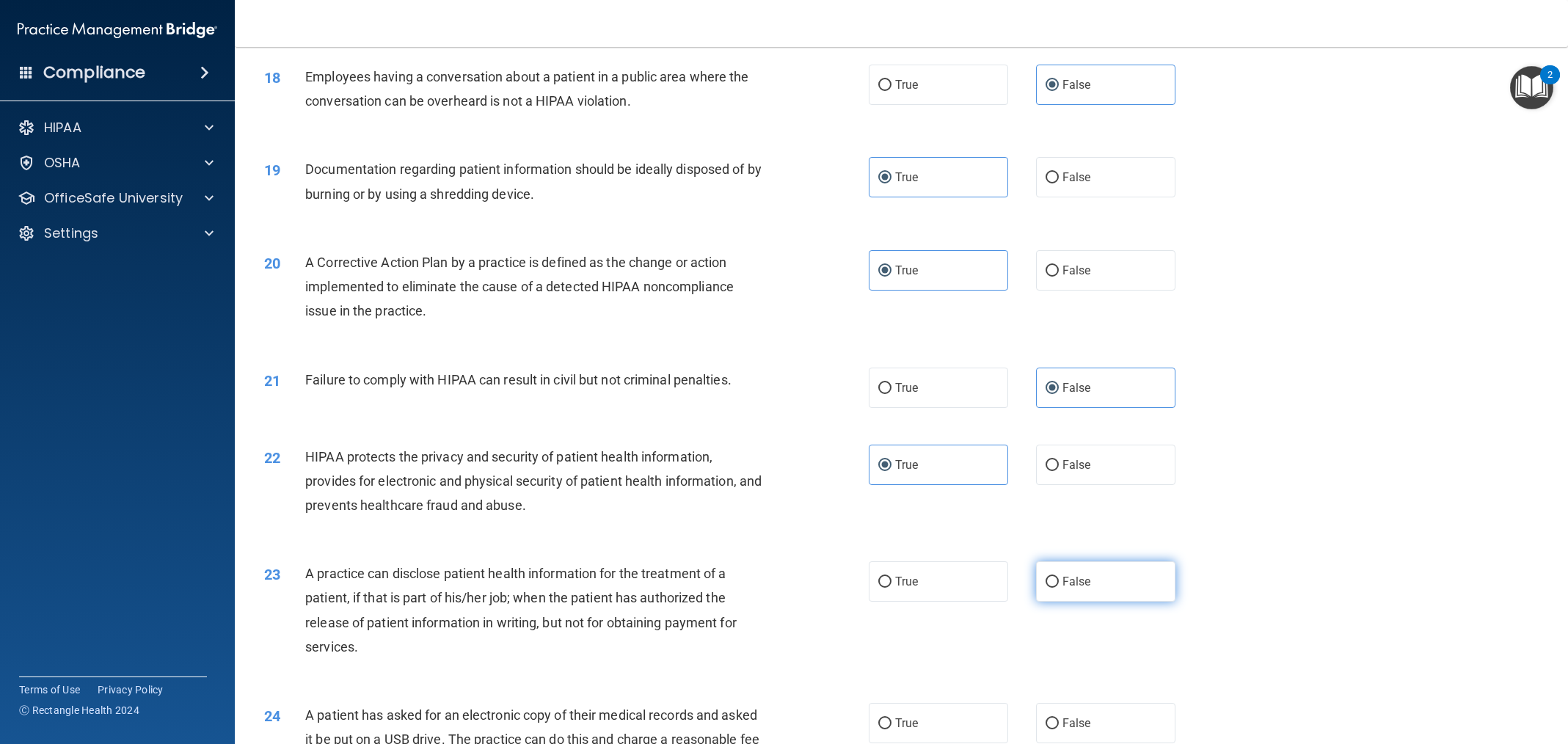
click at [1059, 580] on input "False" at bounding box center [1052, 582] width 14 height 11
radio input "true"
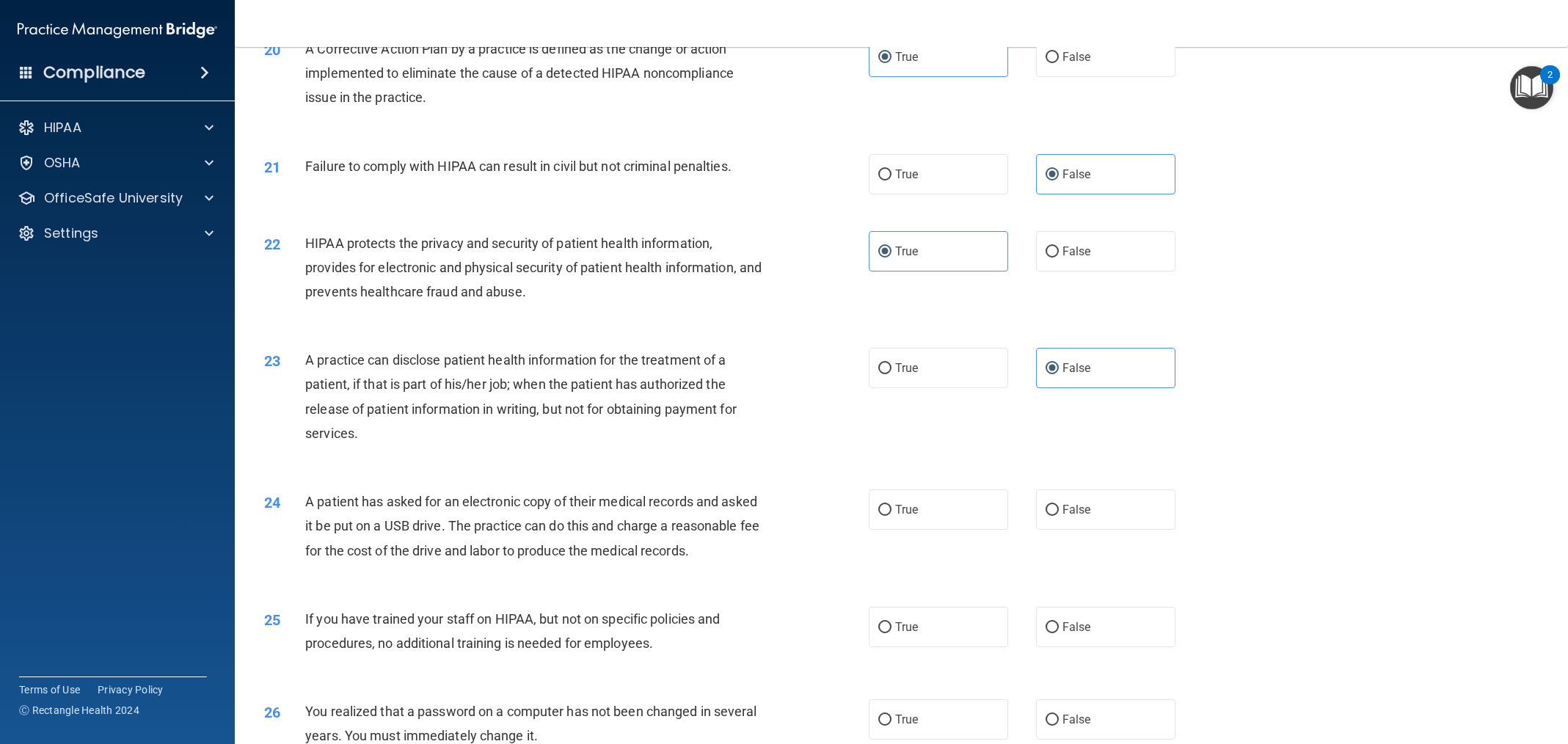
scroll to position [1904, 0]
click at [962, 502] on label "True" at bounding box center [938, 507] width 139 height 41
click at [892, 502] on input "True" at bounding box center [885, 507] width 14 height 11
radio input "true"
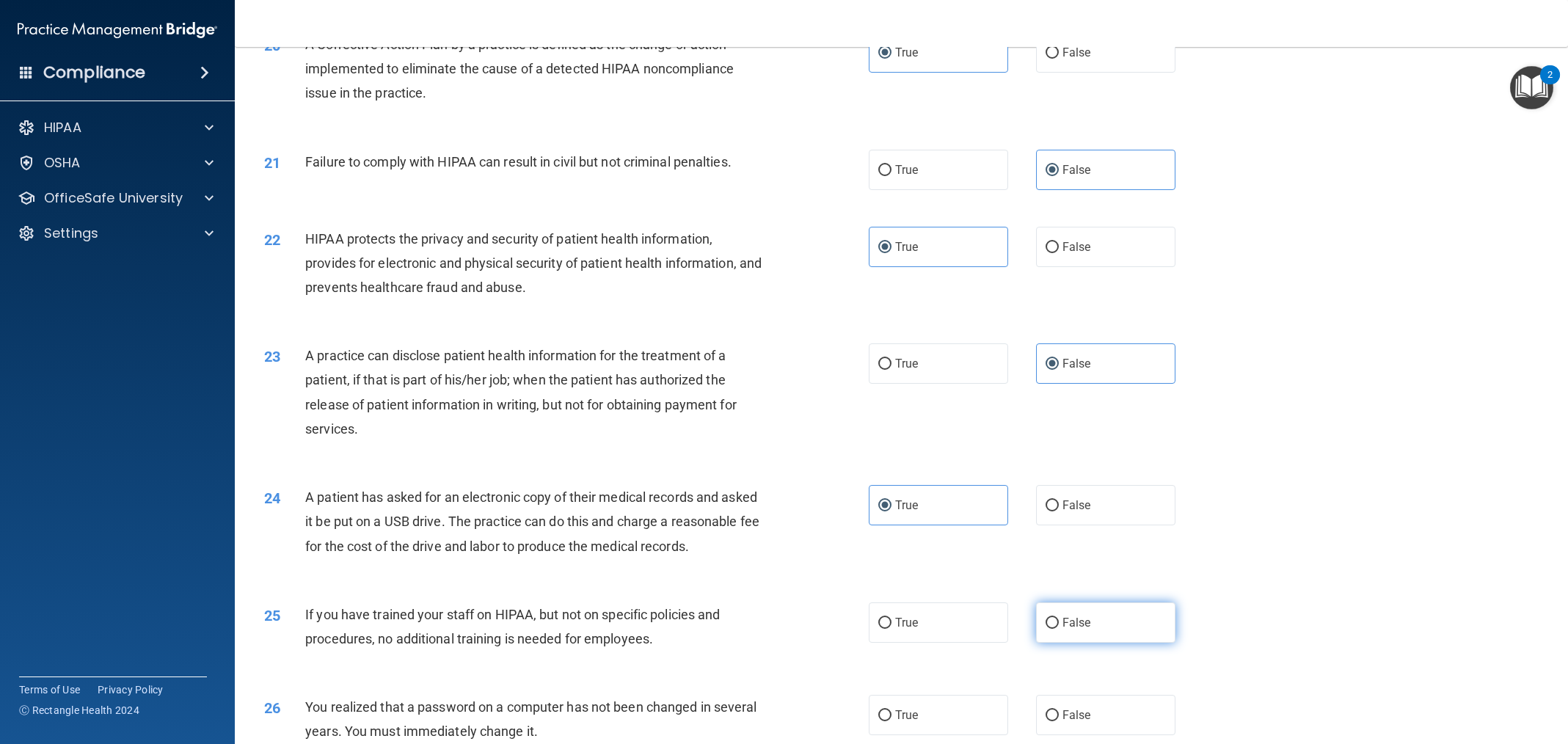
click at [1093, 621] on label "False" at bounding box center [1106, 623] width 139 height 41
click at [1059, 621] on input "False" at bounding box center [1052, 623] width 14 height 11
radio input "true"
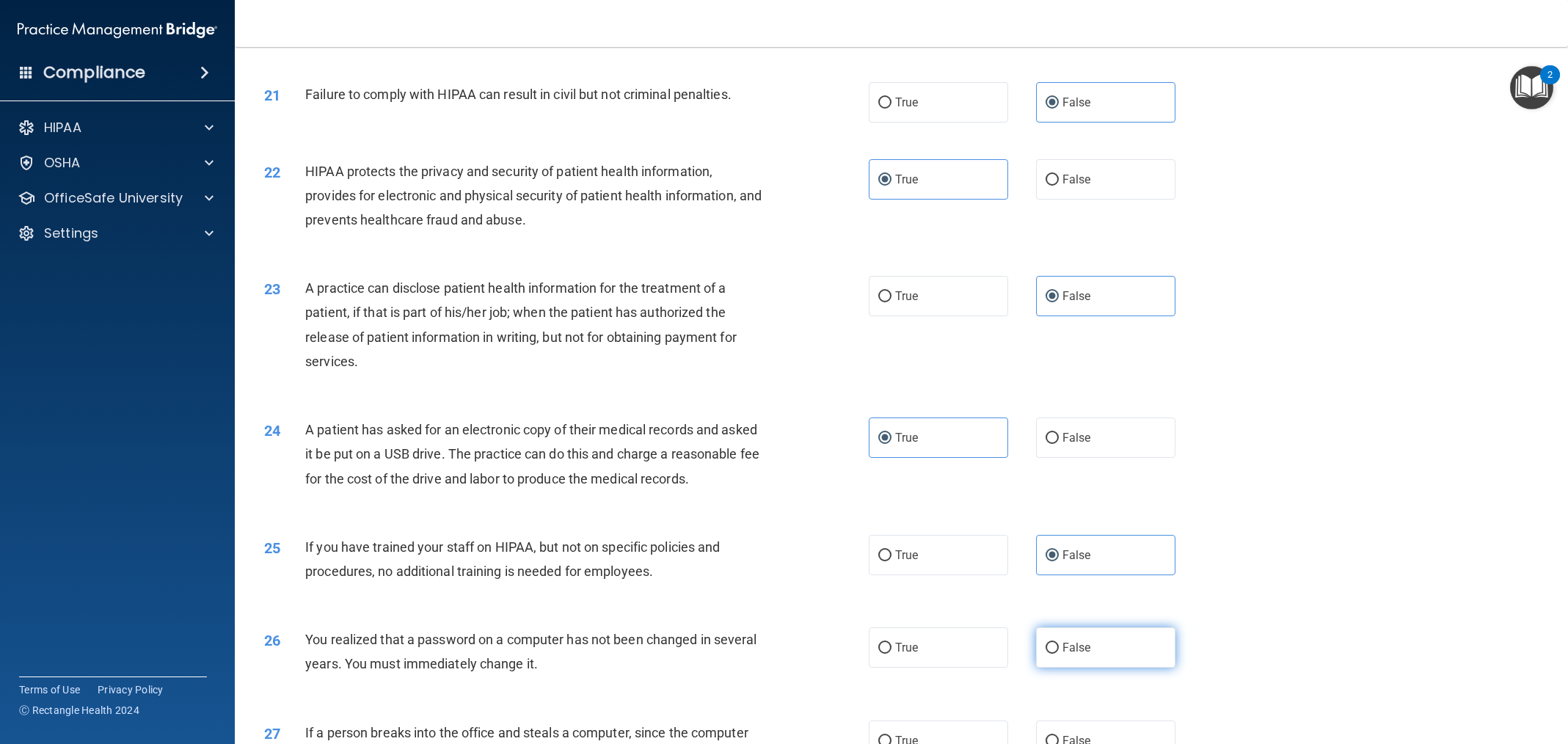
scroll to position [1976, 0]
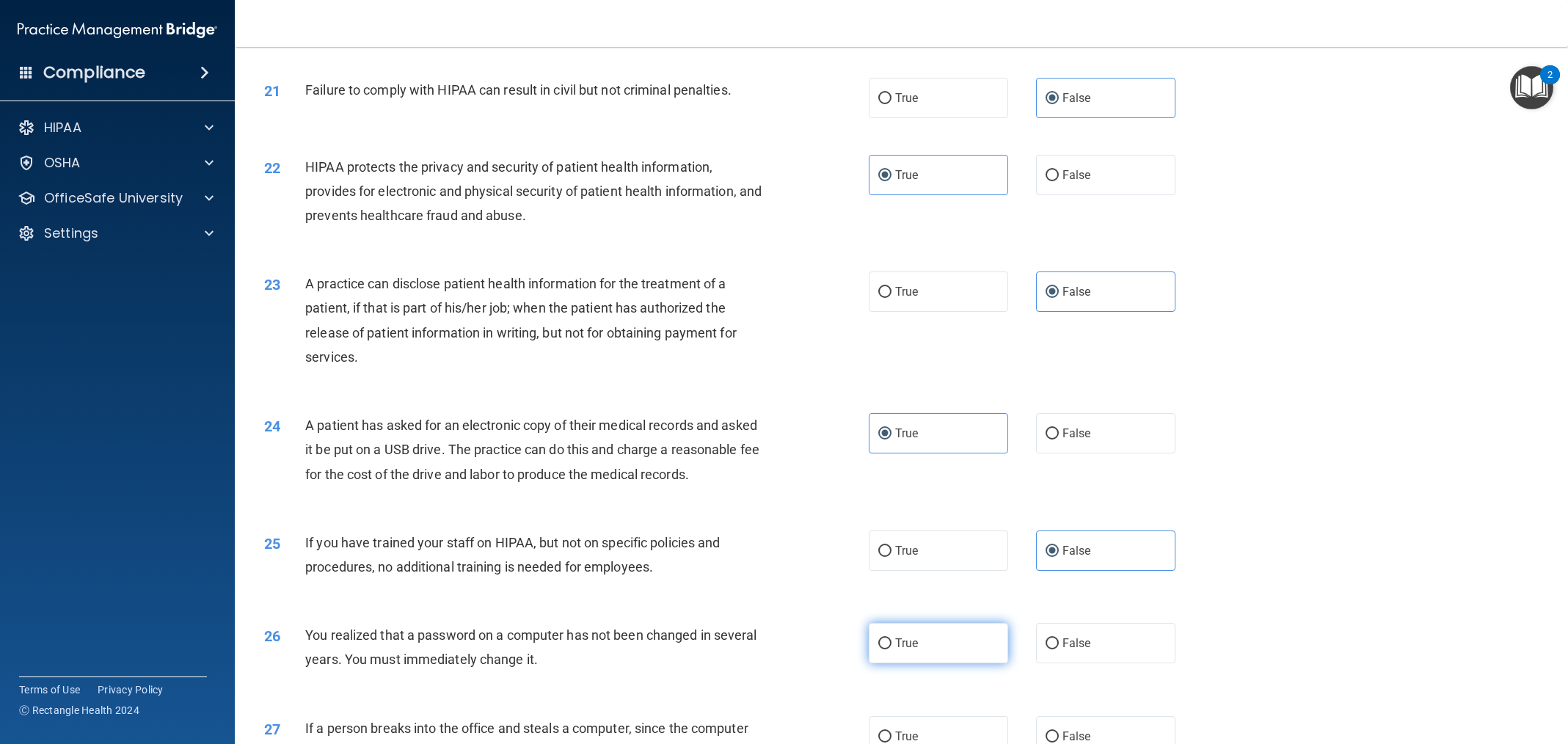
click at [961, 636] on label "True" at bounding box center [938, 643] width 139 height 41
click at [892, 639] on input "True" at bounding box center [885, 644] width 14 height 11
radio input "true"
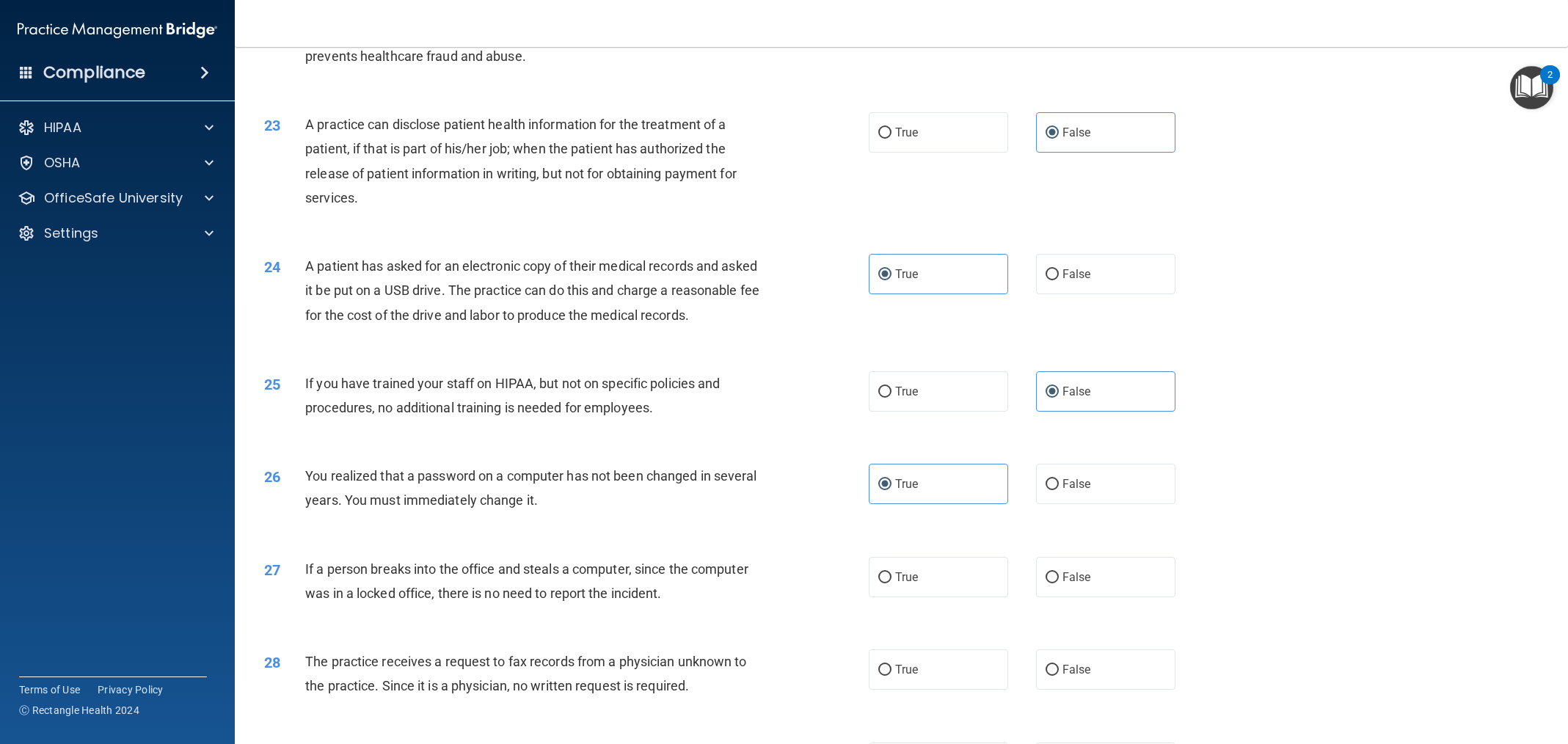
scroll to position [2151, 0]
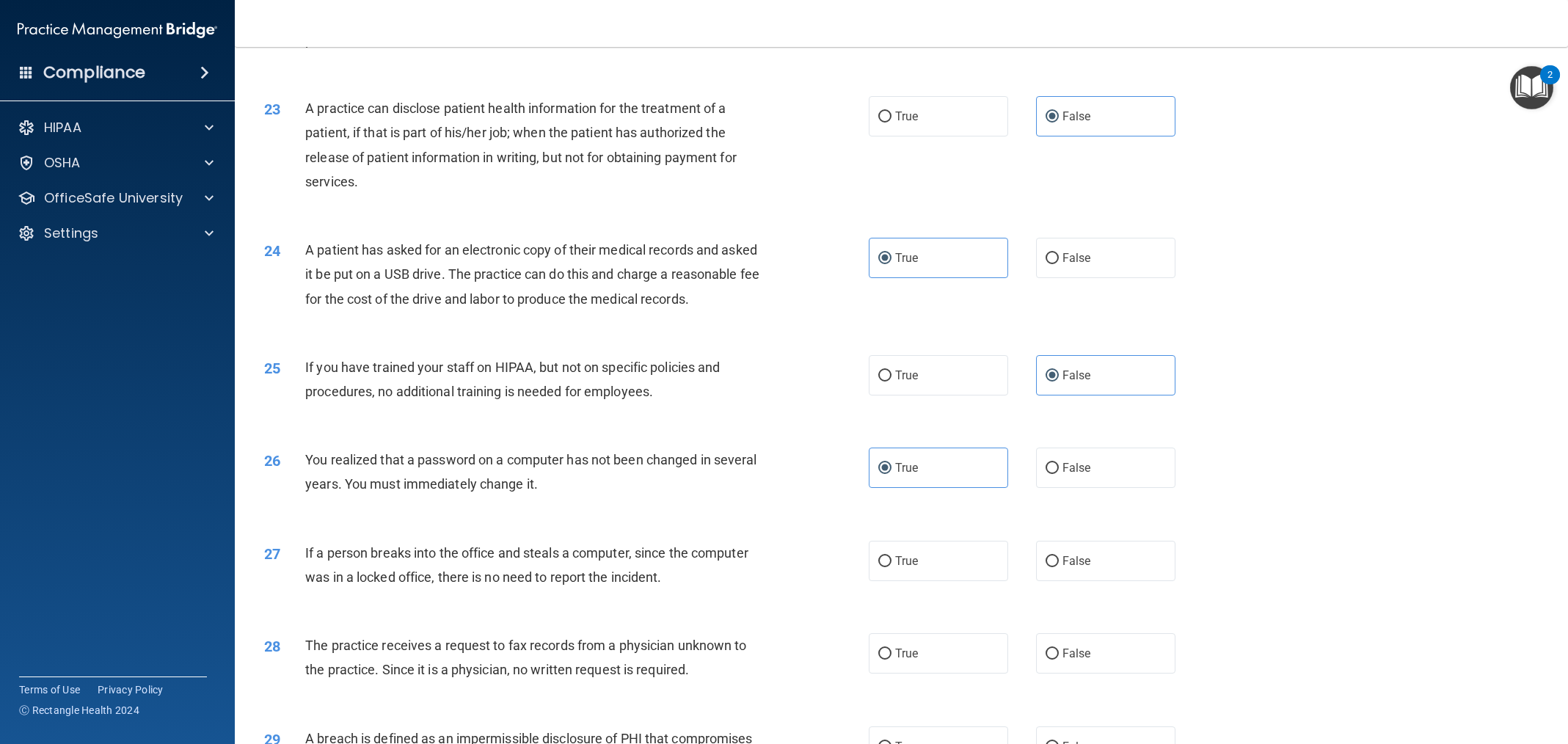
click at [1085, 584] on div "27 If a person breaks into the office and steals a computer, since the computer…" at bounding box center [901, 569] width 1297 height 93
click at [1088, 575] on label "False" at bounding box center [1106, 561] width 139 height 41
click at [1059, 567] on input "False" at bounding box center [1052, 562] width 14 height 11
radio input "true"
click at [1097, 650] on label "False" at bounding box center [1106, 654] width 139 height 41
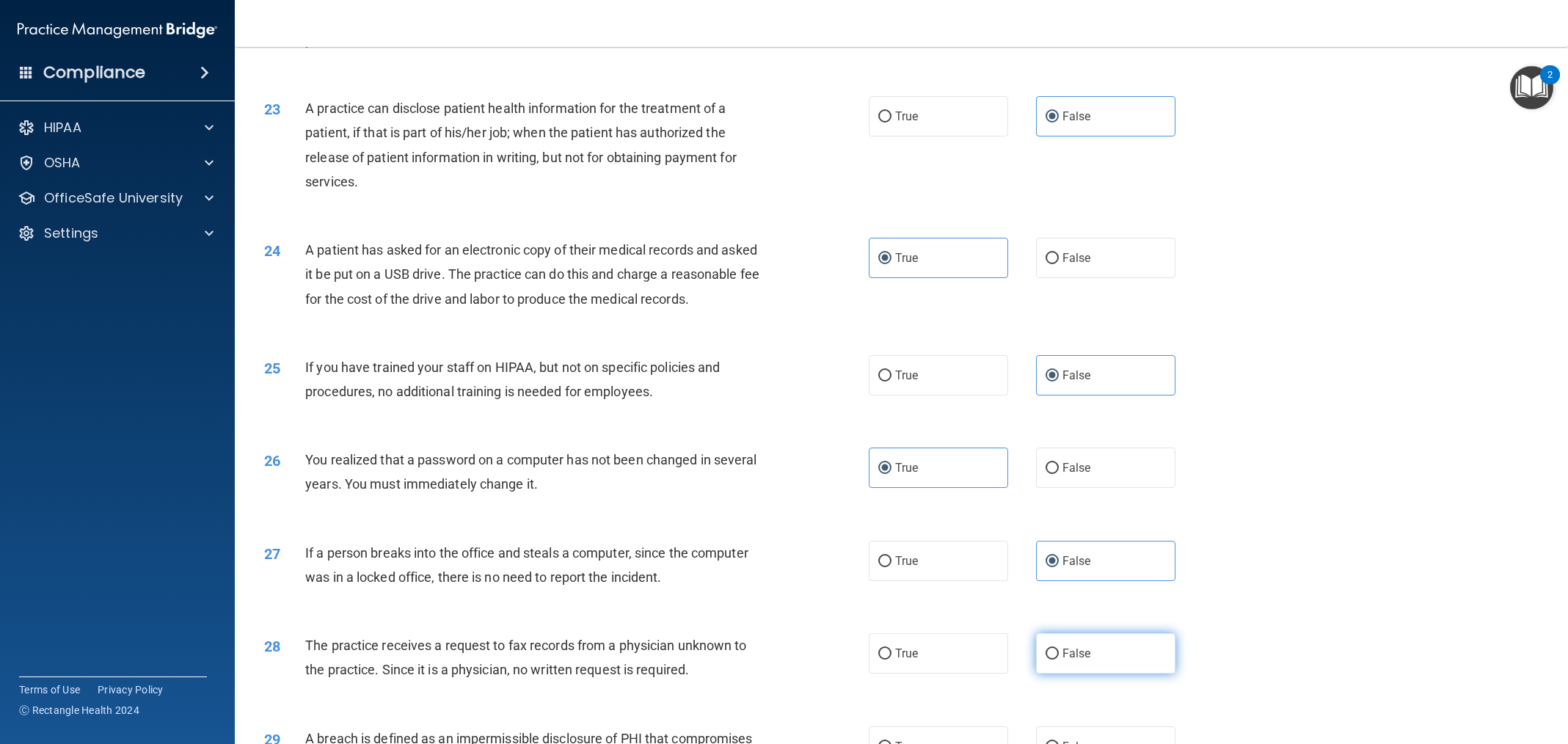
click at [1059, 650] on input "False" at bounding box center [1052, 654] width 14 height 11
radio input "true"
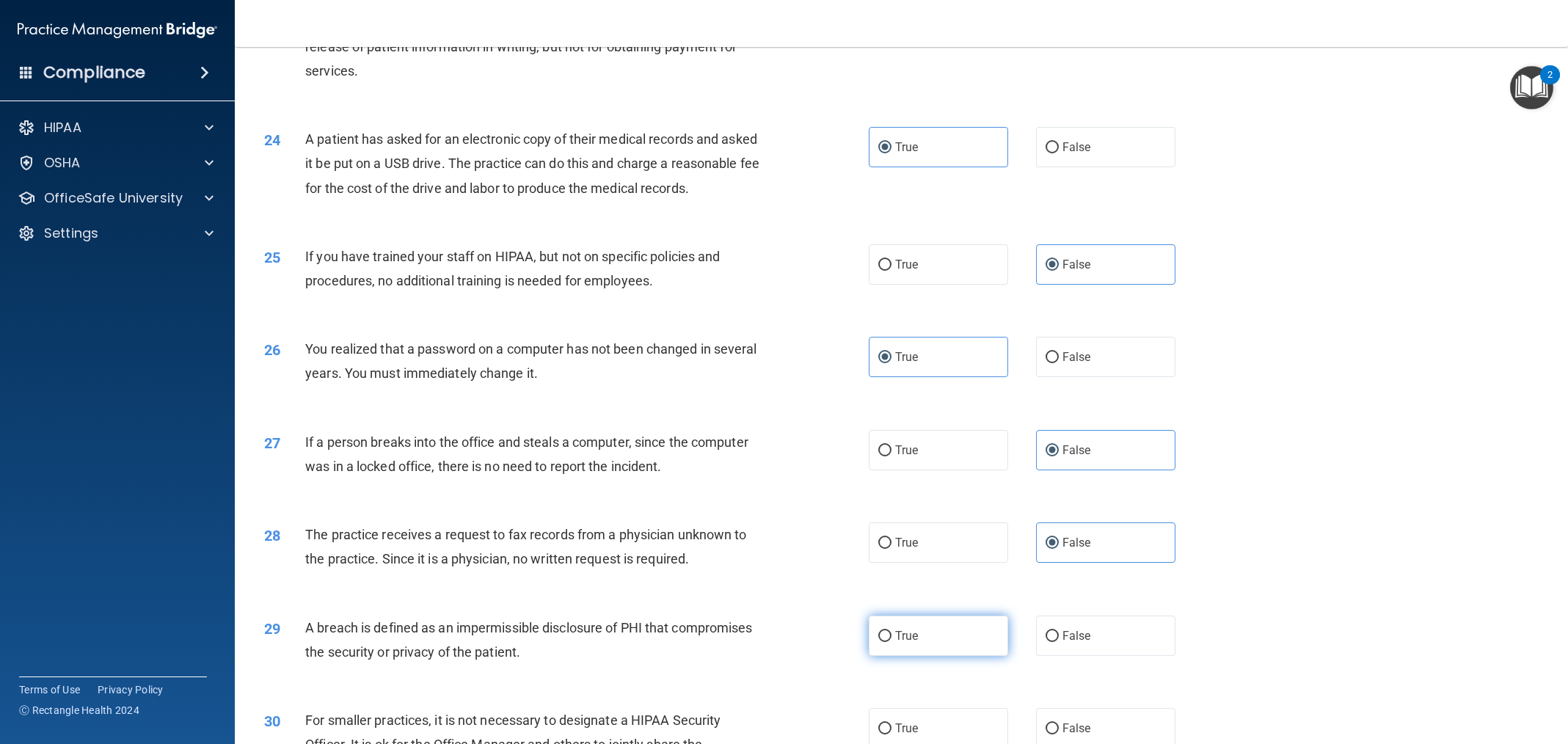
click at [975, 624] on label "True" at bounding box center [938, 636] width 139 height 41
click at [892, 631] on input "True" at bounding box center [885, 636] width 14 height 11
radio input "true"
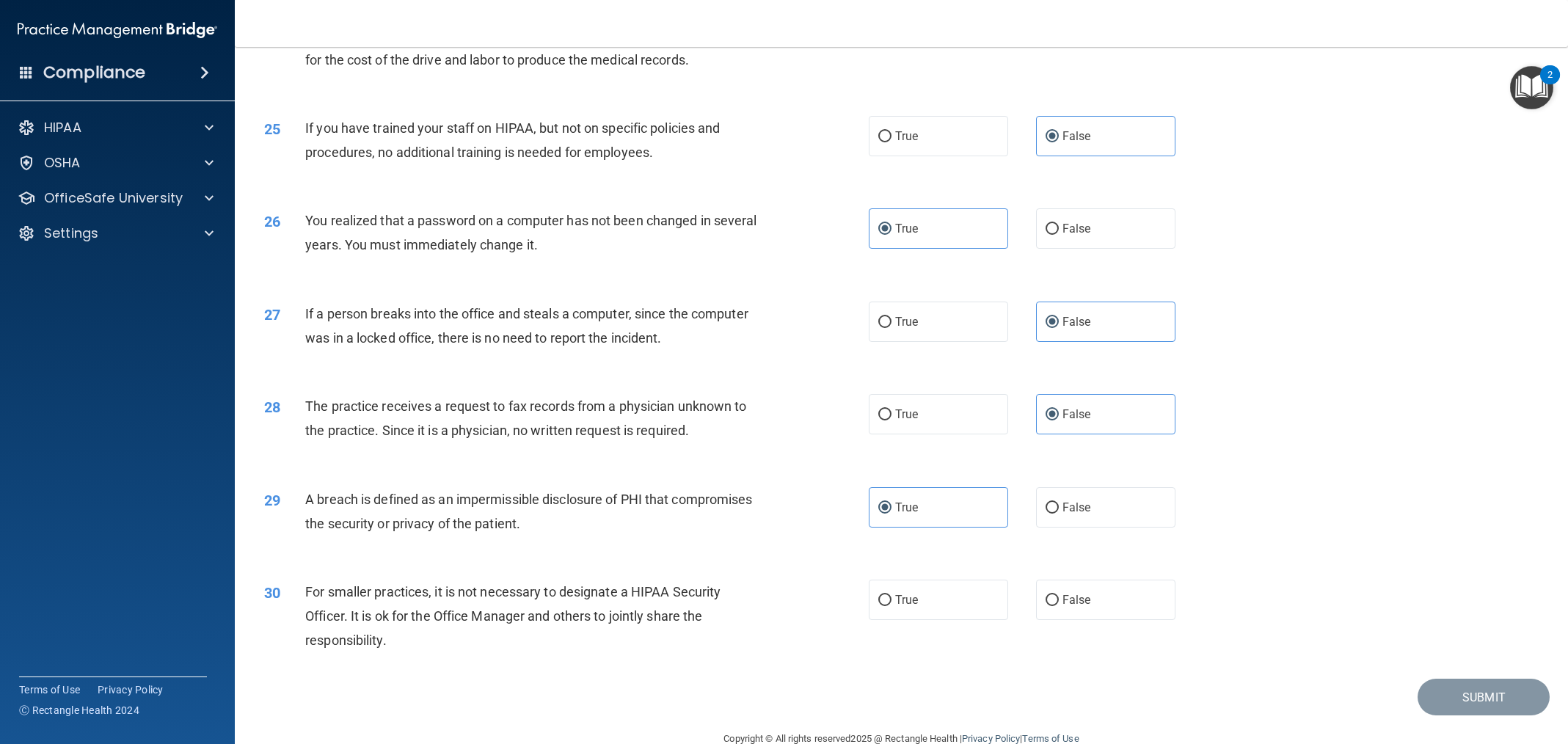
scroll to position [2420, 0]
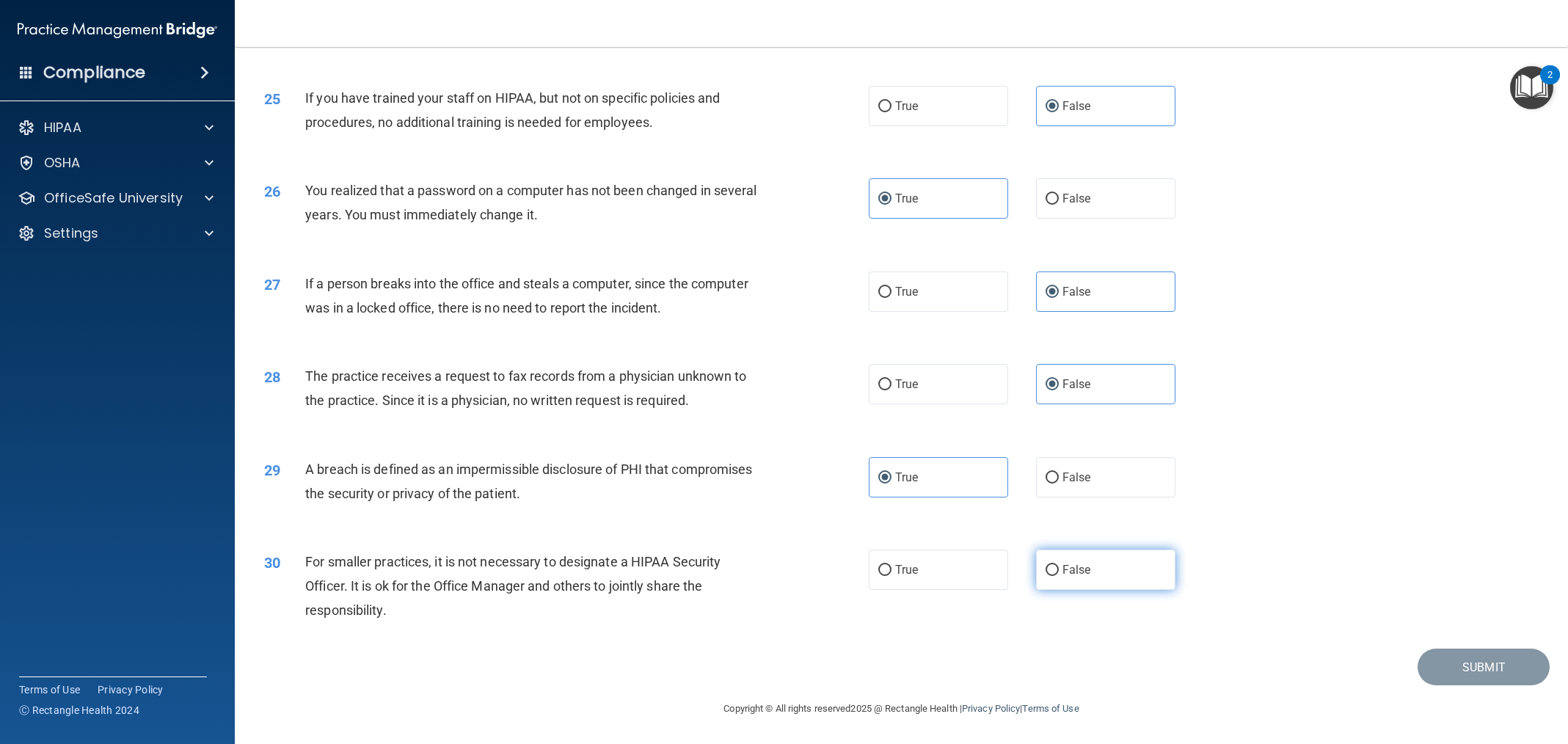
click at [1076, 570] on span "False" at bounding box center [1077, 569] width 29 height 14
click at [1059, 570] on input "False" at bounding box center [1052, 570] width 14 height 11
radio input "true"
click at [1454, 661] on button "Submit" at bounding box center [1484, 667] width 132 height 38
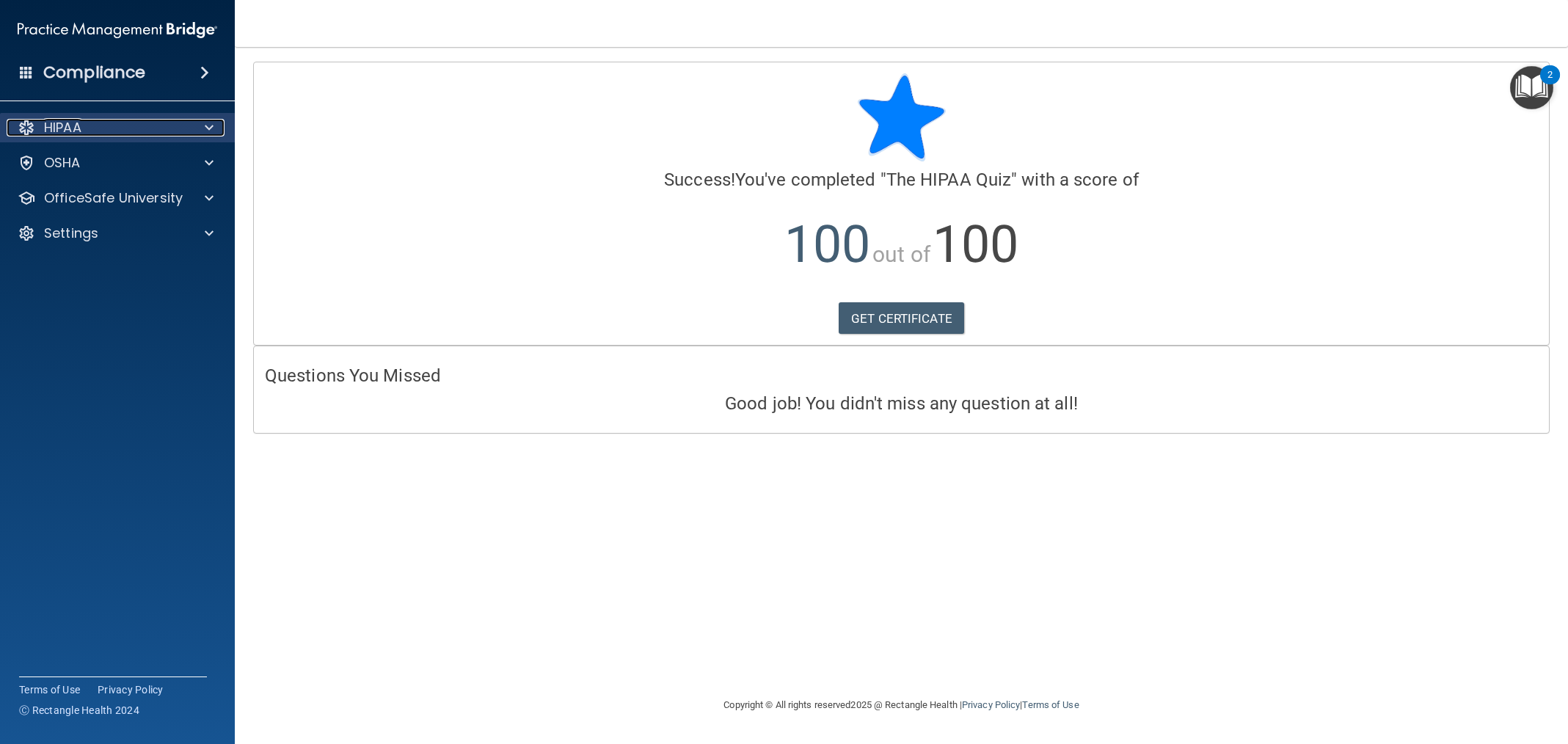
click at [126, 122] on div "HIPAA" at bounding box center [98, 127] width 182 height 17
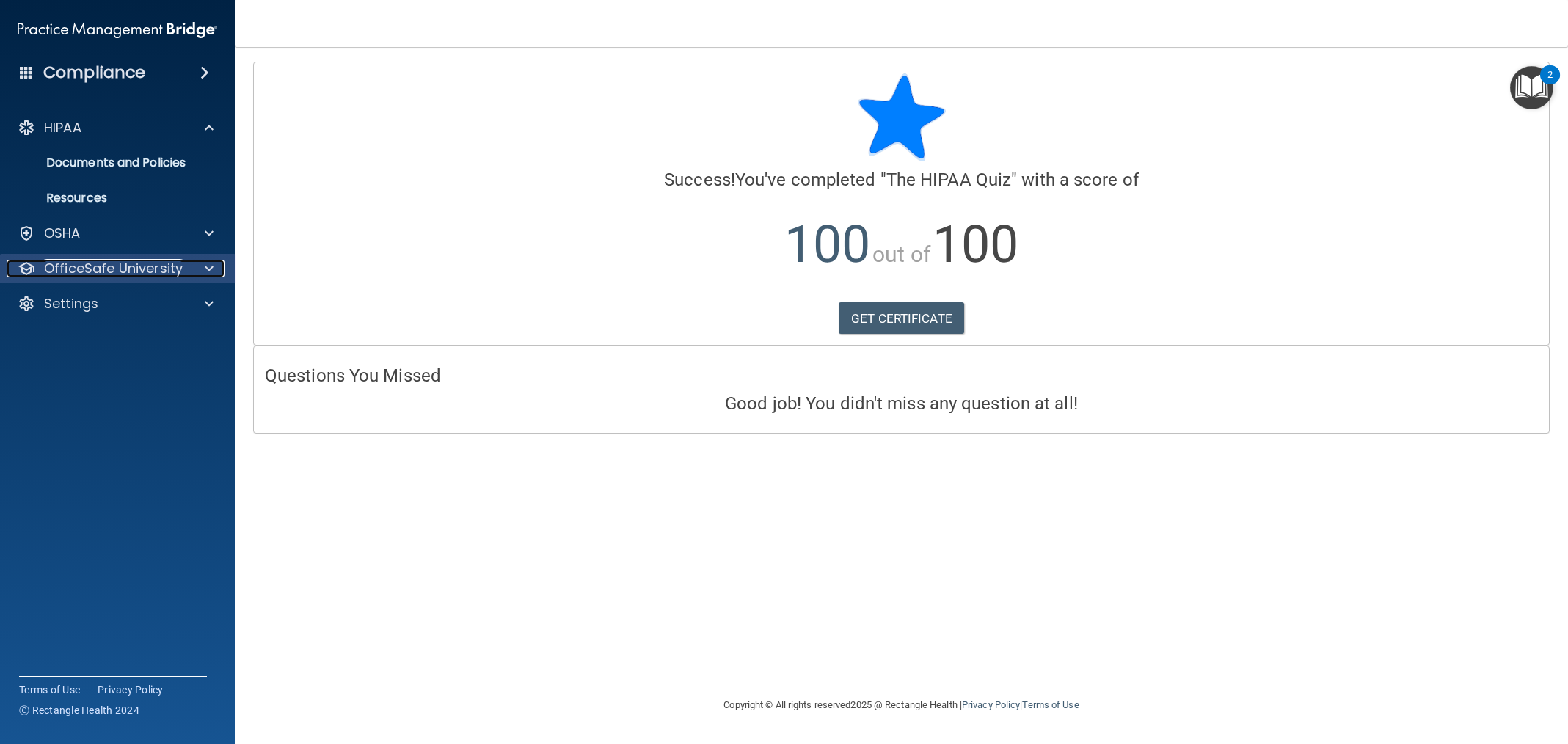
click at [160, 264] on p "OfficeSafe University" at bounding box center [113, 268] width 139 height 17
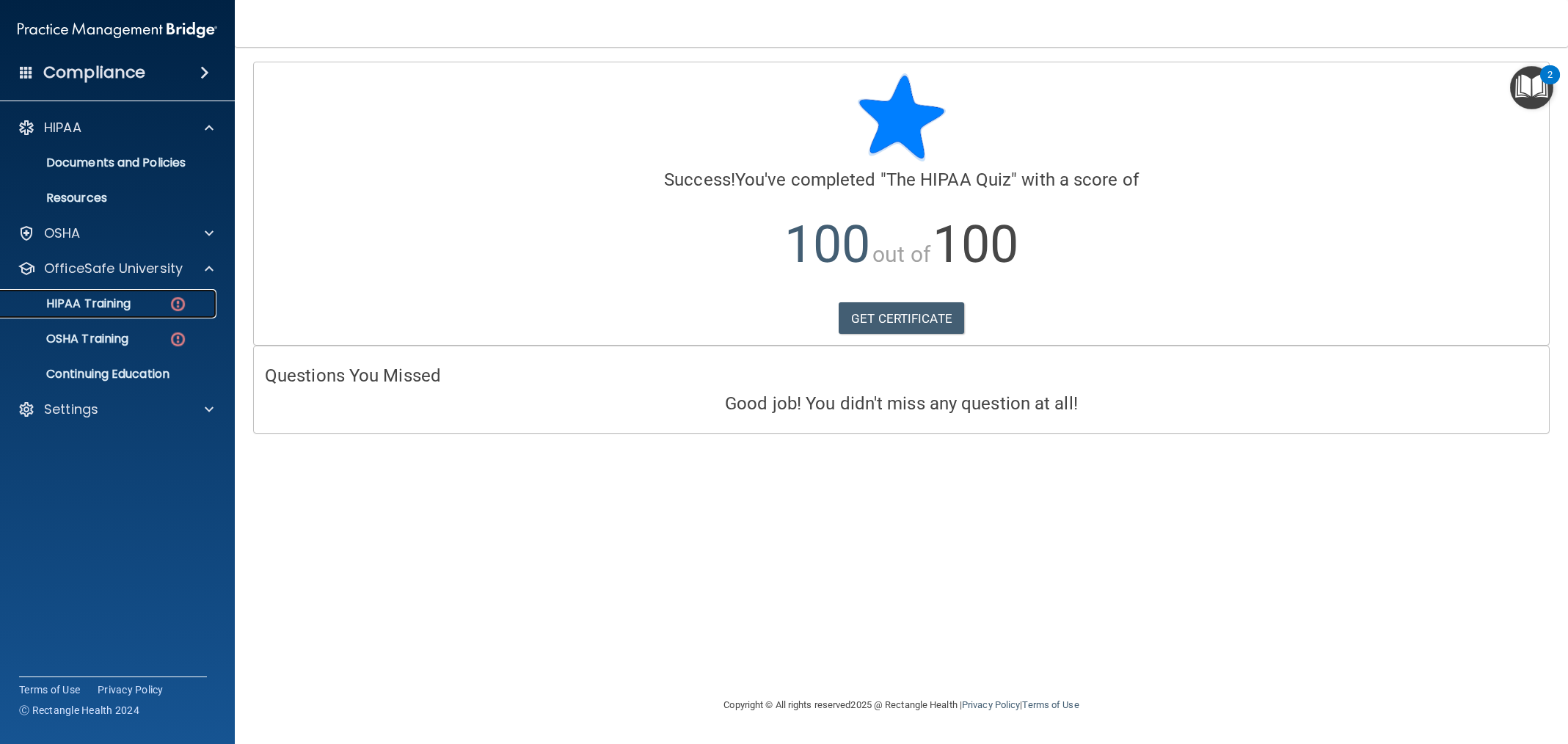
click at [165, 312] on link "HIPAA Training" at bounding box center [101, 303] width 231 height 29
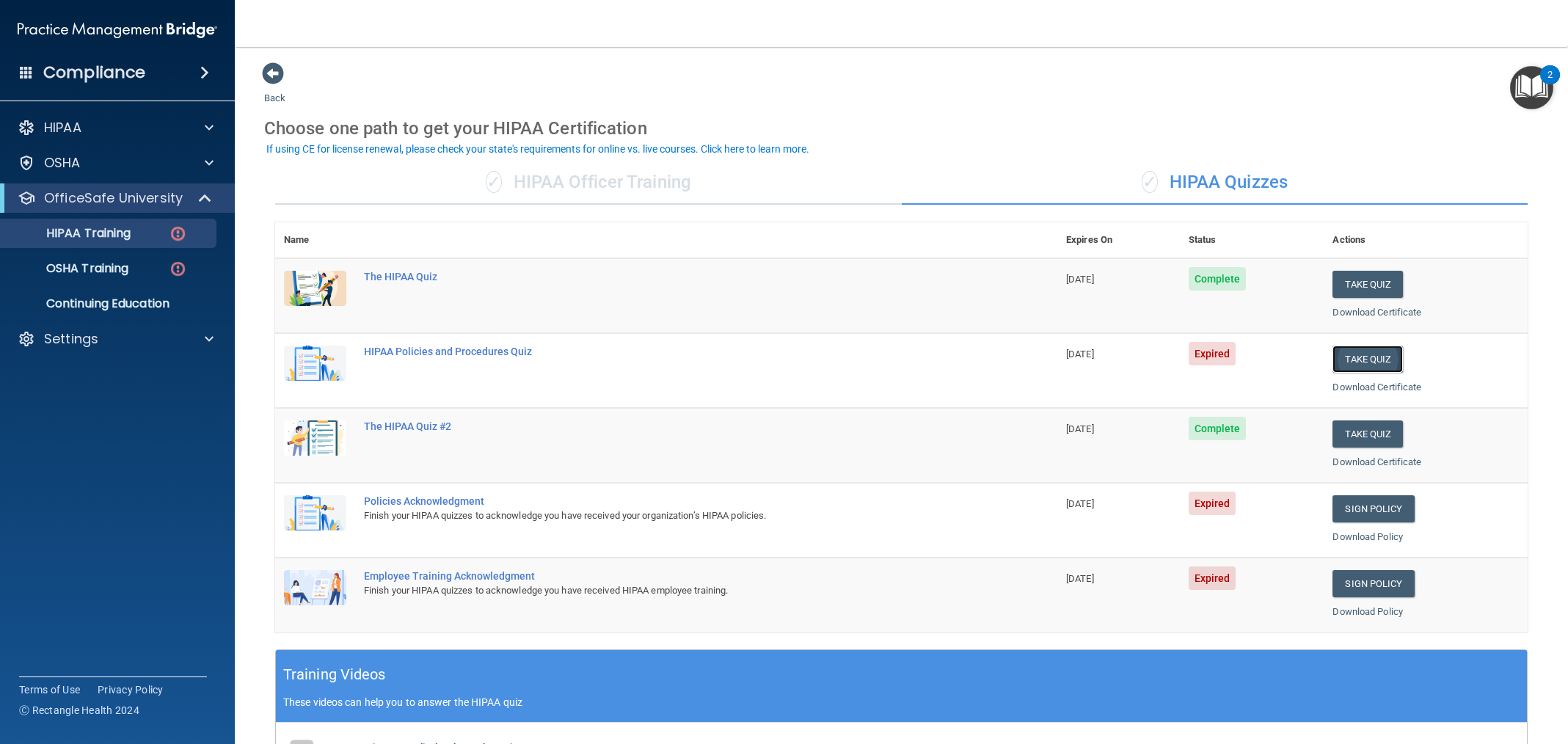
click at [1366, 359] on button "Take Quiz" at bounding box center [1368, 359] width 71 height 27
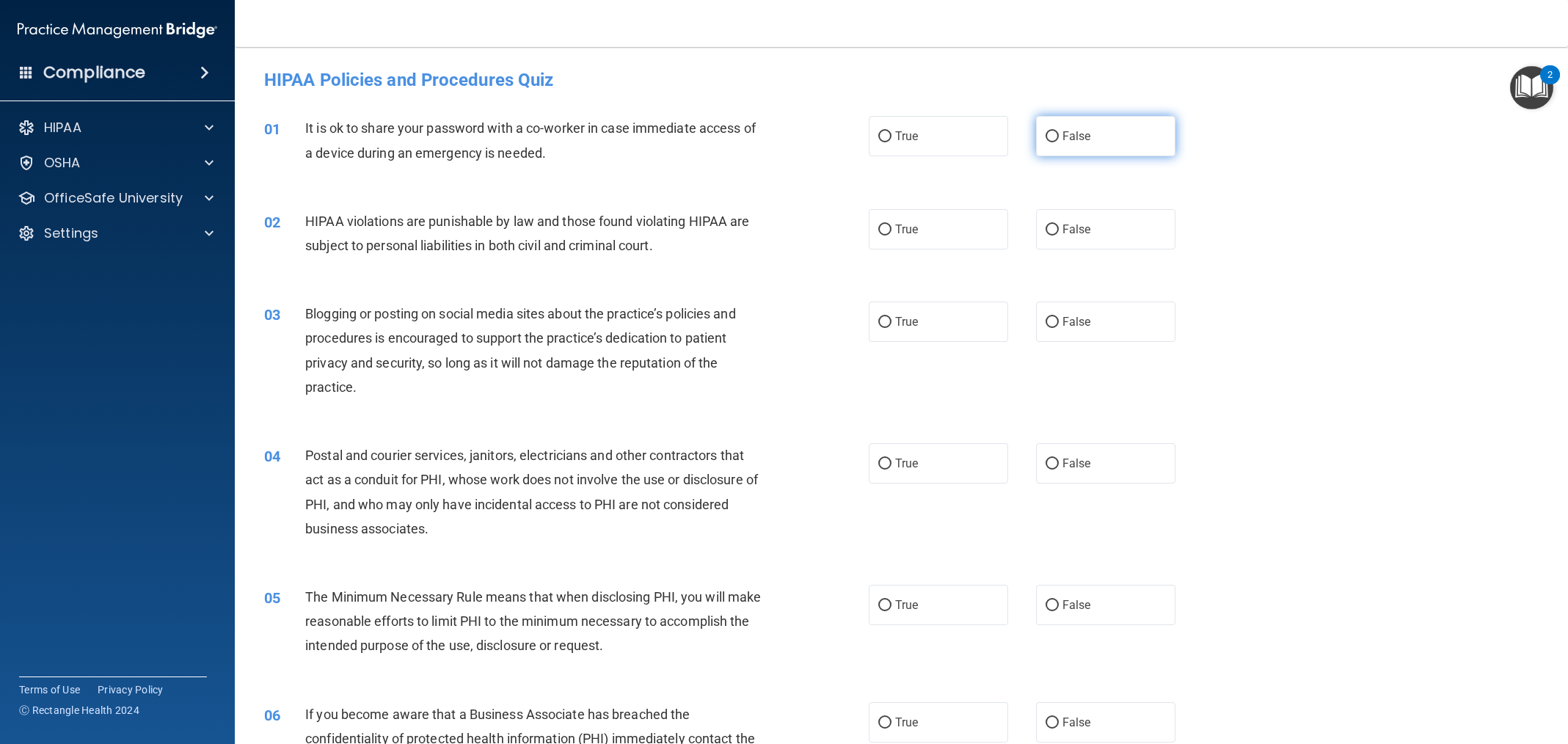
click at [1114, 150] on label "False" at bounding box center [1106, 136] width 139 height 41
click at [1059, 142] on input "False" at bounding box center [1052, 136] width 14 height 11
radio input "true"
click at [921, 233] on label "True" at bounding box center [938, 230] width 139 height 41
click at [892, 233] on input "True" at bounding box center [885, 230] width 14 height 11
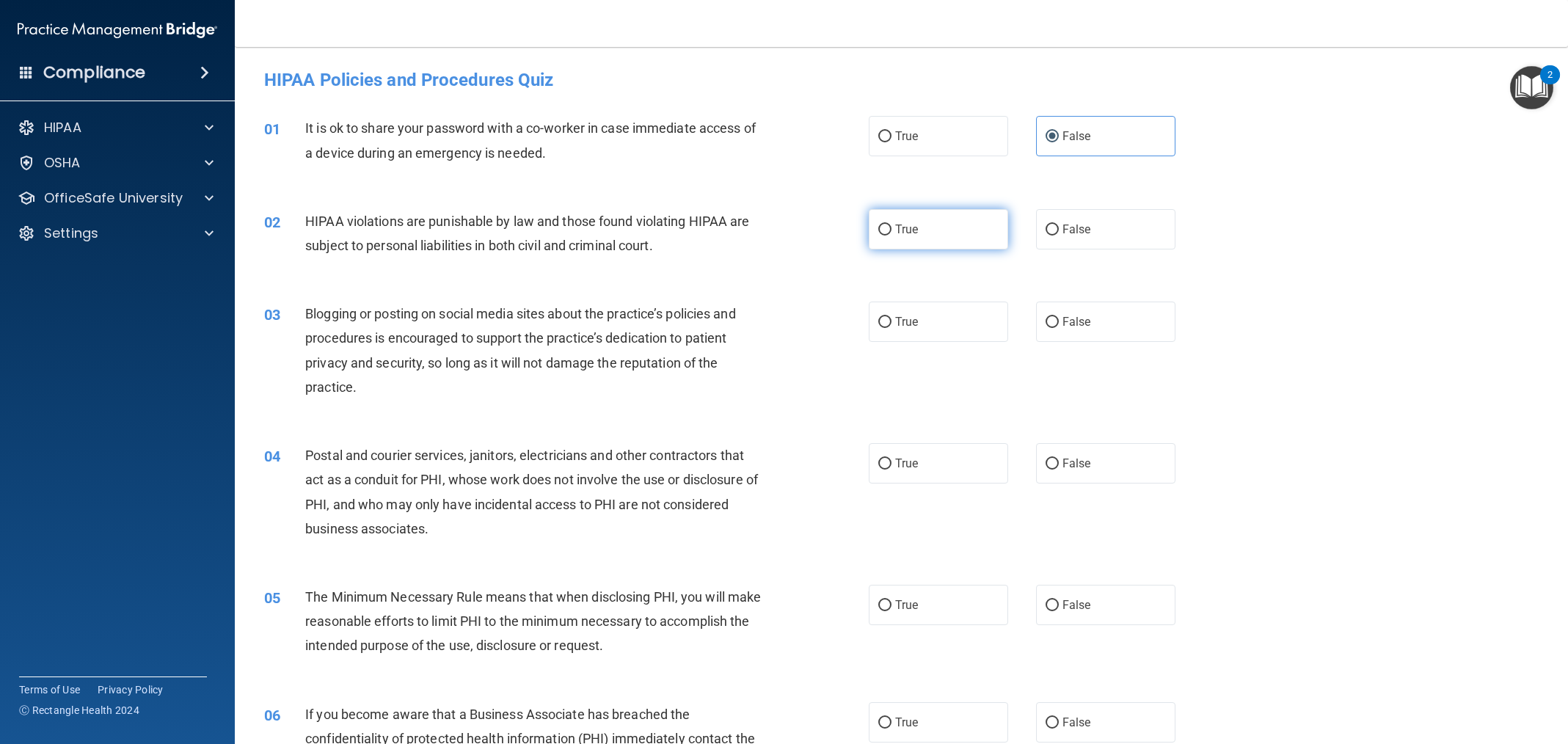
radio input "true"
click at [1067, 316] on span "False" at bounding box center [1077, 322] width 29 height 14
click at [1059, 317] on input "False" at bounding box center [1052, 322] width 14 height 11
radio input "true"
click at [960, 462] on label "True" at bounding box center [938, 464] width 139 height 41
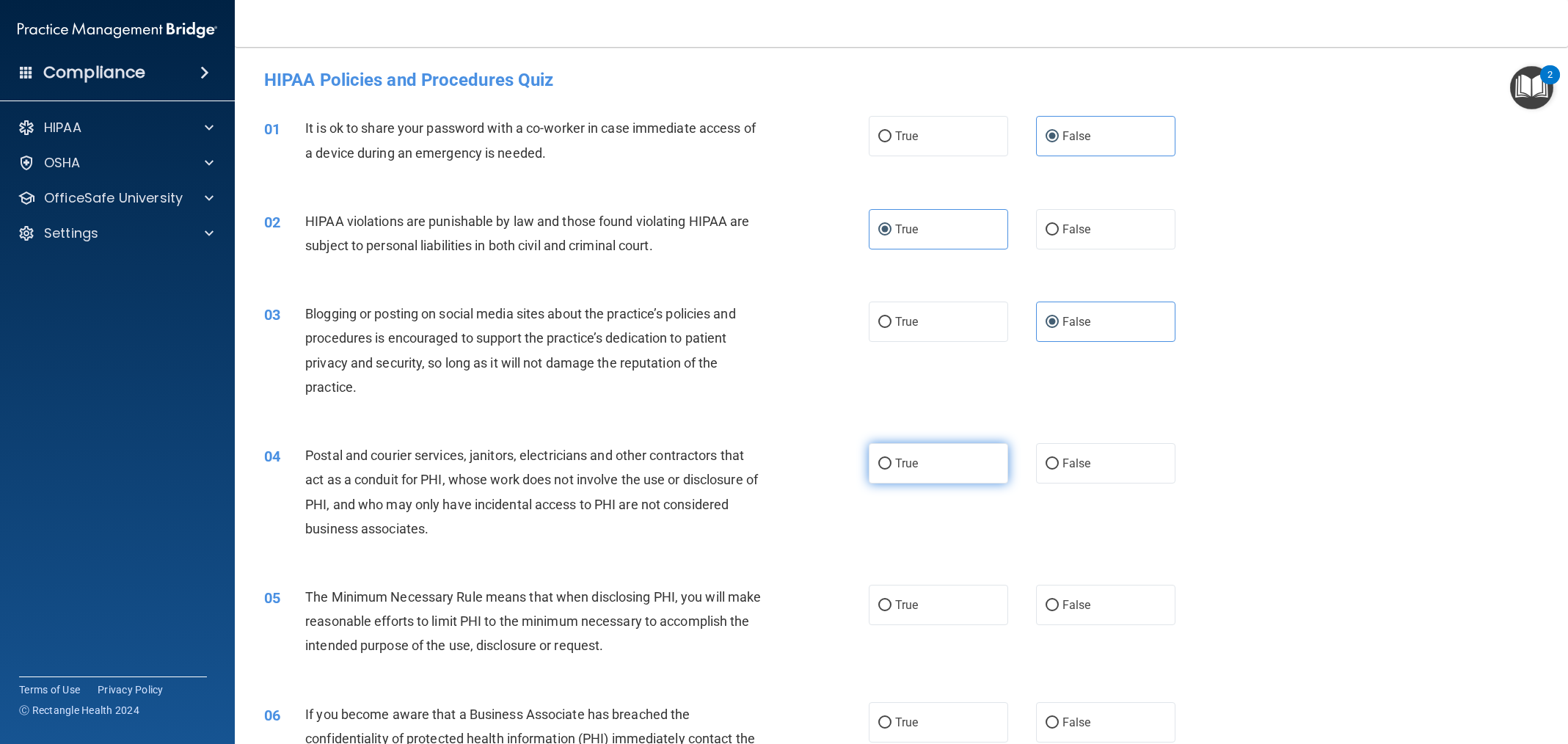
click at [892, 462] on input "True" at bounding box center [885, 464] width 14 height 11
radio input "true"
click at [959, 610] on label "True" at bounding box center [938, 605] width 139 height 41
click at [892, 610] on input "True" at bounding box center [885, 605] width 14 height 11
radio input "true"
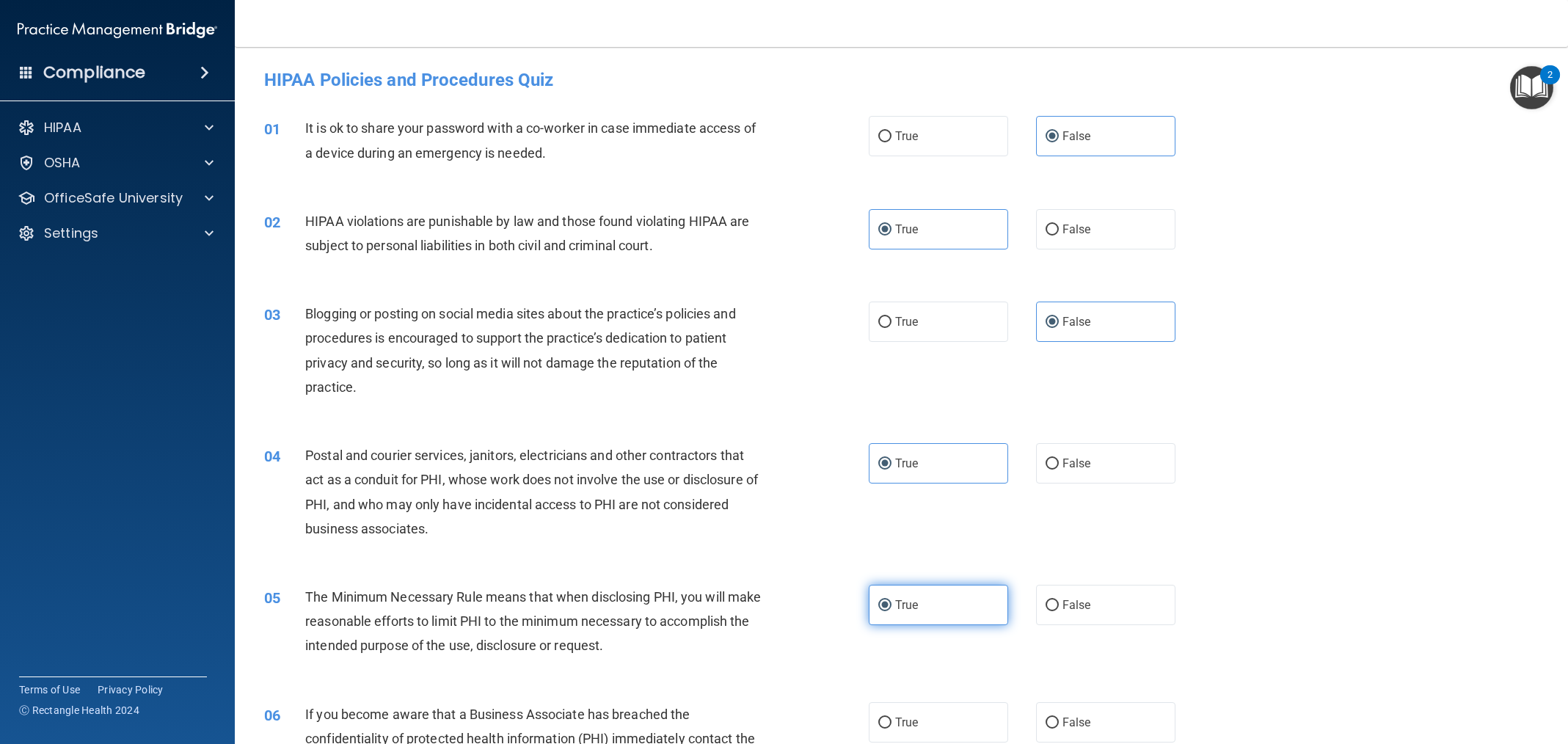
scroll to position [7, 0]
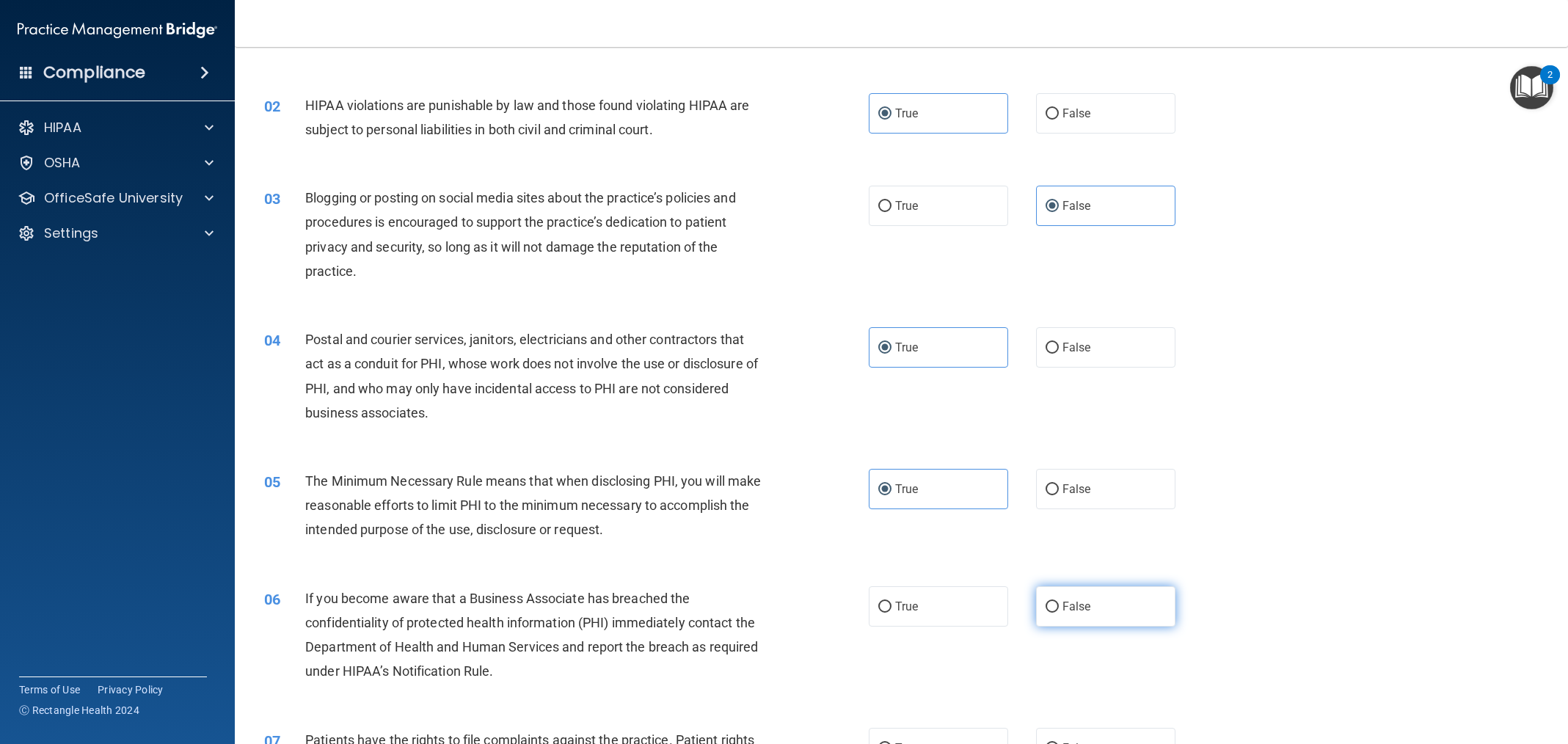
click at [1099, 616] on label "False" at bounding box center [1106, 607] width 139 height 41
click at [1059, 613] on input "False" at bounding box center [1052, 607] width 14 height 11
radio input "true"
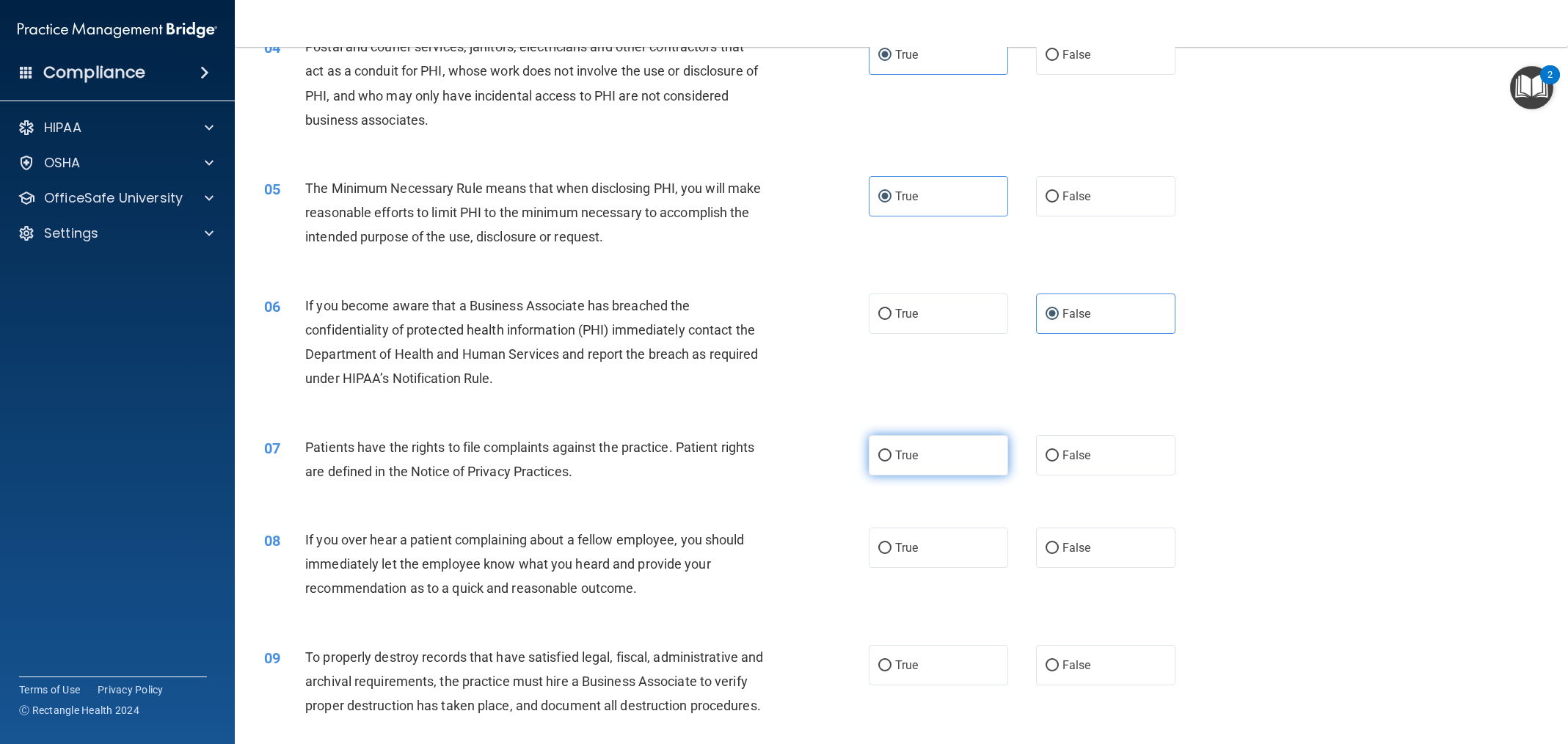
scroll to position [413, 0]
click at [948, 455] on label "True" at bounding box center [938, 452] width 139 height 41
click at [892, 455] on input "True" at bounding box center [885, 452] width 14 height 11
radio input "true"
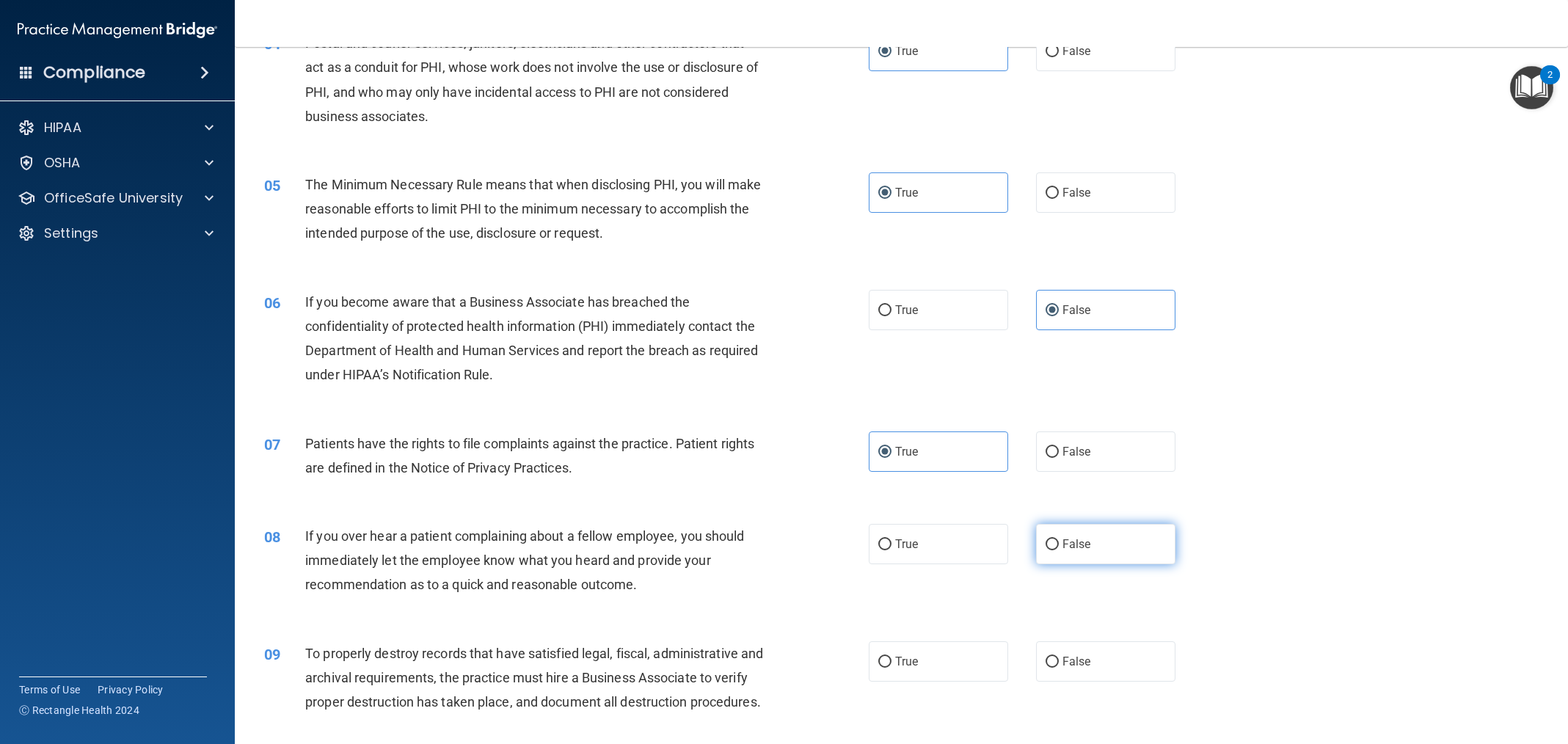
click at [1094, 546] on label "False" at bounding box center [1106, 544] width 139 height 41
click at [1059, 546] on input "False" at bounding box center [1052, 544] width 14 height 11
radio input "true"
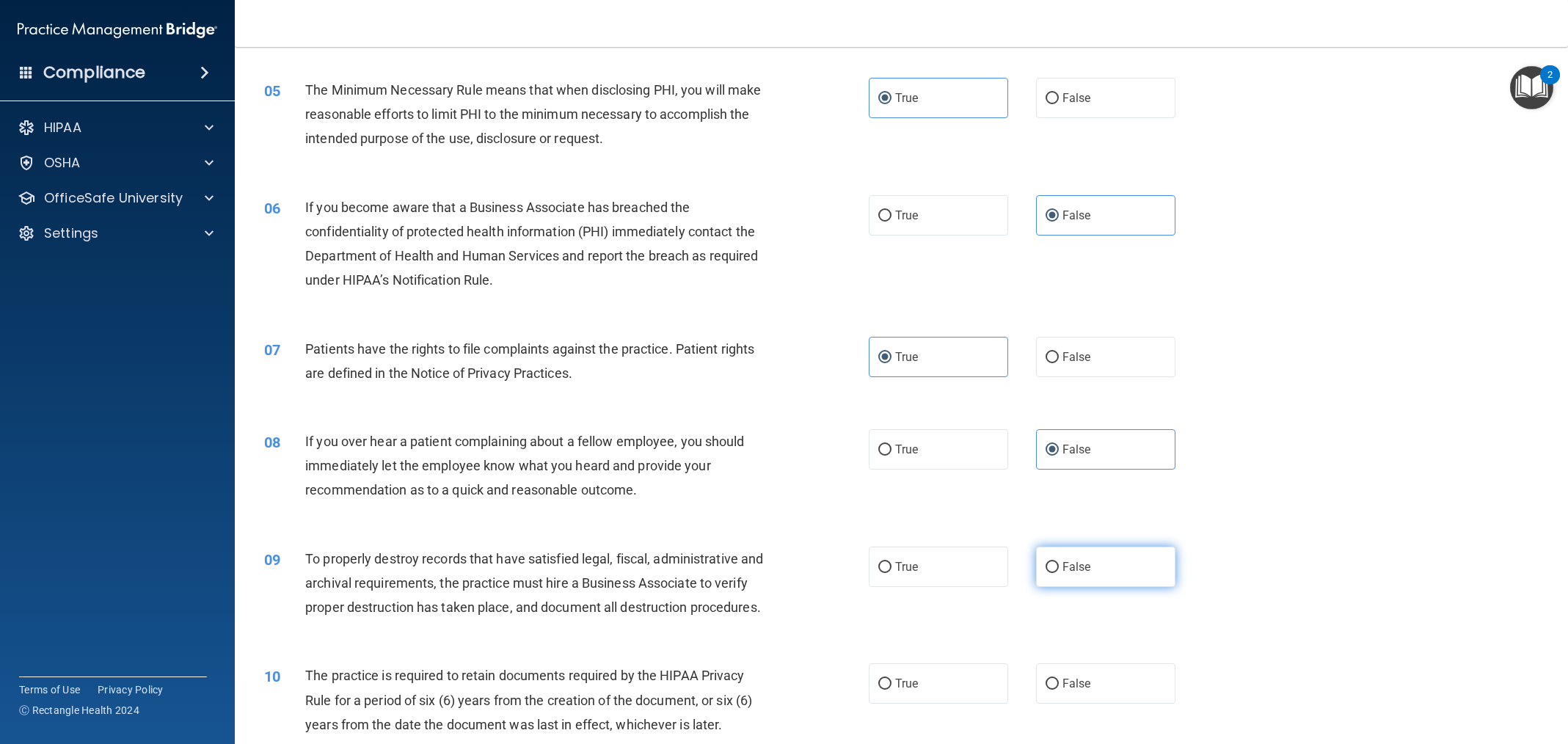
scroll to position [541, 0]
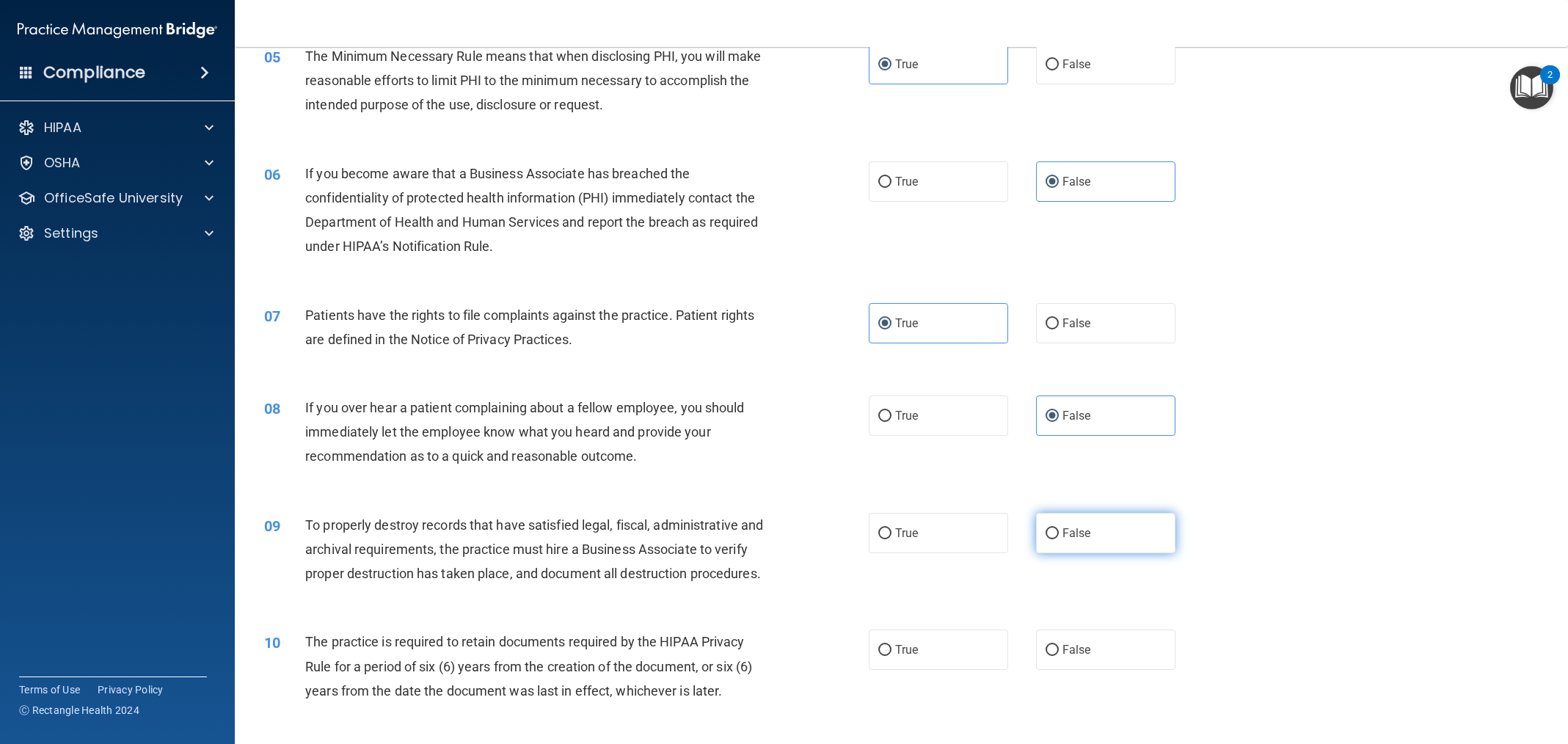
click at [1100, 530] on label "False" at bounding box center [1106, 533] width 139 height 41
click at [1059, 530] on input "False" at bounding box center [1052, 534] width 14 height 11
radio input "true"
click at [946, 670] on label "True" at bounding box center [938, 650] width 139 height 41
click at [892, 656] on input "True" at bounding box center [885, 650] width 14 height 11
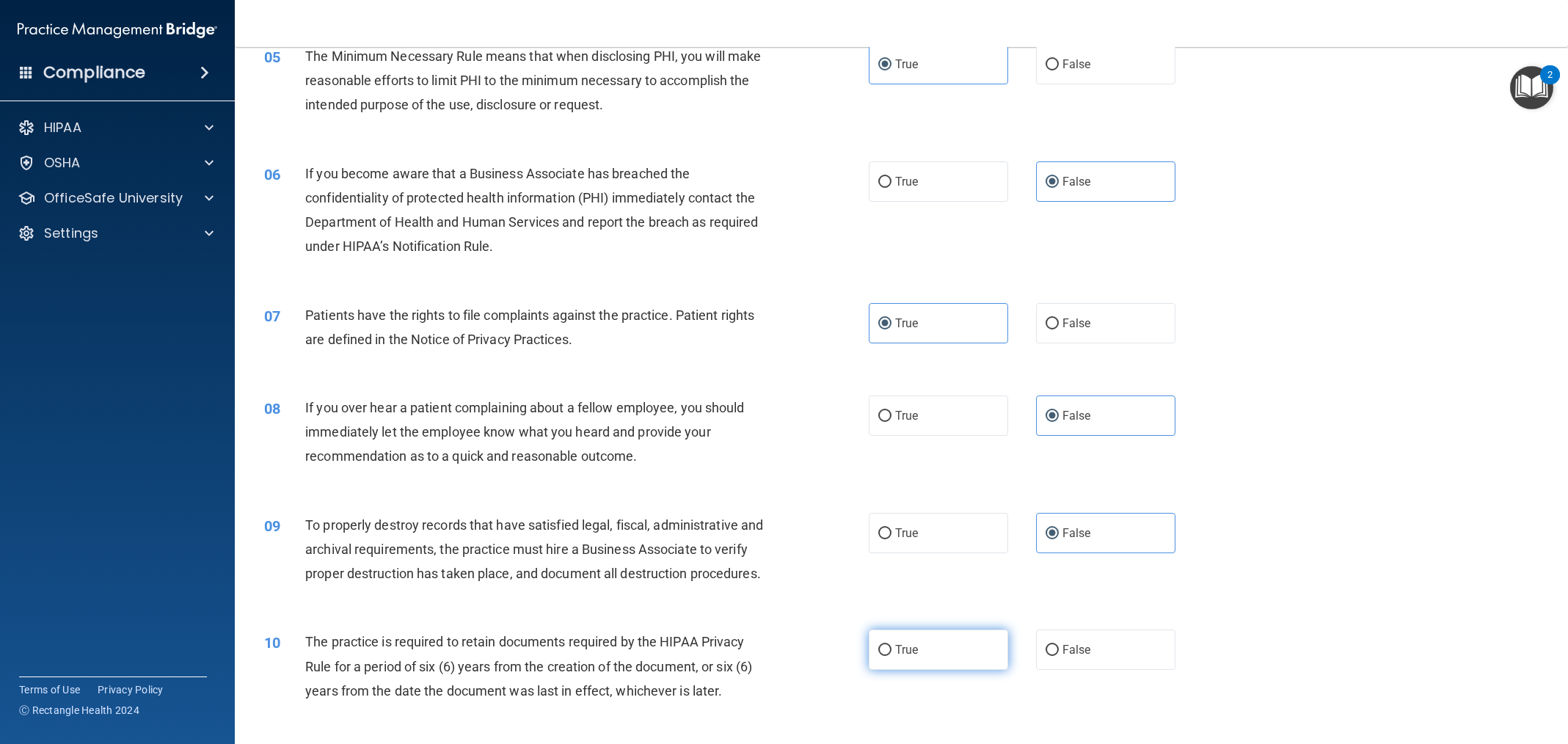
radio input "true"
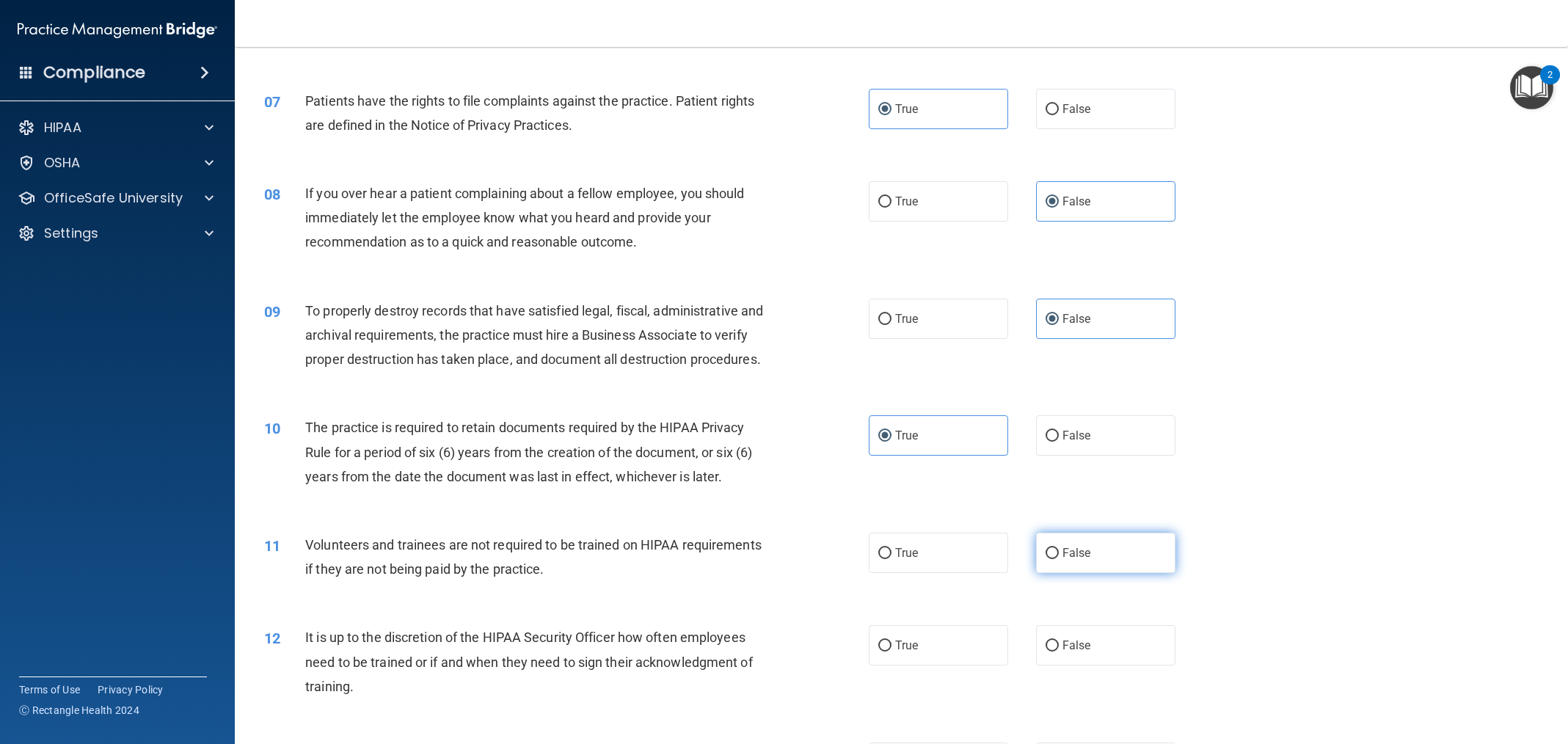
click at [1068, 569] on label "False" at bounding box center [1106, 553] width 139 height 41
click at [1059, 559] on input "False" at bounding box center [1052, 553] width 14 height 11
radio input "true"
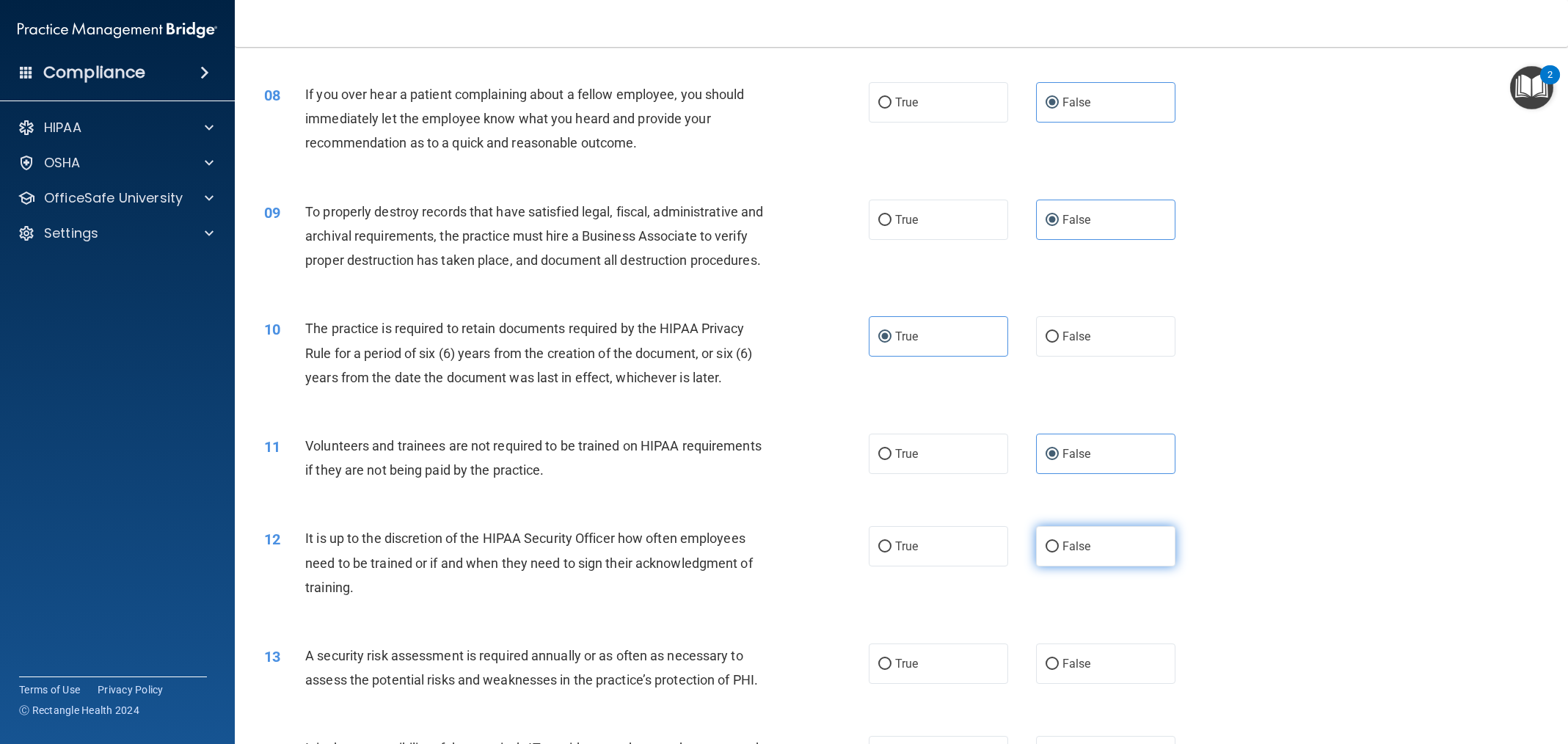
scroll to position [860, 0]
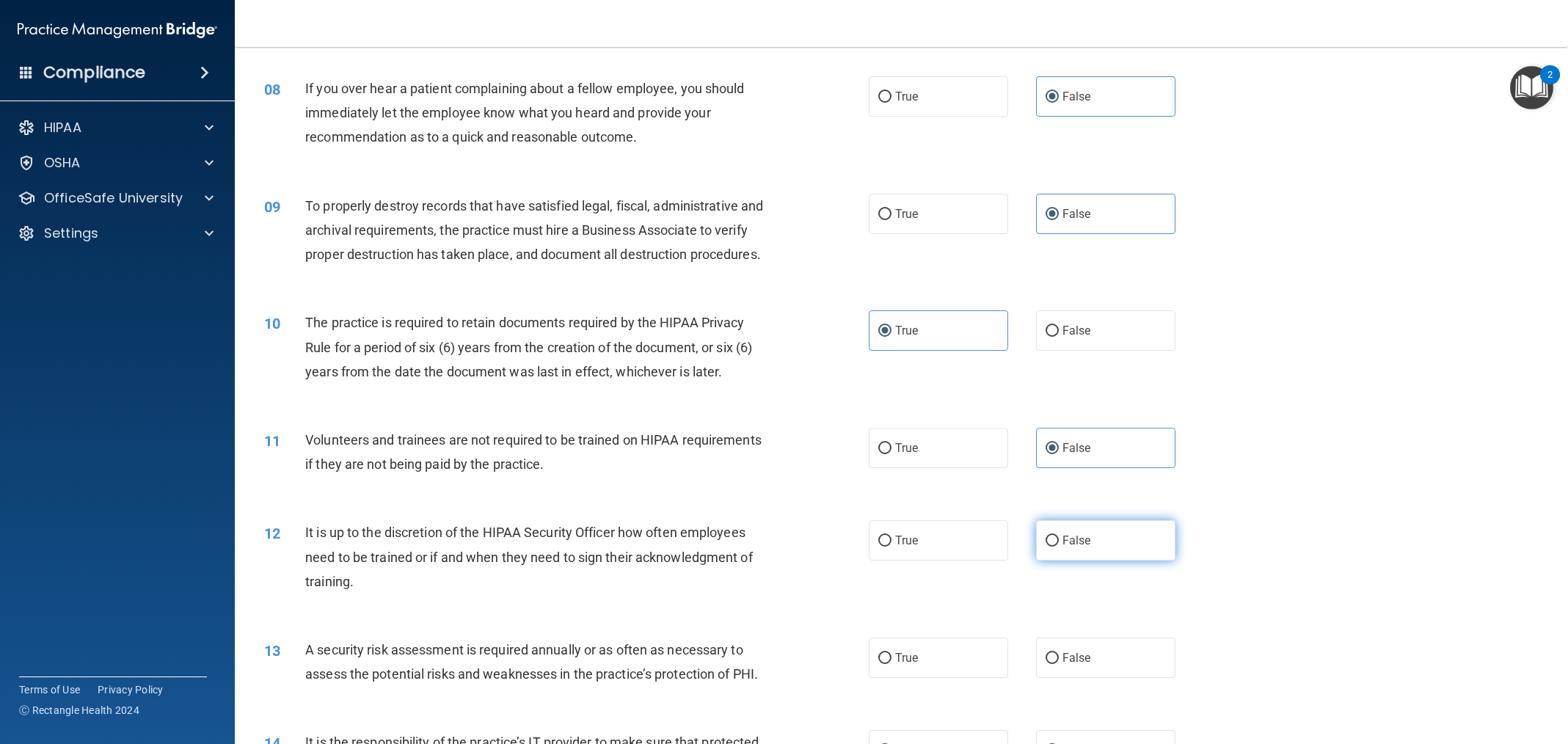
click at [1057, 560] on label "False" at bounding box center [1106, 541] width 139 height 41
click at [1057, 547] on input "False" at bounding box center [1052, 541] width 14 height 11
radio input "true"
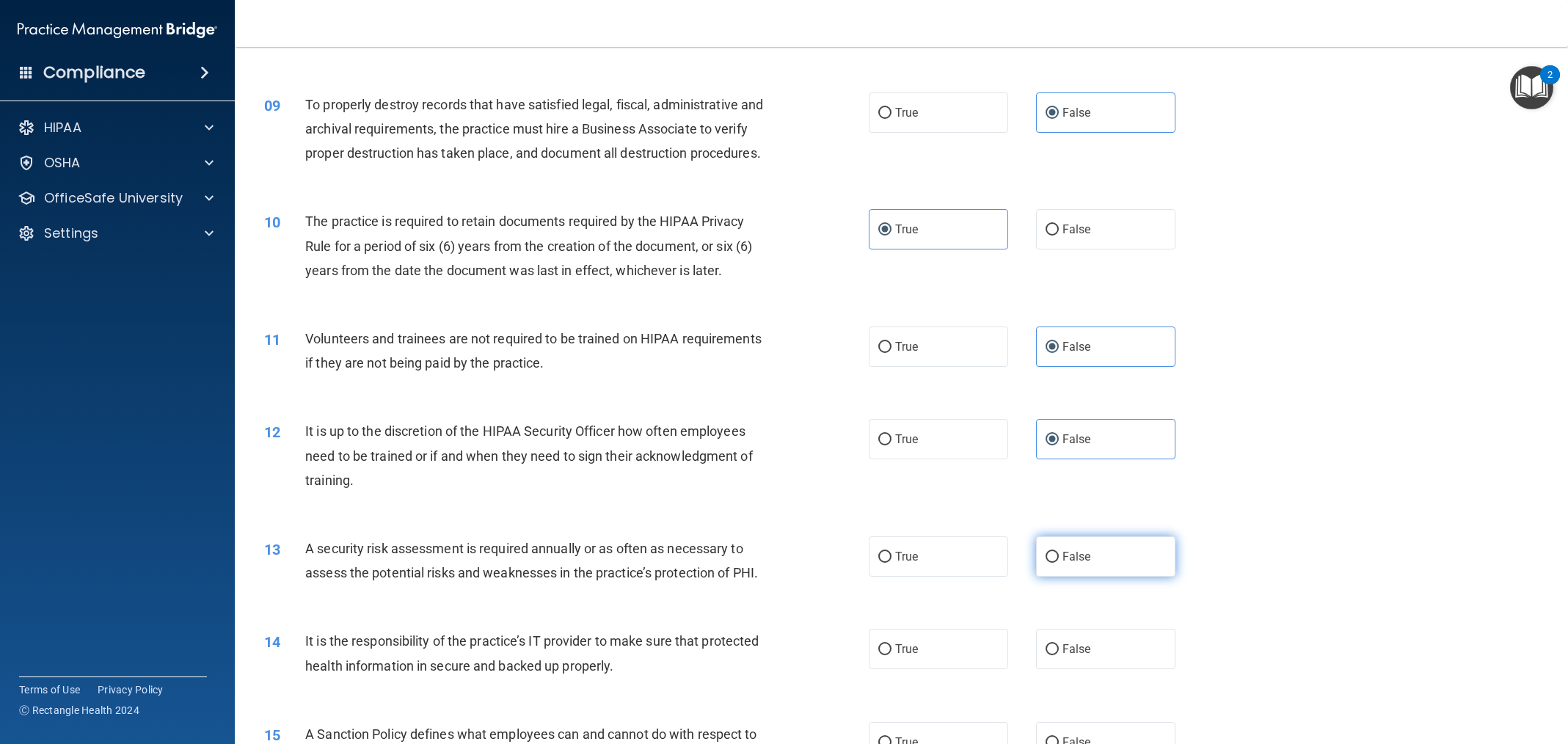
scroll to position [968, 0]
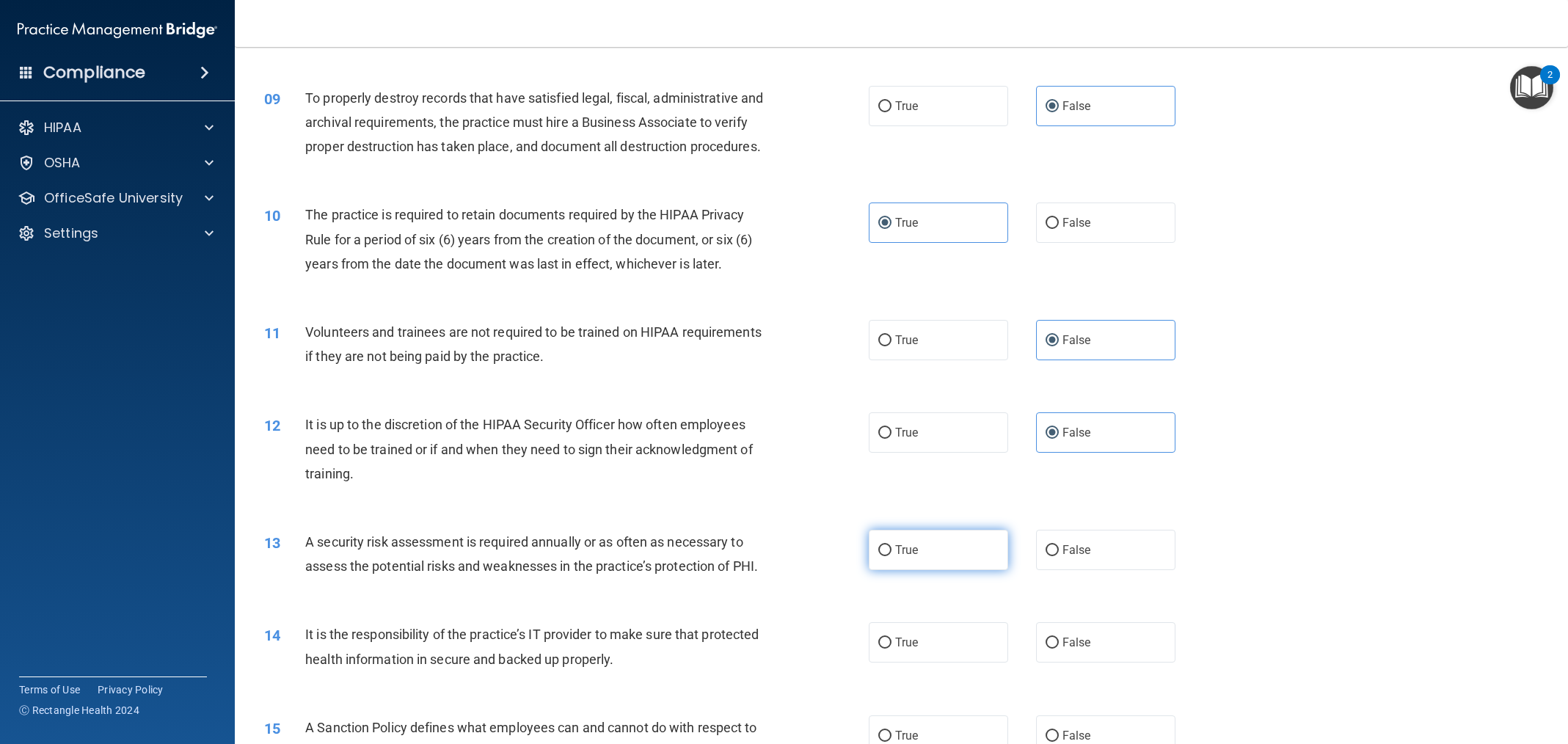
click at [959, 570] on label "True" at bounding box center [938, 550] width 139 height 41
click at [892, 556] on input "True" at bounding box center [885, 550] width 14 height 11
radio input "true"
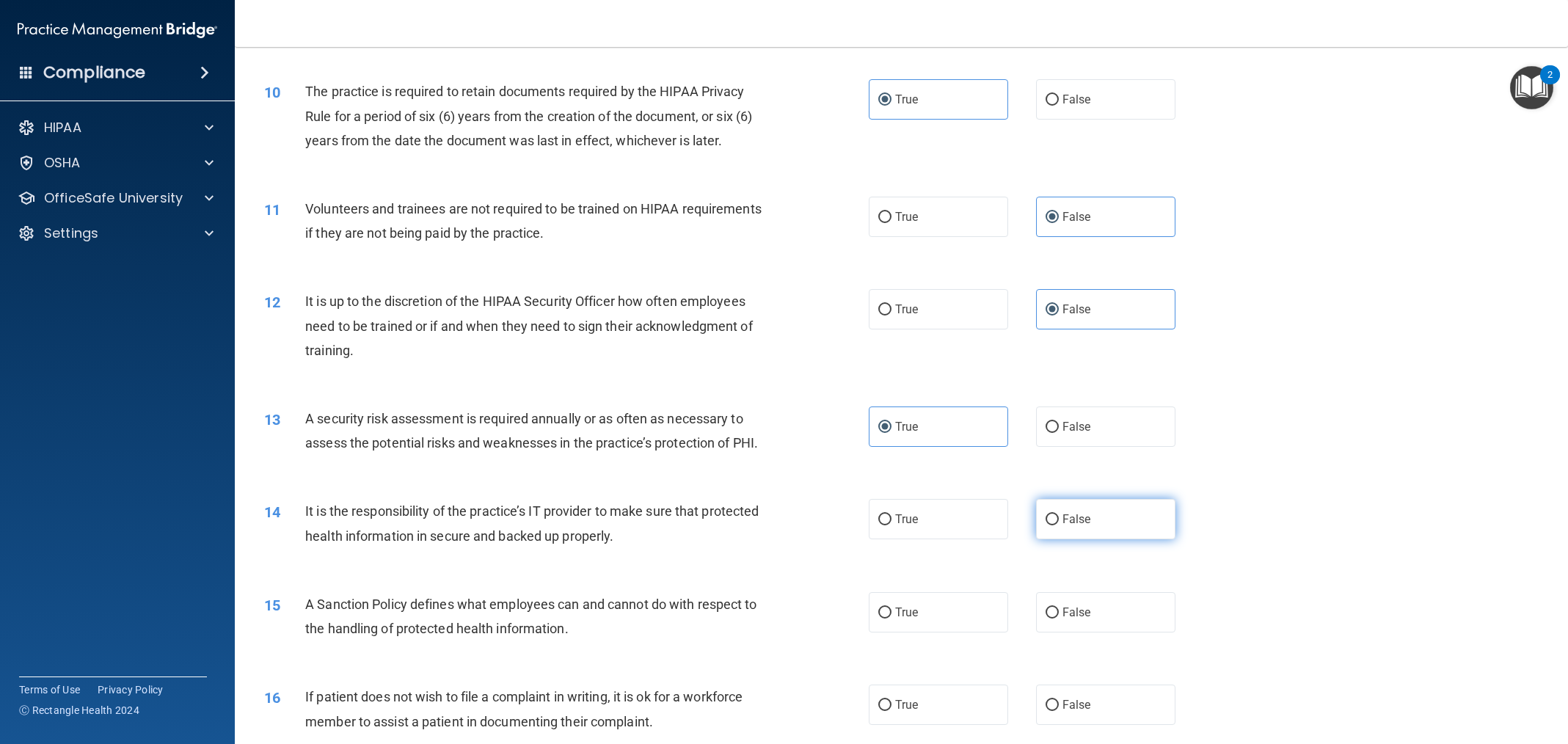
scroll to position [1101, 0]
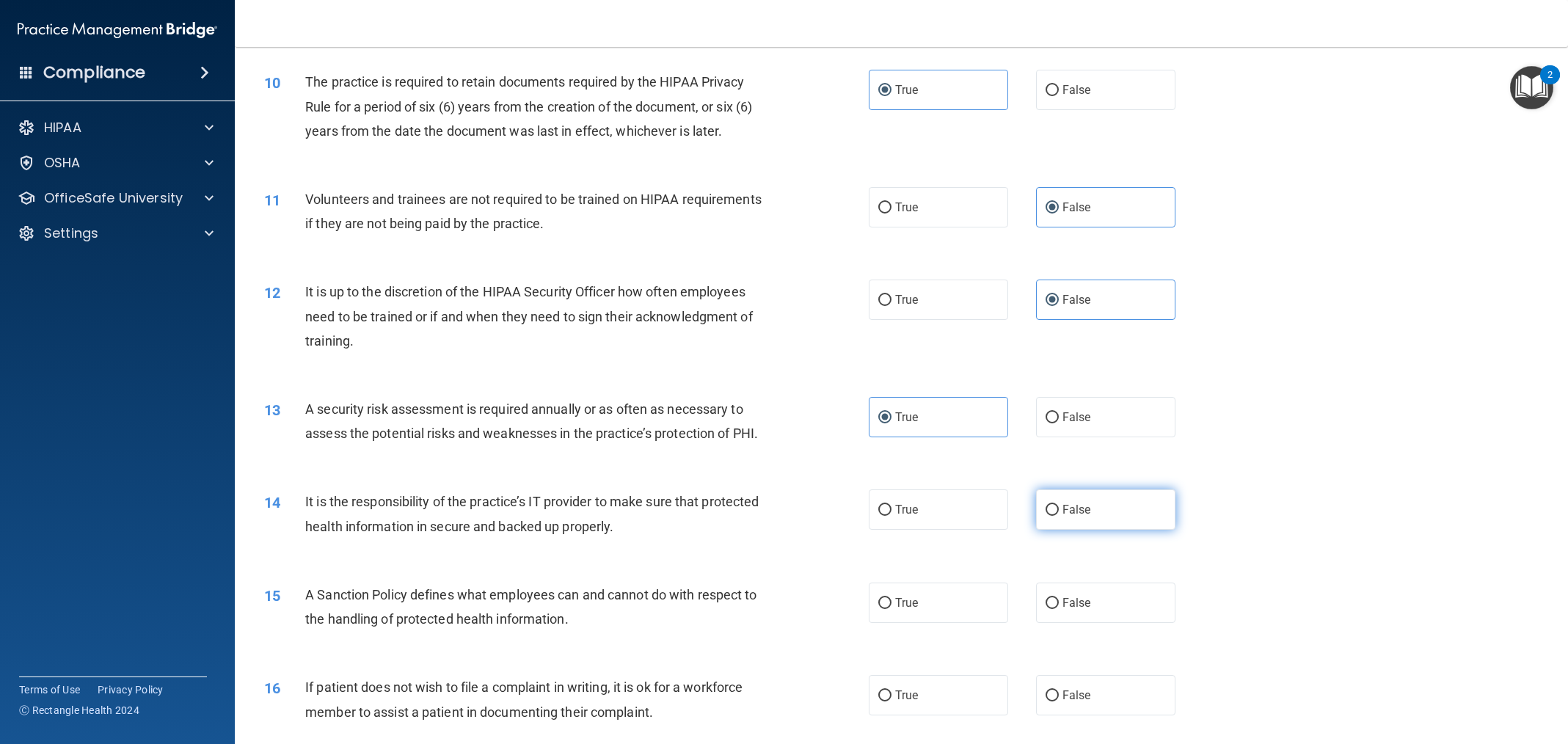
click at [1044, 530] on label "False" at bounding box center [1106, 510] width 139 height 41
click at [1045, 516] on input "False" at bounding box center [1052, 510] width 14 height 11
radio input "true"
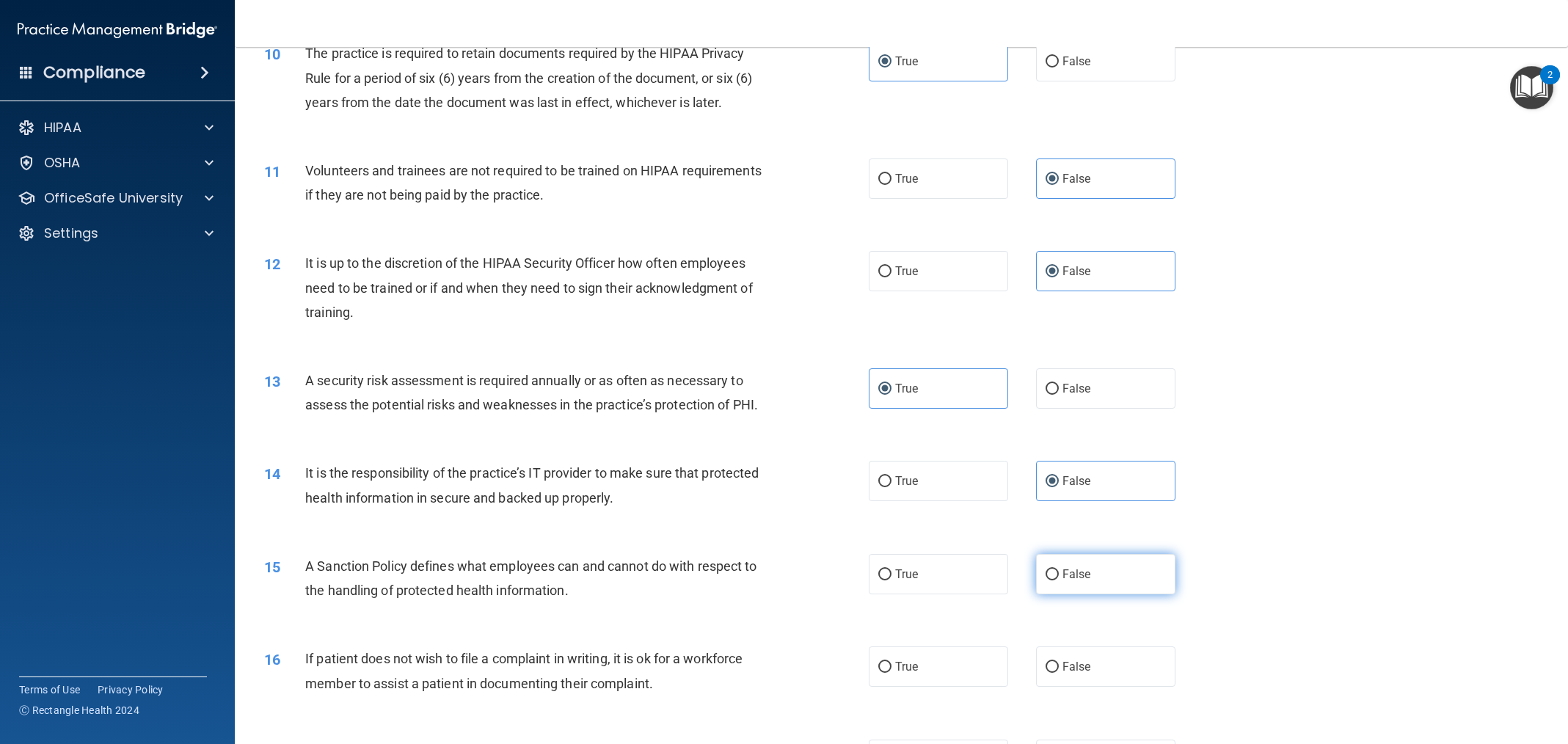
scroll to position [1152, 0]
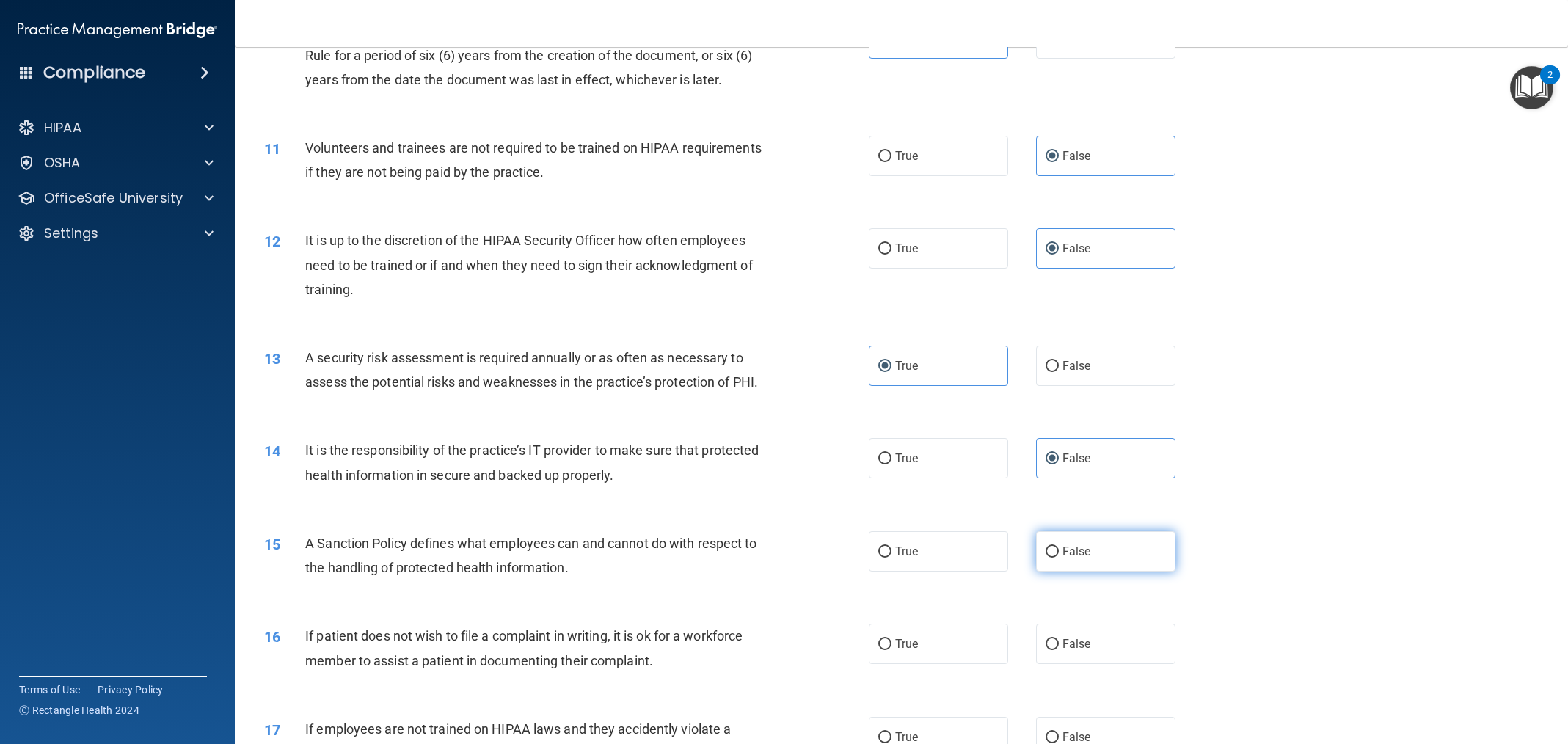
click at [1063, 559] on span "False" at bounding box center [1077, 551] width 29 height 14
click at [1059, 558] on input "False" at bounding box center [1052, 552] width 14 height 11
radio input "true"
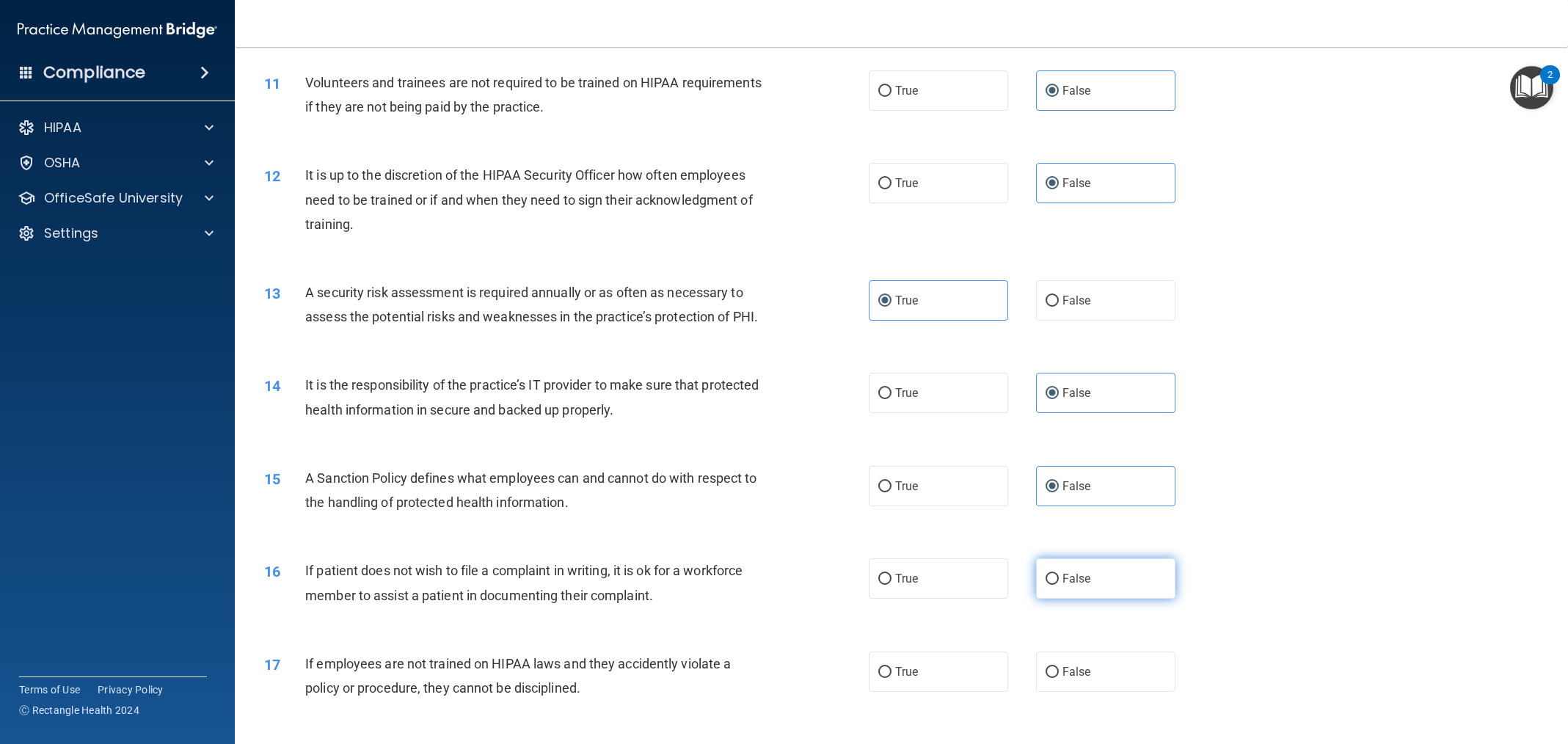
scroll to position [1233, 0]
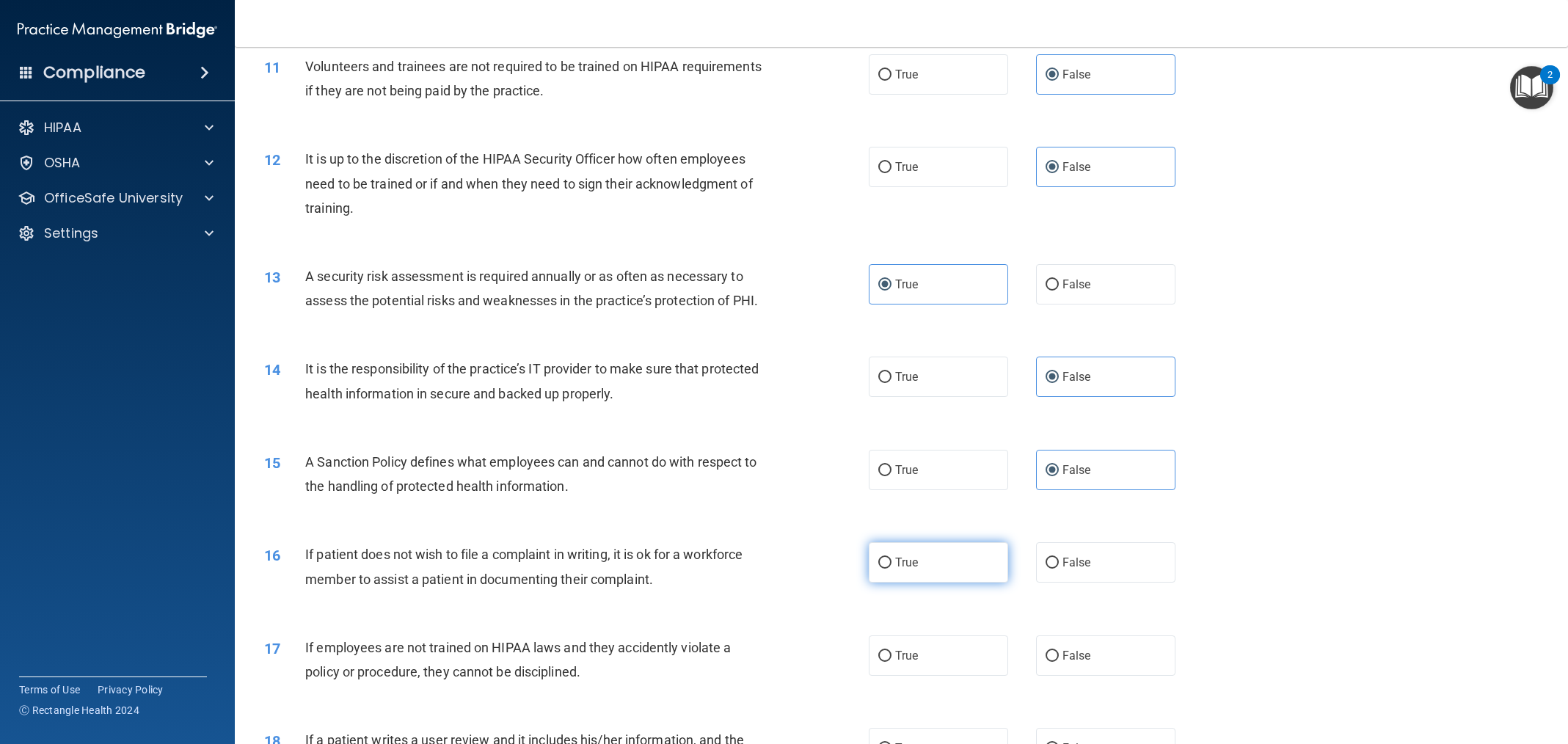
click at [956, 577] on label "True" at bounding box center [938, 563] width 139 height 41
click at [892, 569] on input "True" at bounding box center [885, 563] width 14 height 11
radio input "true"
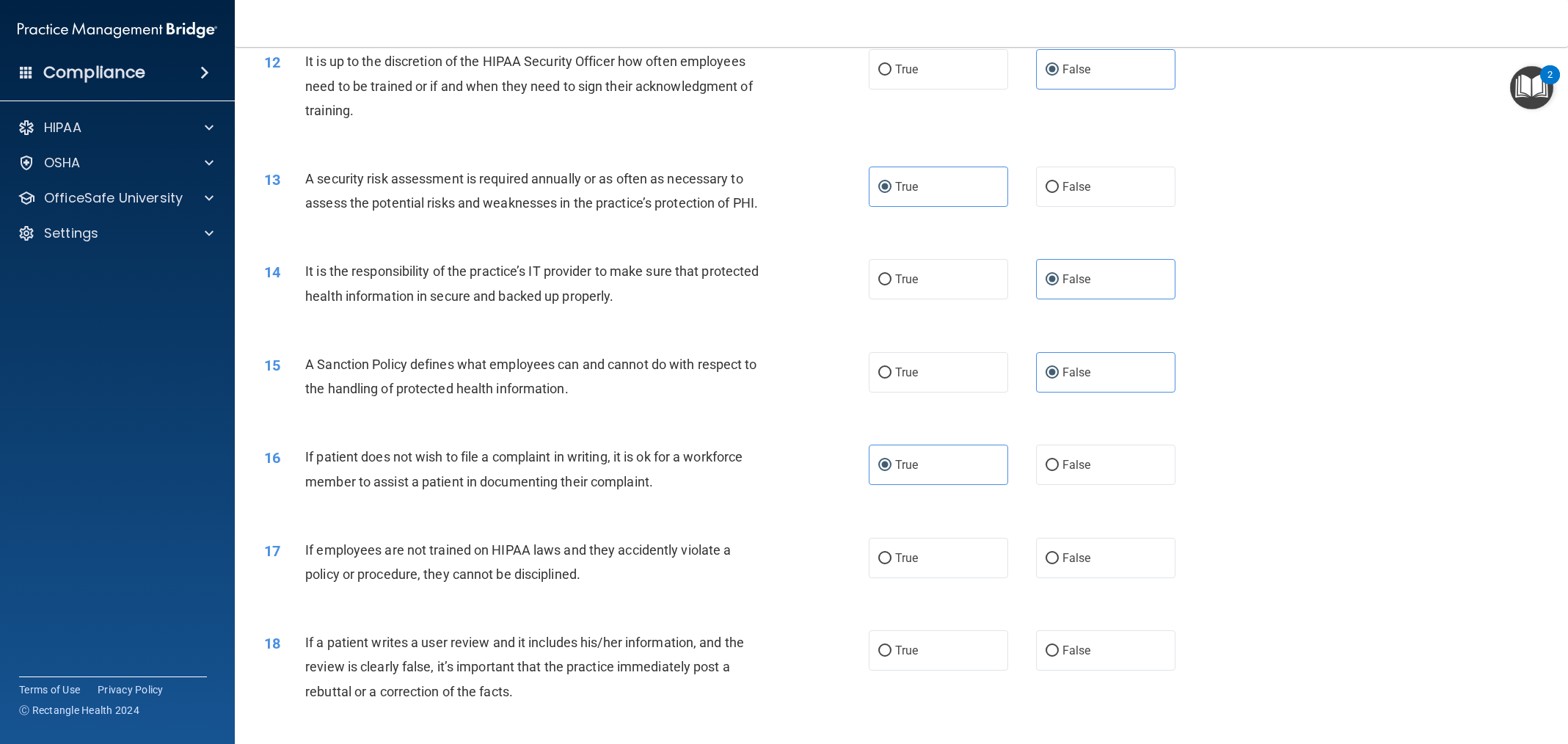
scroll to position [1355, 0]
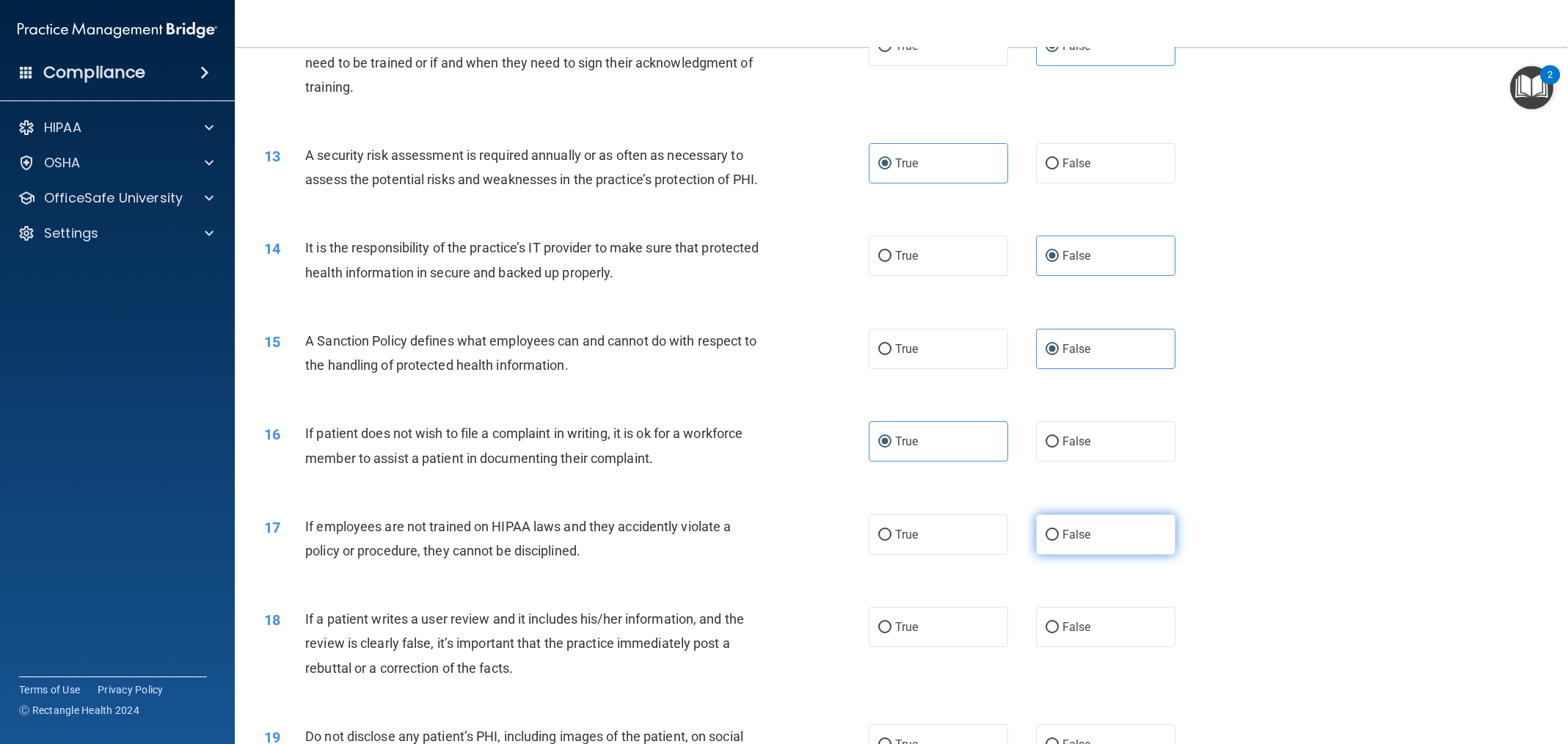
click at [1069, 541] on span "False" at bounding box center [1077, 535] width 29 height 14
click at [1059, 541] on input "False" at bounding box center [1052, 535] width 14 height 11
radio input "true"
click at [1083, 643] on label "False" at bounding box center [1106, 627] width 139 height 41
click at [1059, 633] on input "False" at bounding box center [1052, 627] width 14 height 11
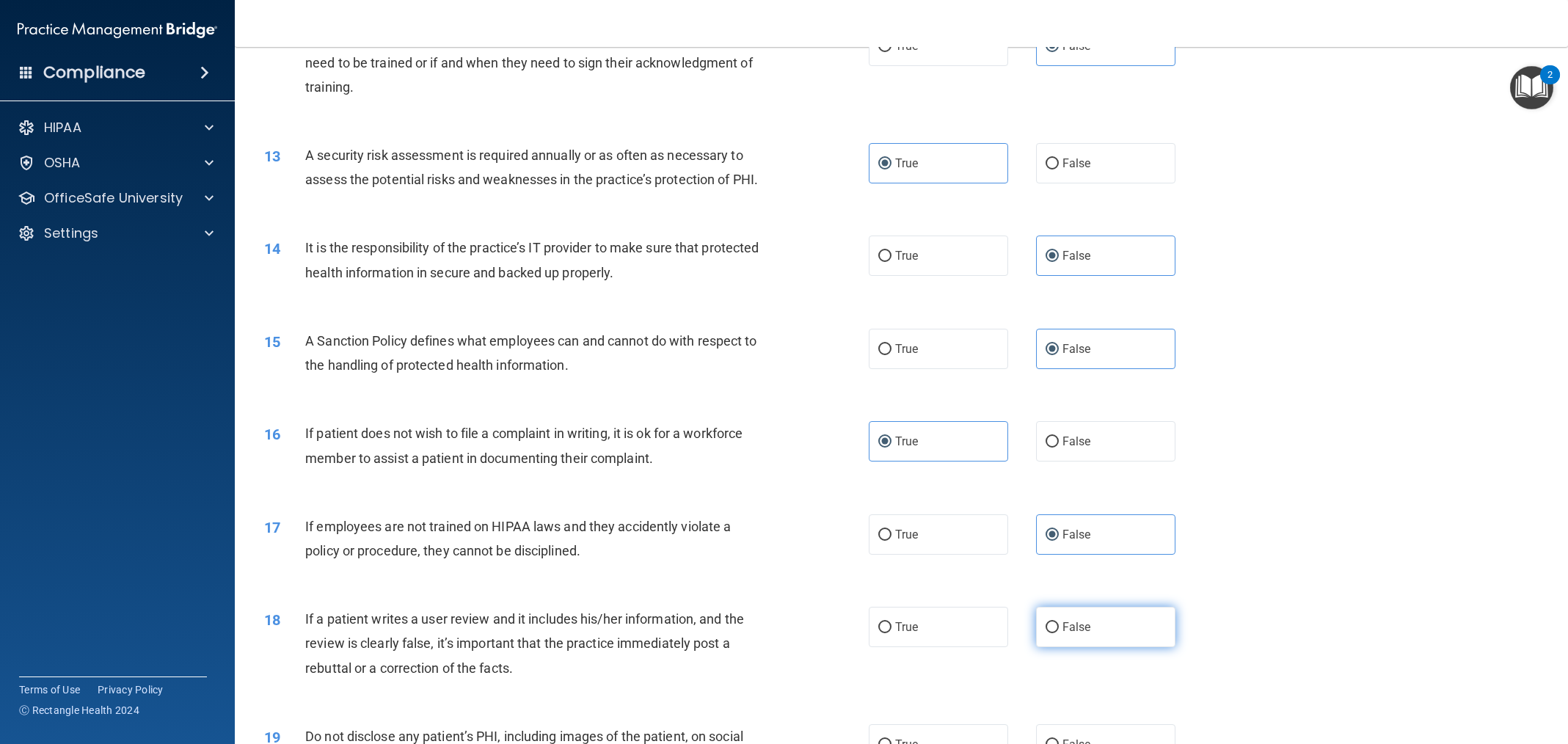
radio input "true"
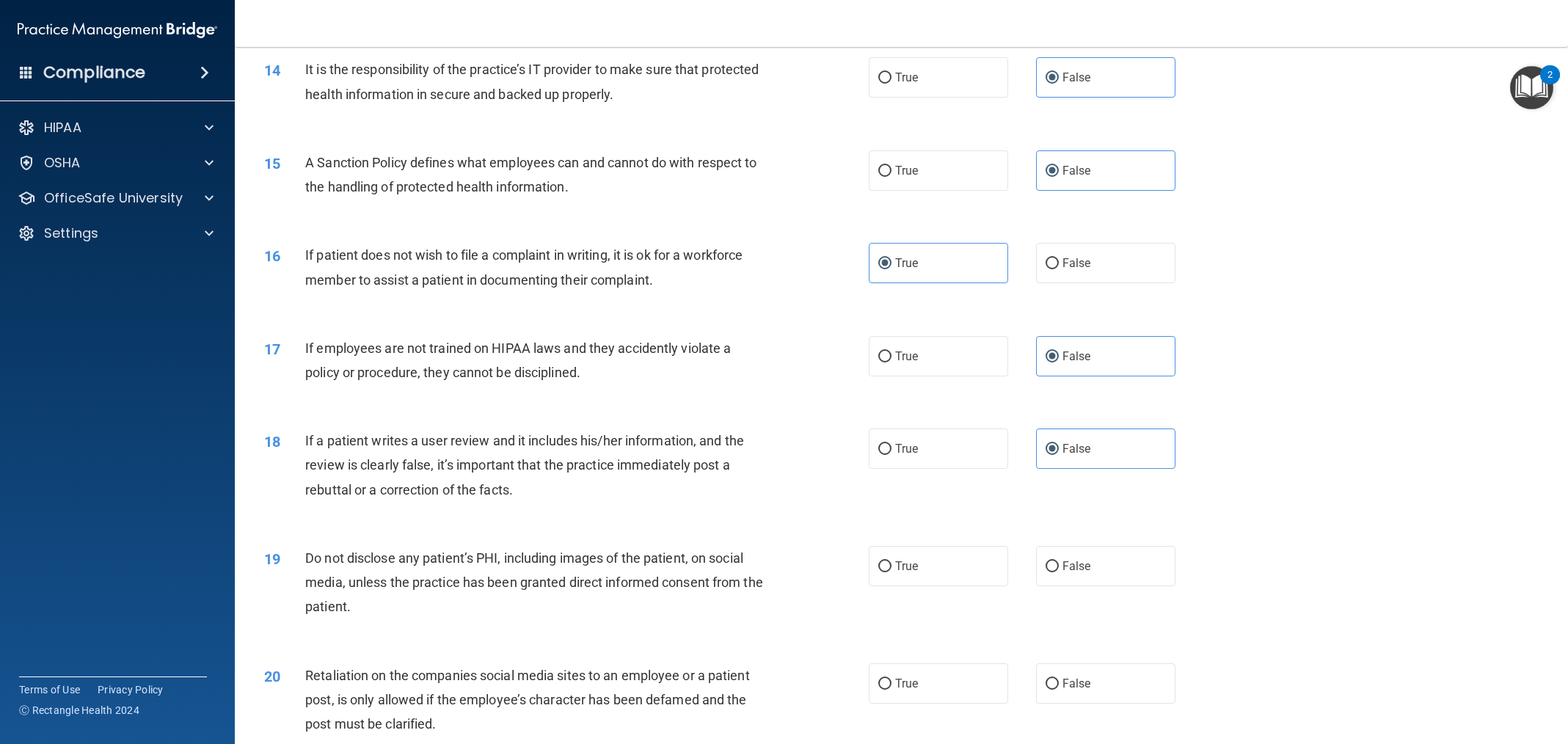
scroll to position [1553, 0]
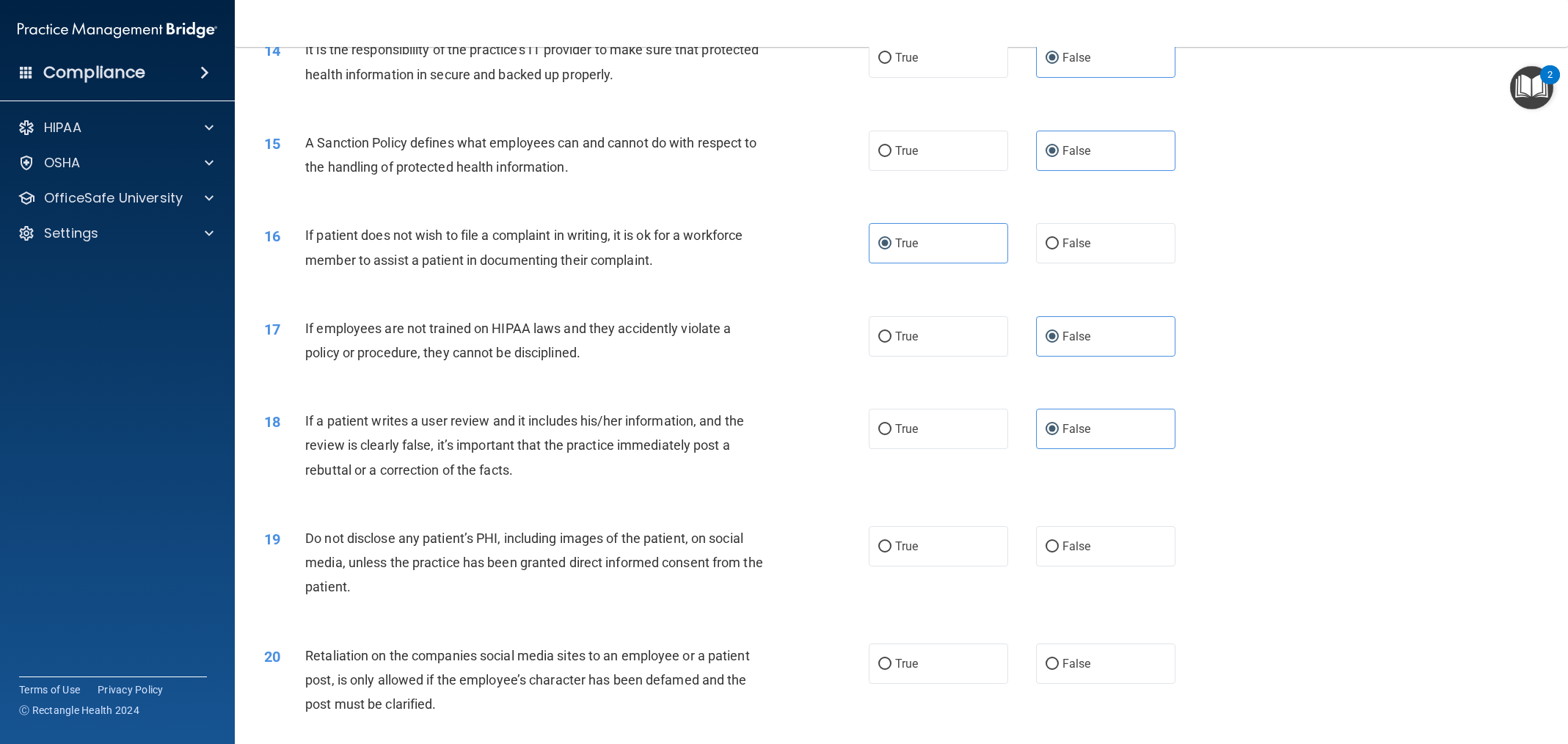
drag, startPoint x: 963, startPoint y: 581, endPoint x: 984, endPoint y: 602, distance: 29.7
click at [963, 566] on label "True" at bounding box center [938, 547] width 139 height 41
click at [892, 553] on input "True" at bounding box center [885, 547] width 14 height 11
radio input "true"
click at [1079, 671] on span "False" at bounding box center [1077, 663] width 29 height 14
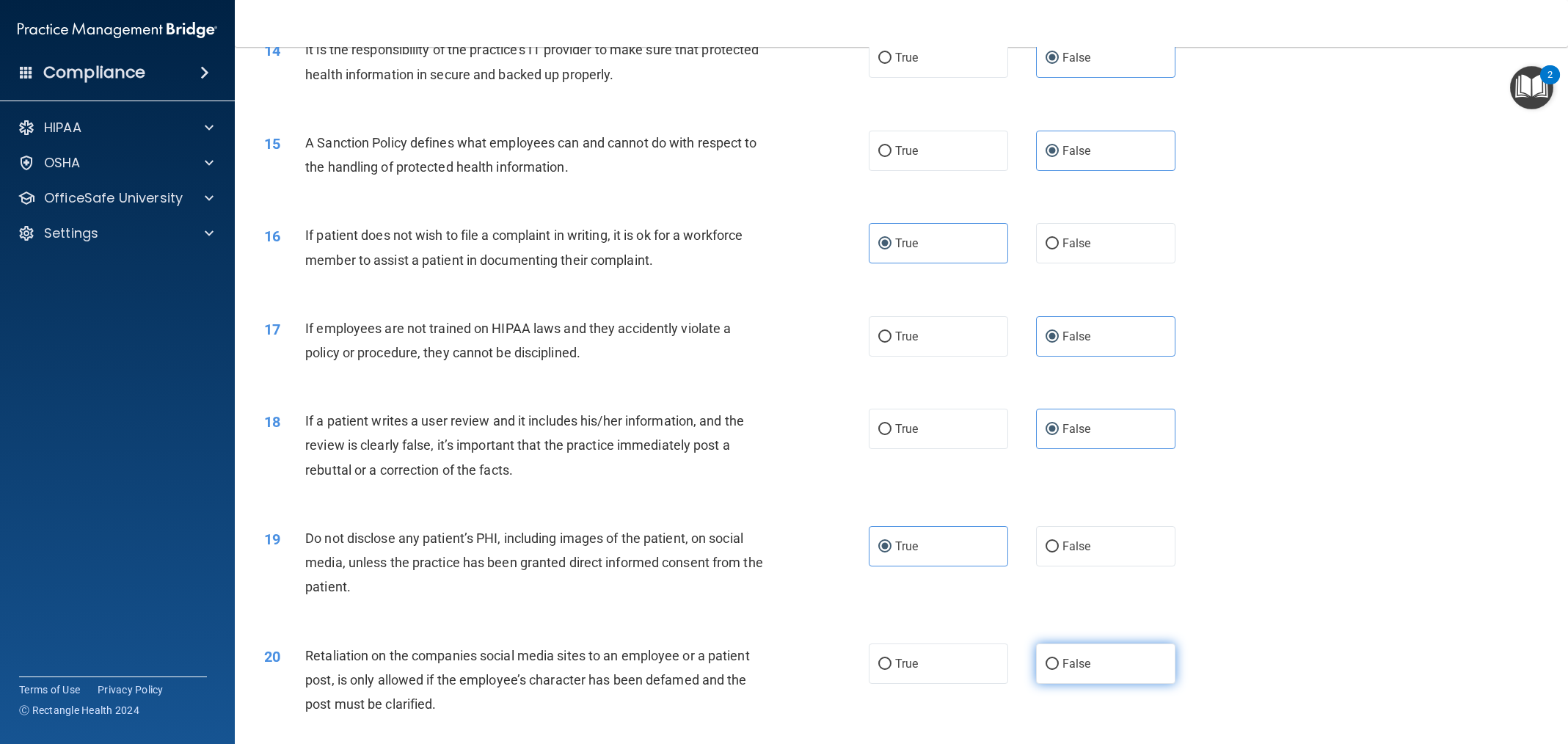
click at [1059, 670] on input "False" at bounding box center [1052, 664] width 14 height 11
radio input "true"
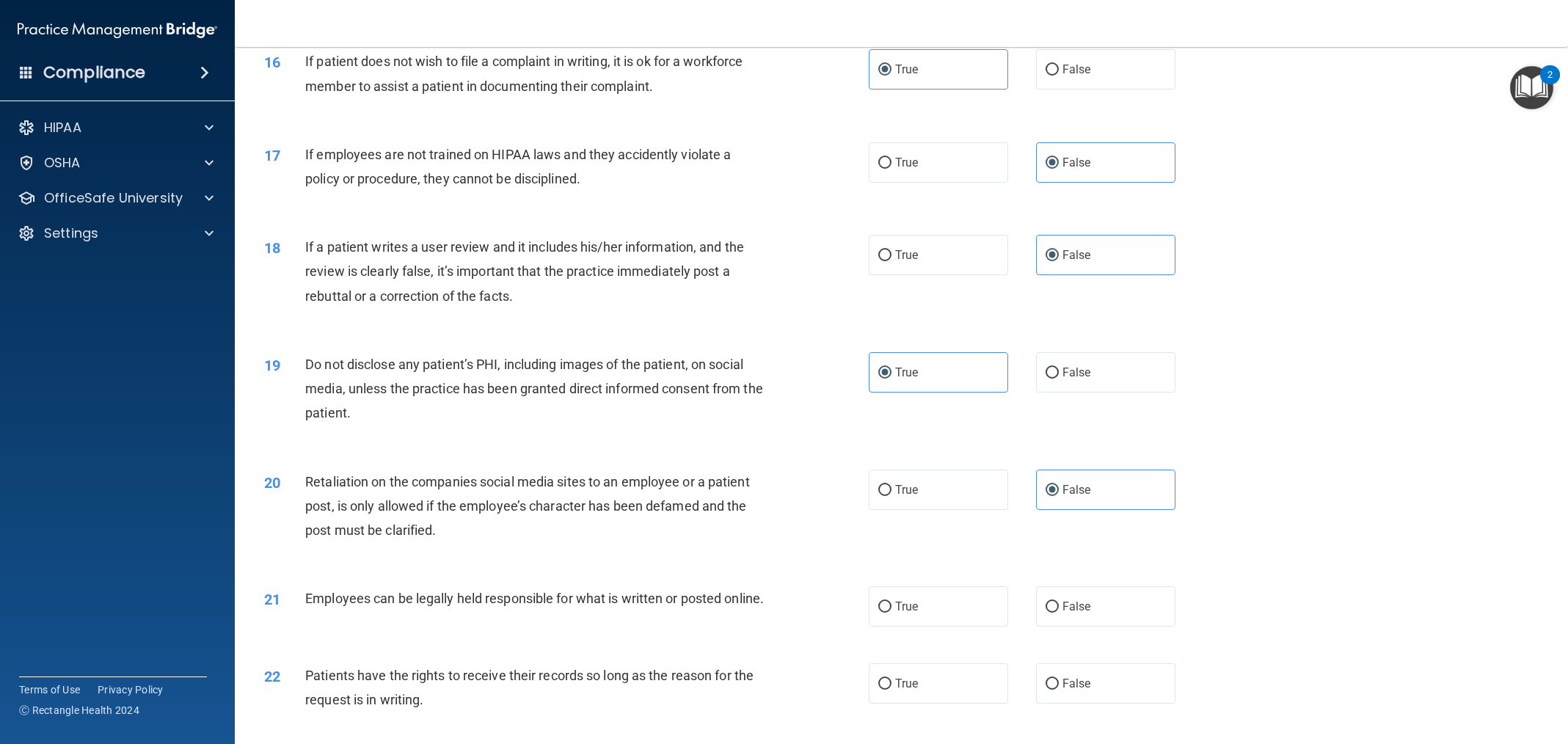
scroll to position [1755, 0]
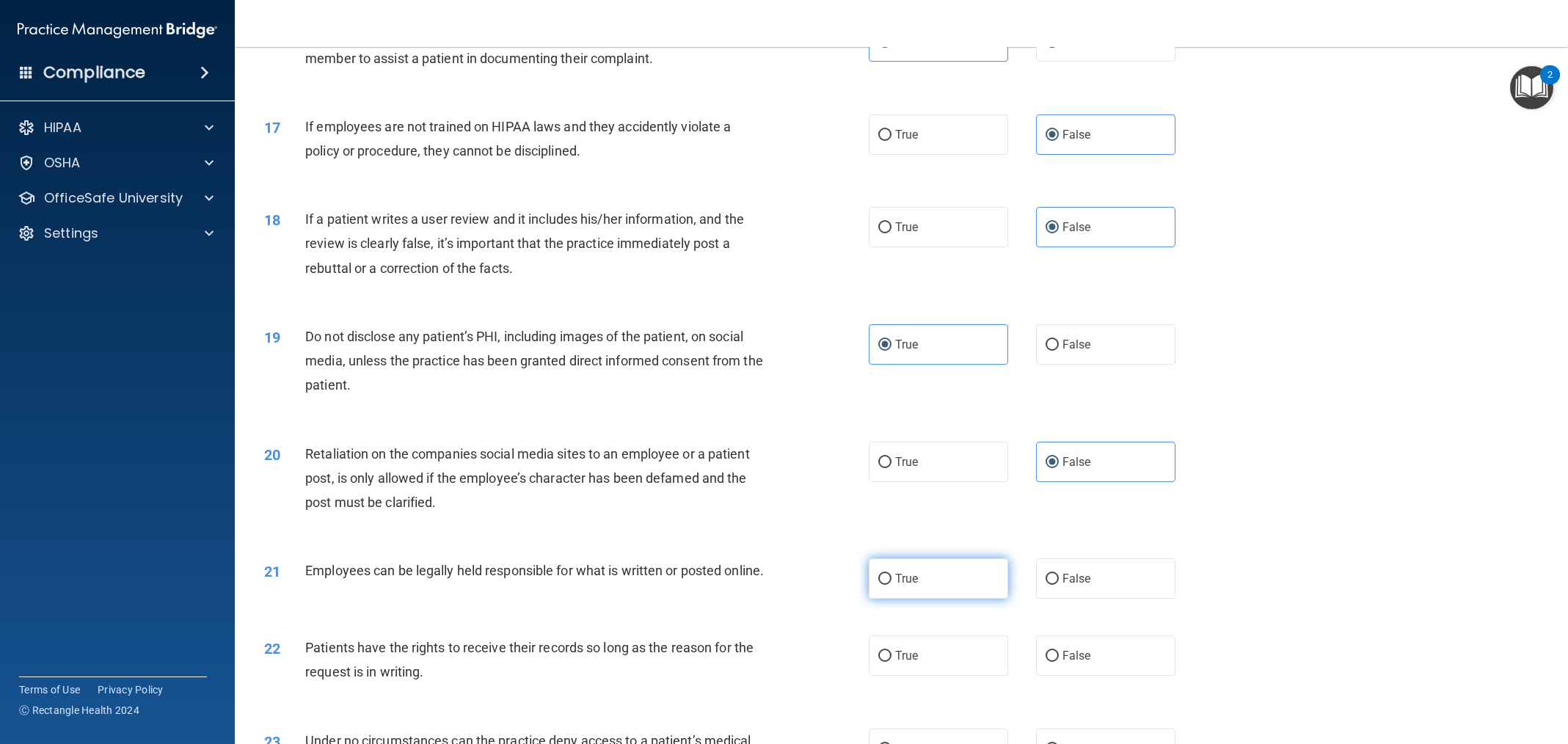
click at [944, 599] on label "True" at bounding box center [938, 579] width 139 height 41
click at [892, 585] on input "True" at bounding box center [885, 579] width 14 height 11
radio input "true"
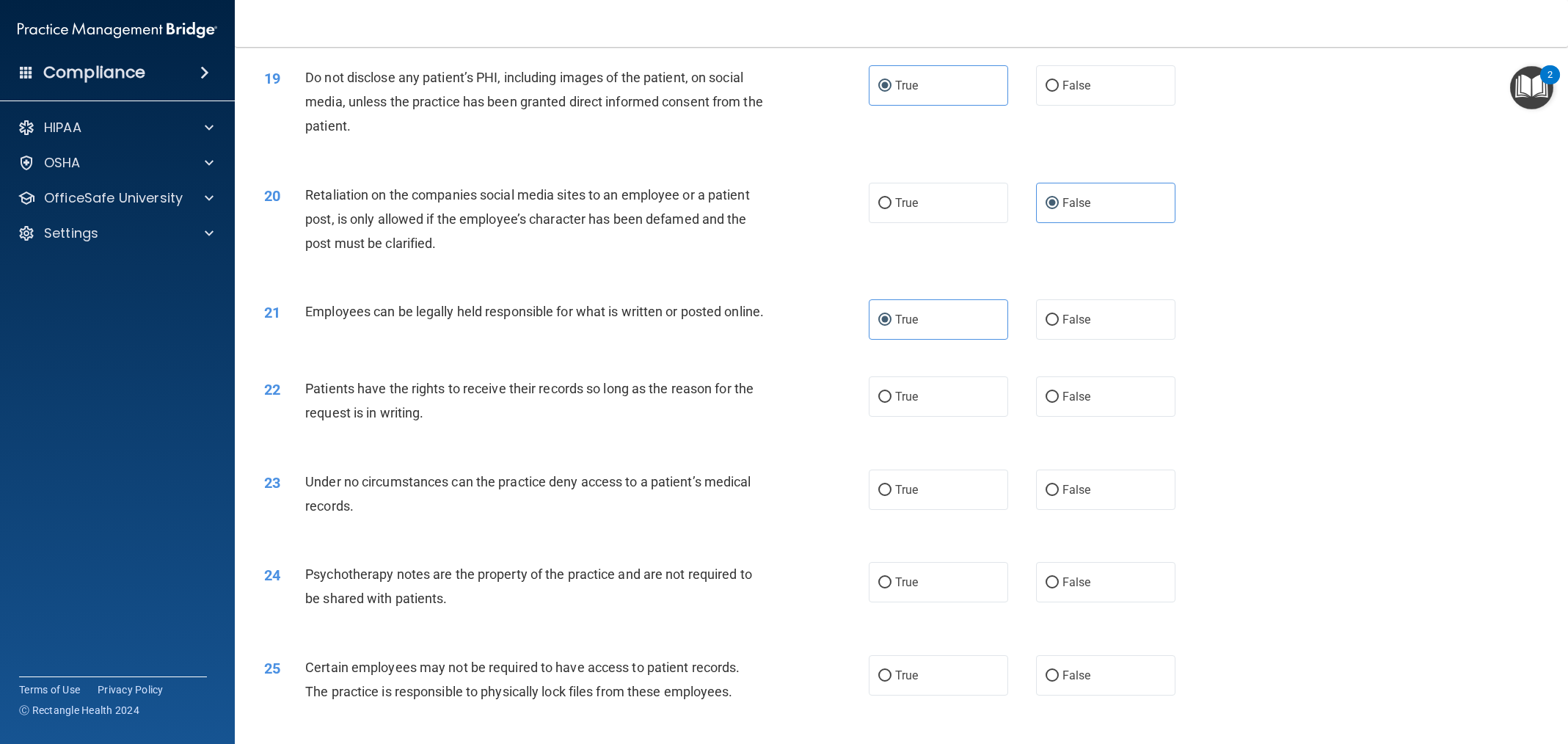
scroll to position [2058, 0]
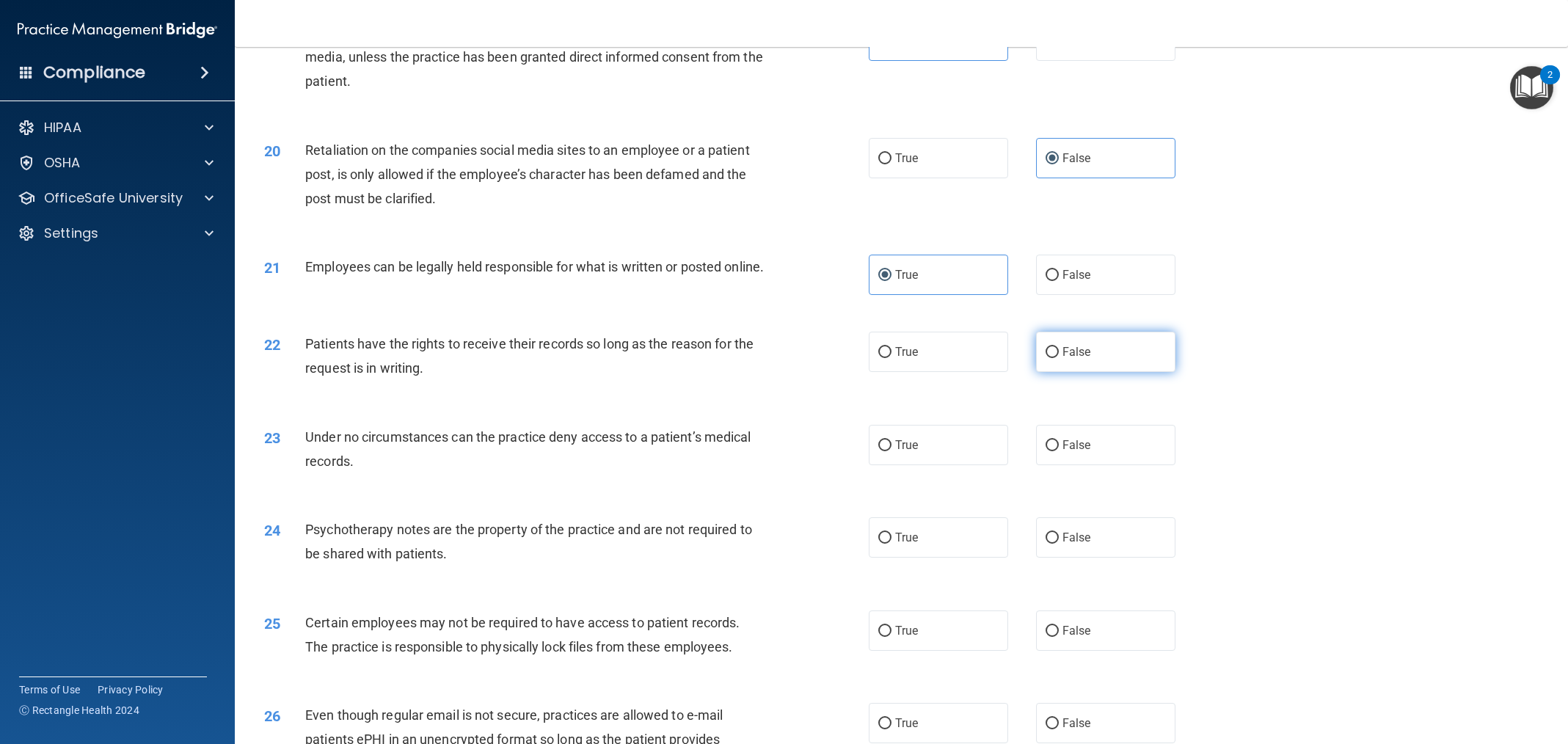
drag, startPoint x: 1076, startPoint y: 415, endPoint x: 1075, endPoint y: 407, distance: 8.1
click at [1076, 406] on div "22 Patients have the rights to receive their records so long as the reason for …" at bounding box center [901, 359] width 1297 height 93
click at [1075, 372] on label "False" at bounding box center [1106, 352] width 139 height 41
click at [1059, 358] on input "False" at bounding box center [1052, 352] width 14 height 11
radio input "true"
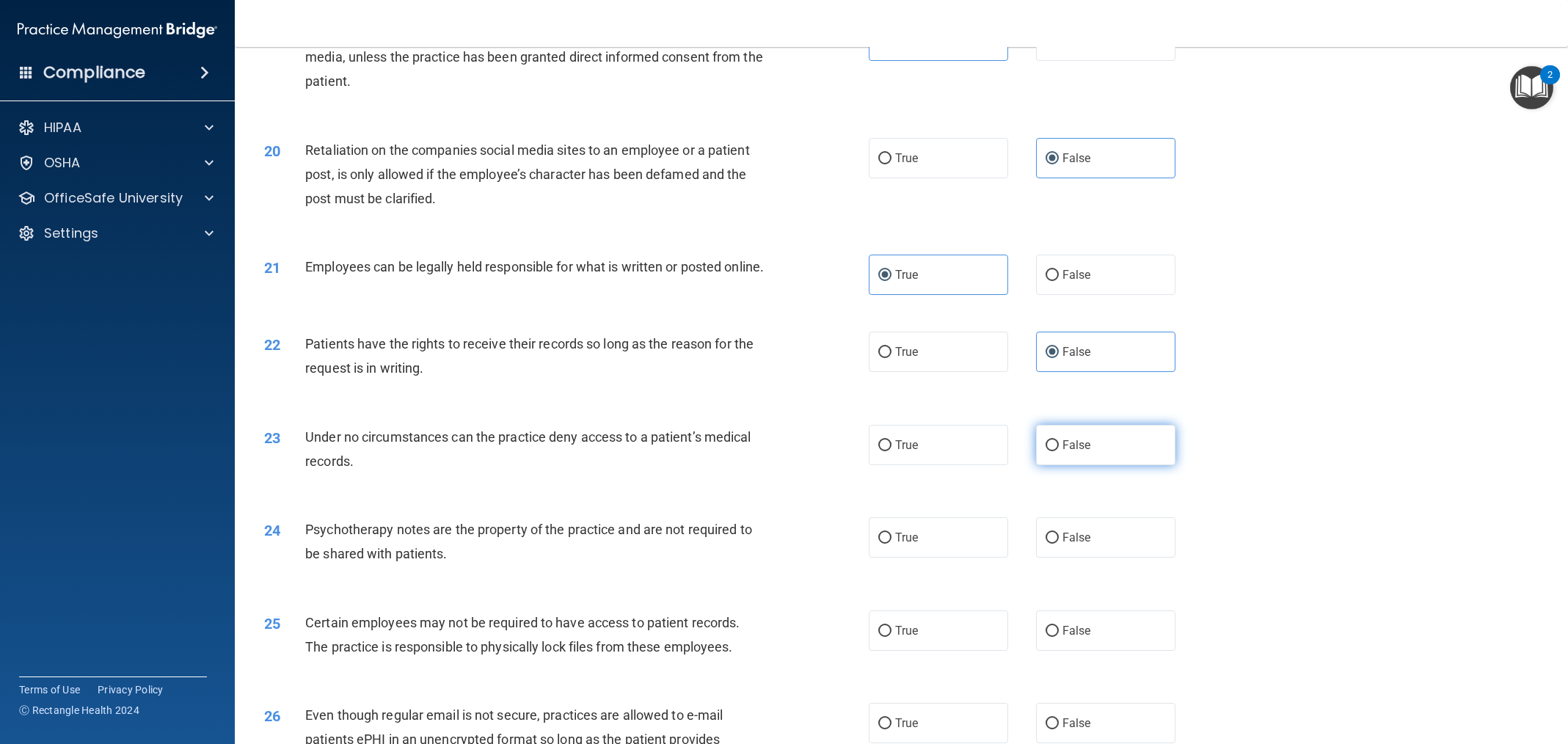
click at [1089, 465] on label "False" at bounding box center [1106, 445] width 139 height 41
click at [1059, 451] on input "False" at bounding box center [1052, 446] width 14 height 11
radio input "true"
drag, startPoint x: 928, startPoint y: 566, endPoint x: 932, endPoint y: 599, distance: 33.2
click at [928, 558] on label "True" at bounding box center [938, 538] width 139 height 41
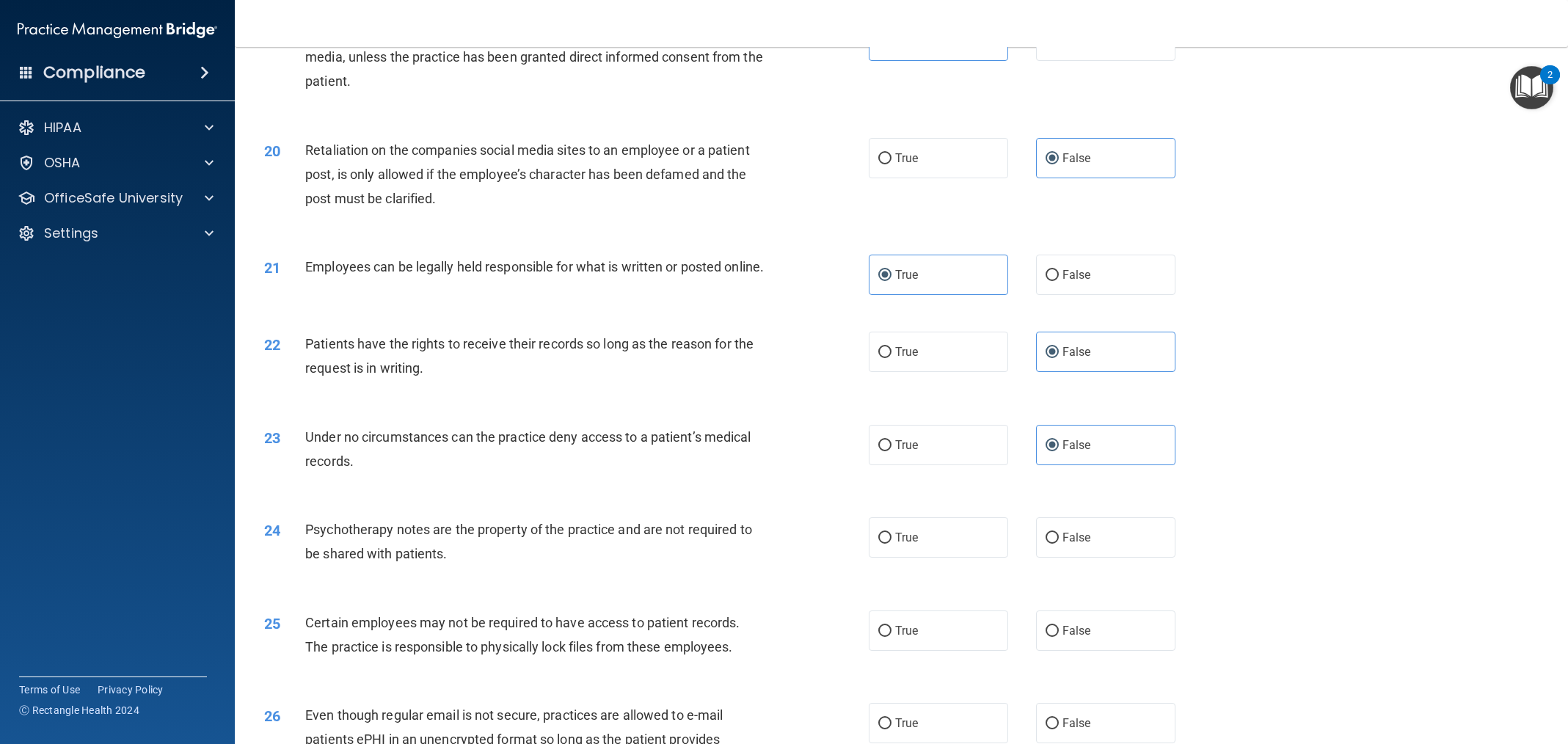
click at [892, 544] on input "True" at bounding box center [885, 538] width 14 height 11
radio input "true"
click at [931, 651] on label "True" at bounding box center [938, 631] width 139 height 41
click at [892, 637] on input "True" at bounding box center [885, 631] width 14 height 11
radio input "true"
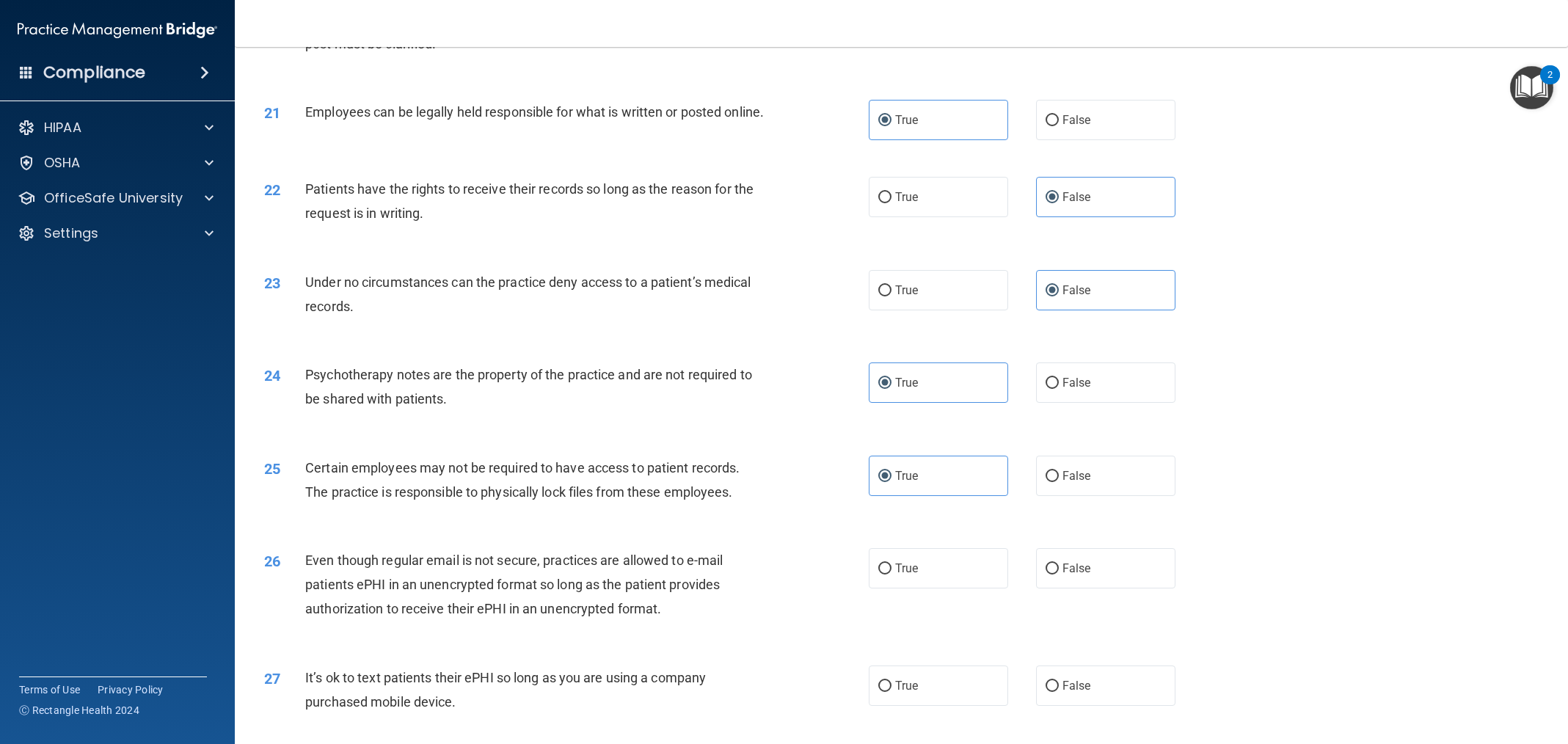
scroll to position [2249, 0]
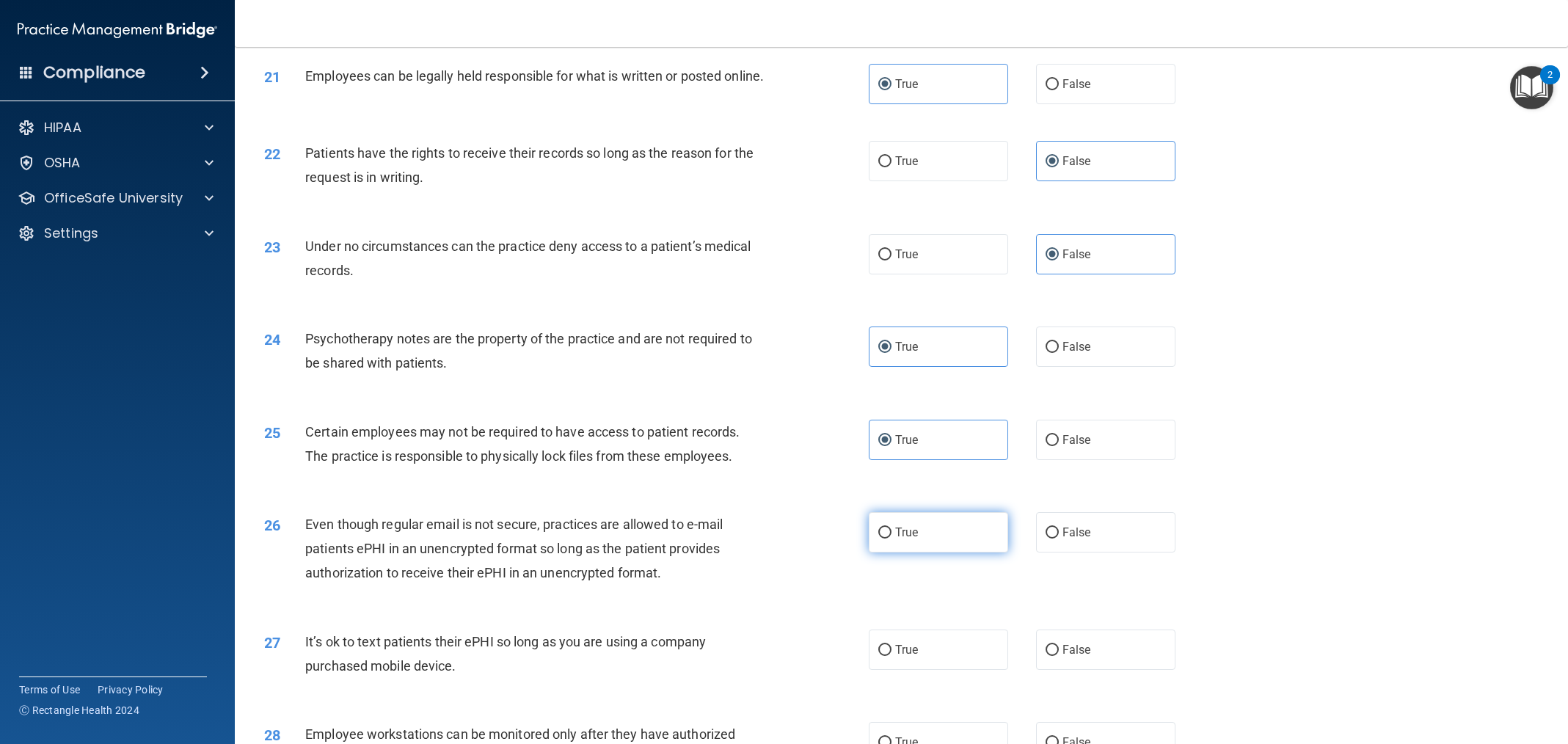
click at [948, 553] on label "True" at bounding box center [938, 532] width 139 height 41
click at [892, 538] on input "True" at bounding box center [885, 533] width 14 height 11
radio input "true"
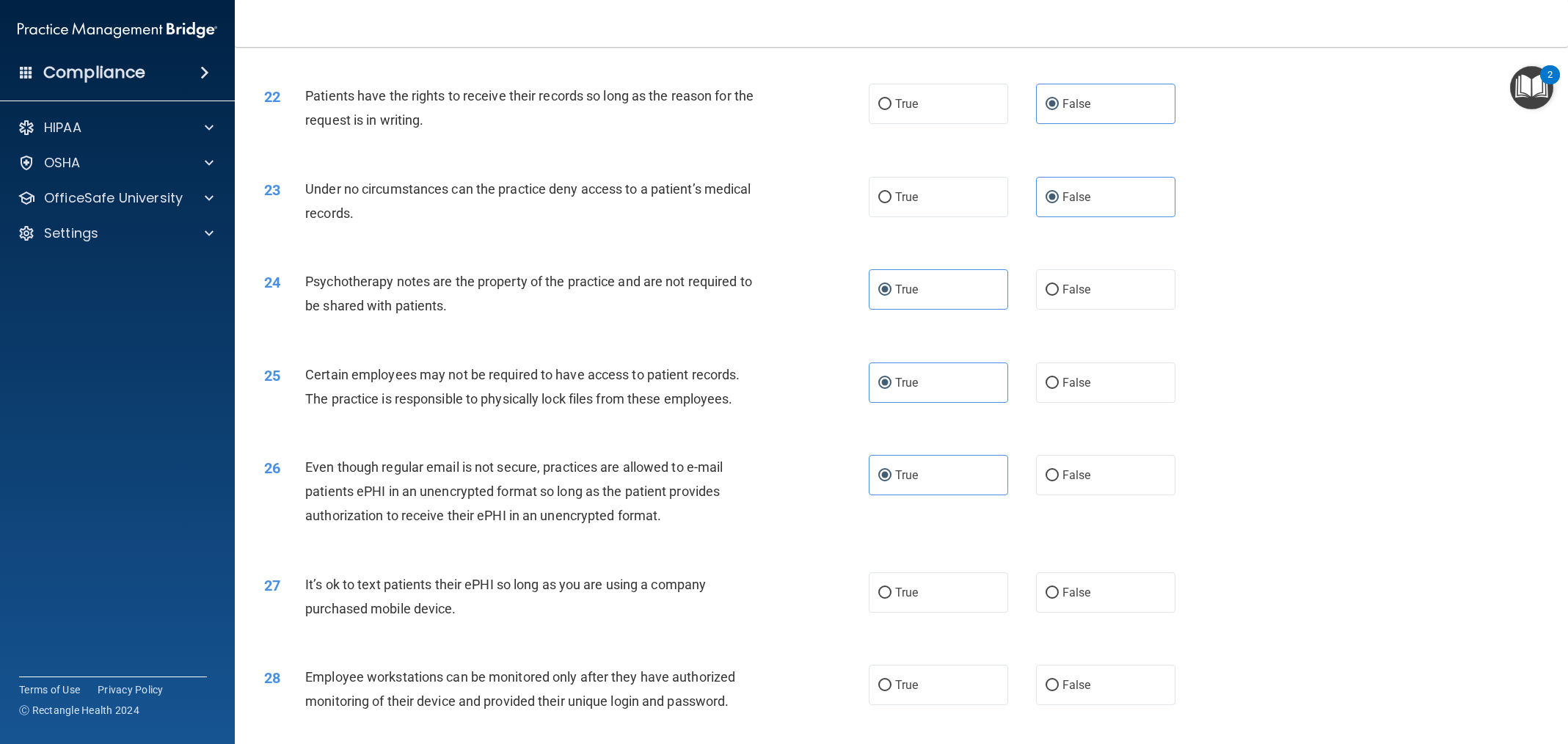
scroll to position [2316, 0]
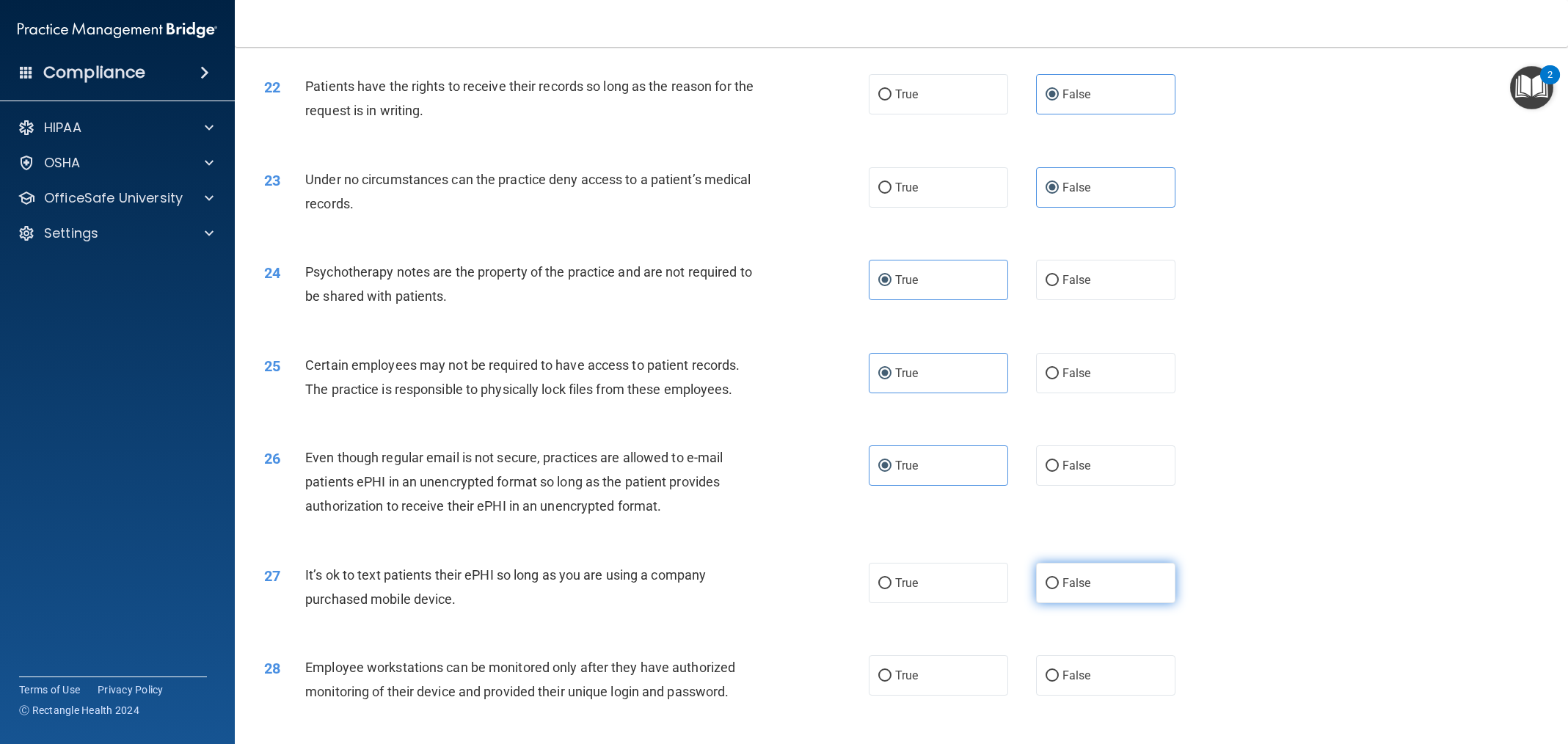
click at [1091, 603] on label "False" at bounding box center [1106, 583] width 139 height 41
click at [1059, 589] on input "False" at bounding box center [1052, 584] width 14 height 11
radio input "true"
click at [1115, 696] on label "False" at bounding box center [1106, 675] width 139 height 41
click at [1059, 681] on input "False" at bounding box center [1052, 676] width 14 height 11
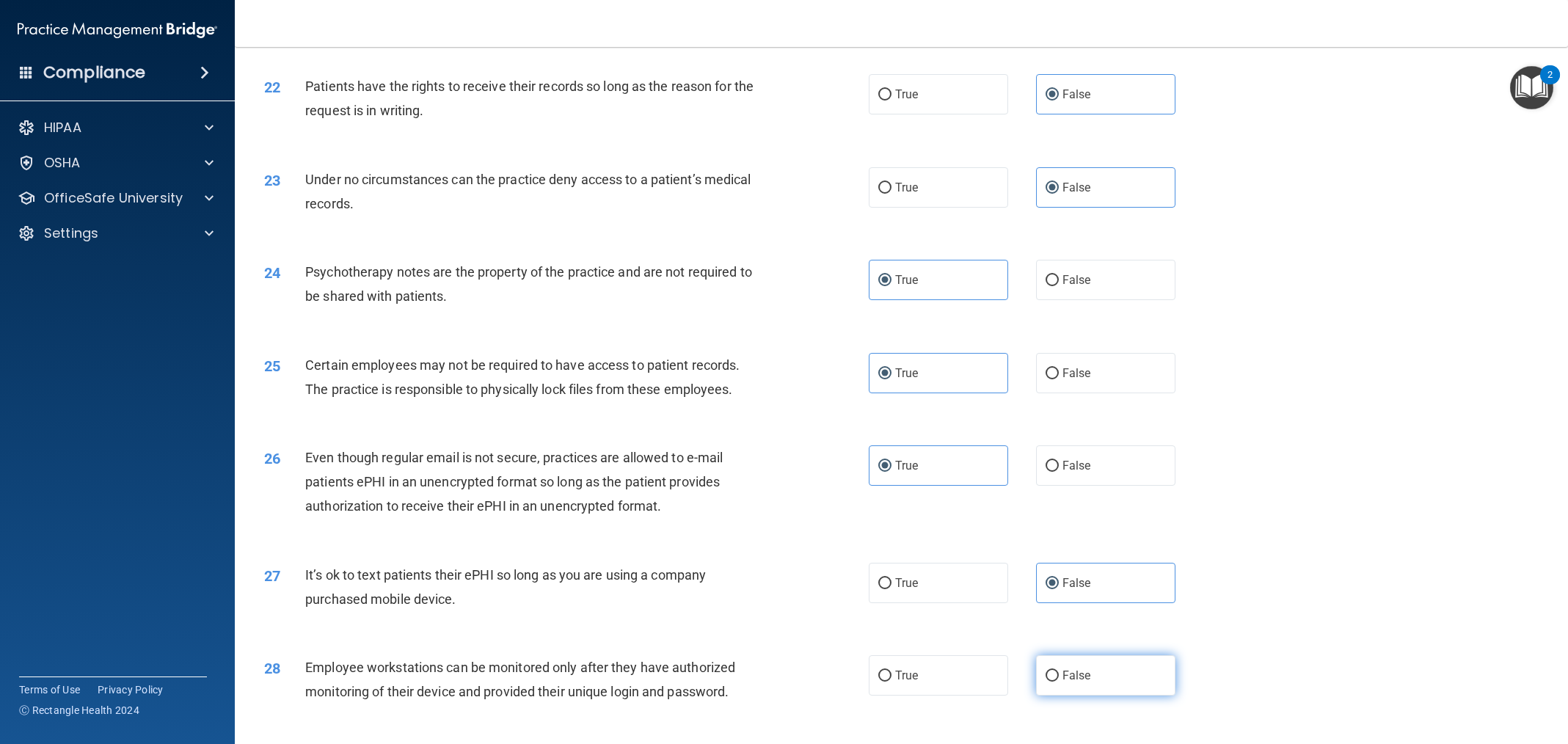
radio input "true"
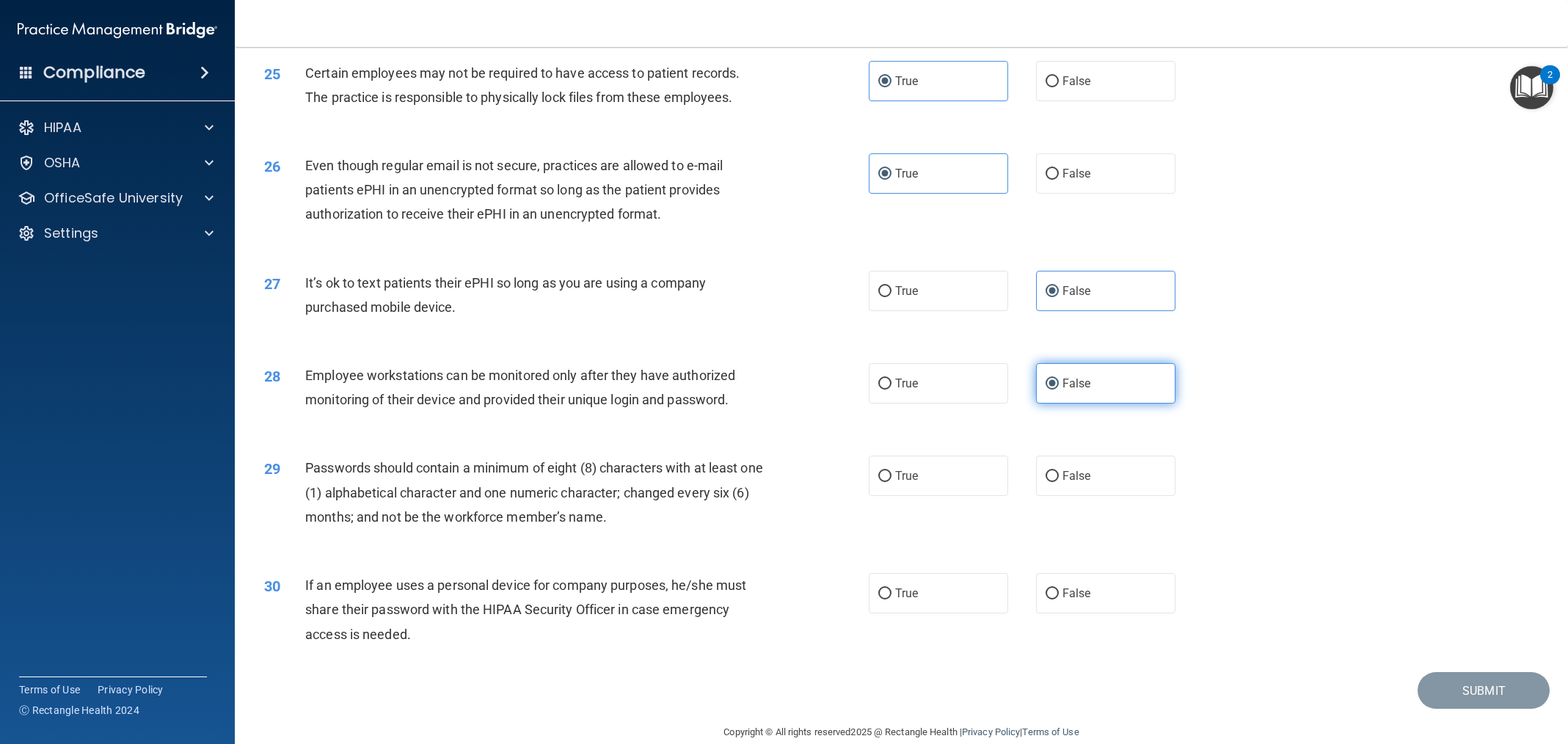
scroll to position [2660, 0]
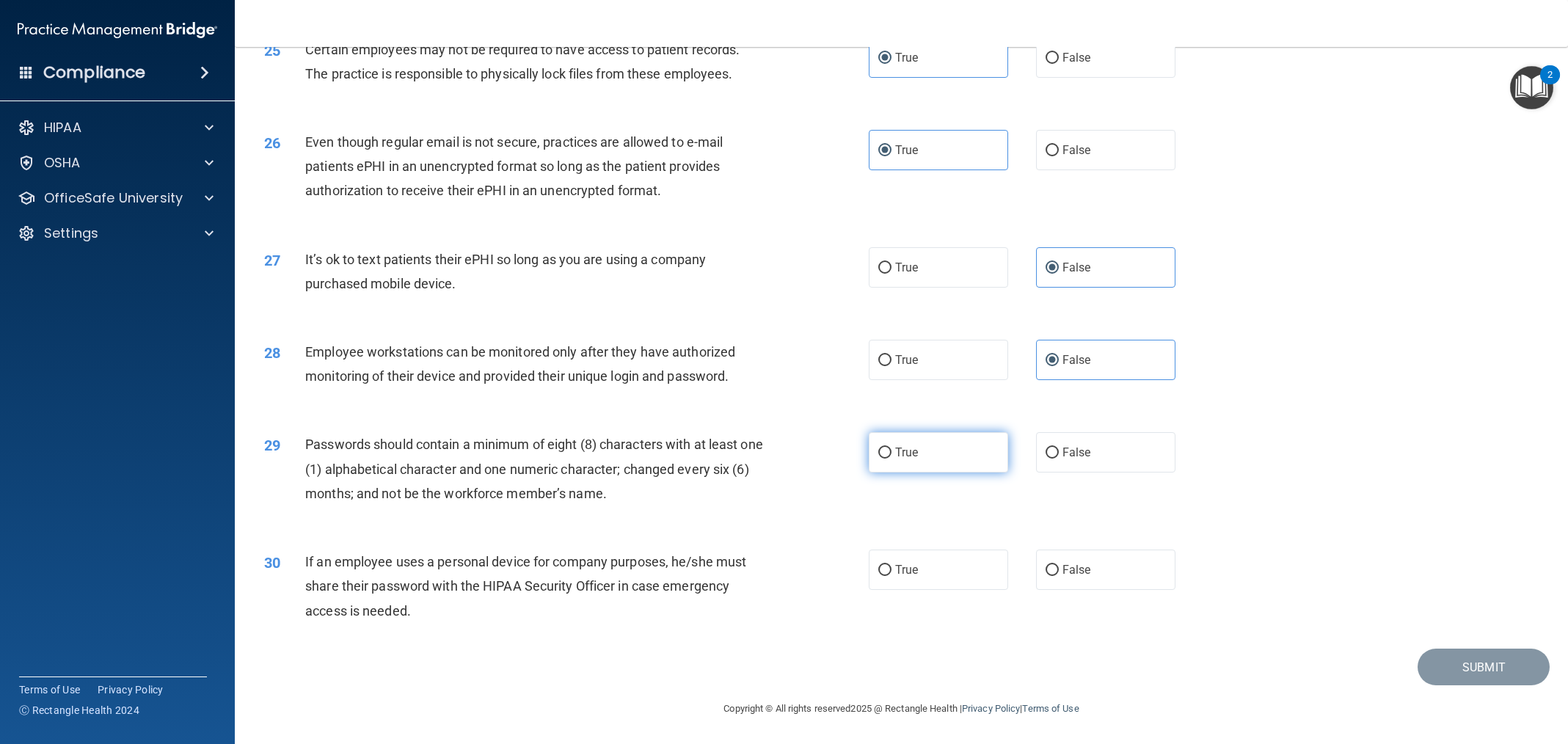
click at [952, 473] on label "True" at bounding box center [938, 453] width 139 height 41
click at [892, 459] on input "True" at bounding box center [885, 453] width 14 height 11
radio input "true"
click at [1105, 578] on label "False" at bounding box center [1106, 570] width 139 height 41
click at [1059, 576] on input "False" at bounding box center [1052, 570] width 14 height 11
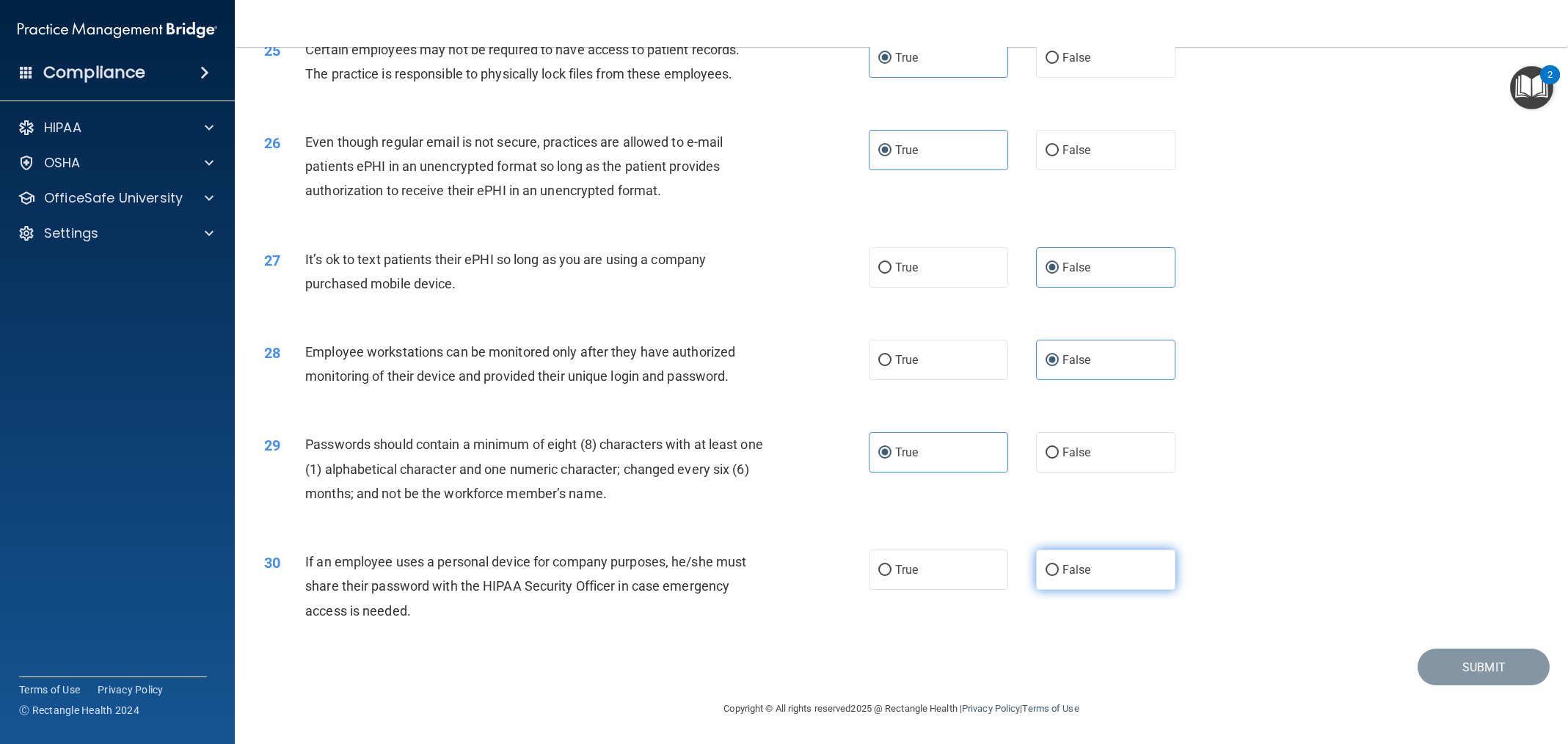
radio input "true"
click at [1448, 686] on button "Submit" at bounding box center [1484, 667] width 132 height 38
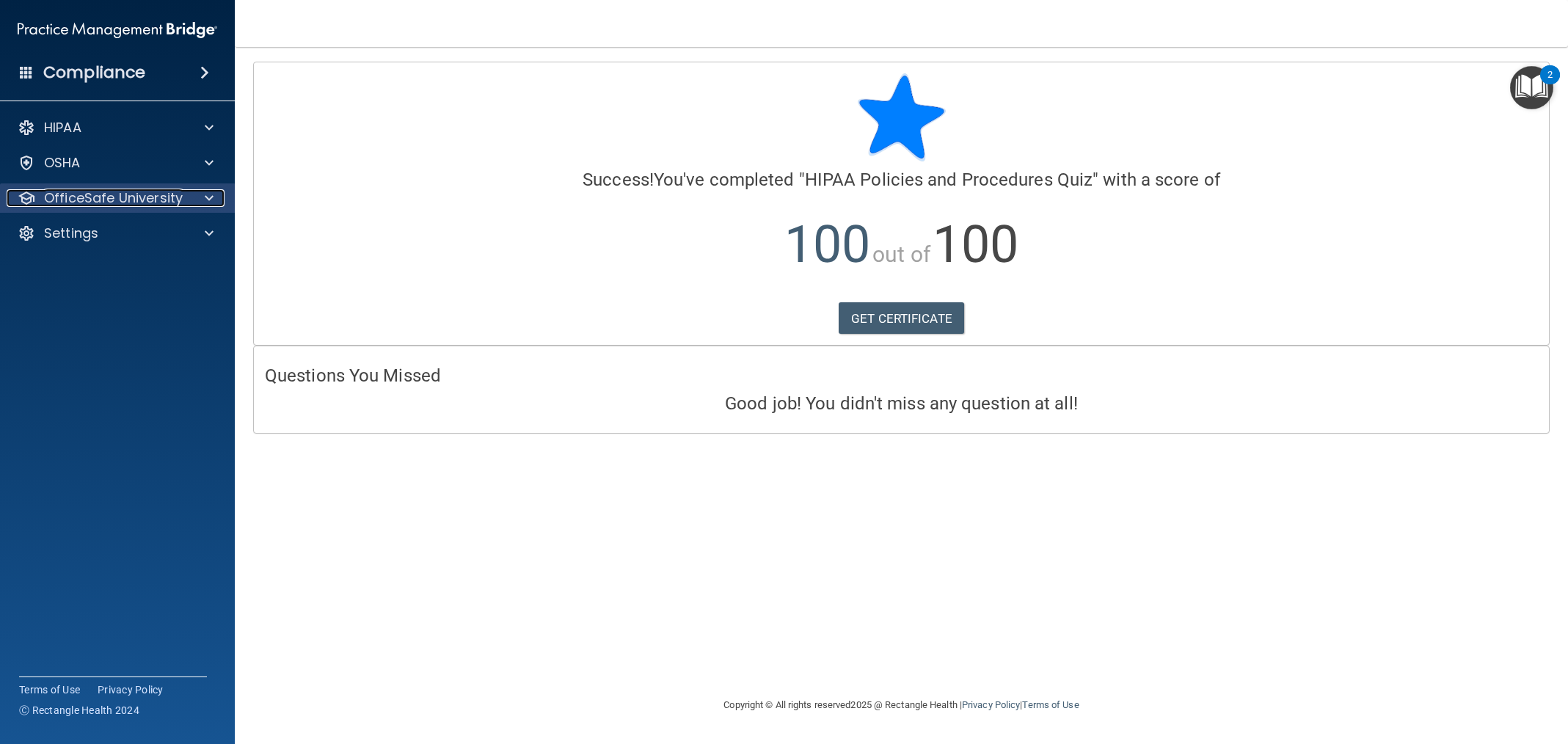
click at [65, 191] on p "OfficeSafe University" at bounding box center [113, 197] width 139 height 17
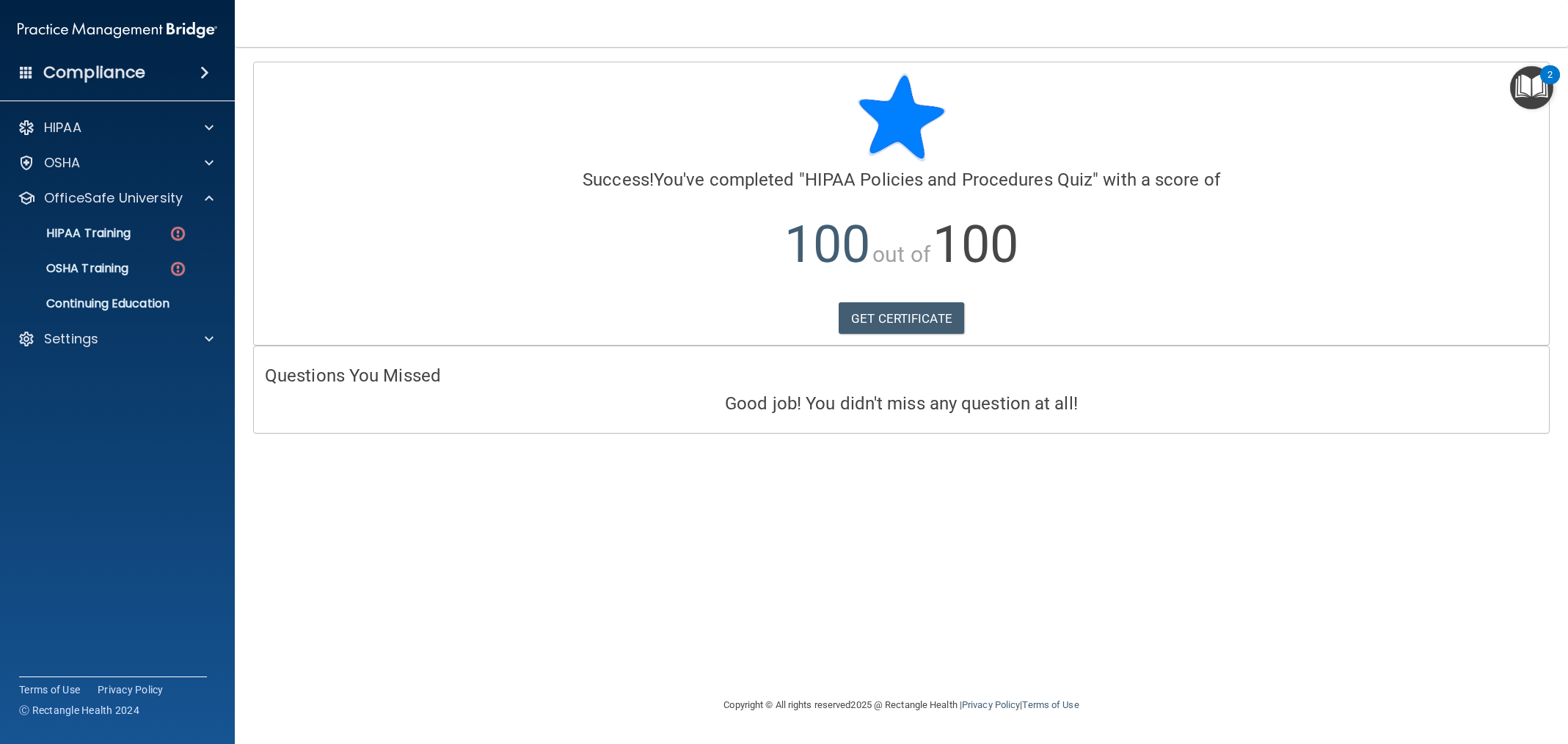
click at [80, 249] on ul "HIPAA Training OSHA Training Continuing Education" at bounding box center [118, 266] width 266 height 105
click at [90, 241] on p "HIPAA Training" at bounding box center [70, 233] width 121 height 14
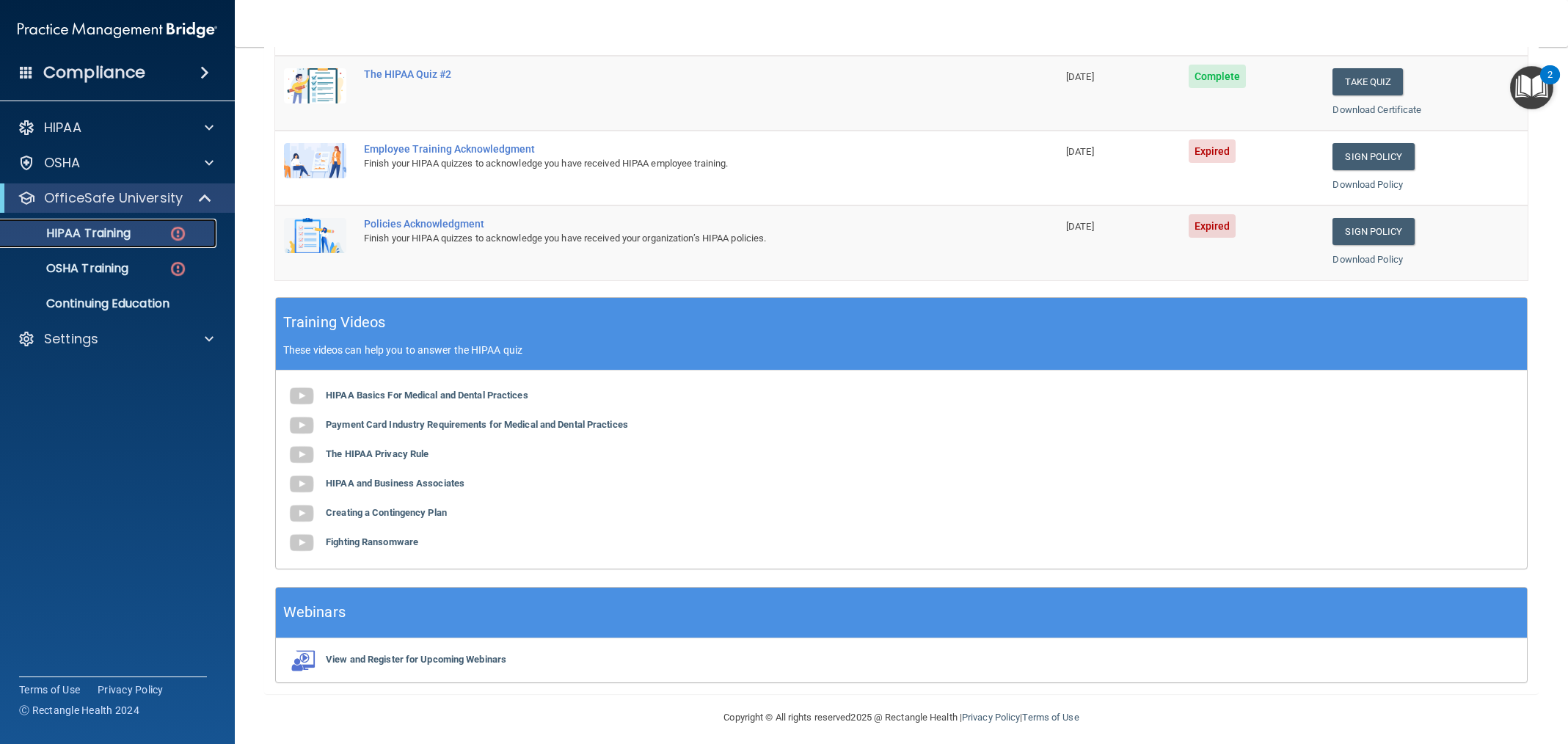
scroll to position [351, 0]
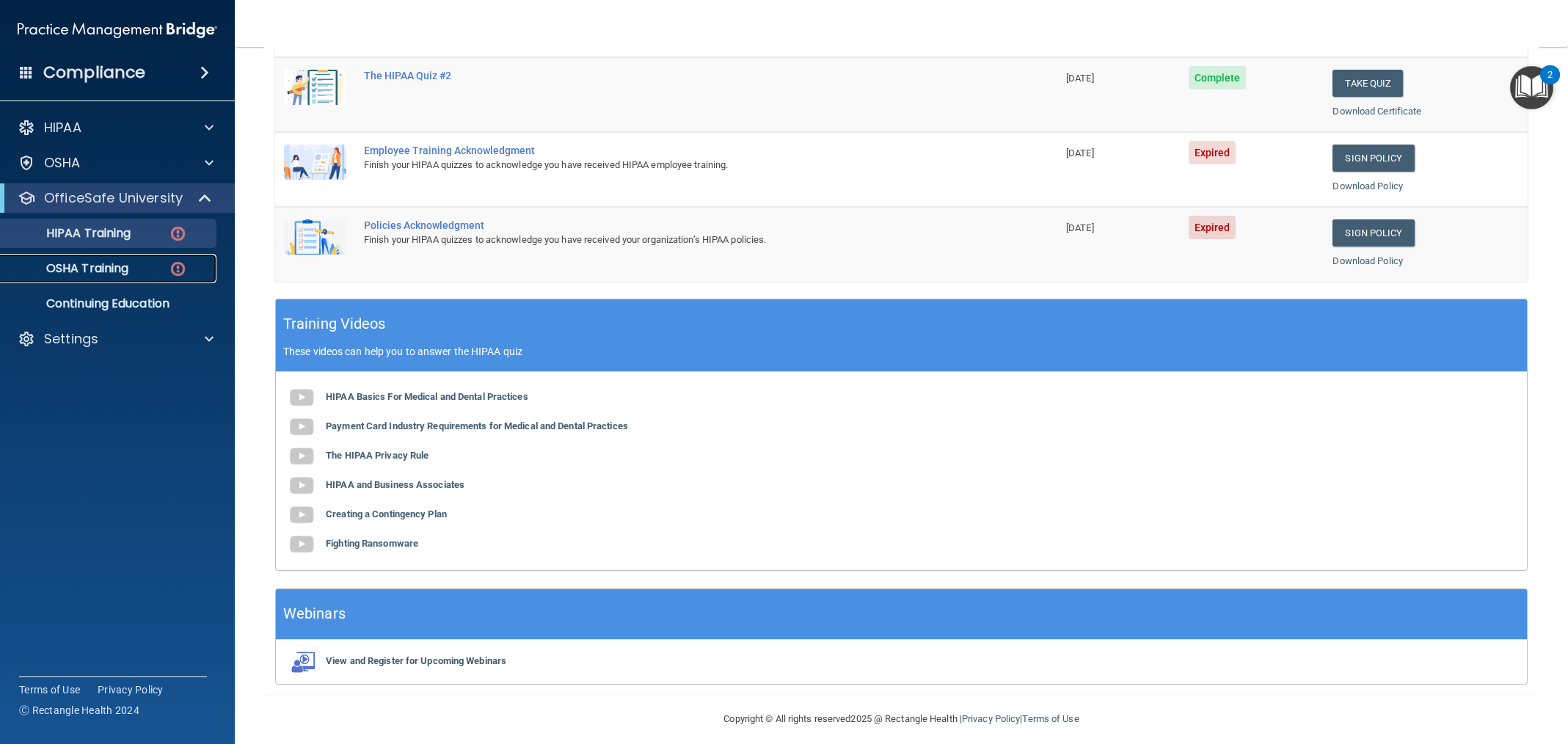
click at [124, 276] on p "OSHA Training" at bounding box center [69, 268] width 119 height 14
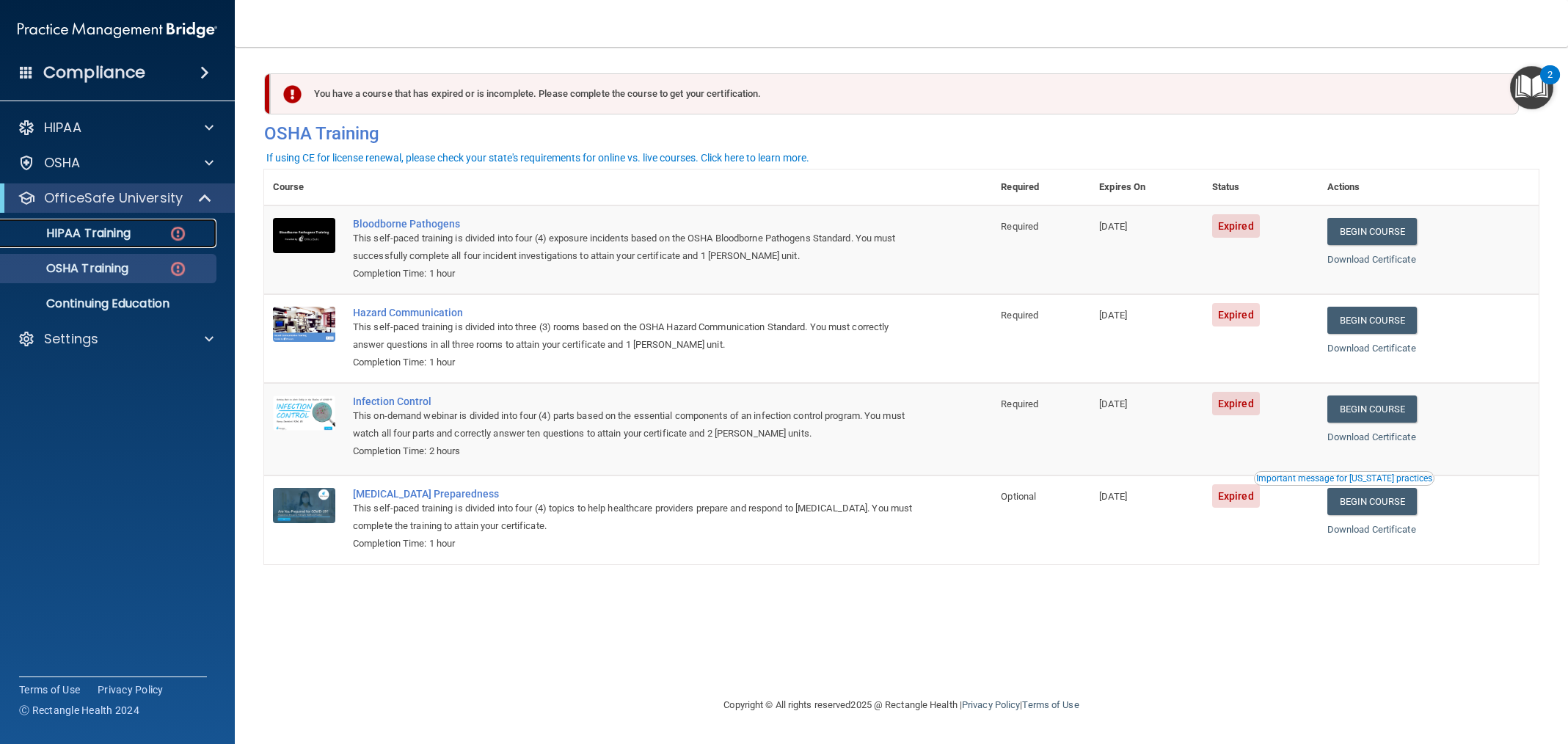
click at [85, 229] on p "HIPAA Training" at bounding box center [70, 233] width 121 height 14
